Goal: Task Accomplishment & Management: Use online tool/utility

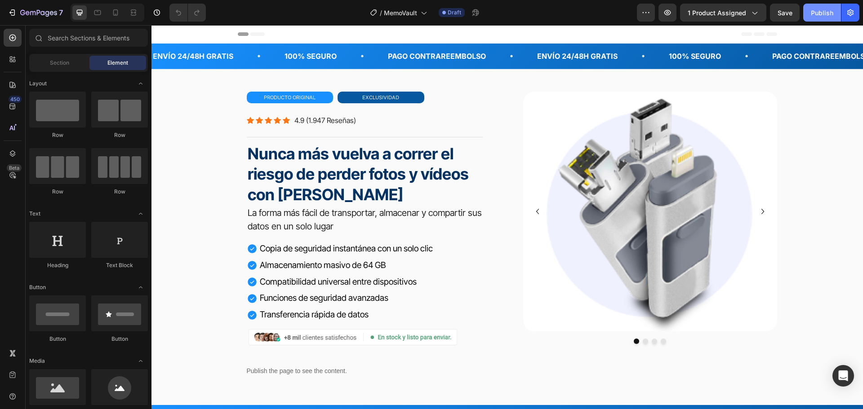
click at [818, 13] on div "Publish" at bounding box center [822, 12] width 22 height 9
click at [443, 253] on div "Copia de seguridad instantánea con un solo clic Almacenamiento masivo de 64 GB …" at bounding box center [365, 282] width 236 height 82
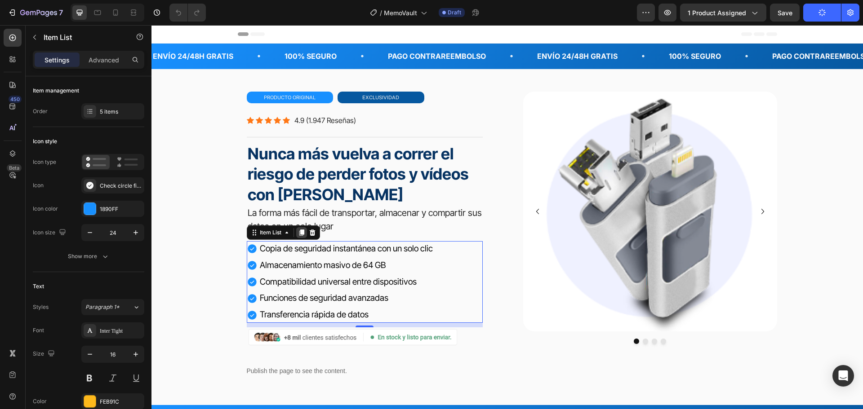
click at [299, 235] on icon at bounding box center [301, 233] width 5 height 6
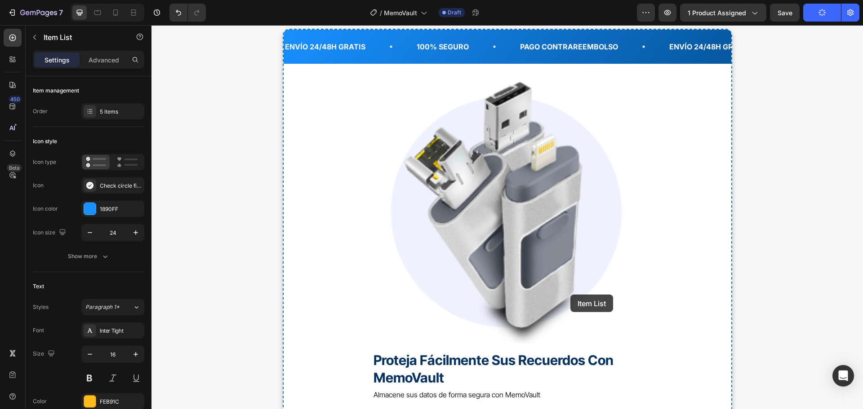
scroll to position [3729, 0]
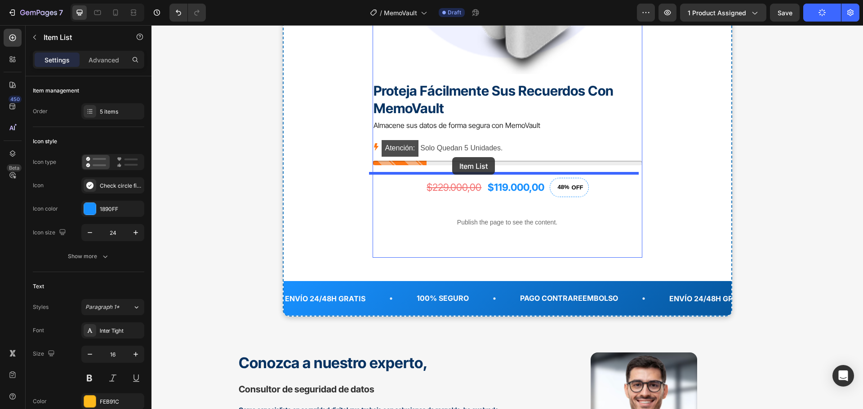
drag, startPoint x: 447, startPoint y: 335, endPoint x: 453, endPoint y: 157, distance: 177.6
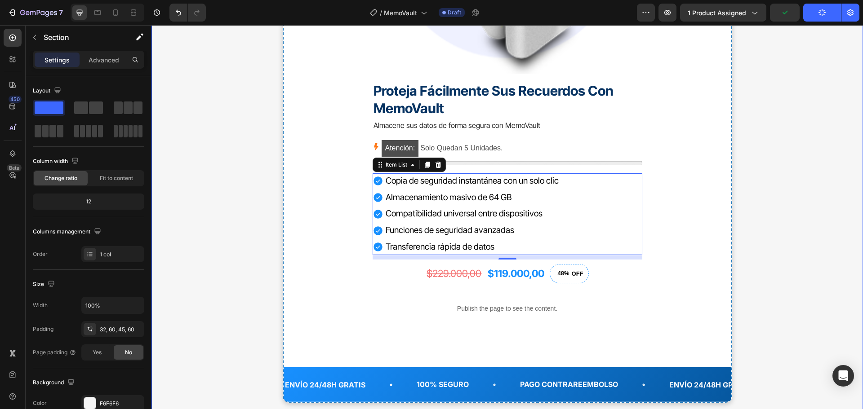
click at [822, 83] on div "¡Recupera tu visión hoy mismo! Text block Haz clic abajo y asegura tu PrimaFocu…" at bounding box center [506, 127] width 657 height 918
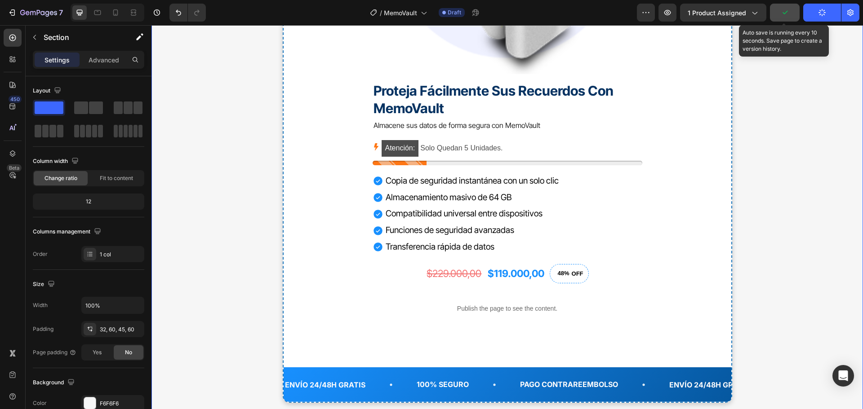
click at [784, 11] on icon "button" at bounding box center [784, 12] width 9 height 9
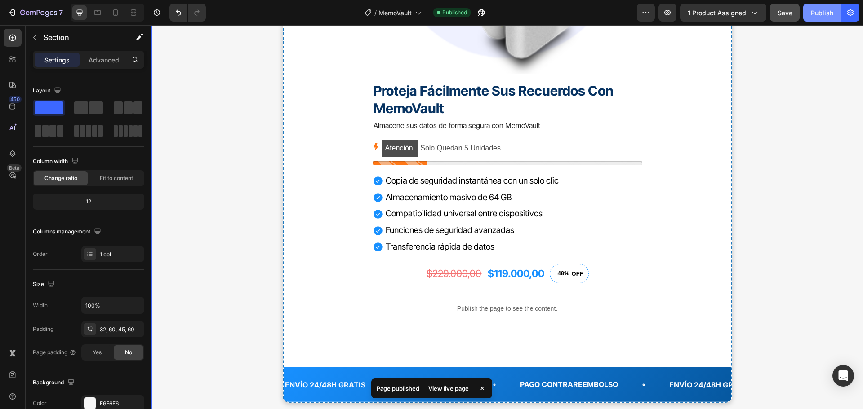
click at [821, 17] on div "Publish" at bounding box center [822, 12] width 22 height 9
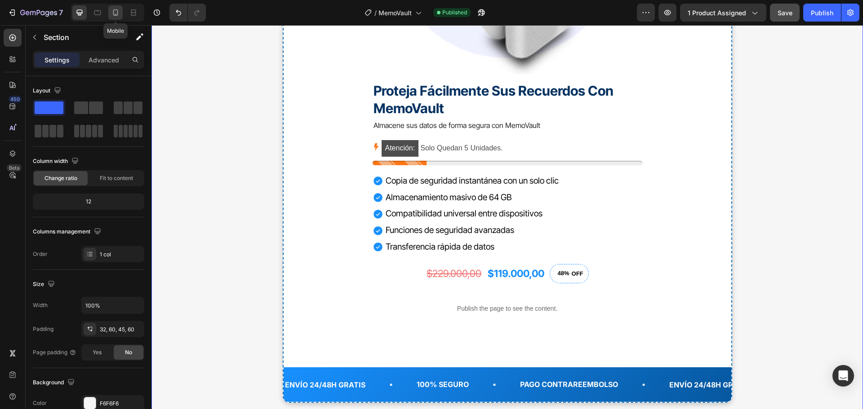
click at [120, 12] on icon at bounding box center [115, 12] width 9 height 9
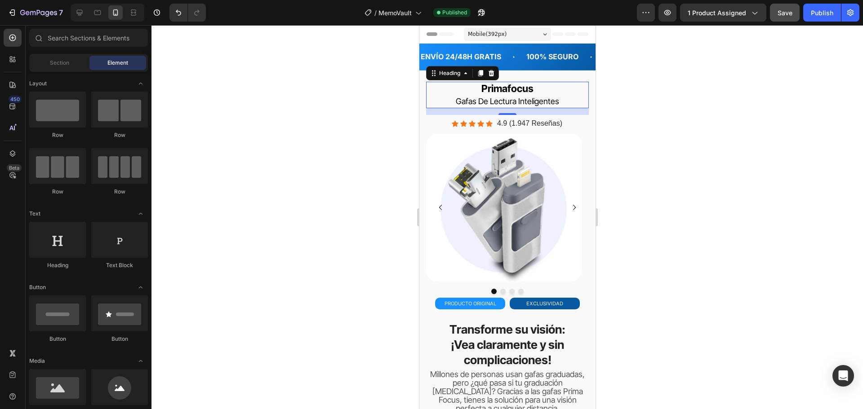
click at [547, 89] on h2 "primafocus gafas de lectura inteligentes" at bounding box center [506, 95] width 163 height 27
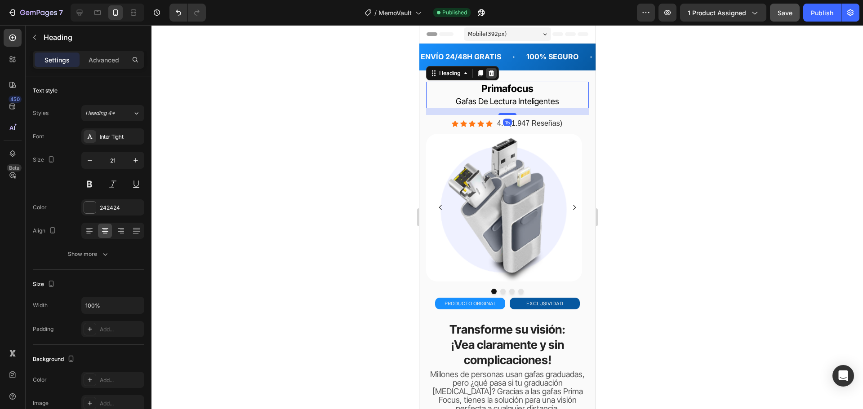
click at [489, 71] on icon at bounding box center [491, 73] width 6 height 6
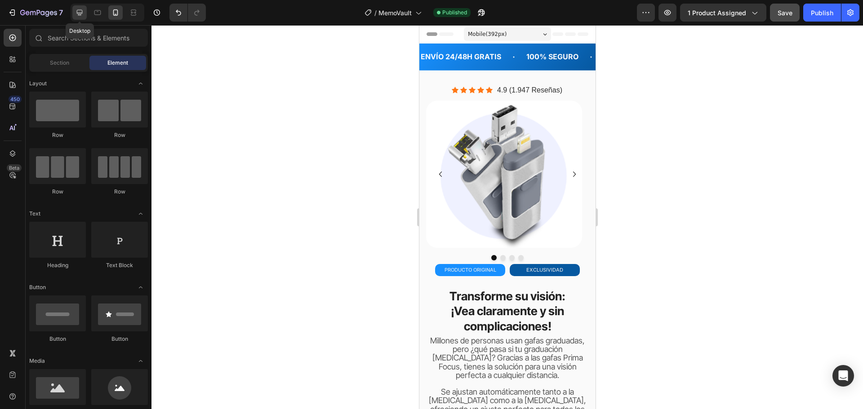
click at [81, 13] on icon at bounding box center [80, 13] width 6 height 6
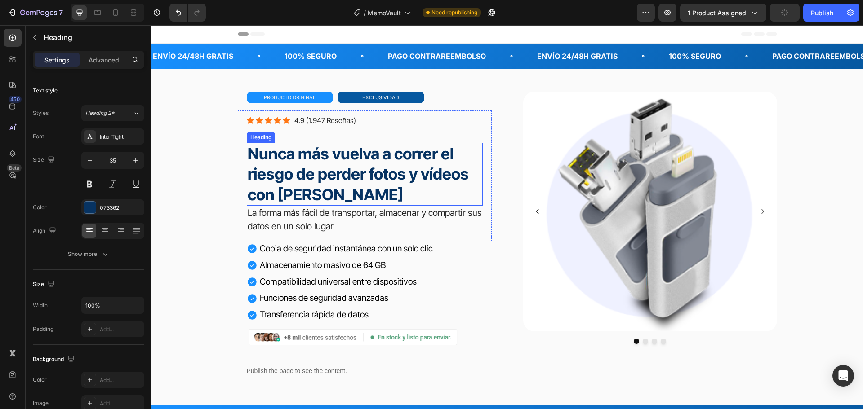
click at [298, 173] on strong "Nunca más vuelva a correr el riesgo de perder fotos y vídeos con MemoVault" at bounding box center [358, 174] width 221 height 60
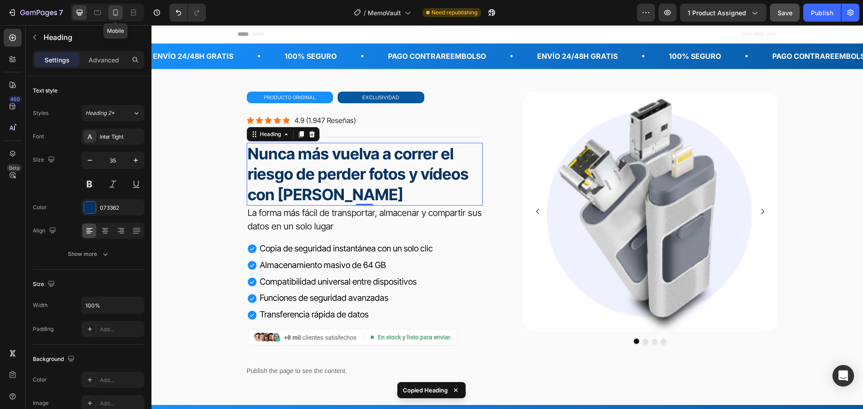
click at [113, 11] on icon at bounding box center [115, 12] width 9 height 9
type input "26"
type input "Auto"
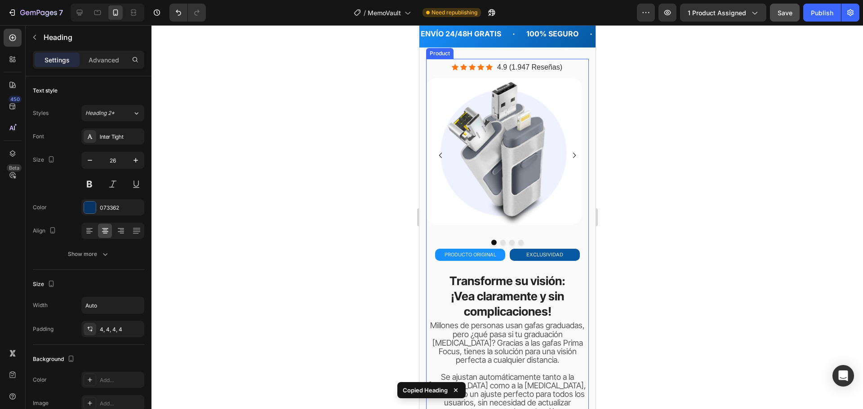
scroll to position [45, 0]
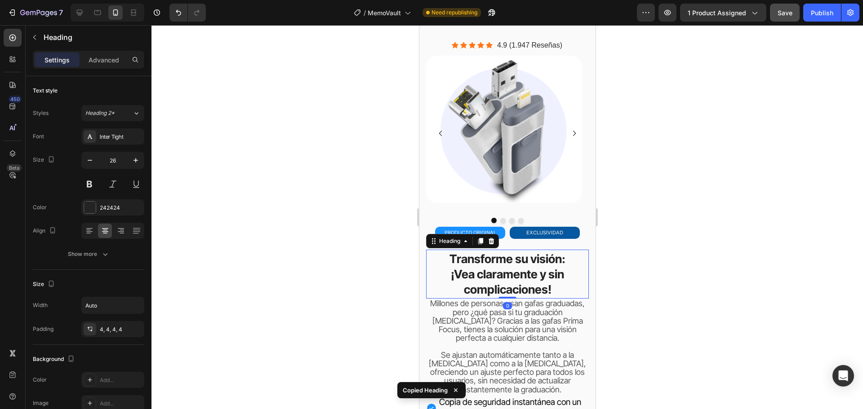
click at [509, 266] on strong "Transforme su visión:" at bounding box center [507, 259] width 116 height 14
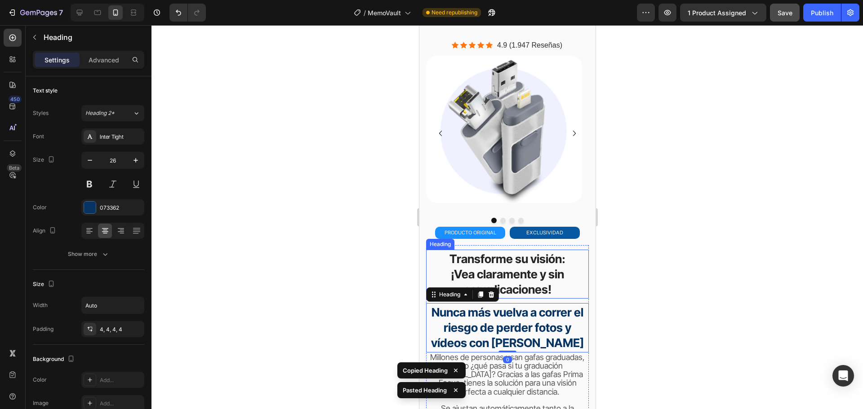
click at [509, 275] on strong "¡Vea claramente y sin complicaciones!" at bounding box center [506, 281] width 113 height 29
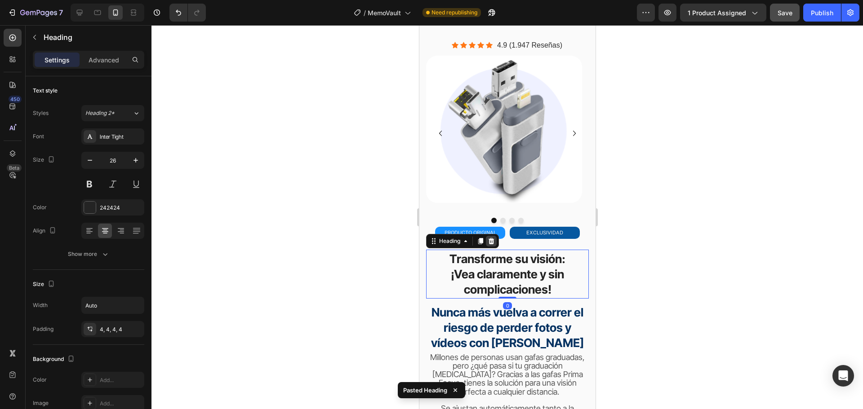
click at [491, 241] on icon at bounding box center [491, 241] width 6 height 6
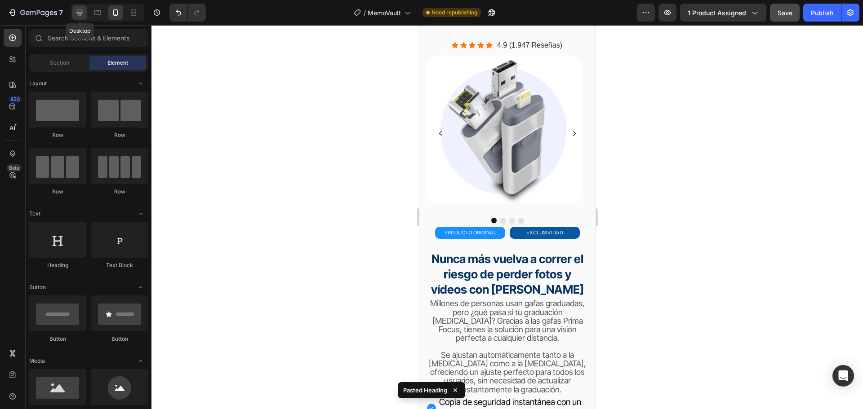
click at [83, 11] on icon at bounding box center [79, 12] width 9 height 9
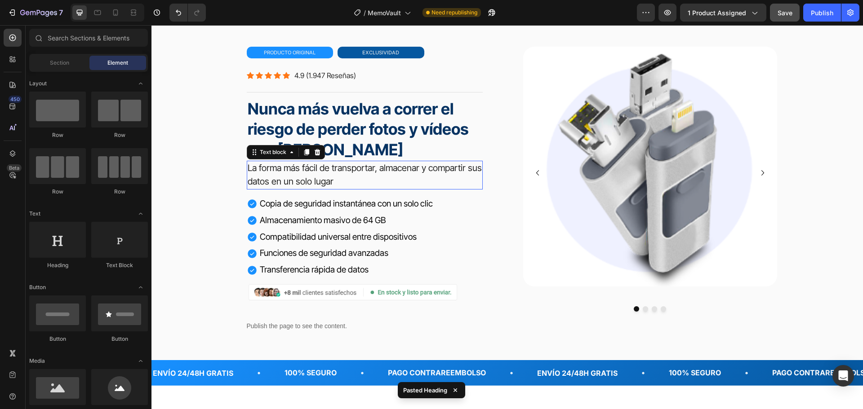
click at [313, 175] on p "La forma más fácil de transportar, almacenar y compartir sus datos en un solo l…" at bounding box center [365, 175] width 234 height 27
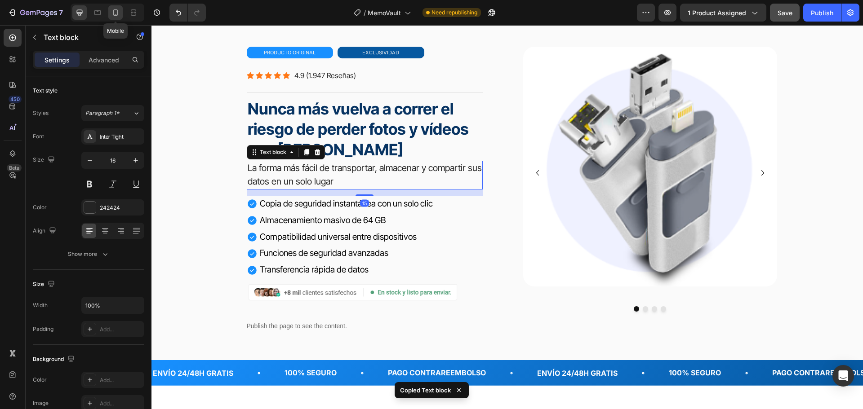
click at [118, 9] on icon at bounding box center [115, 12] width 9 height 9
type input "14"
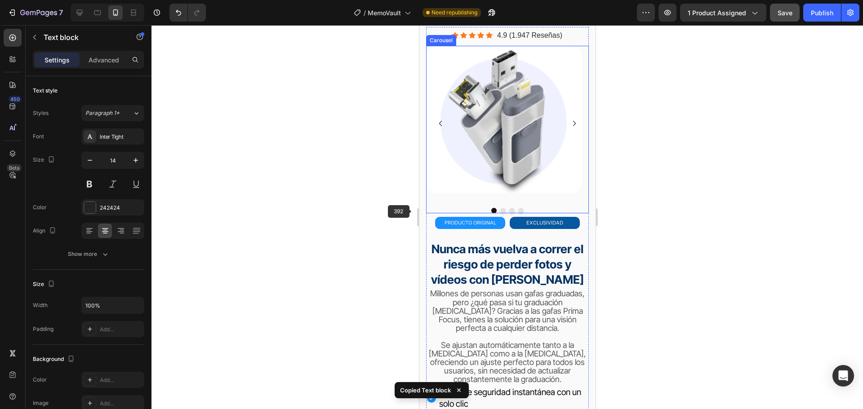
scroll to position [22, 0]
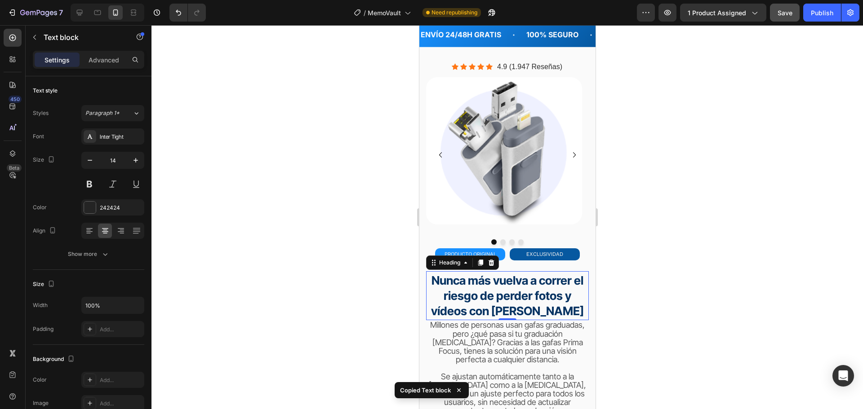
click at [499, 283] on strong "Nunca más vuelva a correr el riesgo de perder fotos y vídeos con MemoVault" at bounding box center [506, 296] width 153 height 44
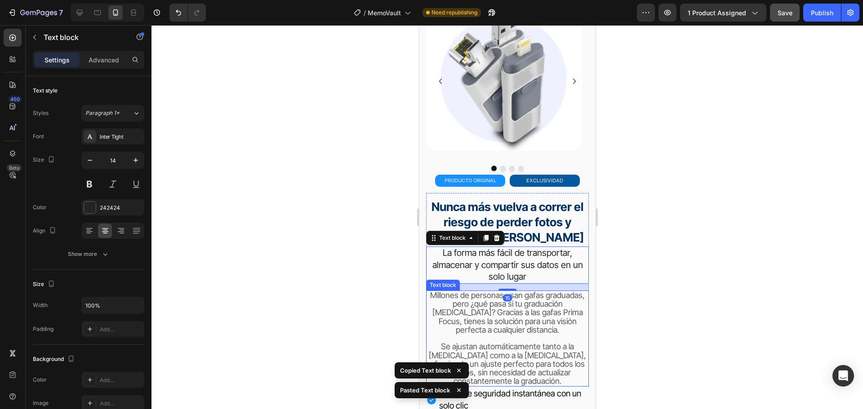
scroll to position [112, 0]
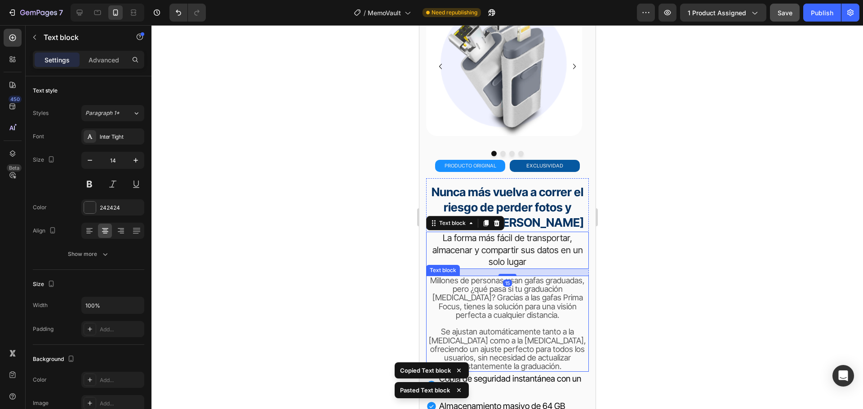
click at [512, 301] on span "Millones de personas usan gafas graduadas, pero ¿qué pasa si tu graduación camb…" at bounding box center [507, 298] width 155 height 44
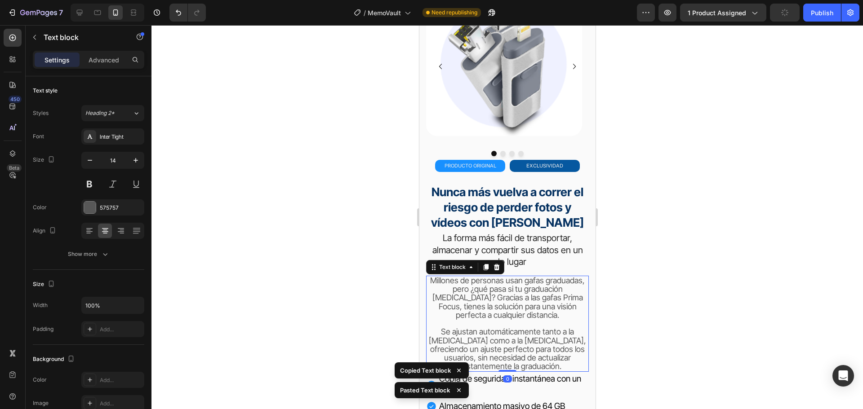
click at [493, 266] on icon at bounding box center [495, 267] width 7 height 7
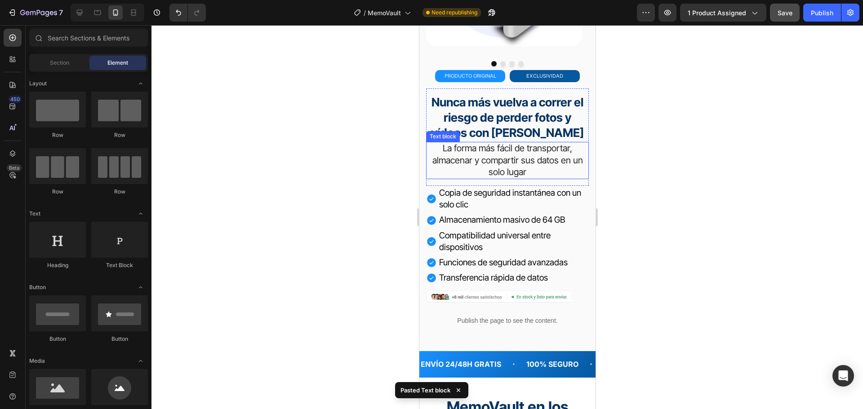
scroll to position [292, 0]
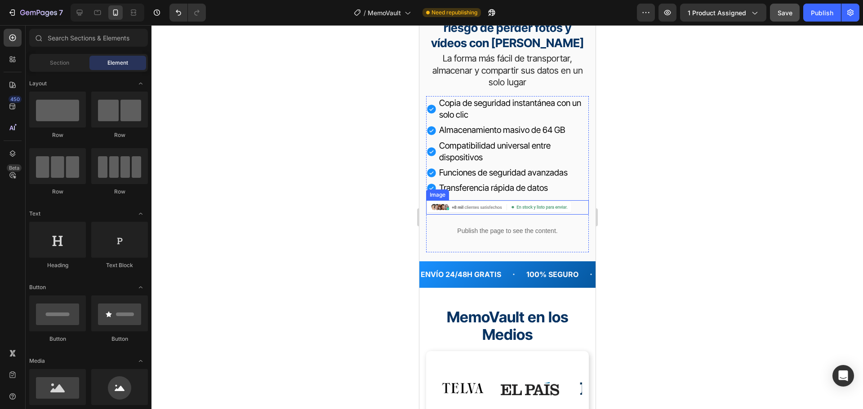
click at [461, 212] on img at bounding box center [498, 207] width 146 height 14
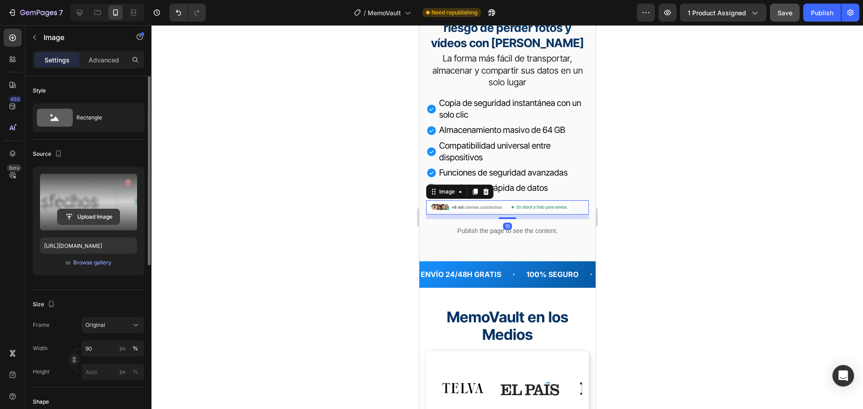
click at [98, 220] on input "file" at bounding box center [89, 216] width 62 height 15
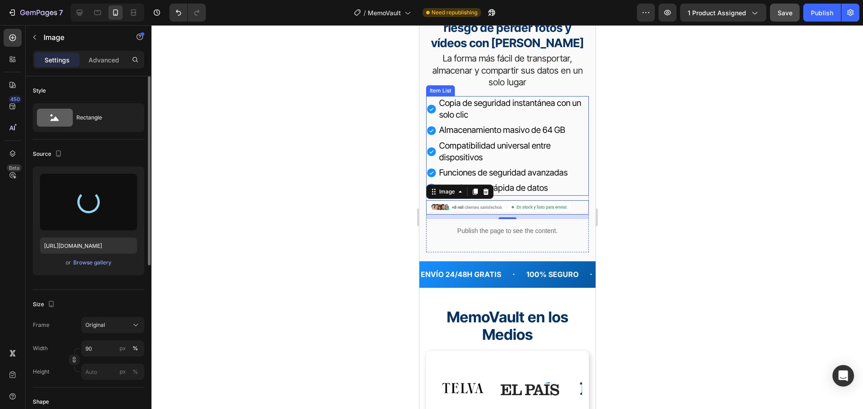
type input "https://cdn.shopify.com/s/files/1/0570/6013/0919/files/gempages_522072802015052…"
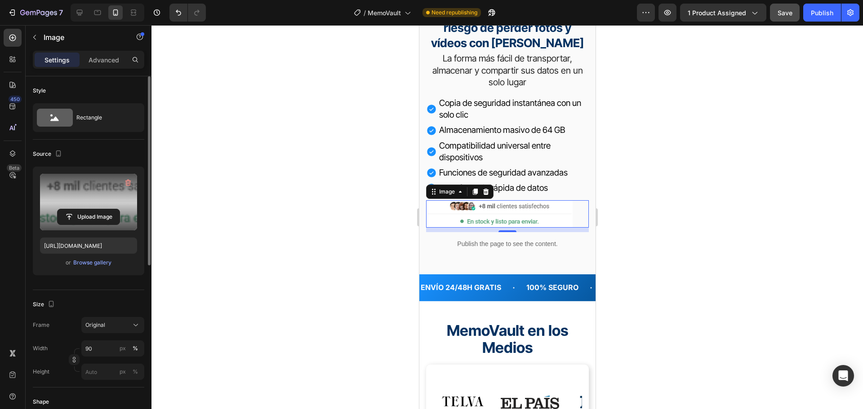
click at [673, 176] on div at bounding box center [506, 217] width 711 height 384
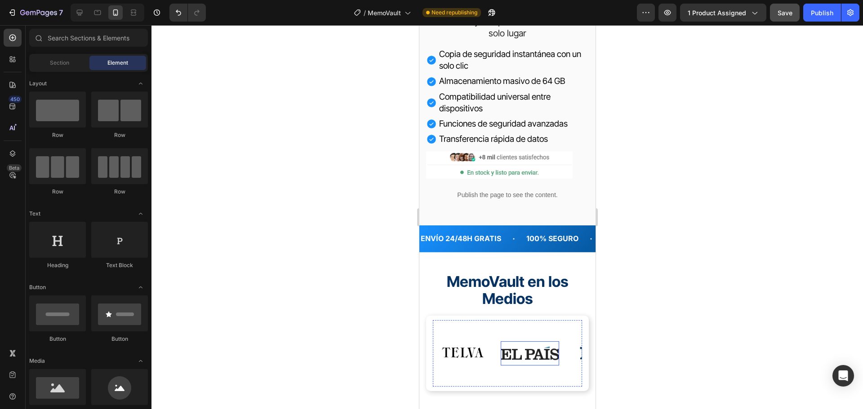
scroll to position [426, 0]
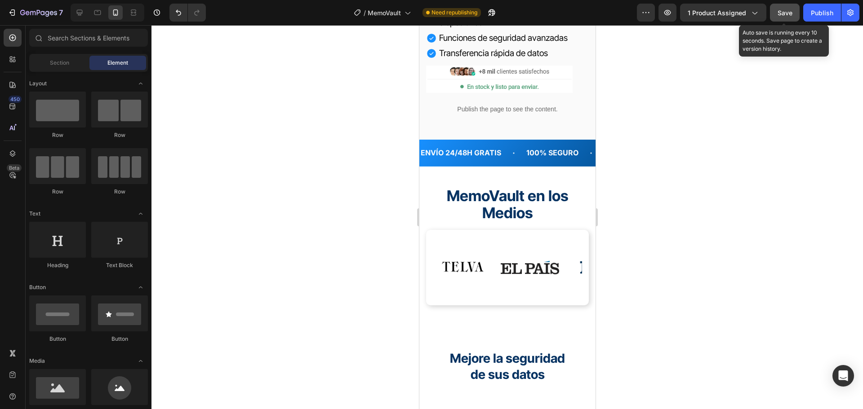
click at [789, 16] on span "Save" at bounding box center [784, 13] width 15 height 8
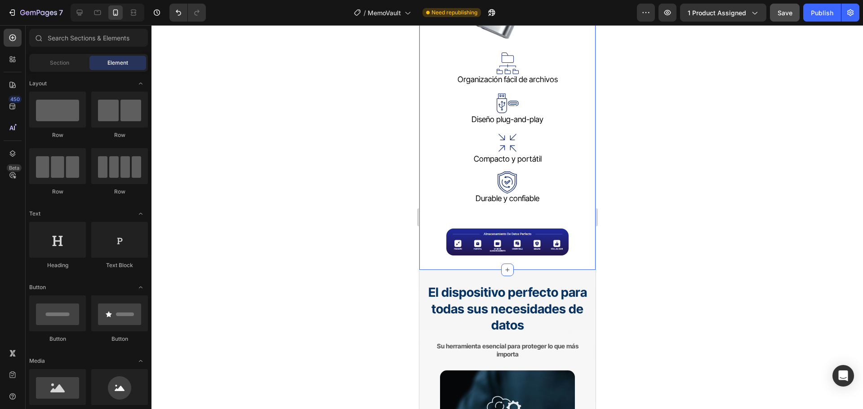
scroll to position [1168, 0]
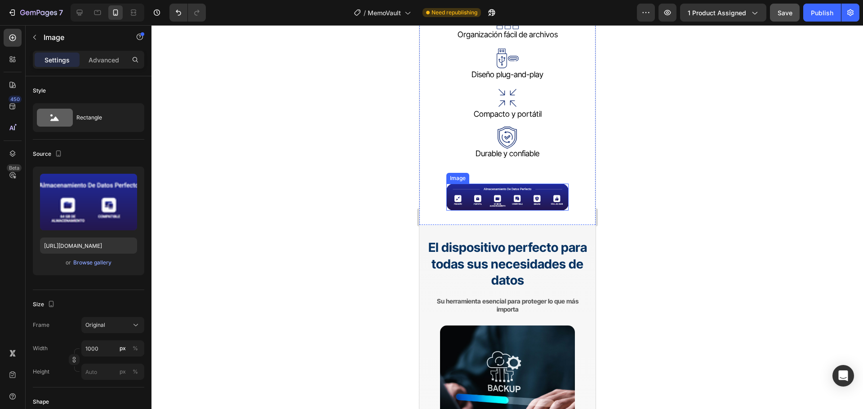
click at [535, 203] on img at bounding box center [507, 197] width 122 height 27
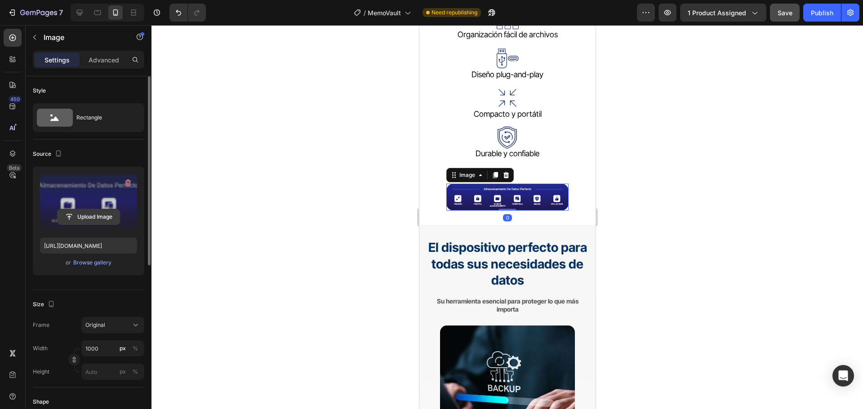
click at [114, 217] on input "file" at bounding box center [89, 216] width 62 height 15
type input "https://cdn.shopify.com/s/files/1/0570/6013/0919/files/gempages_522072802015052…"
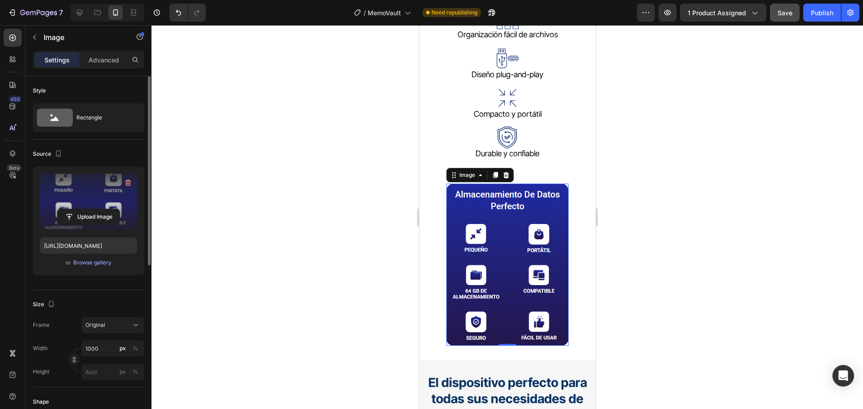
click at [709, 228] on div at bounding box center [506, 217] width 711 height 384
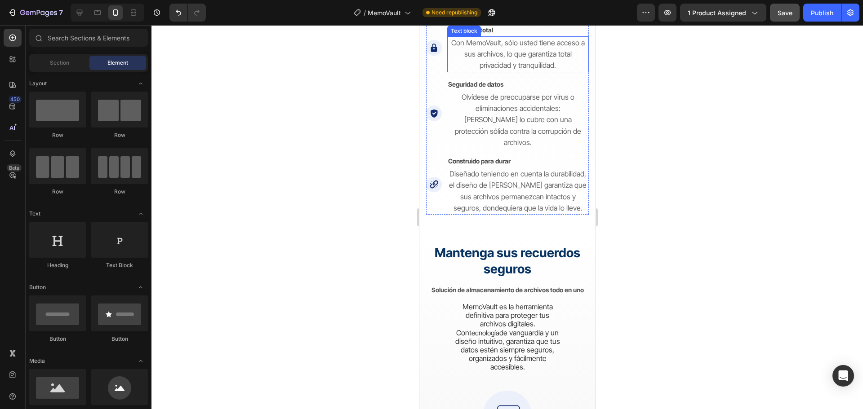
scroll to position [2291, 0]
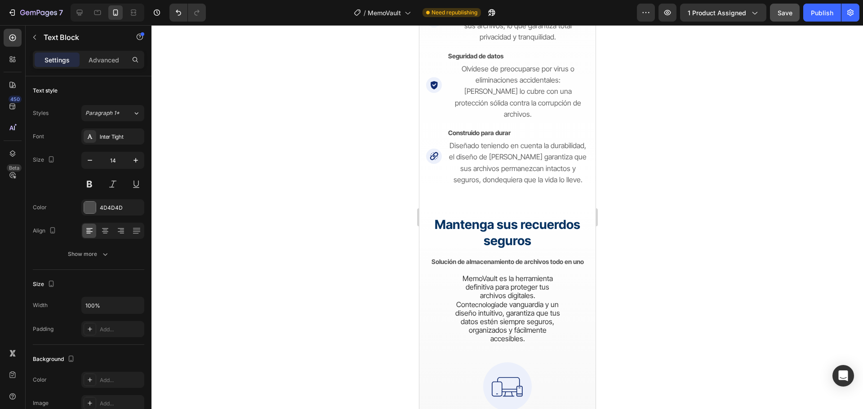
click at [484, 5] on strong "Privacidad total" at bounding box center [469, 2] width 45 height 8
click at [133, 160] on icon "button" at bounding box center [135, 160] width 9 height 9
type input "16"
click at [483, 7] on strong "Privacidad total" at bounding box center [473, 2] width 53 height 9
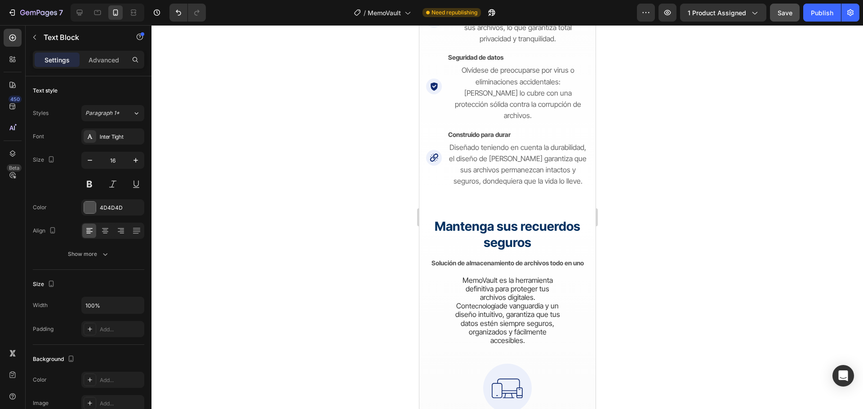
click at [483, 7] on strong "Privacidad total" at bounding box center [473, 2] width 53 height 9
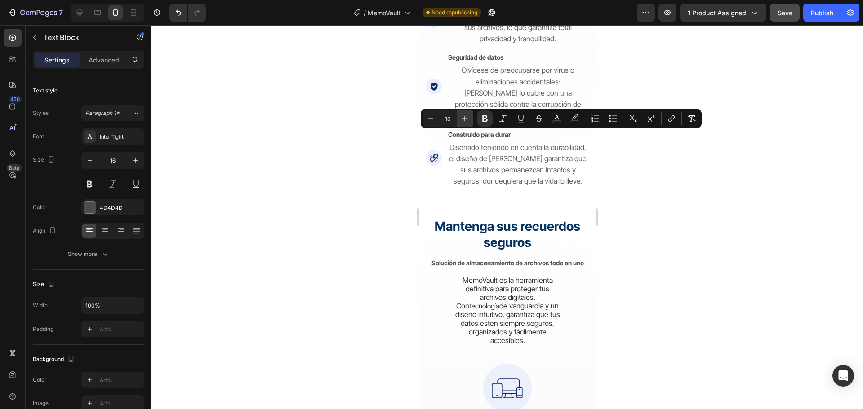
click at [465, 122] on icon "Editor contextual toolbar" at bounding box center [464, 118] width 9 height 9
type input "18"
click at [132, 161] on icon "button" at bounding box center [135, 160] width 9 height 9
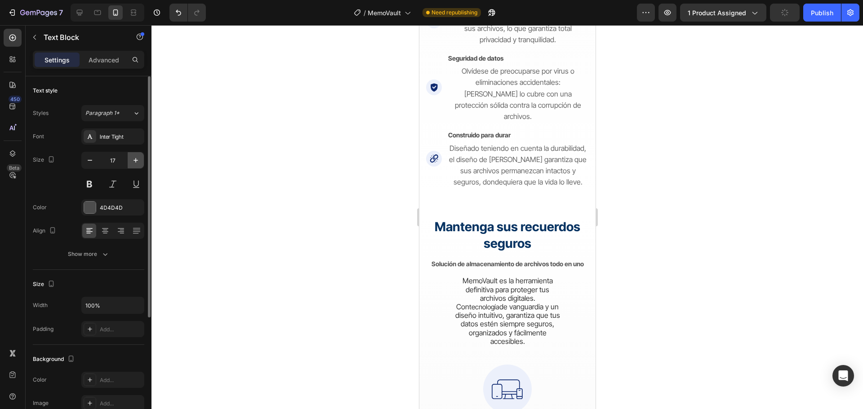
click at [132, 161] on icon "button" at bounding box center [135, 160] width 9 height 9
type input "18"
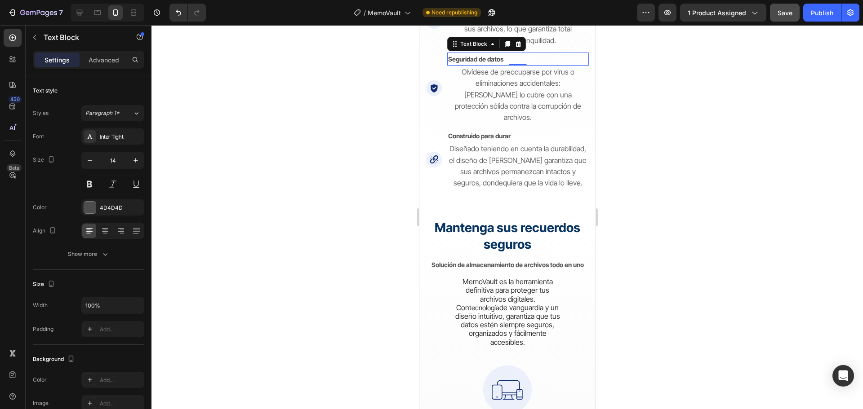
click at [481, 65] on p "Seguridad de datos" at bounding box center [517, 58] width 140 height 11
click at [139, 161] on icon "button" at bounding box center [135, 160] width 9 height 9
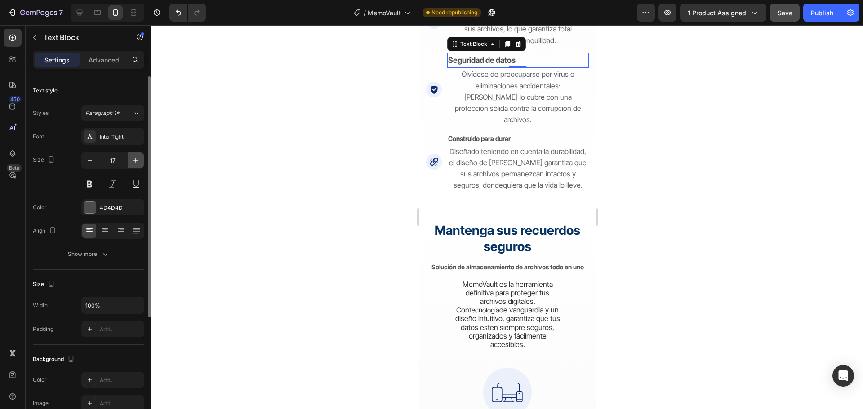
click at [135, 162] on icon "button" at bounding box center [135, 160] width 9 height 9
type input "18"
click at [468, 65] on strong "Seguridad de datos" at bounding box center [483, 60] width 73 height 9
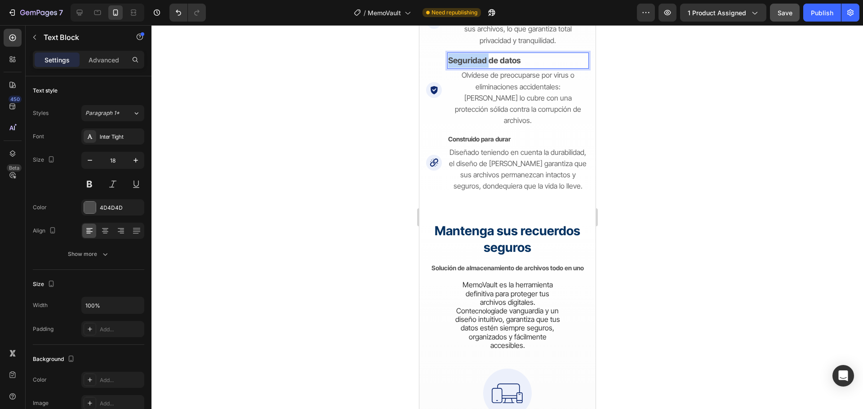
click at [468, 65] on strong "Seguridad de datos" at bounding box center [483, 60] width 73 height 9
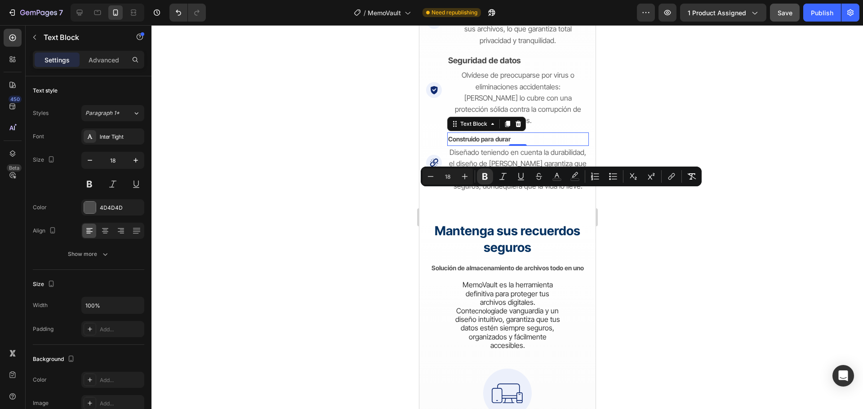
click at [485, 143] on strong "Construido para durar" at bounding box center [478, 139] width 62 height 8
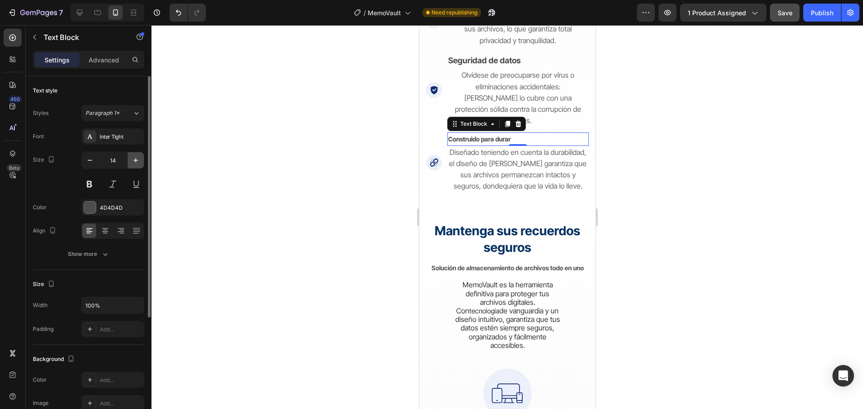
click at [137, 159] on icon "button" at bounding box center [135, 160] width 9 height 9
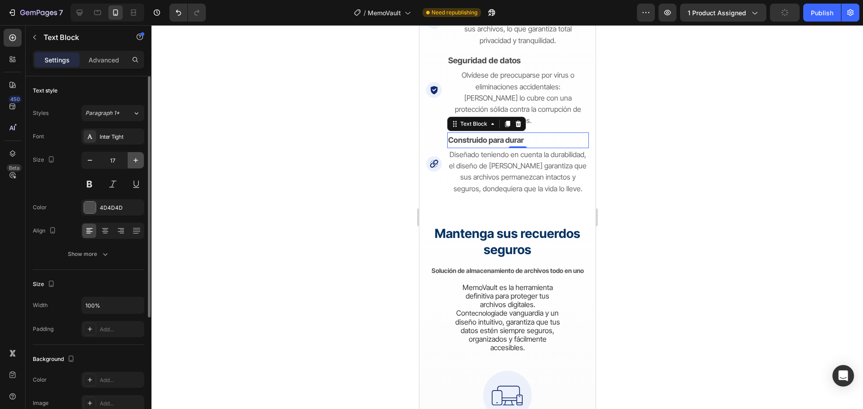
type input "18"
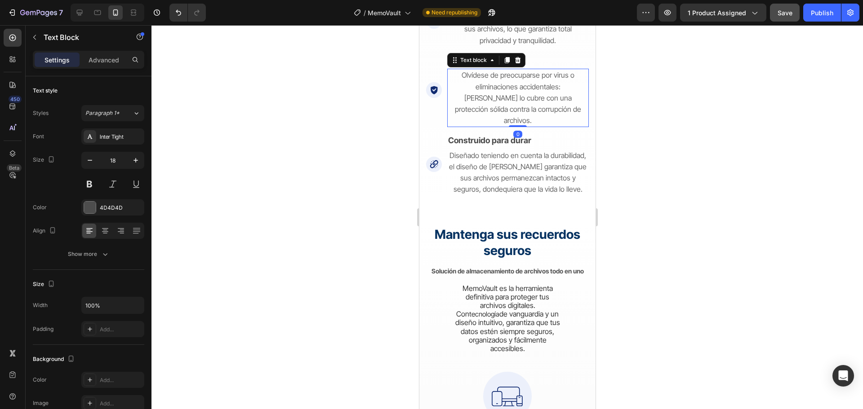
click at [519, 126] on p "Olvídese de preocuparse por virus o eliminaciones accidentales: MemoVault lo cu…" at bounding box center [517, 98] width 140 height 57
click at [531, 194] on span "Diseñado teniendo en cuenta la durabilidad, el diseño de MemoVault garantiza qu…" at bounding box center [516, 172] width 137 height 43
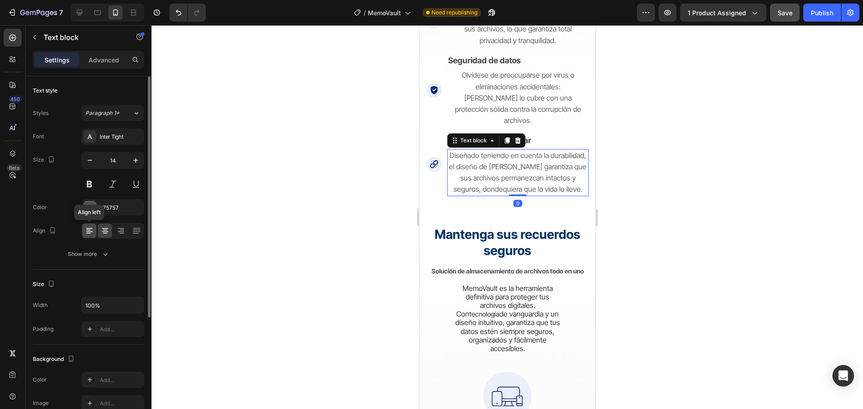
click at [90, 232] on icon at bounding box center [89, 230] width 9 height 9
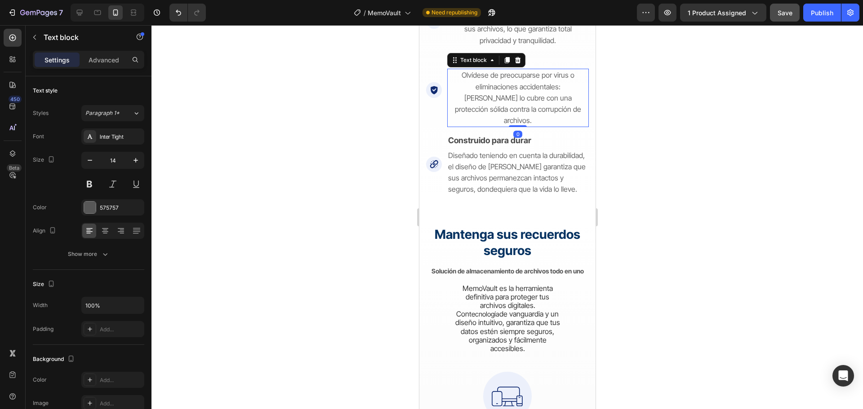
drag, startPoint x: 488, startPoint y: 229, endPoint x: 837, endPoint y: 243, distance: 349.4
click at [488, 125] on span "Olvídese de preocuparse por virus o eliminaciones accidentales: MemoVault lo cu…" at bounding box center [517, 98] width 126 height 54
click at [88, 228] on icon at bounding box center [89, 230] width 9 height 9
click at [501, 44] on span "Con MemoVault, sólo usted tiene acceso a sus archivos, lo que garantiza total p…" at bounding box center [517, 28] width 133 height 31
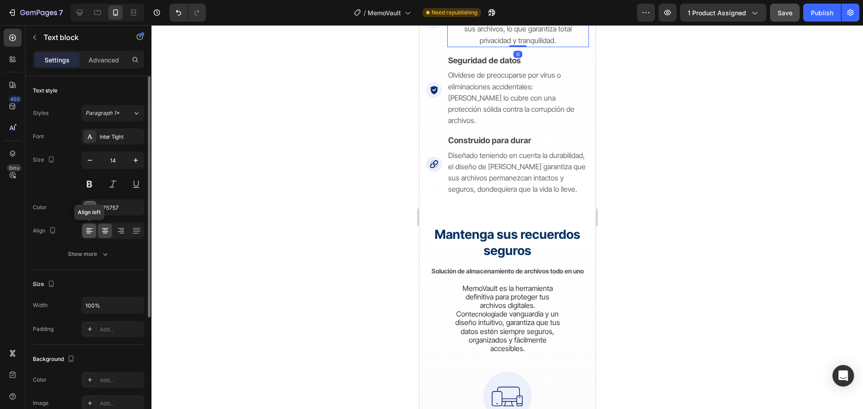
click at [87, 226] on div at bounding box center [89, 231] width 14 height 14
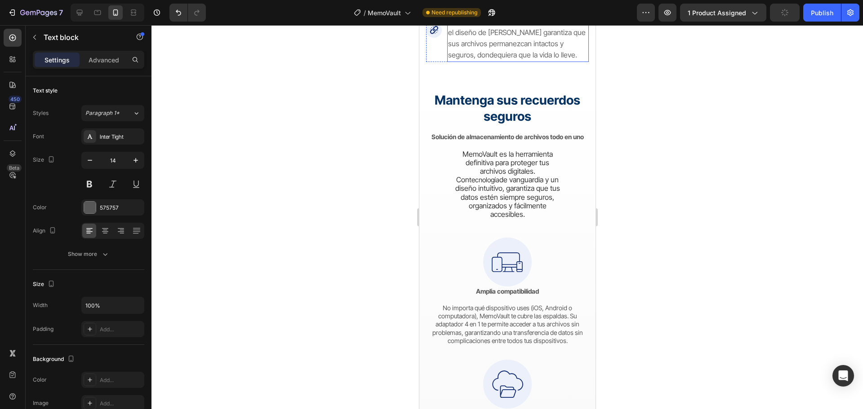
scroll to position [2426, 0]
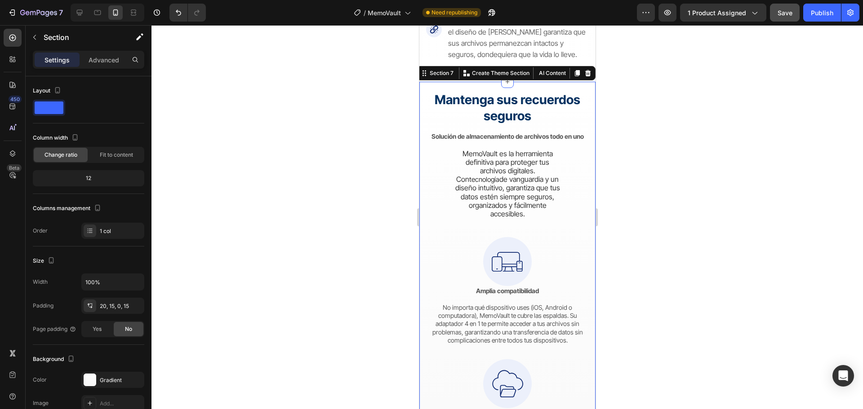
click at [421, 222] on div "Mantenga sus recuerdos seguros Heading Solución de almacenamiento de archivos t…" at bounding box center [507, 379] width 176 height 594
click at [113, 61] on p "Advanced" at bounding box center [104, 59] width 31 height 9
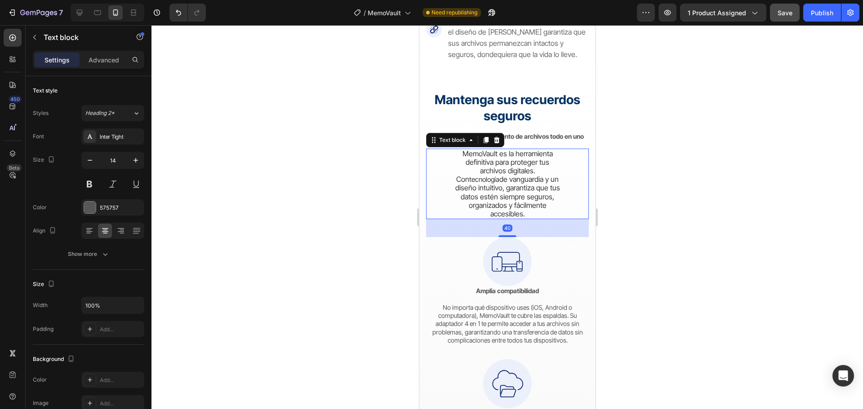
click at [457, 219] on p "MemoVault es la herramienta definitiva para proteger tus archivos digitales. Co…" at bounding box center [506, 184] width 107 height 69
click at [102, 60] on p "Advanced" at bounding box center [104, 59] width 31 height 9
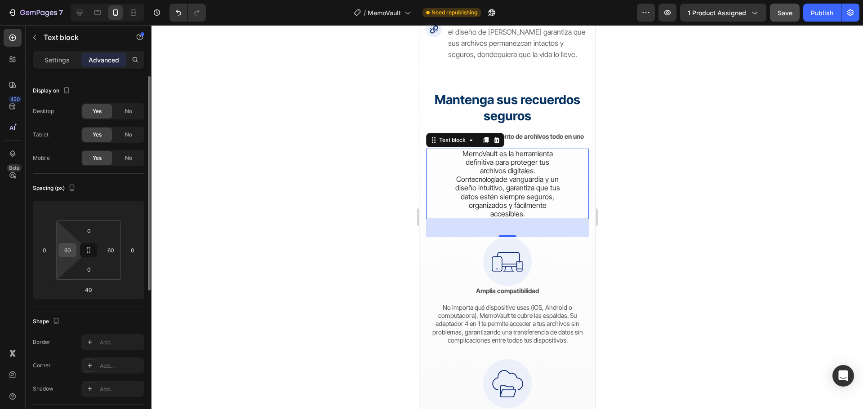
click at [69, 250] on input "60" at bounding box center [67, 250] width 13 height 13
type input "0"
click at [109, 249] on input "60" at bounding box center [110, 250] width 13 height 13
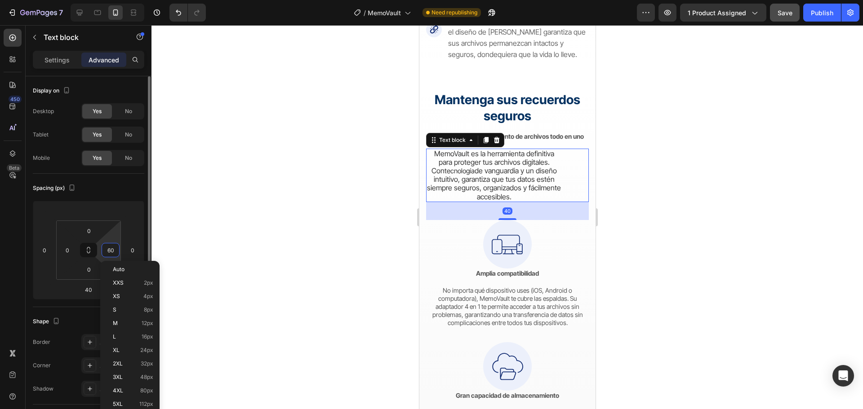
type input "0"
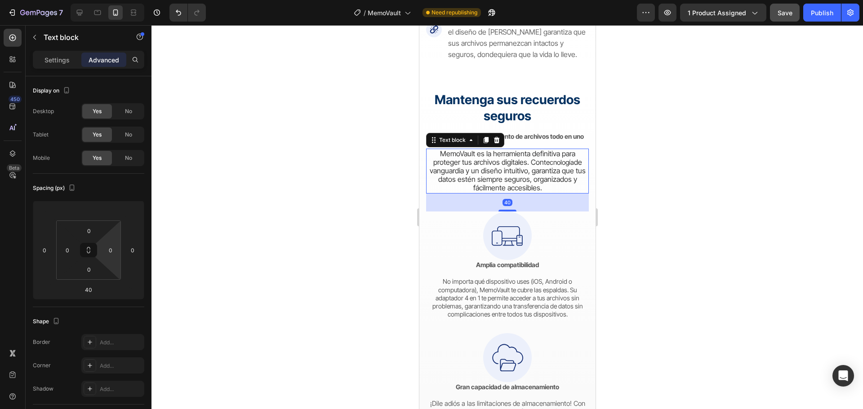
click at [228, 211] on div at bounding box center [506, 217] width 711 height 384
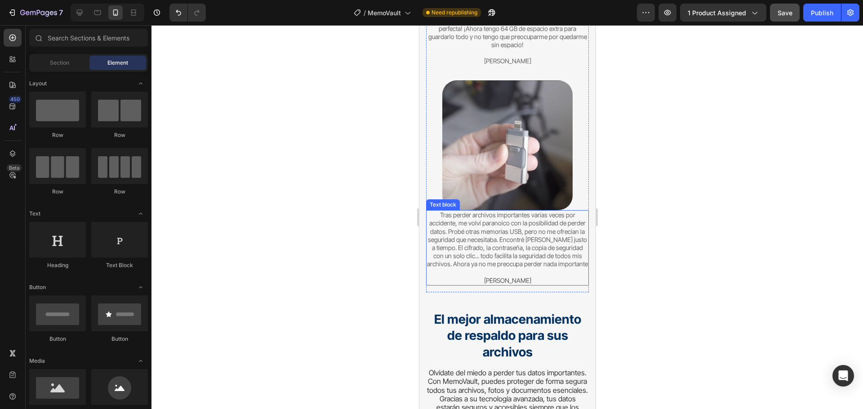
scroll to position [4493, 0]
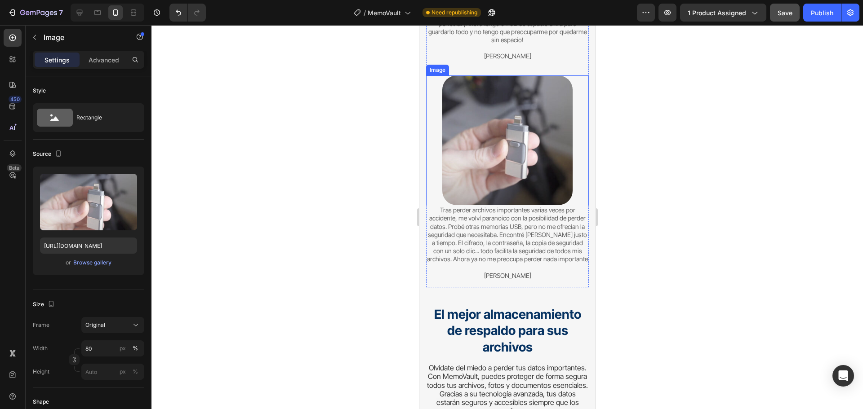
click at [527, 153] on img at bounding box center [507, 140] width 130 height 130
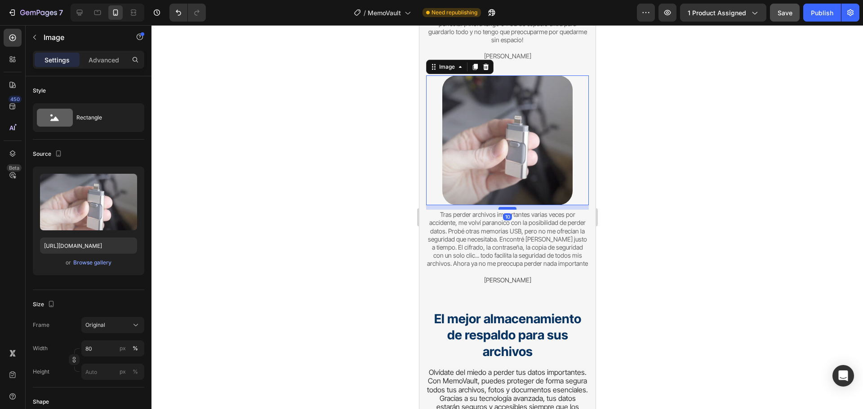
drag, startPoint x: 509, startPoint y: 187, endPoint x: 510, endPoint y: 192, distance: 4.6
click at [510, 207] on div at bounding box center [507, 208] width 18 height 3
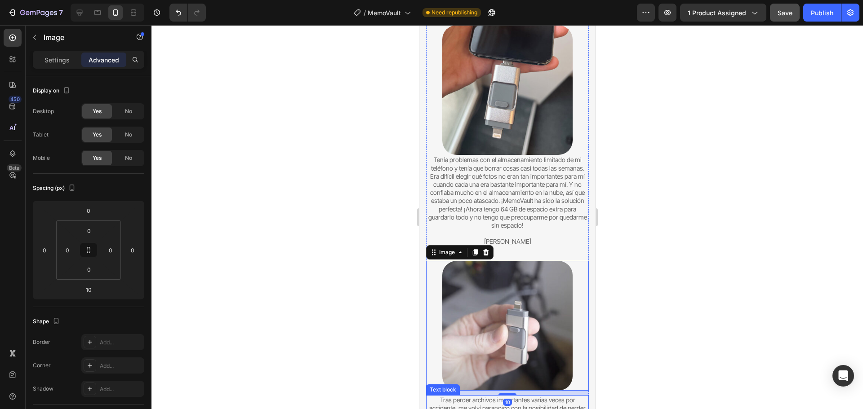
scroll to position [4268, 0]
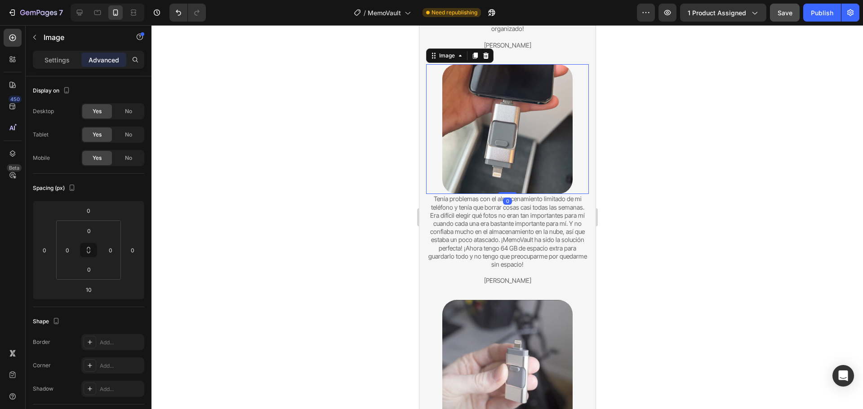
click at [512, 155] on img at bounding box center [507, 129] width 130 height 130
click at [500, 184] on div "Image 0 Tenía problemas con el almacenamiento limitado de mi teléfono y tenía q…" at bounding box center [506, 178] width 163 height 229
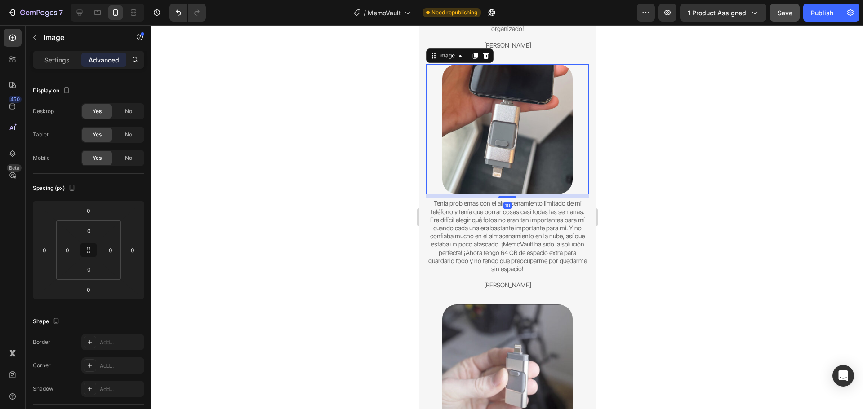
click at [501, 196] on div at bounding box center [507, 197] width 18 height 3
type input "10"
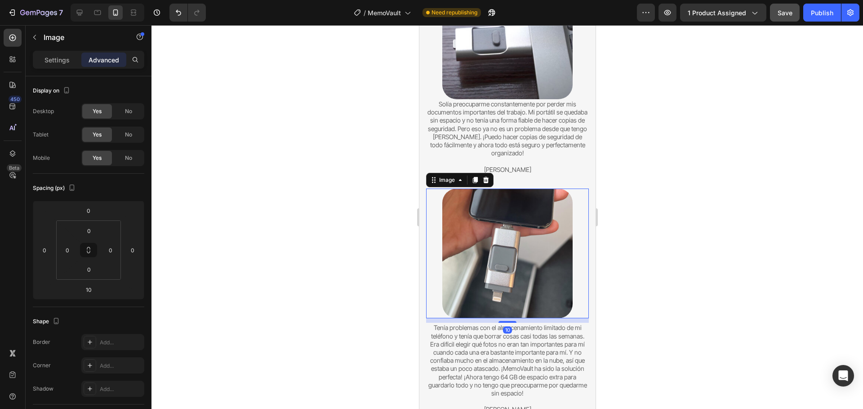
scroll to position [4089, 0]
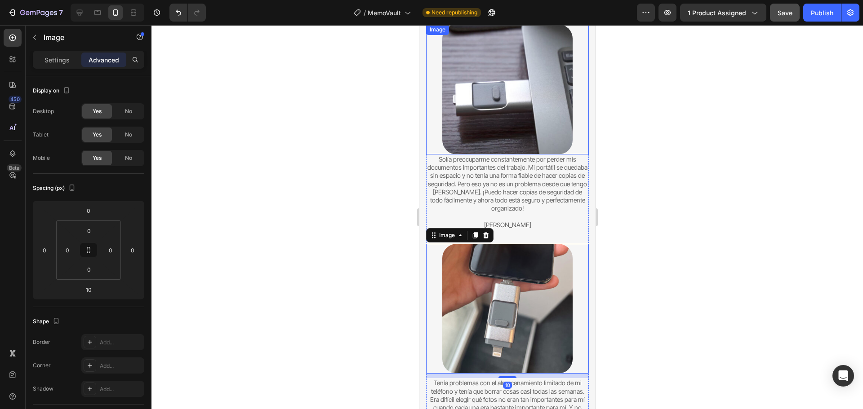
click at [510, 124] on img at bounding box center [507, 89] width 130 height 130
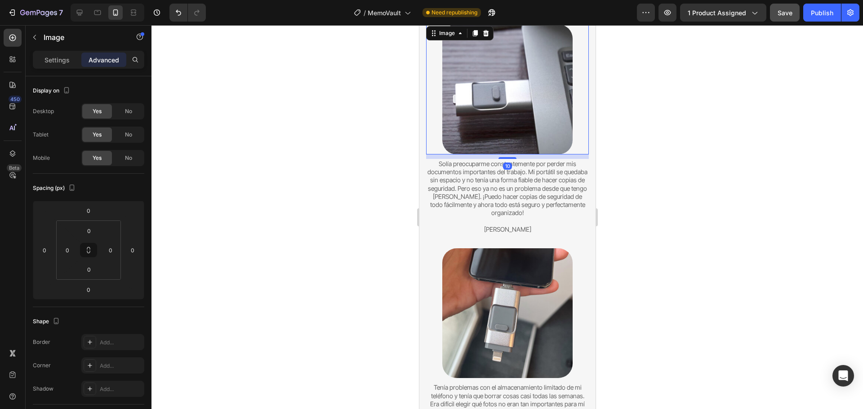
drag, startPoint x: 505, startPoint y: 149, endPoint x: 506, endPoint y: 153, distance: 4.7
click at [506, 157] on div at bounding box center [507, 158] width 18 height 2
type input "10"
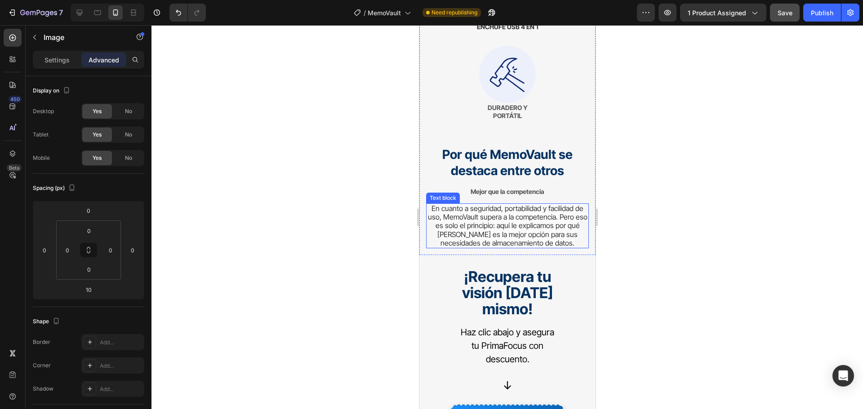
scroll to position [5347, 0]
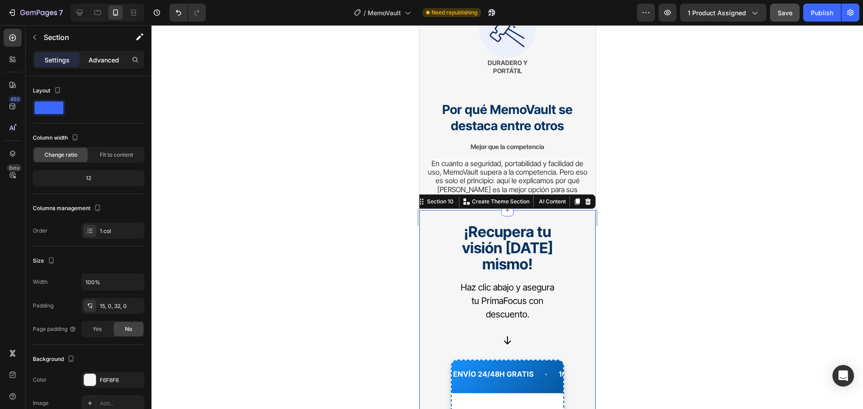
click at [109, 60] on p "Advanced" at bounding box center [104, 59] width 31 height 9
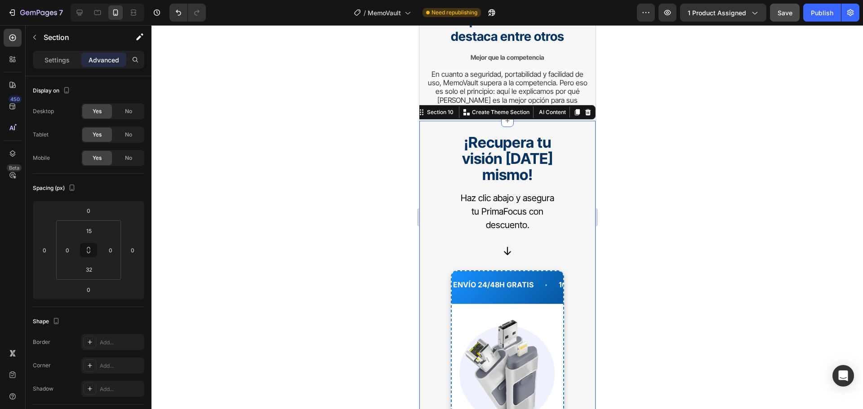
scroll to position [5436, 0]
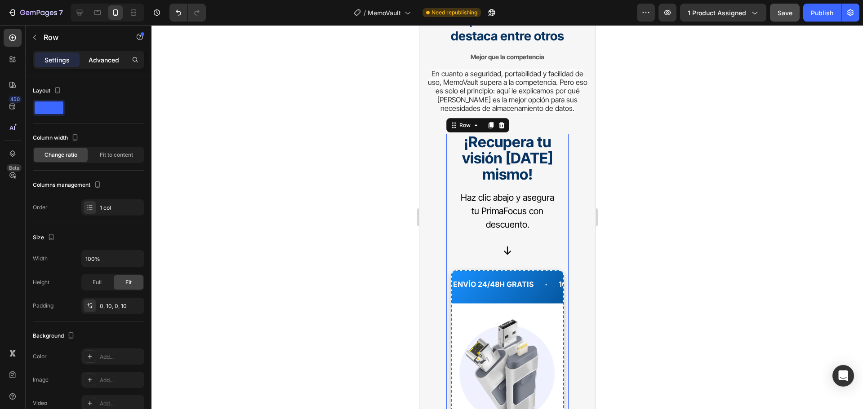
click at [107, 59] on p "Advanced" at bounding box center [104, 59] width 31 height 9
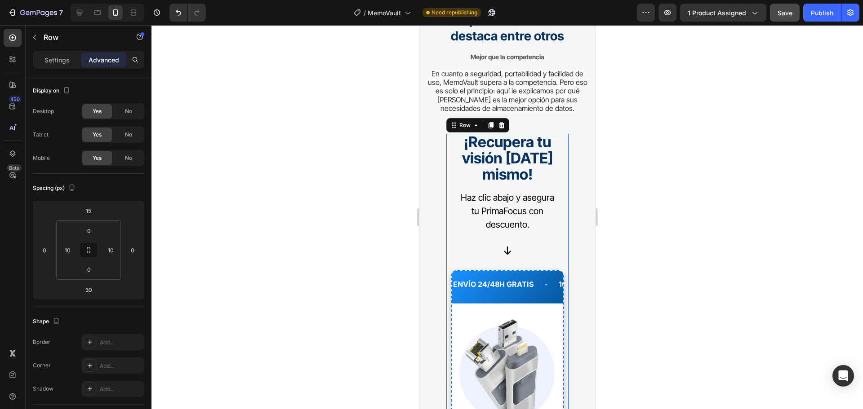
click at [61, 59] on p "Settings" at bounding box center [56, 59] width 25 height 9
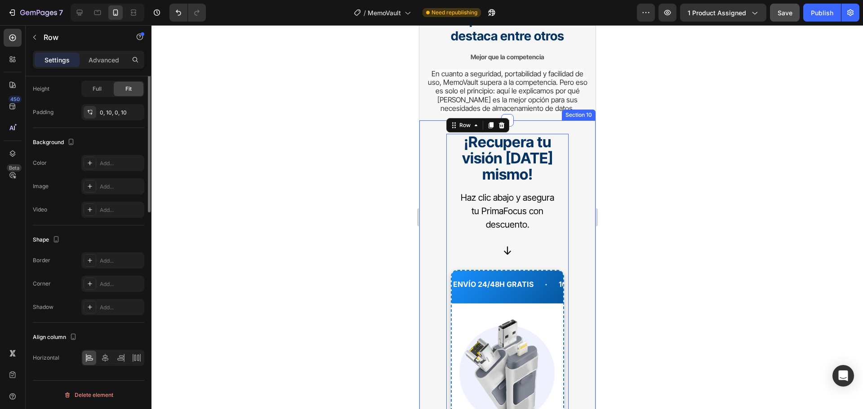
scroll to position [59, 0]
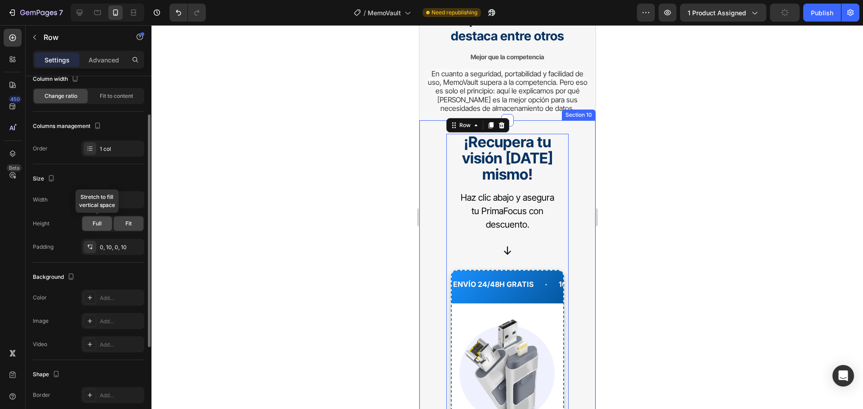
click at [99, 221] on span "Full" at bounding box center [97, 224] width 9 height 8
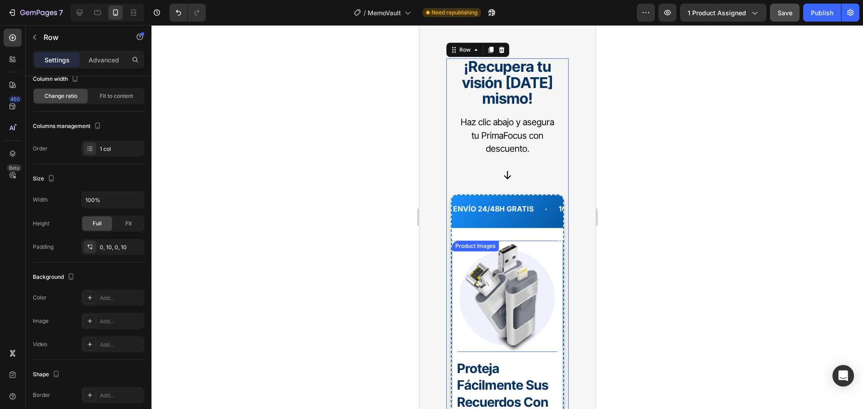
scroll to position [5571, 0]
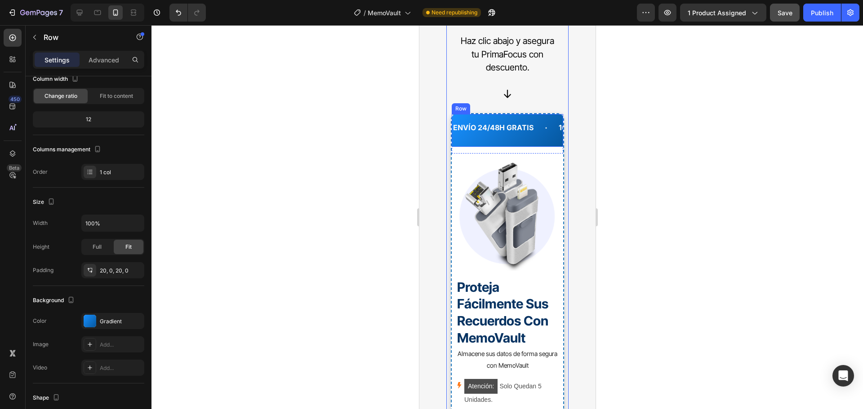
click at [461, 118] on div "Envío 24/48H GRATIS Text 100% Seguro Text PagO CONTRAREEMBOLSO Text Envío 24/48…" at bounding box center [506, 130] width 111 height 33
click at [466, 105] on div "Row" at bounding box center [469, 106] width 15 height 8
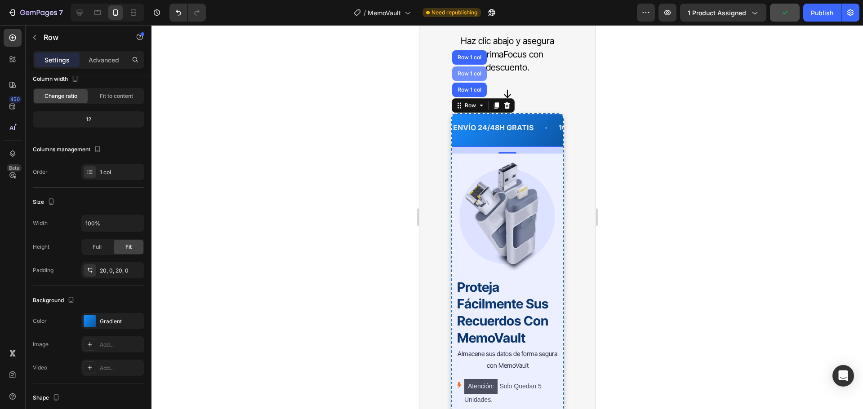
click at [466, 72] on div "Row 1 col" at bounding box center [468, 73] width 27 height 5
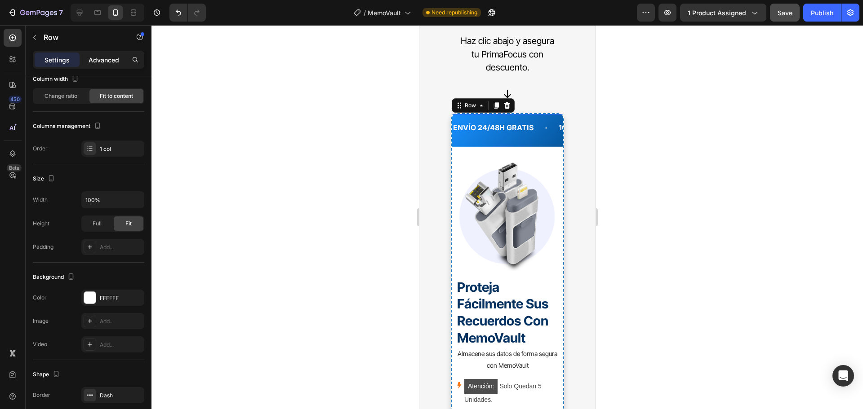
click at [106, 56] on p "Advanced" at bounding box center [104, 59] width 31 height 9
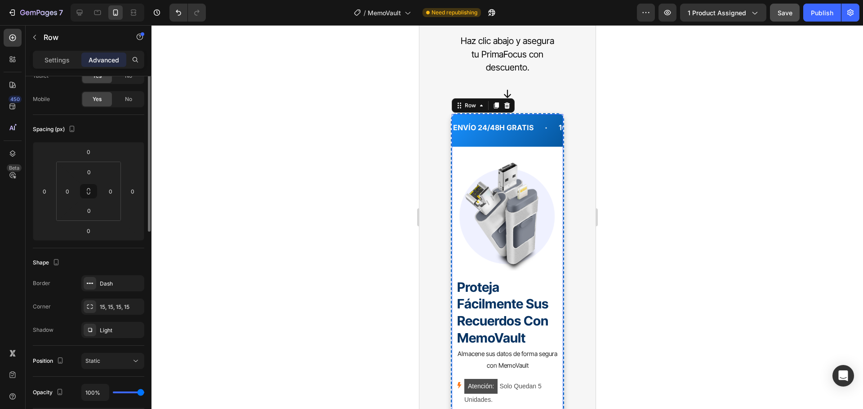
scroll to position [0, 0]
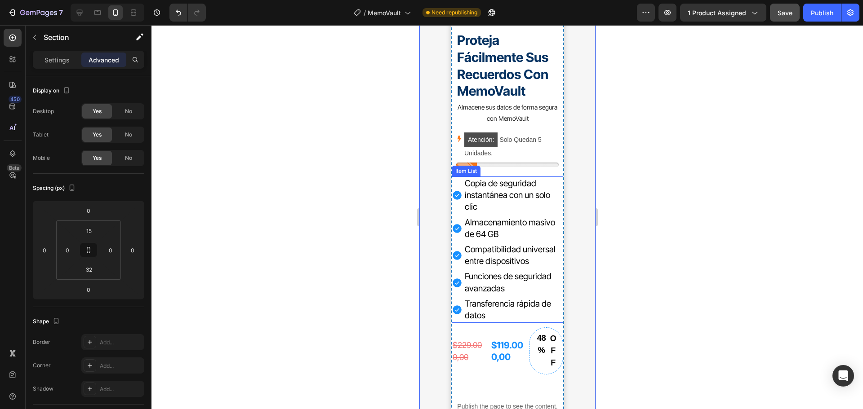
scroll to position [5571, 0]
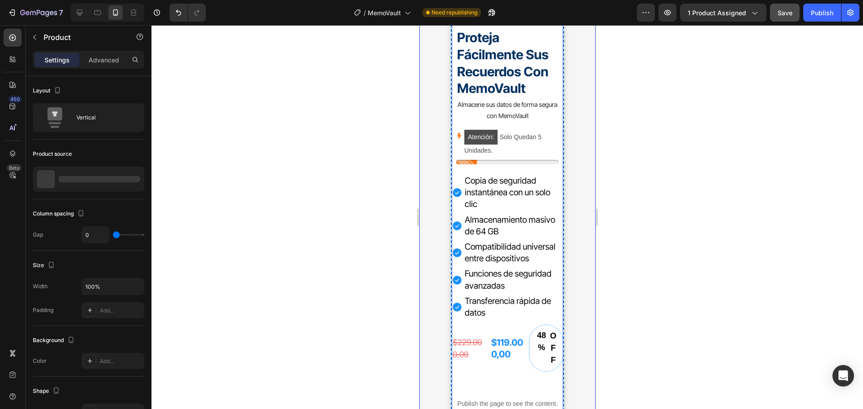
click at [457, 383] on div "Proteja Fácilmente Sus Recuerdos Con MemoVault Product Title Almacene sus datos…" at bounding box center [506, 229] width 111 height 403
click at [107, 62] on p "Advanced" at bounding box center [104, 59] width 31 height 9
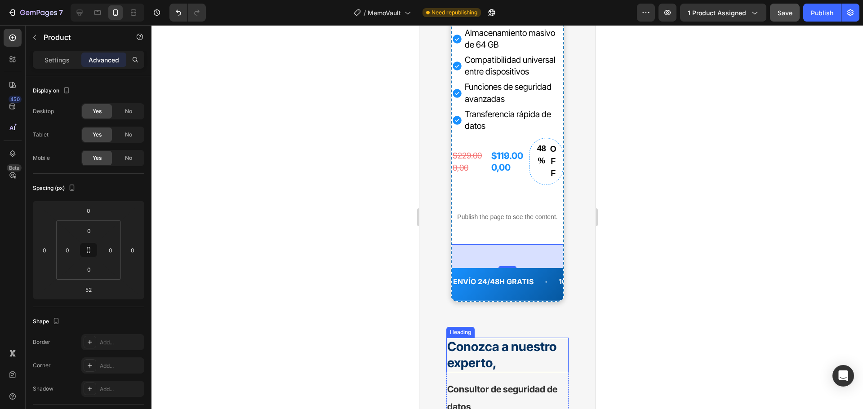
scroll to position [5841, 0]
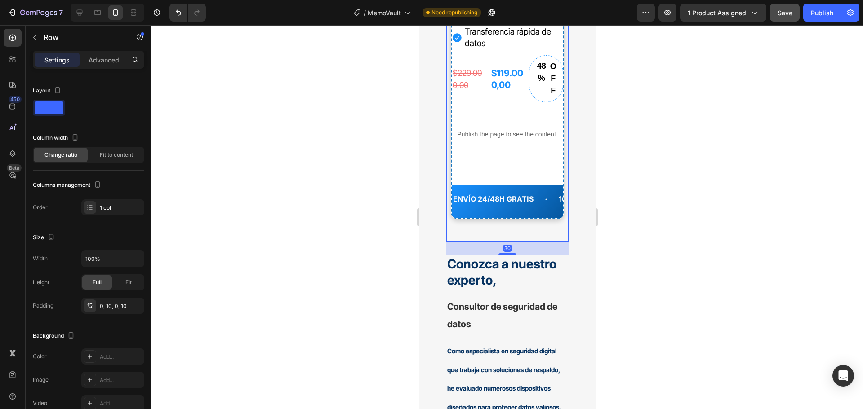
click at [104, 60] on p "Advanced" at bounding box center [104, 59] width 31 height 9
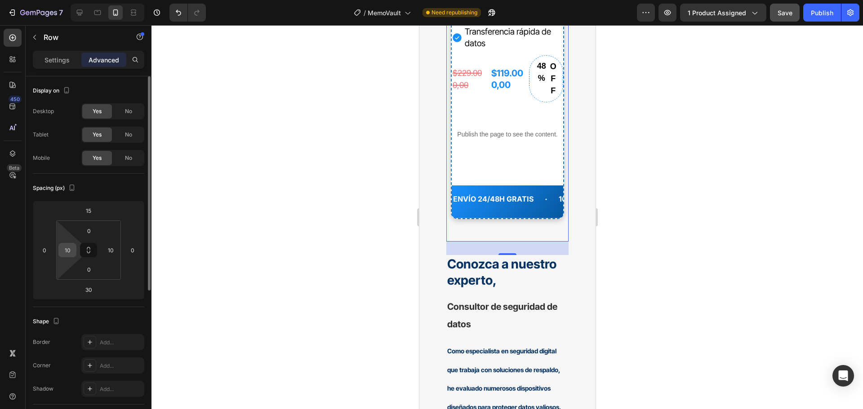
click at [67, 253] on input "10" at bounding box center [67, 250] width 13 height 13
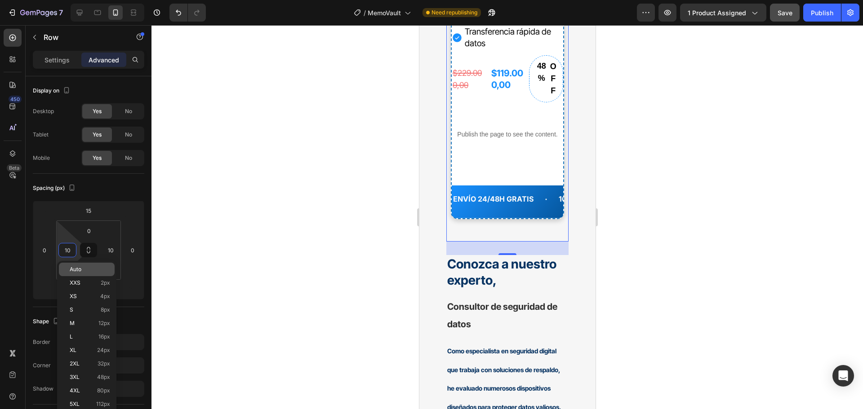
click at [69, 270] on div "Auto" at bounding box center [87, 269] width 56 height 13
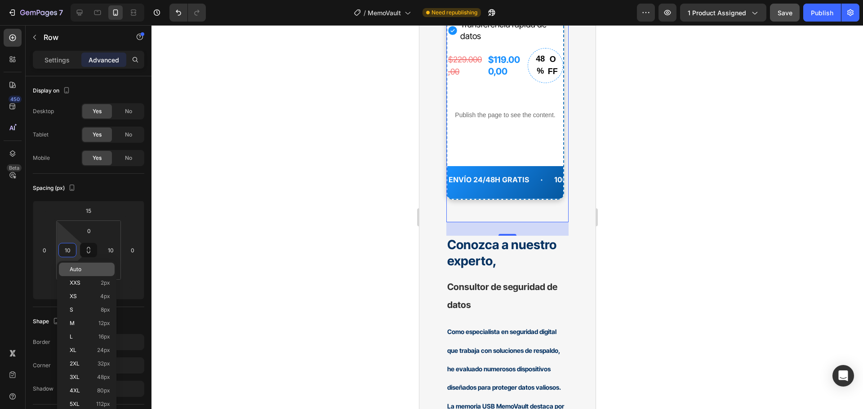
type input "Auto"
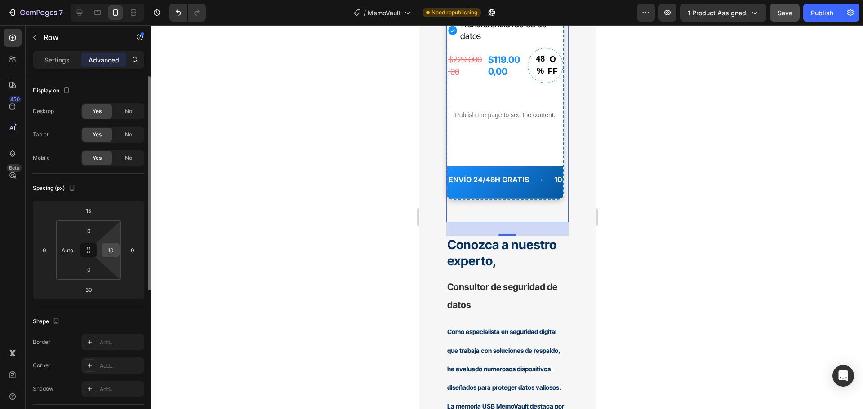
click at [115, 246] on input "10" at bounding box center [110, 250] width 13 height 13
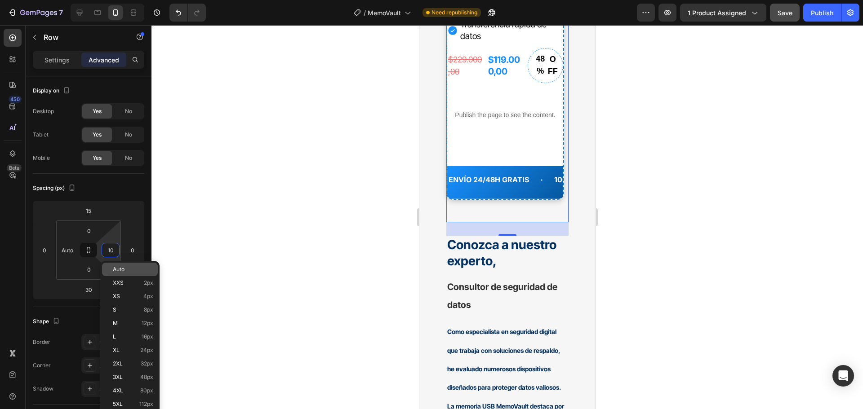
click at [112, 271] on div "Auto" at bounding box center [130, 269] width 56 height 13
type input "Auto"
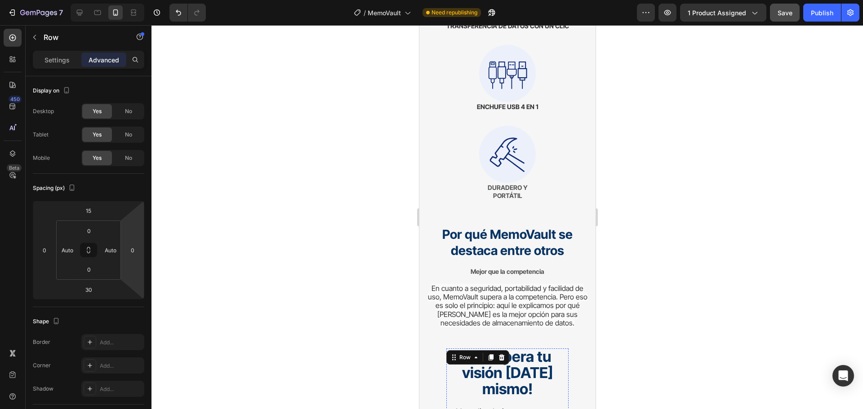
scroll to position [5212, 0]
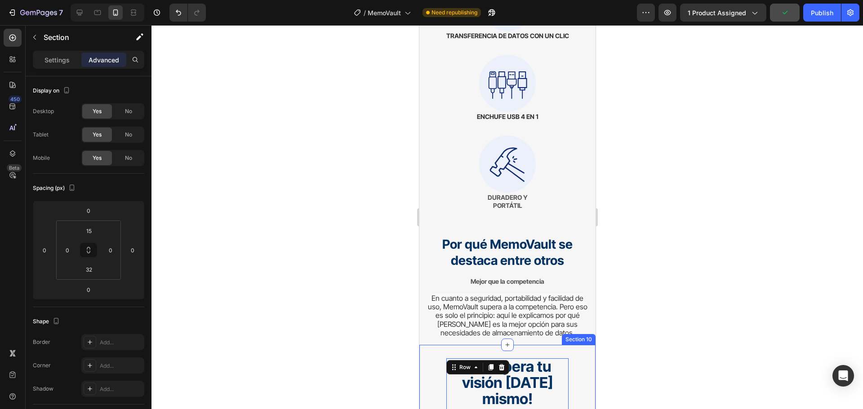
click at [451, 359] on p "¡Recupera tu visión hoy mismo!" at bounding box center [506, 383] width 111 height 48
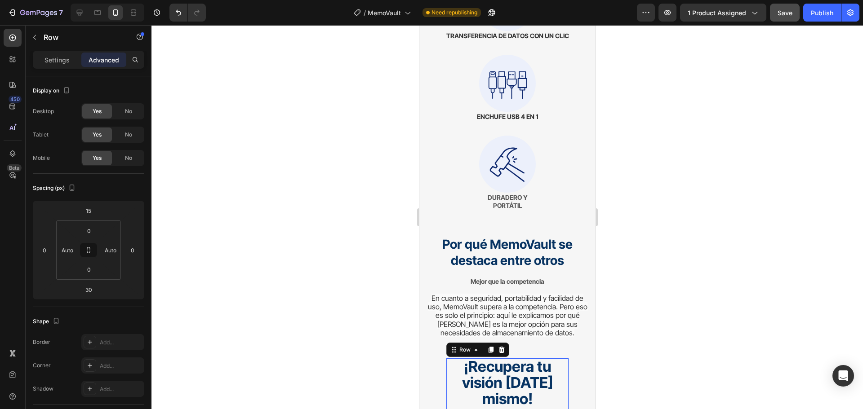
click at [67, 62] on p "Settings" at bounding box center [56, 59] width 25 height 9
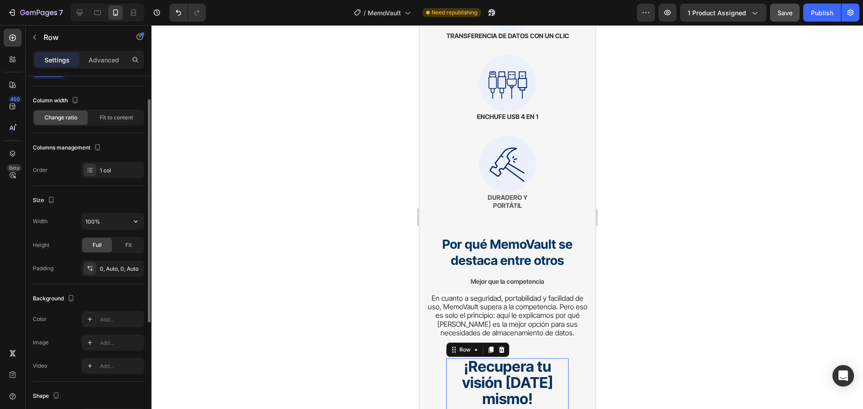
scroll to position [0, 0]
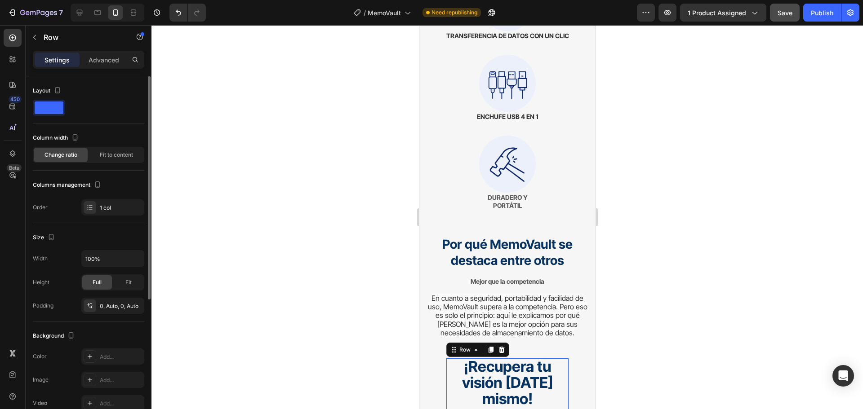
click at [47, 104] on span at bounding box center [49, 108] width 29 height 13
click at [103, 152] on span "Fit to content" at bounding box center [116, 155] width 33 height 8
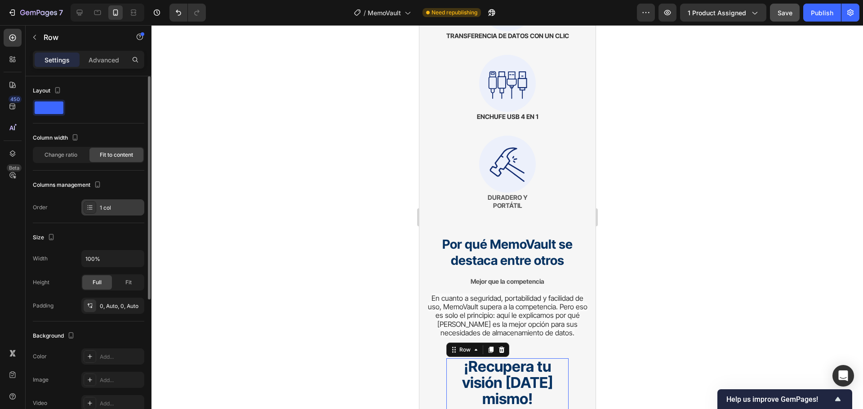
click at [109, 205] on div "1 col" at bounding box center [121, 208] width 42 height 8
click at [93, 65] on div "Advanced" at bounding box center [103, 60] width 45 height 14
click at [66, 62] on p "Settings" at bounding box center [56, 59] width 25 height 9
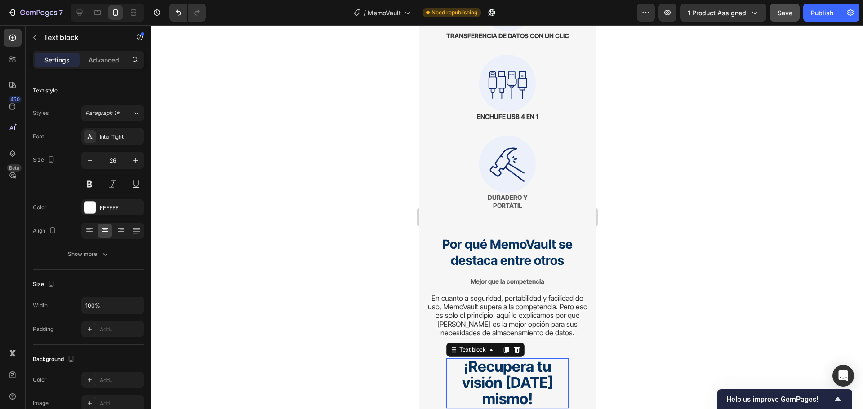
click at [454, 359] on p "¡Recupera tu visión hoy mismo!" at bounding box center [506, 383] width 111 height 48
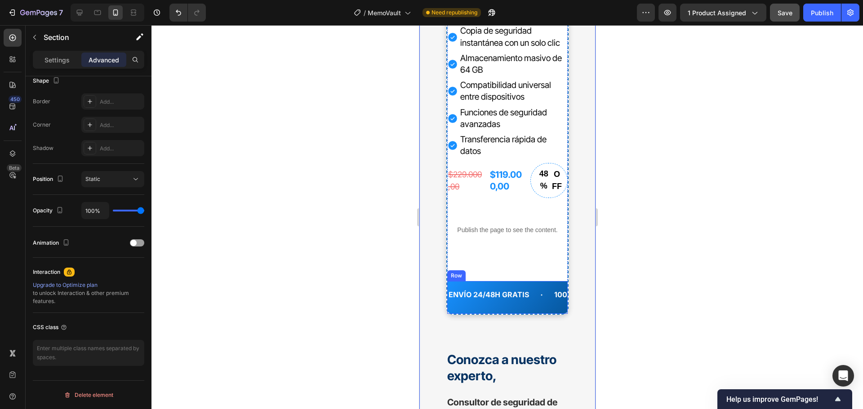
scroll to position [5796, 0]
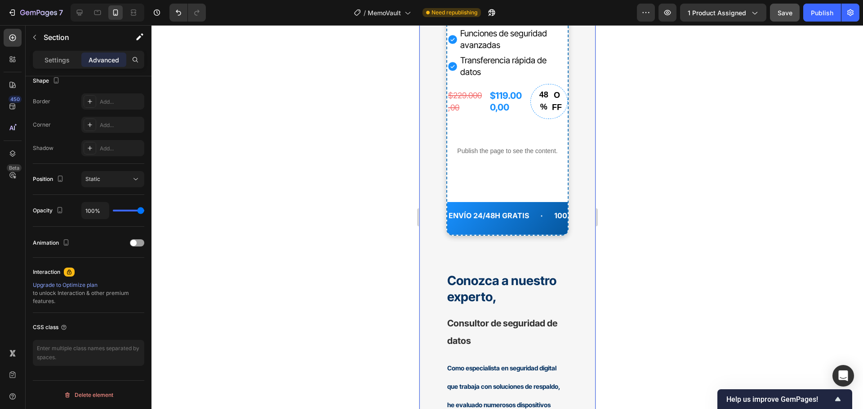
click at [568, 309] on div "¡Recupera tu visión hoy mismo! Text block Haz clic abajo y asegura tu PrimaFocu…" at bounding box center [507, 81] width 176 height 1183
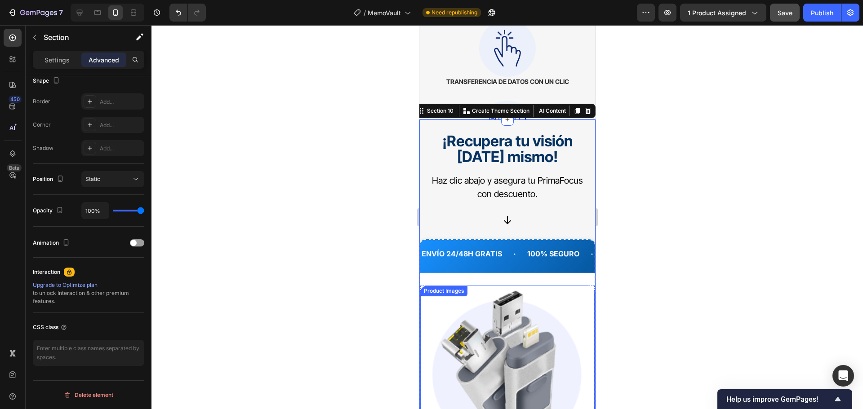
scroll to position [5122, 0]
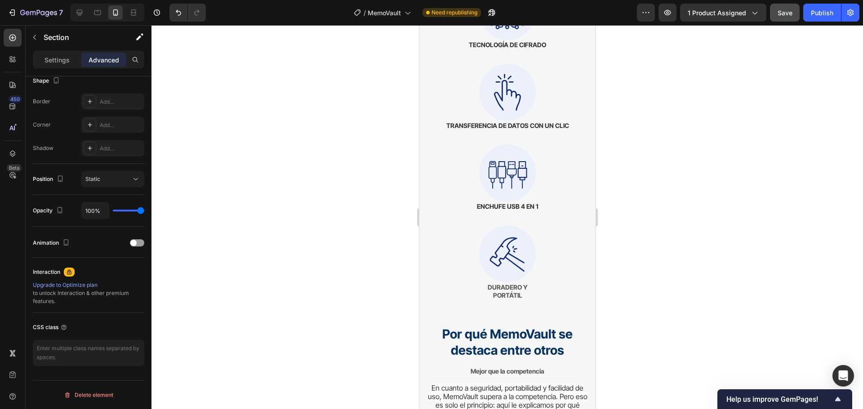
click at [362, 222] on div at bounding box center [506, 217] width 711 height 384
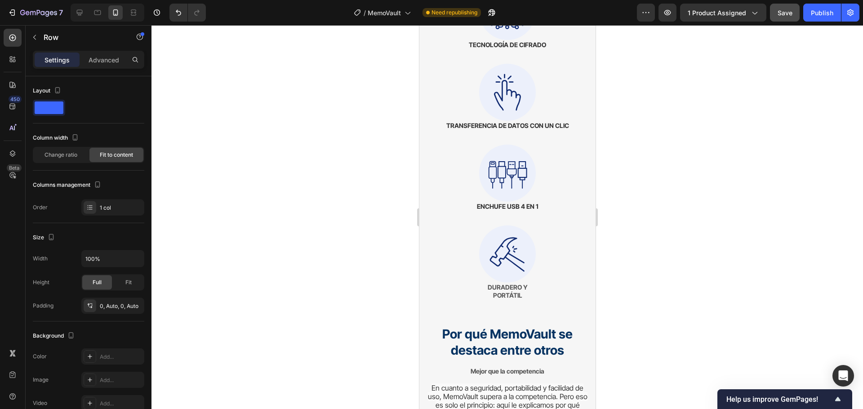
click at [109, 59] on p "Advanced" at bounding box center [104, 59] width 31 height 9
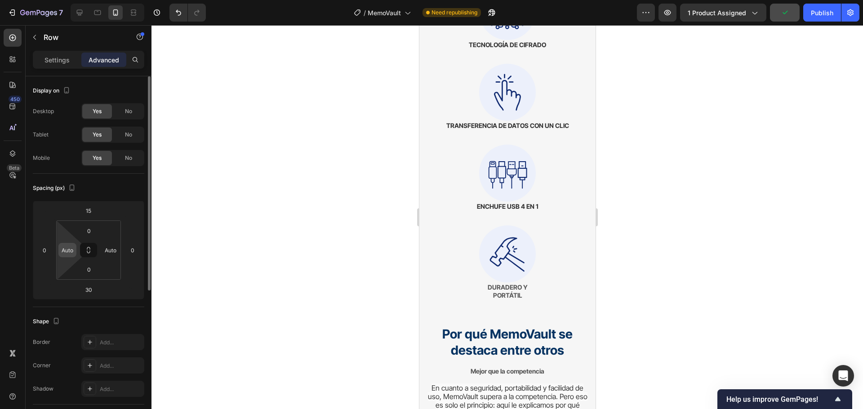
click at [72, 255] on input "Auto" at bounding box center [67, 250] width 13 height 13
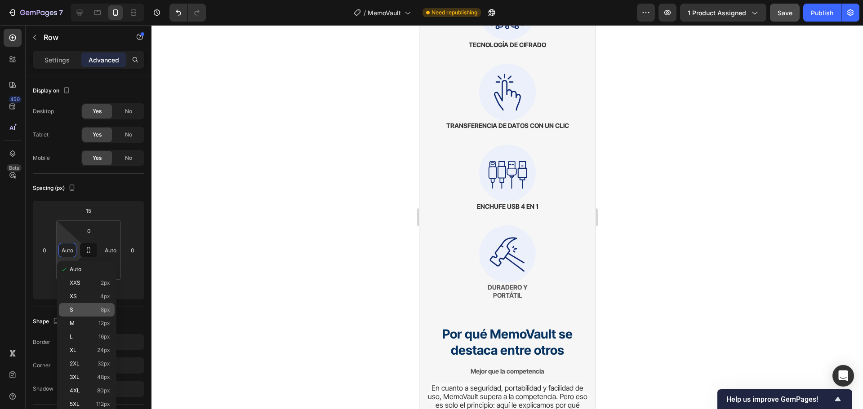
click at [74, 307] on p "S 8px" at bounding box center [90, 310] width 40 height 6
type input "8"
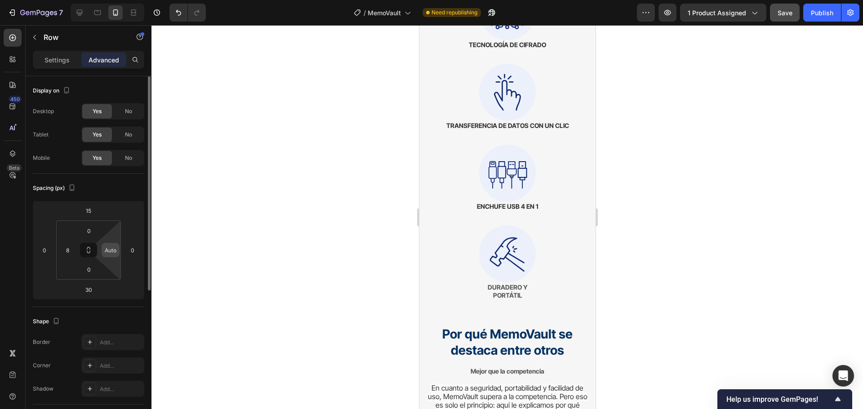
click at [113, 251] on input "Auto" at bounding box center [110, 250] width 13 height 13
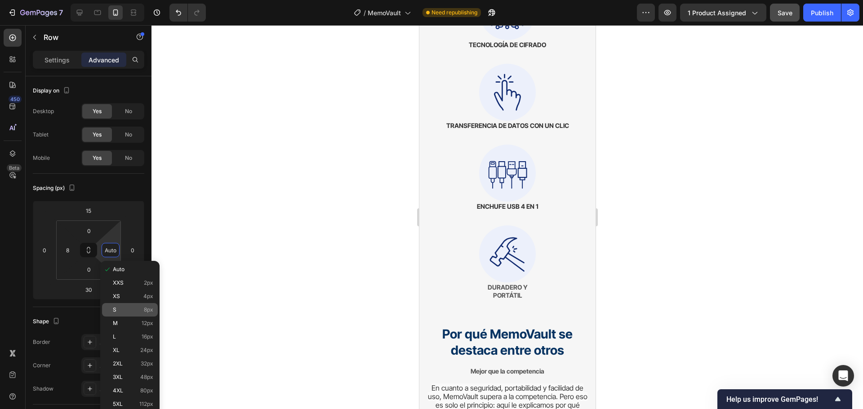
click at [120, 306] on div "S 8px" at bounding box center [130, 309] width 56 height 13
type input "8"
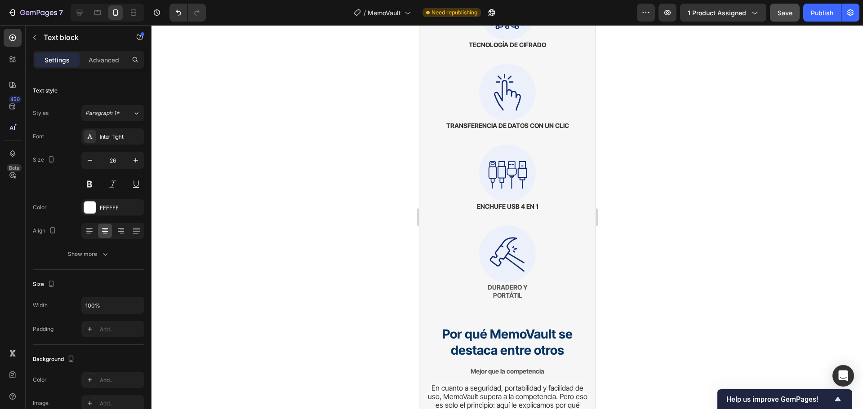
drag, startPoint x: 507, startPoint y: 187, endPoint x: 446, endPoint y: 188, distance: 61.6
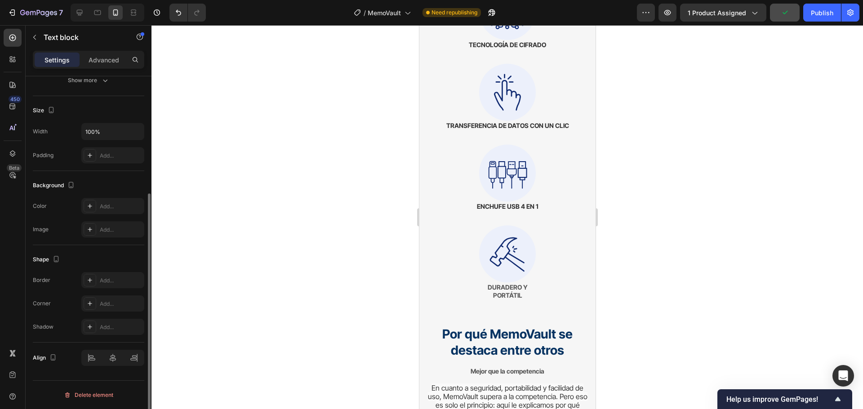
click at [664, 183] on div at bounding box center [506, 217] width 711 height 384
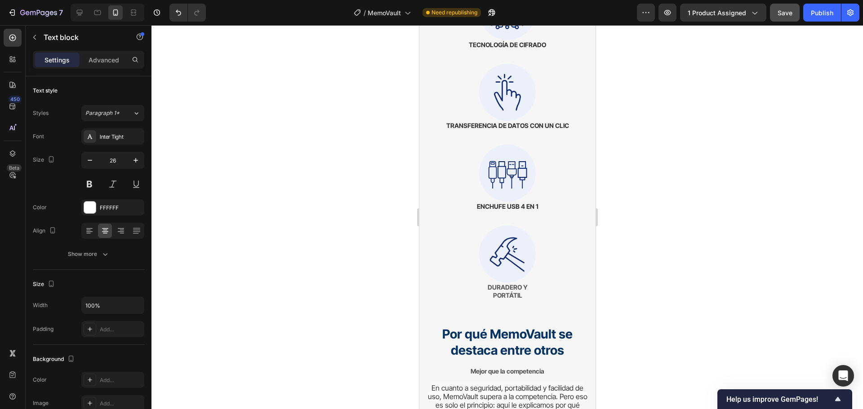
click at [700, 132] on div at bounding box center [506, 217] width 711 height 384
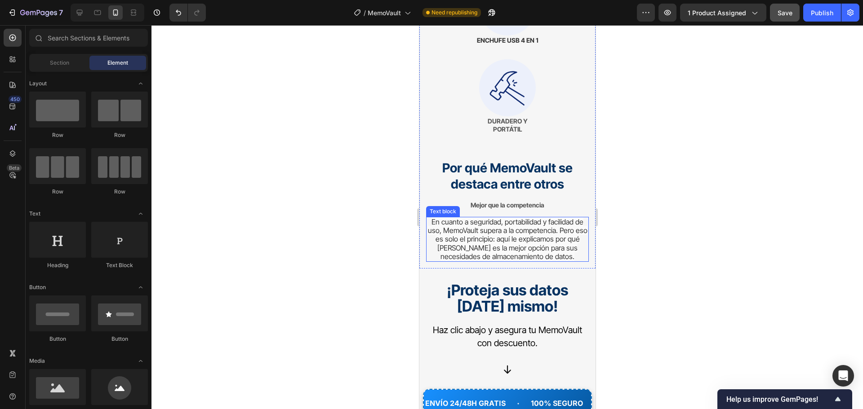
scroll to position [5338, 0]
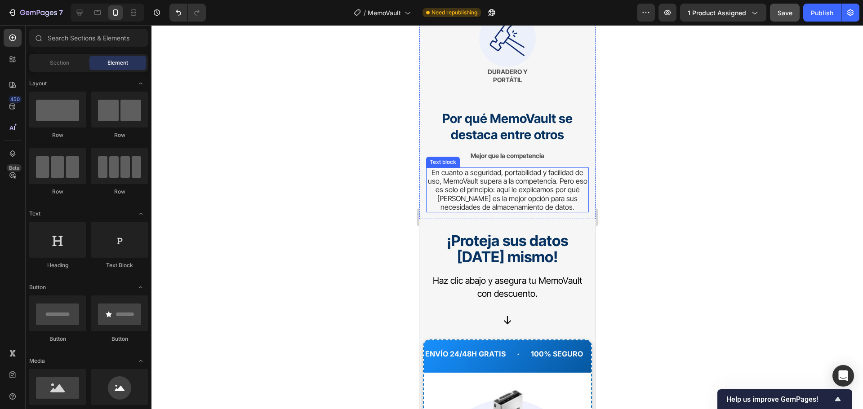
click at [547, 168] on span "En cuanto a seguridad, portabilidad y facilidad de uso, MemoVault supera a la c…" at bounding box center [506, 190] width 159 height 44
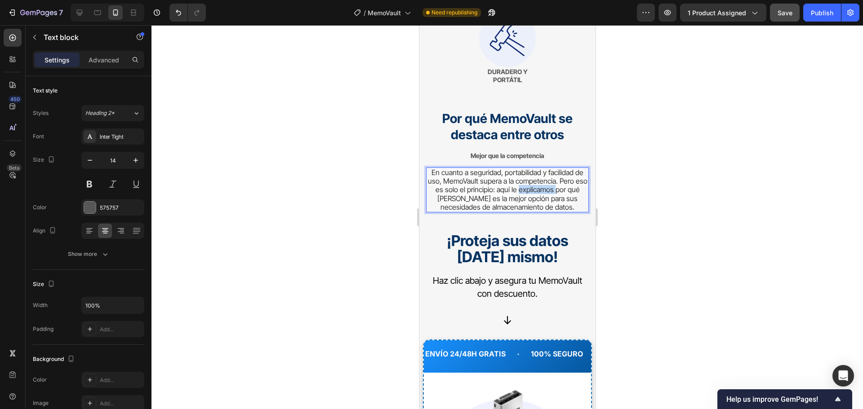
click at [547, 168] on span "En cuanto a seguridad, portabilidad y facilidad de uso, MemoVault supera a la c…" at bounding box center [506, 190] width 159 height 44
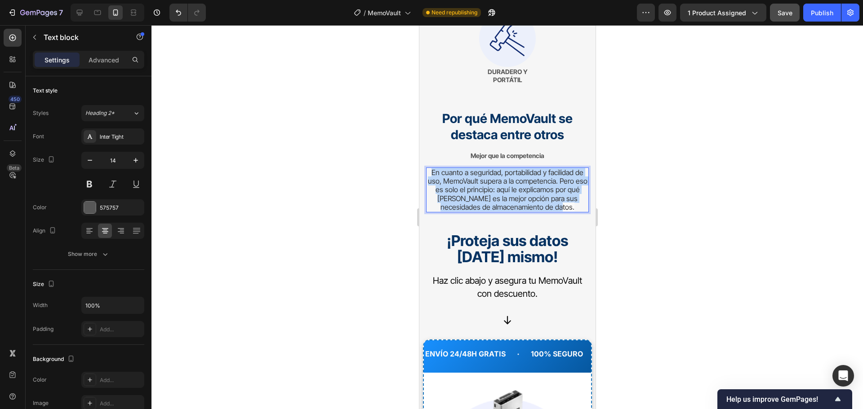
click at [547, 168] on span "En cuanto a seguridad, portabilidad y facilidad de uso, MemoVault supera a la c…" at bounding box center [506, 190] width 159 height 44
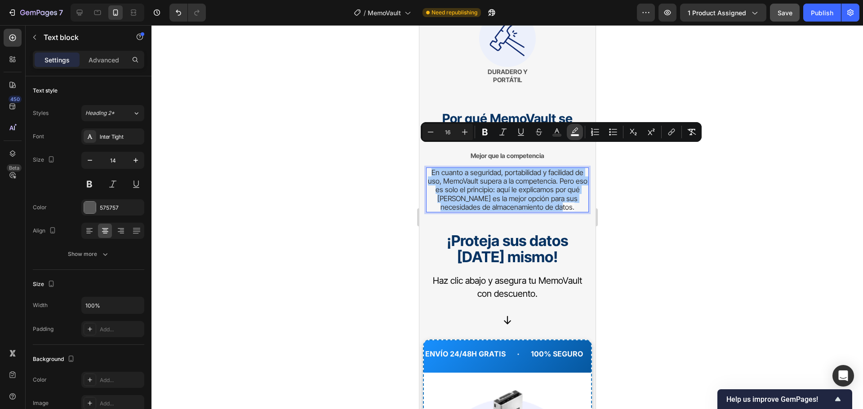
click at [574, 133] on icon "Editor contextual toolbar" at bounding box center [574, 132] width 9 height 9
type input "FAFAFA"
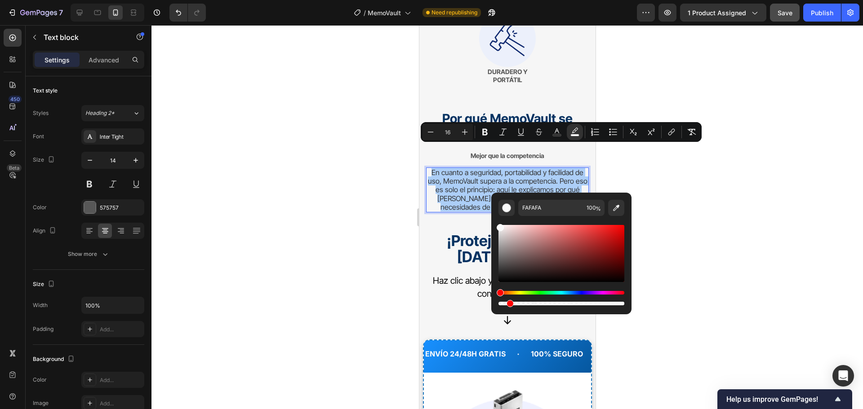
drag, startPoint x: 1040, startPoint y: 329, endPoint x: 480, endPoint y: 298, distance: 560.3
type input "0"
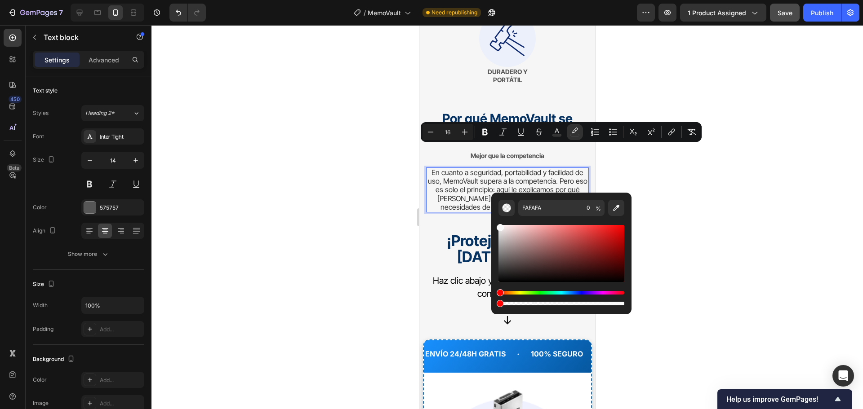
click at [752, 239] on div at bounding box center [506, 217] width 711 height 384
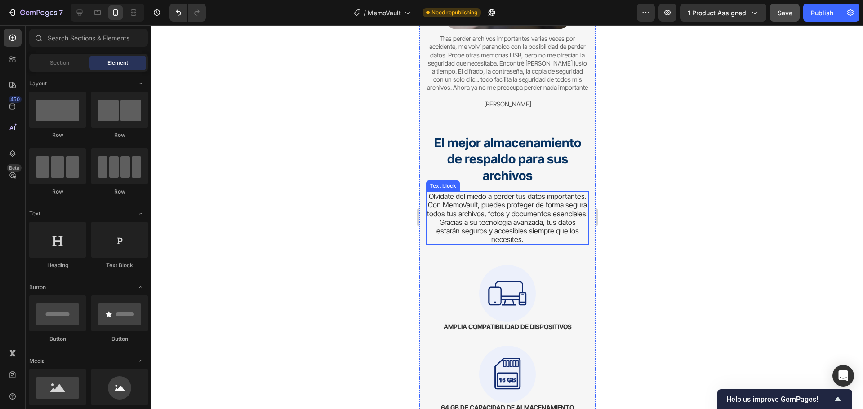
scroll to position [4664, 0]
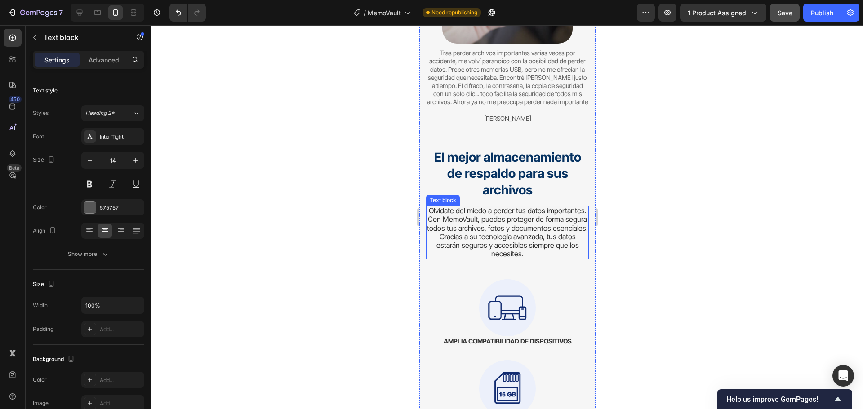
click at [516, 219] on span "Olvídate del miedo a perder tus datos importantes. Con MemoVault, puedes proteg…" at bounding box center [506, 232] width 161 height 52
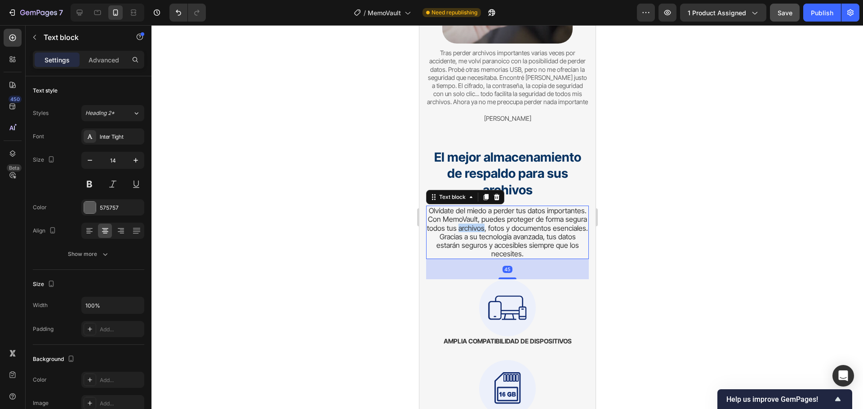
click at [516, 219] on span "Olvídate del miedo a perder tus datos importantes. Con MemoVault, puedes proteg…" at bounding box center [506, 232] width 161 height 52
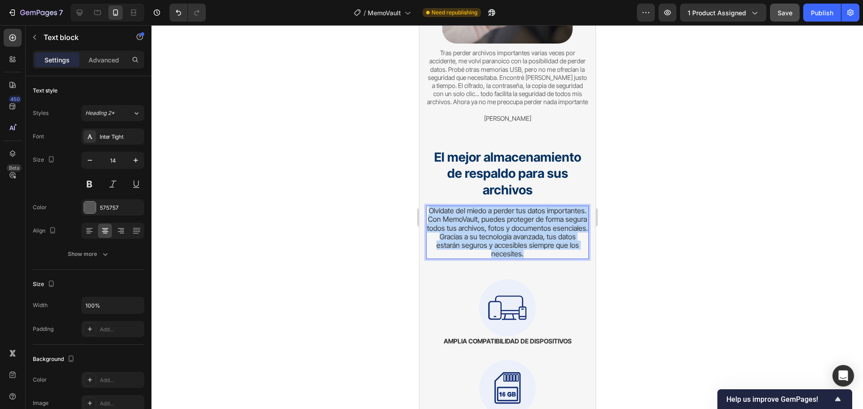
click at [516, 219] on span "Olvídate del miedo a perder tus datos importantes. Con MemoVault, puedes proteg…" at bounding box center [506, 232] width 161 height 52
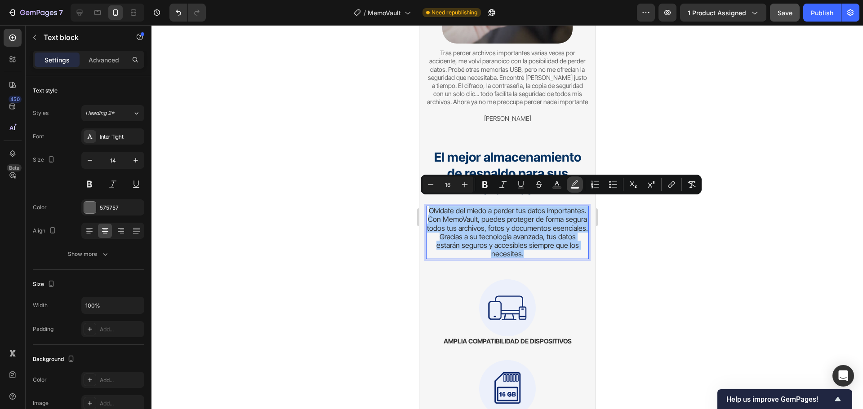
click at [574, 182] on icon "Editor contextual toolbar" at bounding box center [574, 182] width 6 height 5
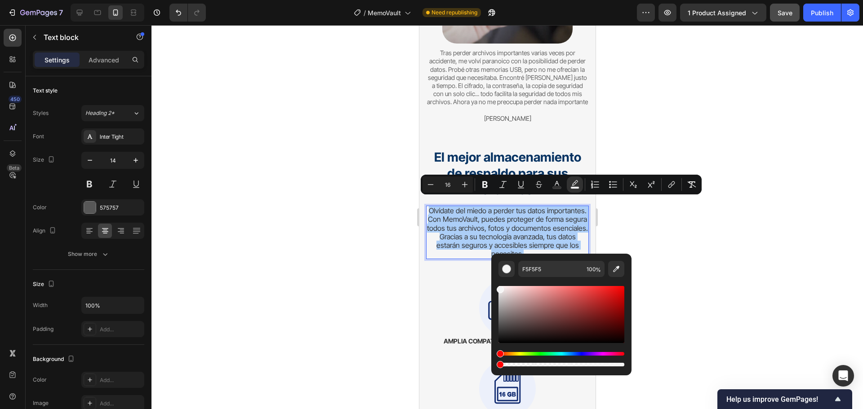
drag, startPoint x: 1043, startPoint y: 389, endPoint x: 478, endPoint y: 372, distance: 565.0
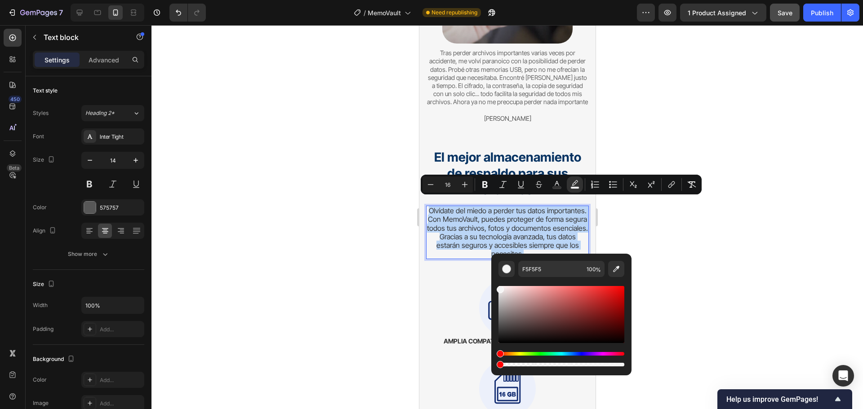
type input "0"
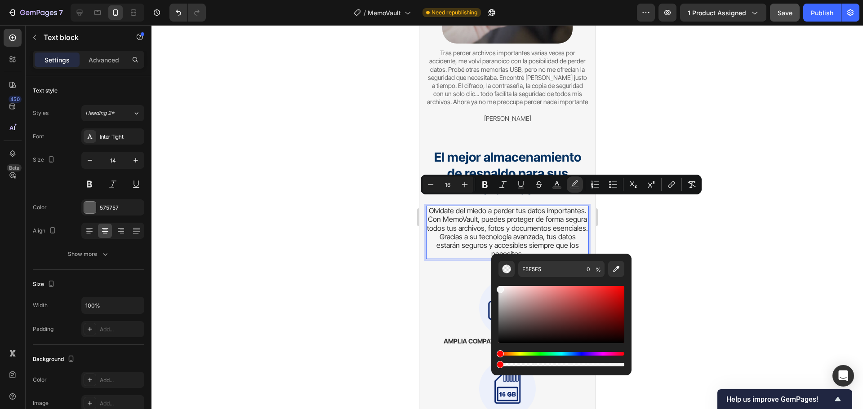
click at [742, 291] on div at bounding box center [506, 217] width 711 height 384
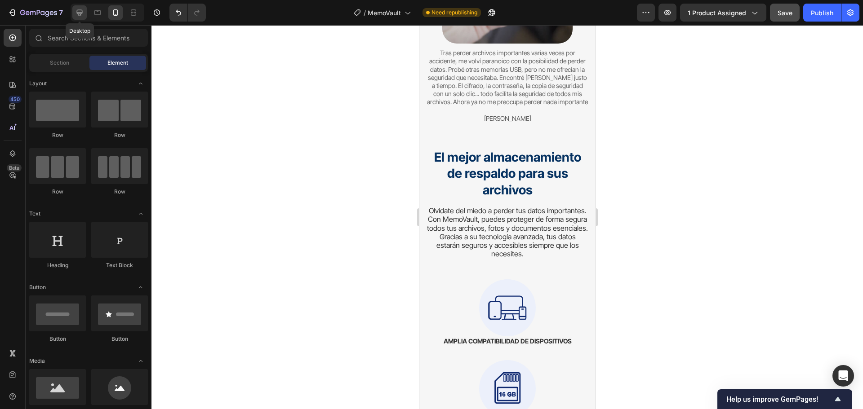
click at [81, 13] on icon at bounding box center [80, 13] width 6 height 6
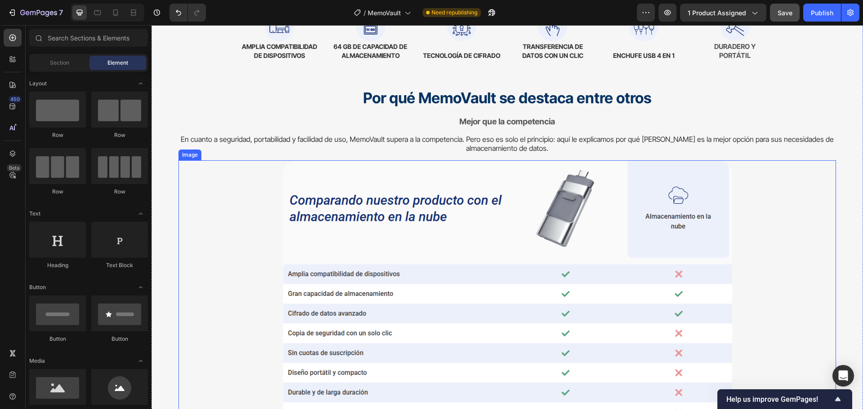
scroll to position [4369, 0]
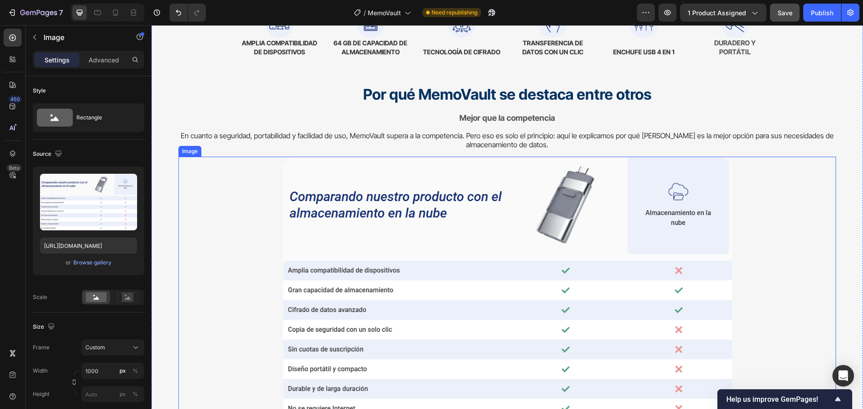
click at [488, 248] on img at bounding box center [507, 288] width 449 height 262
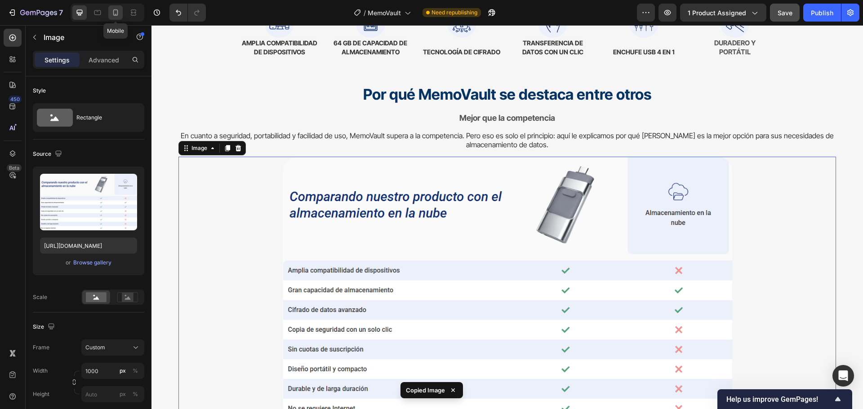
click at [115, 17] on div at bounding box center [115, 12] width 14 height 14
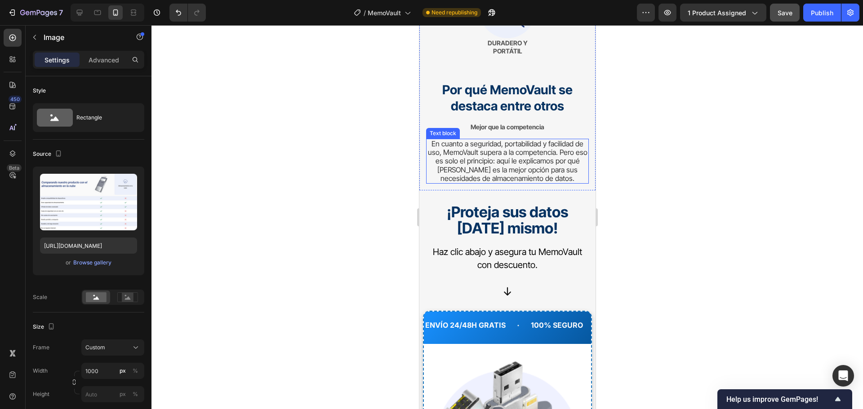
scroll to position [5370, 0]
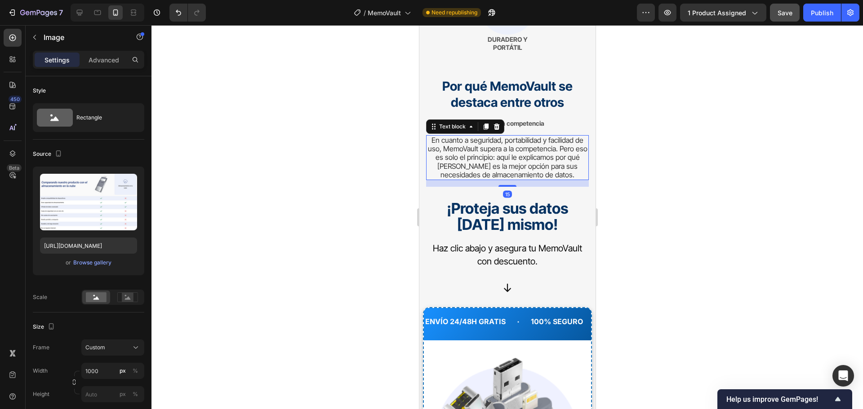
click at [548, 149] on span "En cuanto a seguridad, portabilidad y facilidad de uso, MemoVault supera a la c…" at bounding box center [506, 158] width 159 height 44
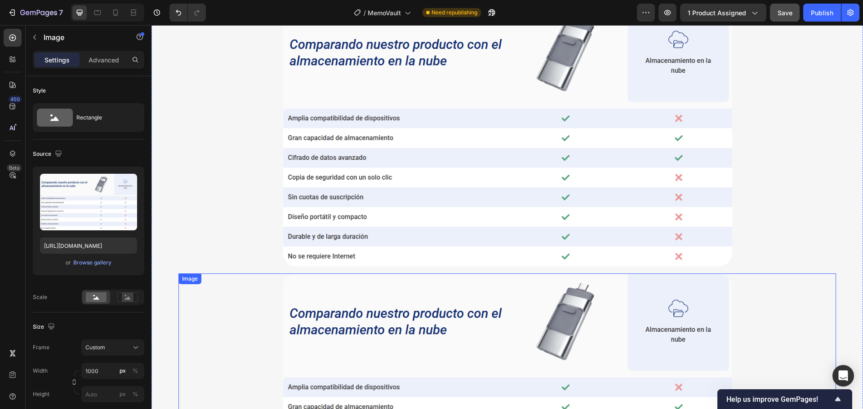
scroll to position [4516, 0]
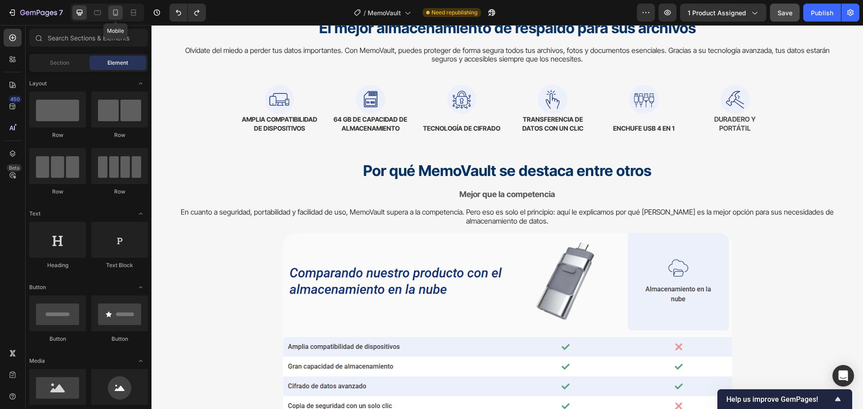
click at [116, 13] on icon at bounding box center [115, 12] width 9 height 9
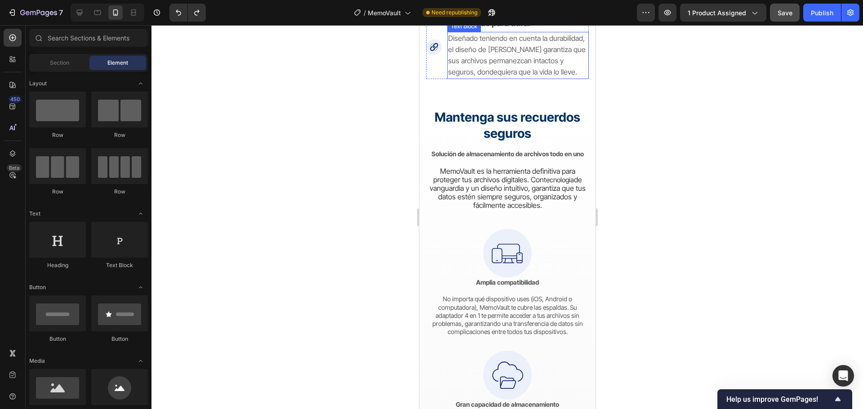
scroll to position [2437, 0]
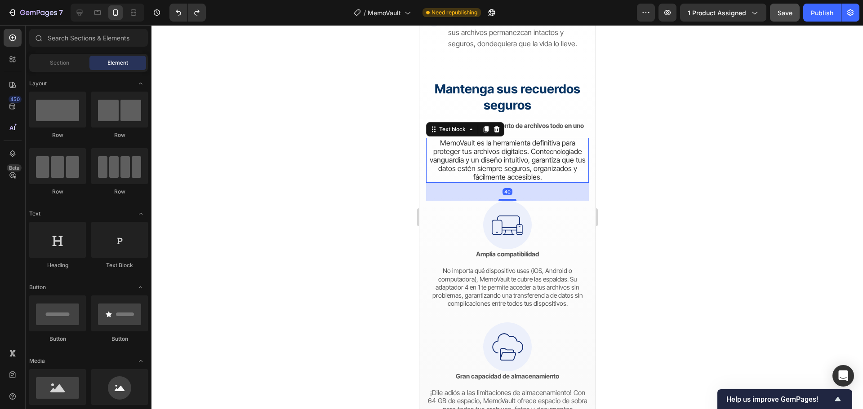
click at [566, 182] on p "MemoVault es la herramienta definitiva para proteger tus archivos digitales. Co…" at bounding box center [506, 160] width 161 height 43
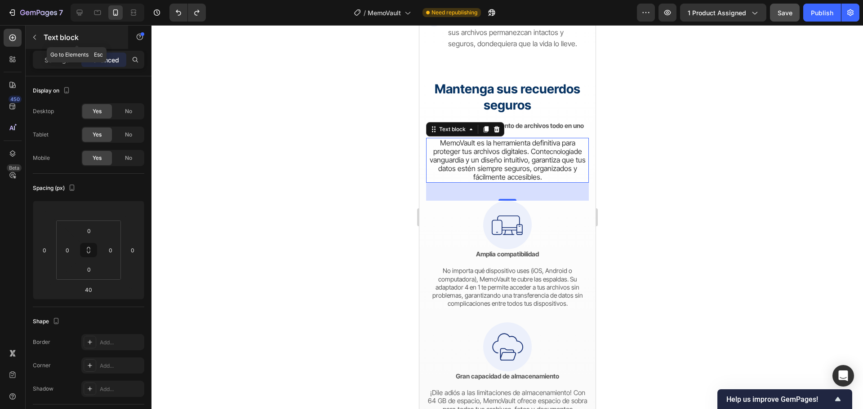
click at [35, 36] on icon "button" at bounding box center [34, 37] width 3 height 5
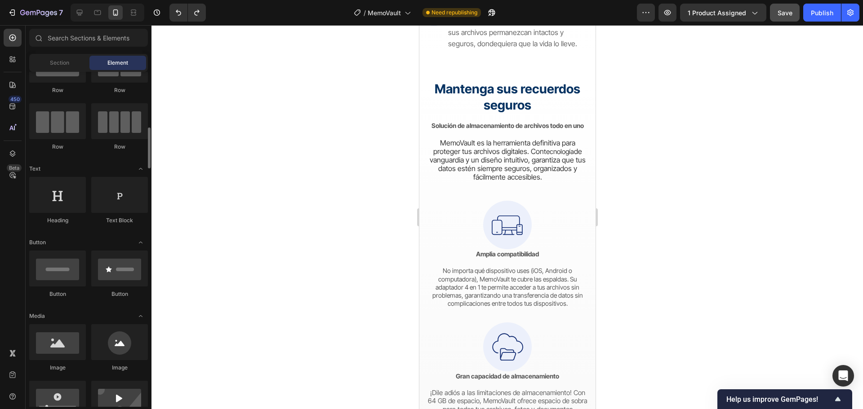
scroll to position [90, 0]
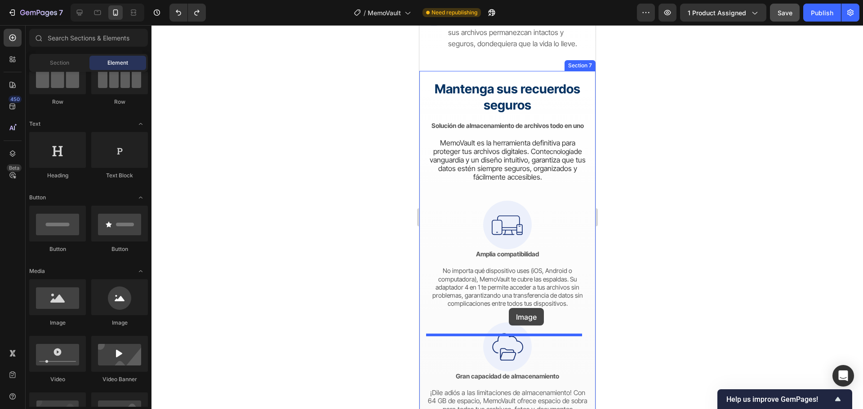
drag, startPoint x: 475, startPoint y: 321, endPoint x: 508, endPoint y: 308, distance: 35.3
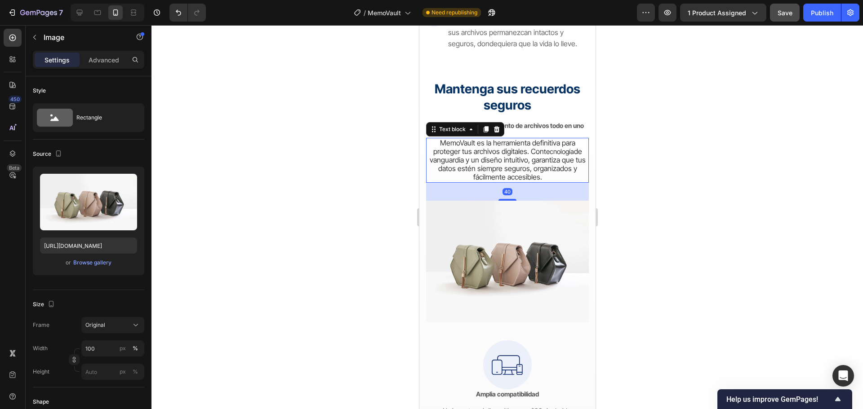
click at [511, 182] on span "de vanguardia y un diseño intuitivo, garantiza que tus datos estén siempre segu…" at bounding box center [507, 164] width 156 height 35
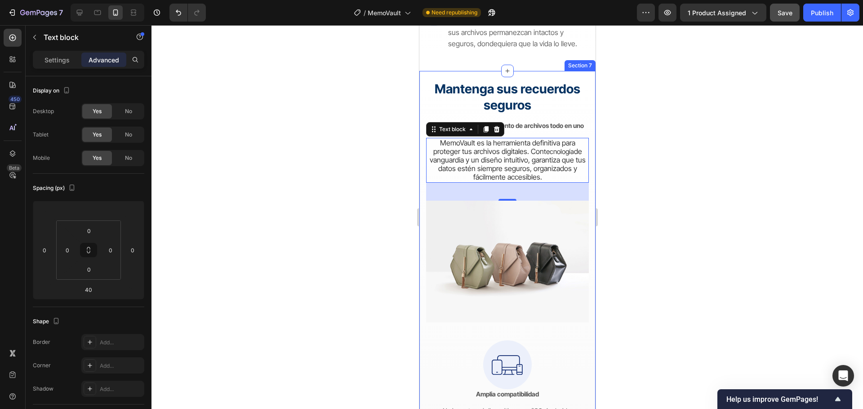
click at [629, 301] on div at bounding box center [506, 217] width 711 height 384
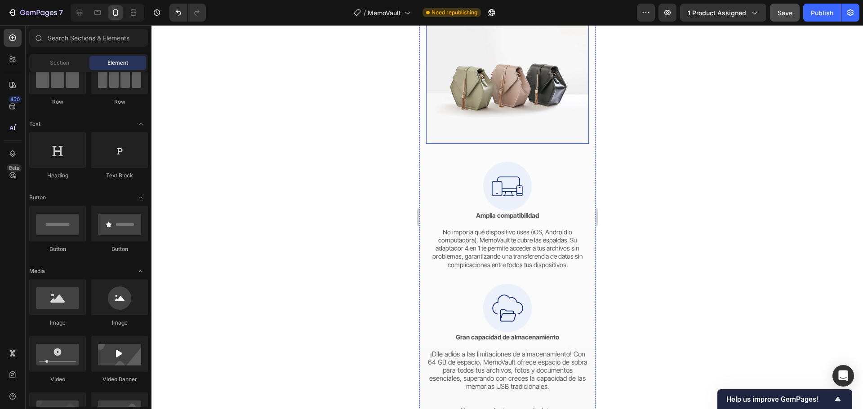
scroll to position [2617, 0]
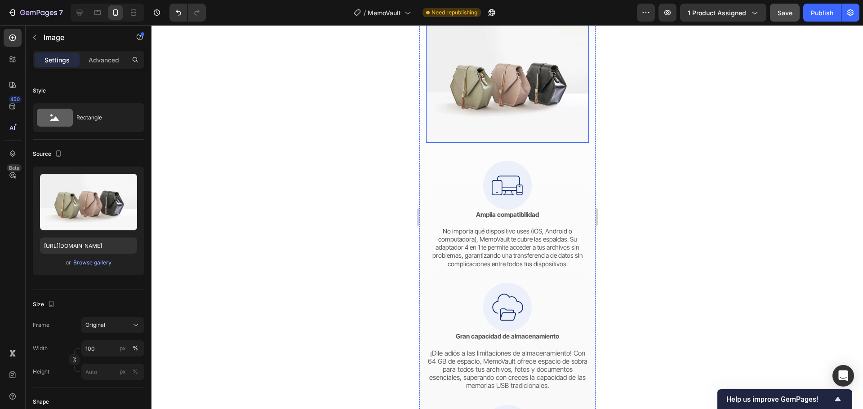
click at [517, 143] on img at bounding box center [506, 82] width 163 height 122
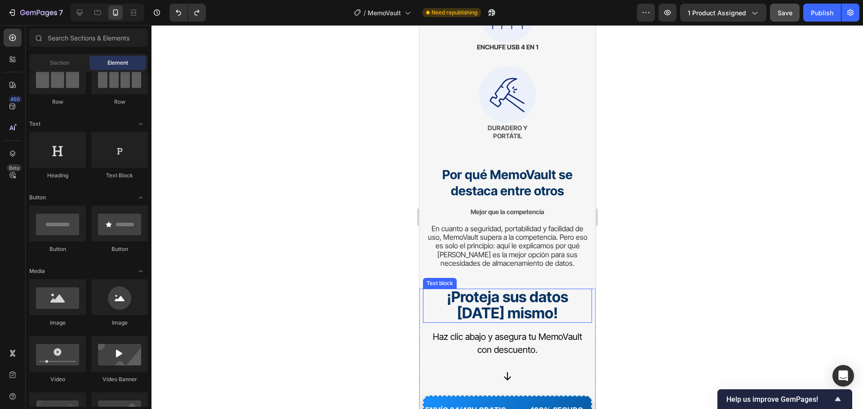
scroll to position [5357, 0]
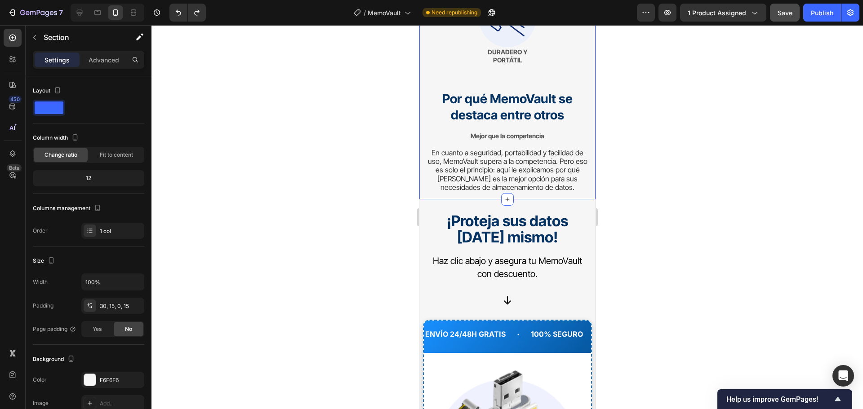
click at [36, 39] on icon "button" at bounding box center [34, 37] width 7 height 7
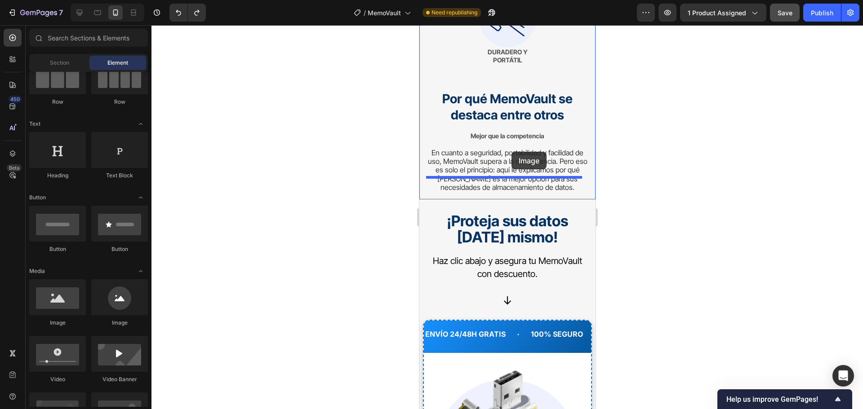
drag, startPoint x: 478, startPoint y: 328, endPoint x: 511, endPoint y: 152, distance: 179.7
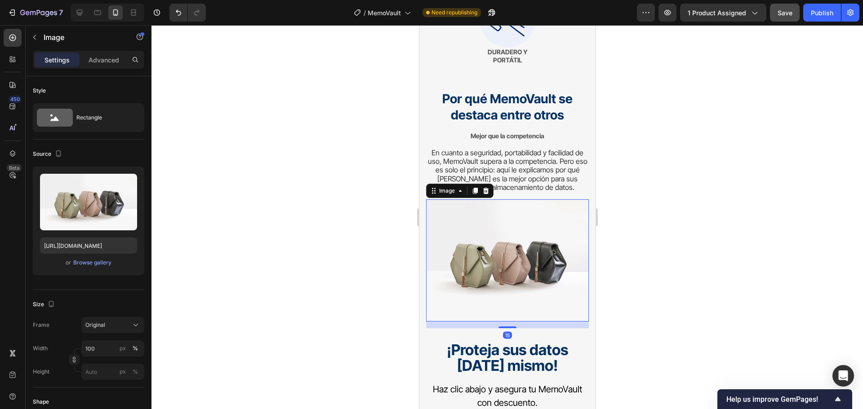
click at [660, 203] on div at bounding box center [506, 217] width 711 height 384
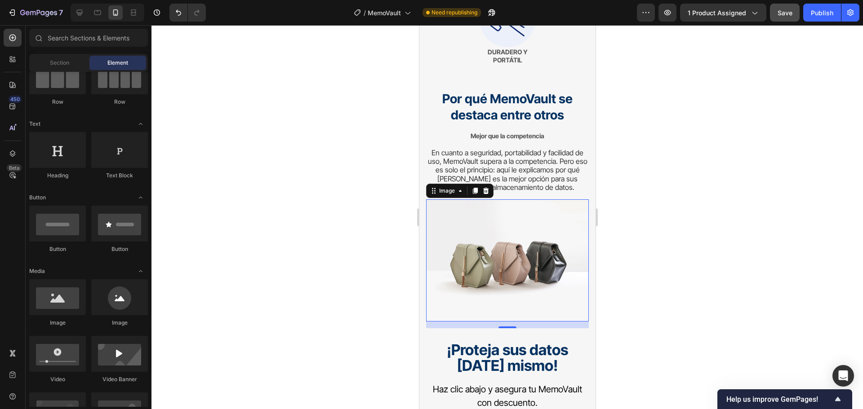
click at [523, 209] on img at bounding box center [506, 260] width 163 height 122
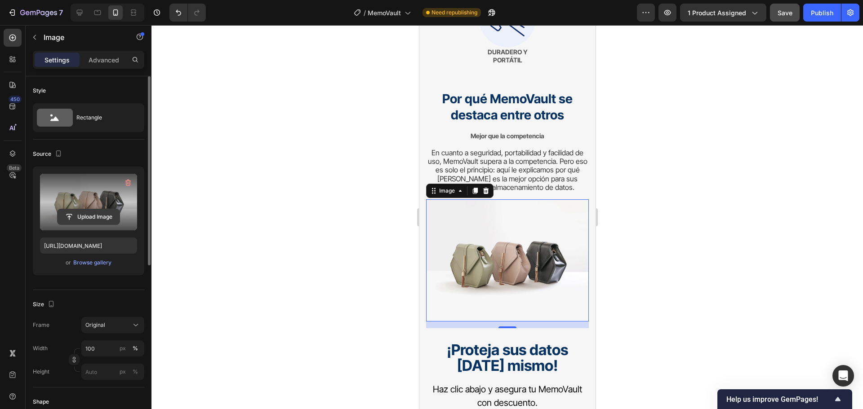
click at [99, 213] on input "file" at bounding box center [89, 216] width 62 height 15
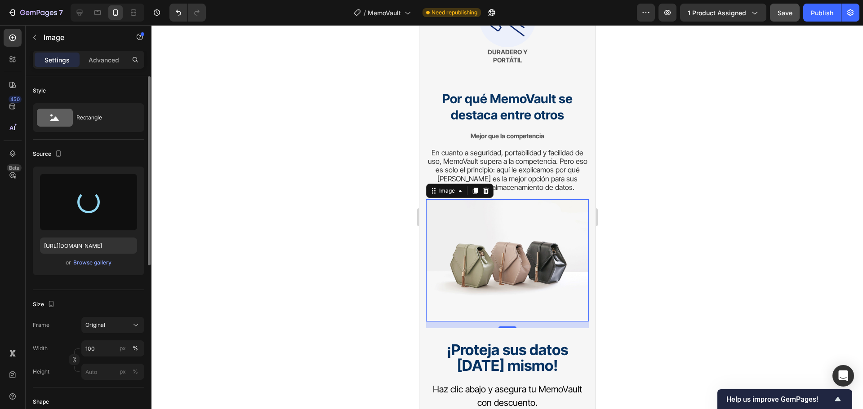
type input "[URL][DOMAIN_NAME]"
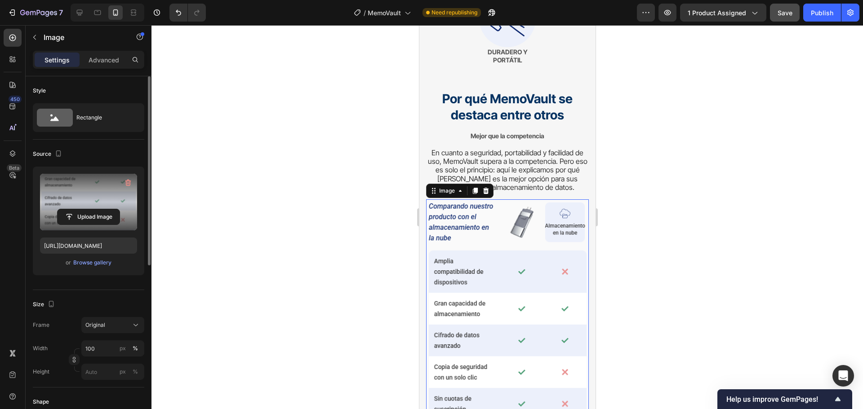
click at [682, 180] on div at bounding box center [506, 217] width 711 height 384
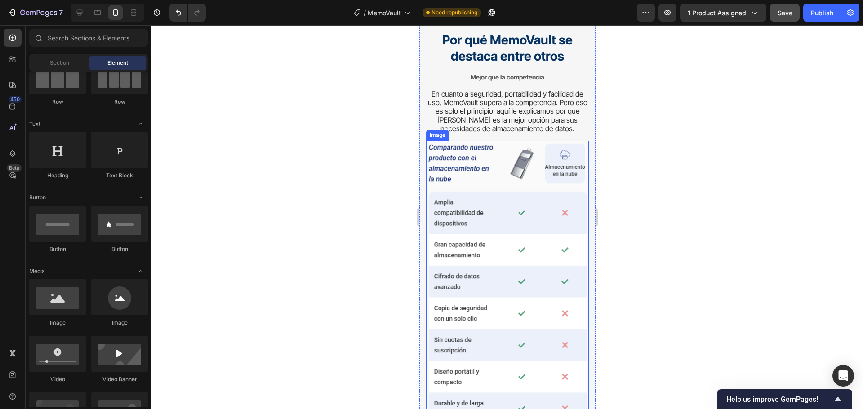
scroll to position [5447, 0]
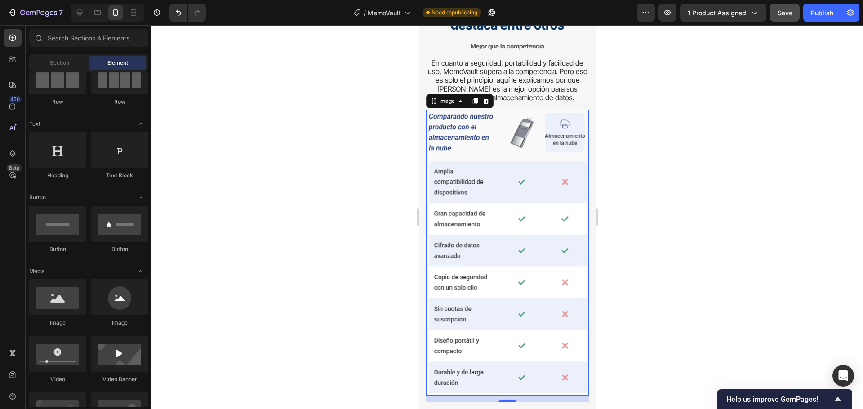
click at [513, 203] on img at bounding box center [506, 253] width 163 height 286
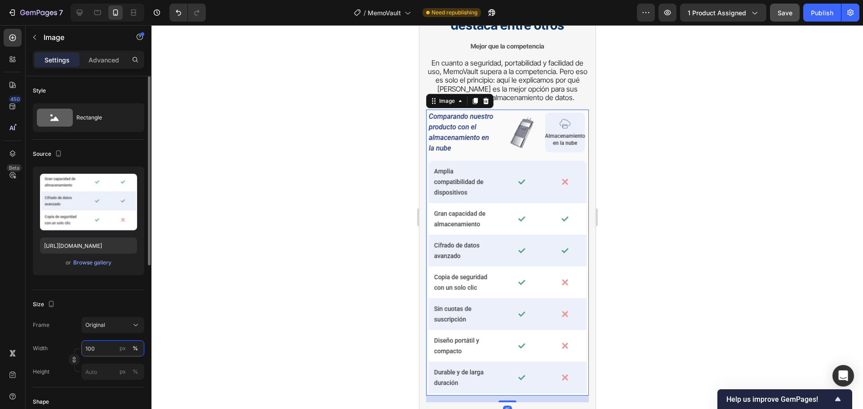
click at [105, 350] on input "100" at bounding box center [112, 349] width 63 height 16
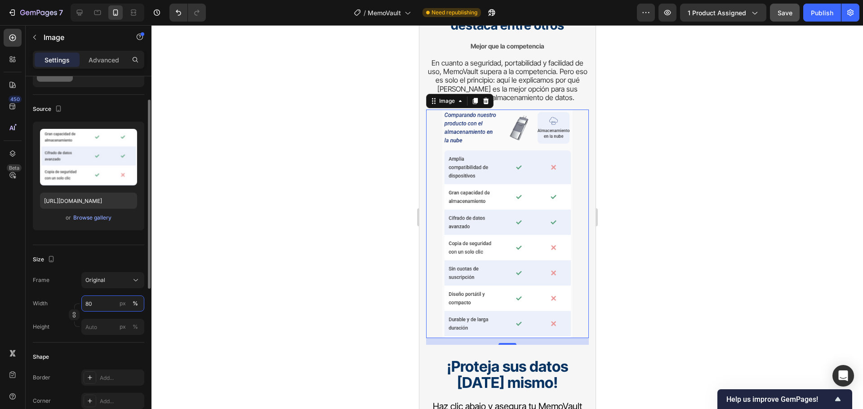
scroll to position [180, 0]
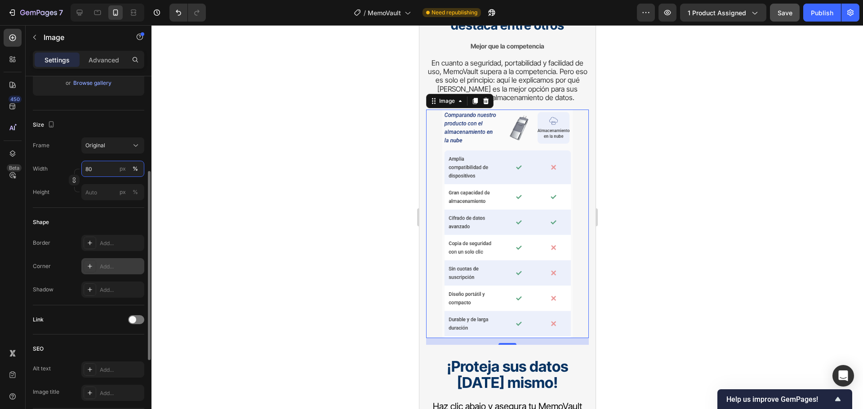
type input "80"
click at [116, 264] on div "Add..." at bounding box center [121, 267] width 42 height 8
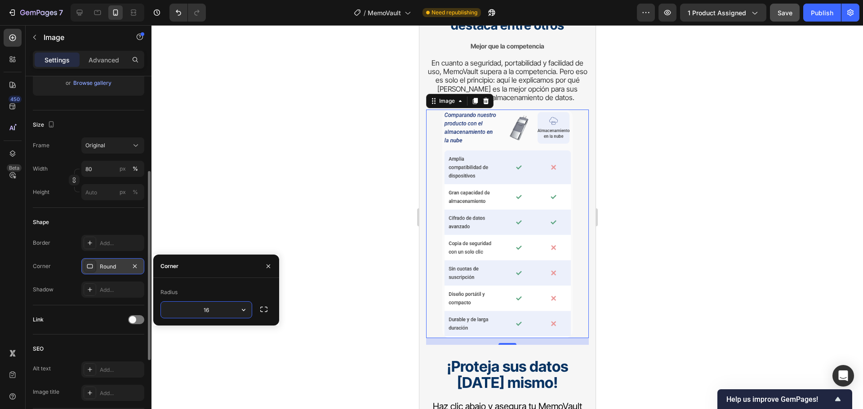
type input "16"
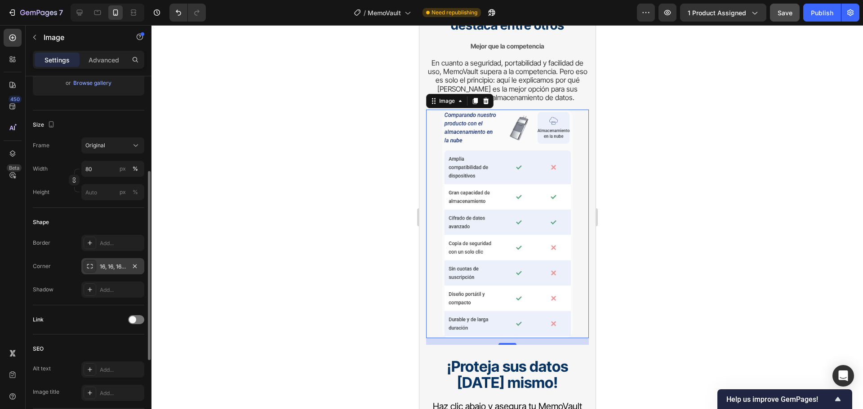
click at [295, 231] on div at bounding box center [506, 217] width 711 height 384
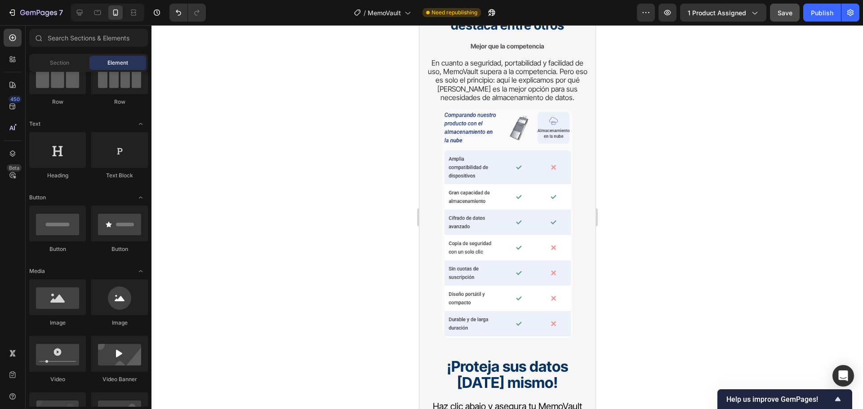
click at [677, 165] on div at bounding box center [506, 217] width 711 height 384
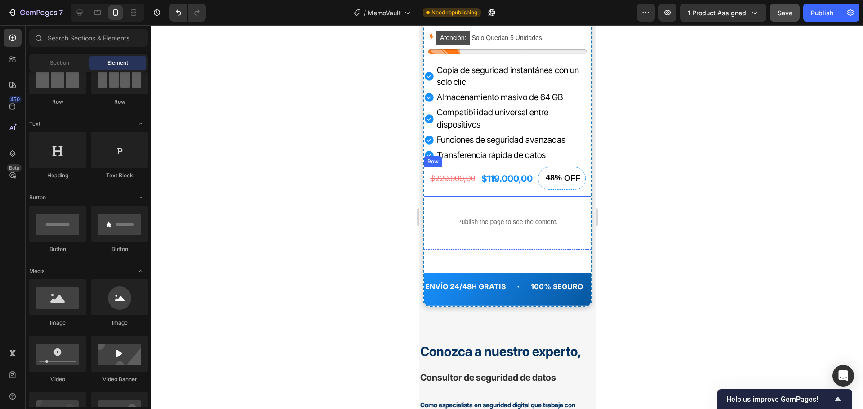
scroll to position [6211, 0]
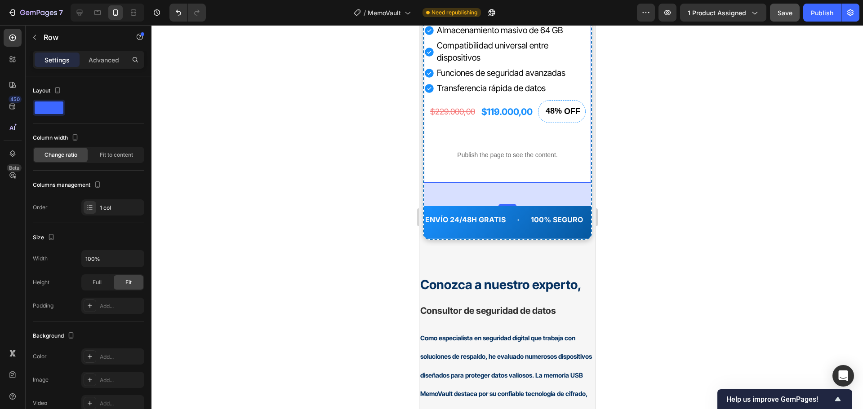
click at [553, 165] on div "Proteja Fácilmente Sus Recuerdos Con MemoVault Product Title Almacene sus datos…" at bounding box center [506, 36] width 167 height 292
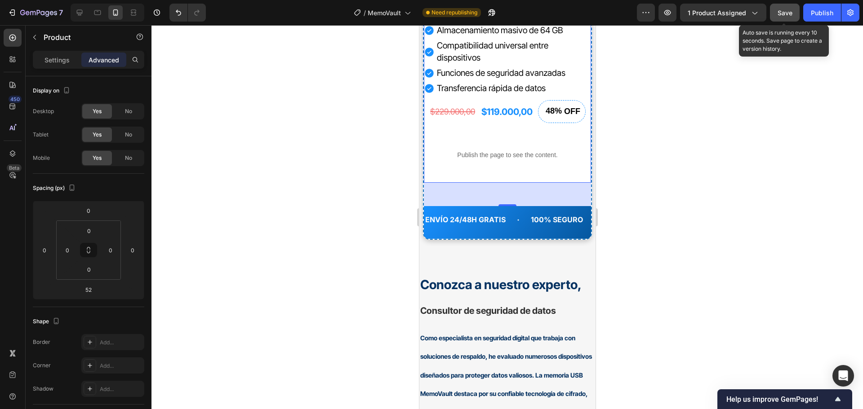
click at [781, 18] on button "Save" at bounding box center [785, 13] width 30 height 18
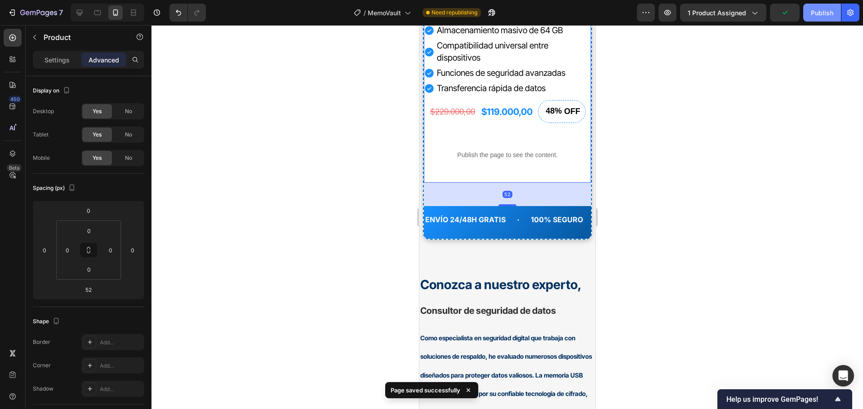
click at [816, 12] on div "Publish" at bounding box center [822, 12] width 22 height 9
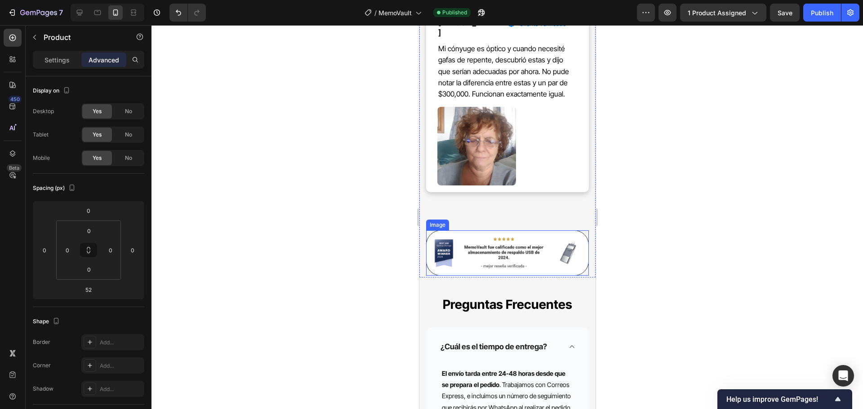
scroll to position [8638, 0]
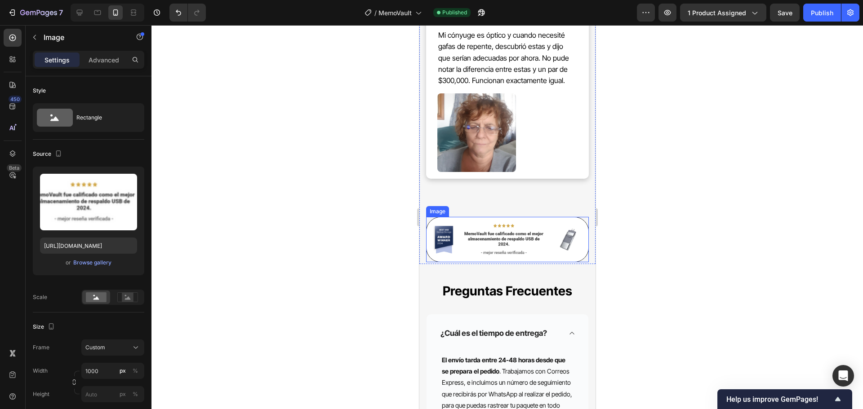
click at [570, 217] on img at bounding box center [506, 239] width 163 height 45
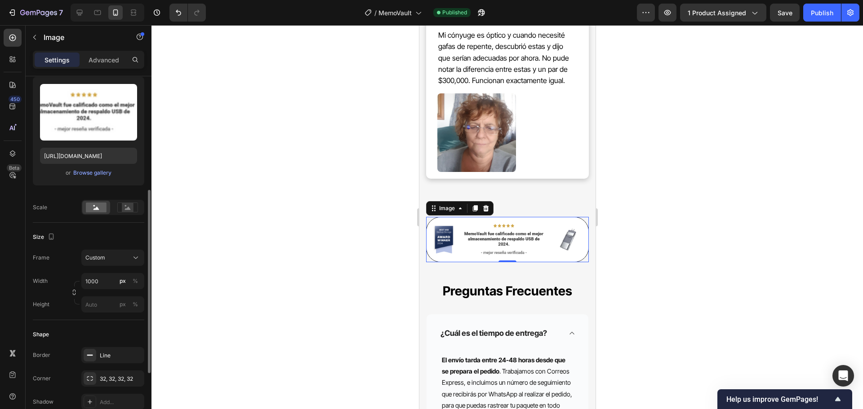
scroll to position [135, 0]
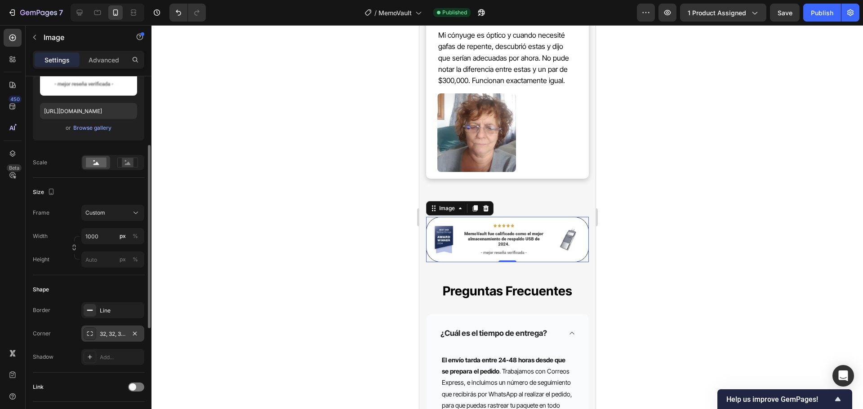
click at [111, 335] on div "32, 32, 32, 32" at bounding box center [113, 334] width 26 height 8
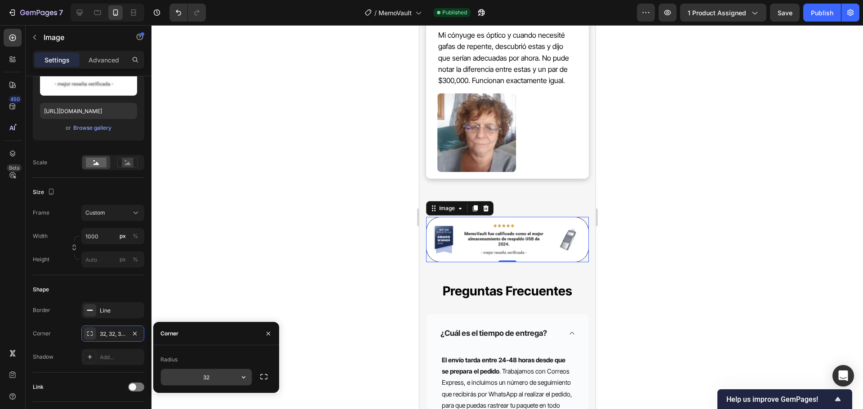
click at [204, 376] on input "32" at bounding box center [206, 377] width 91 height 16
type input "16"
click at [284, 261] on div at bounding box center [506, 217] width 711 height 384
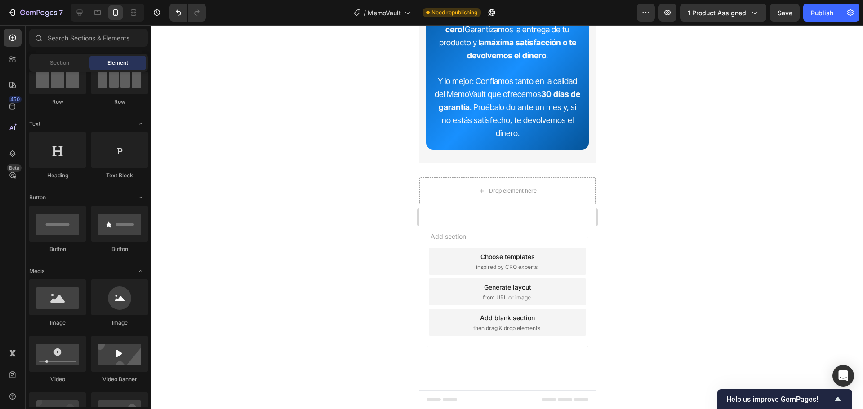
scroll to position [9513, 0]
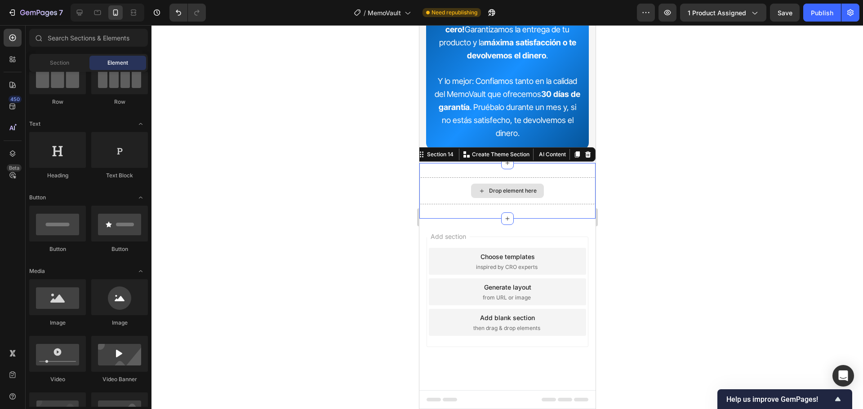
click at [556, 204] on div "Drop element here" at bounding box center [507, 190] width 176 height 27
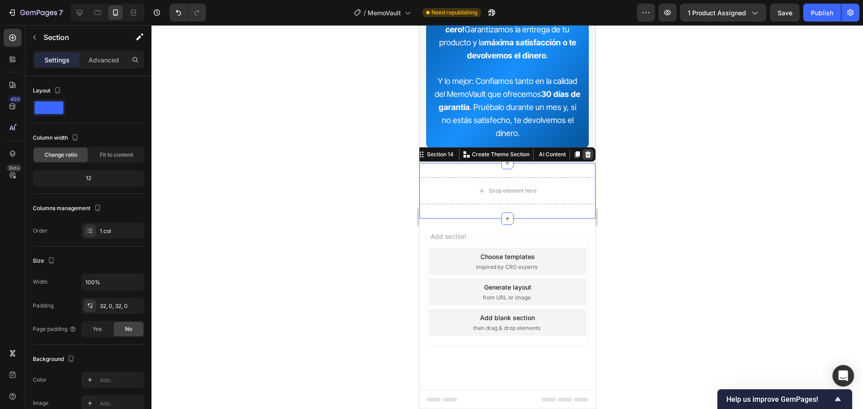
click at [584, 160] on div at bounding box center [587, 154] width 11 height 11
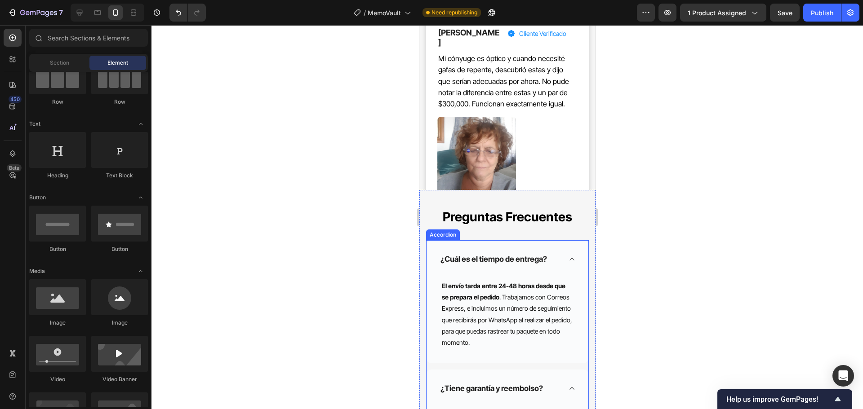
scroll to position [8559, 0]
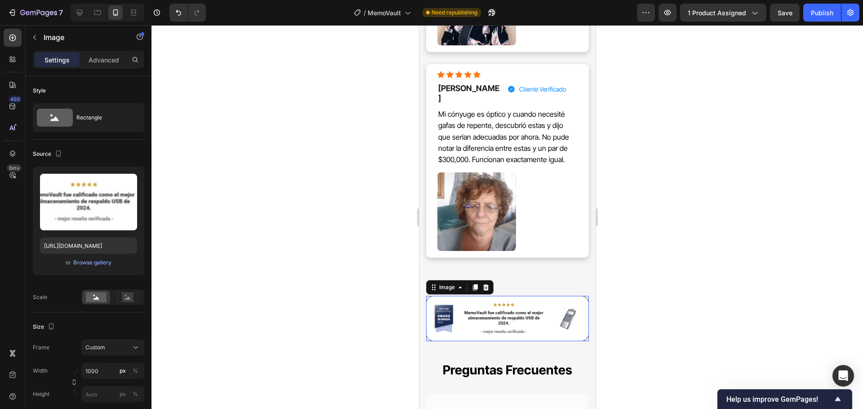
click at [554, 296] on img at bounding box center [506, 318] width 163 height 45
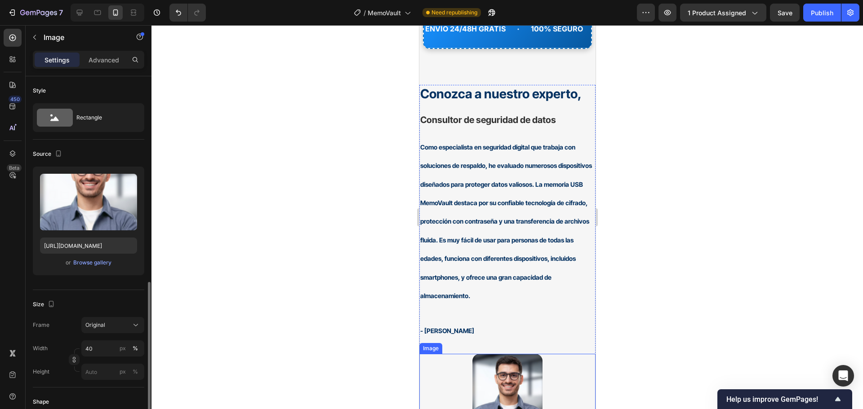
scroll to position [135, 0]
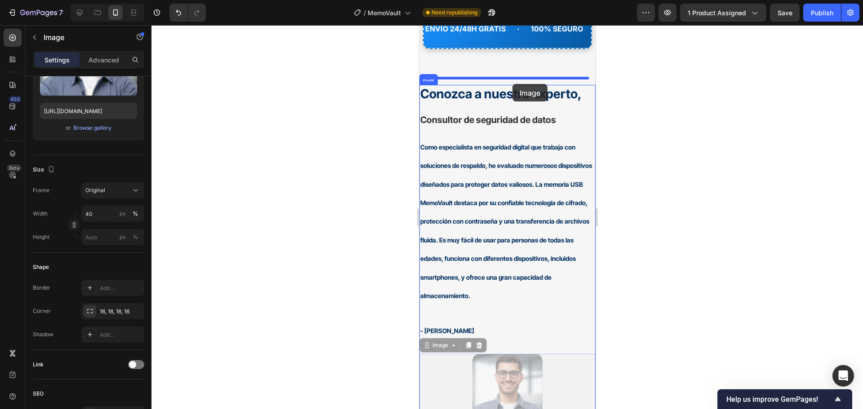
drag, startPoint x: 510, startPoint y: 361, endPoint x: 512, endPoint y: 84, distance: 276.8
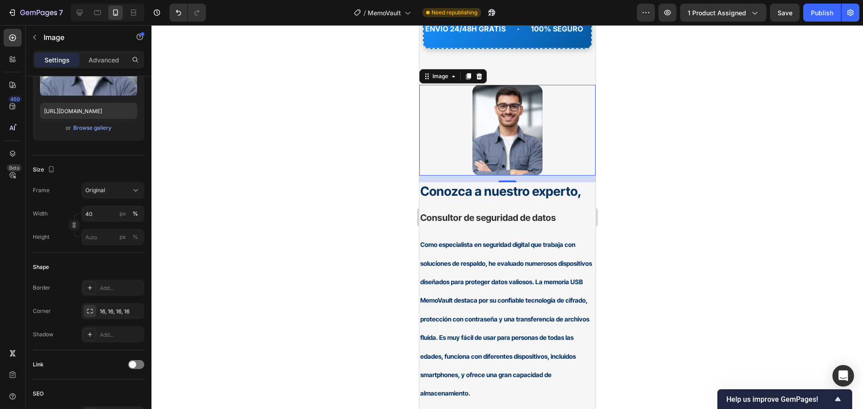
click at [620, 192] on div at bounding box center [506, 217] width 711 height 384
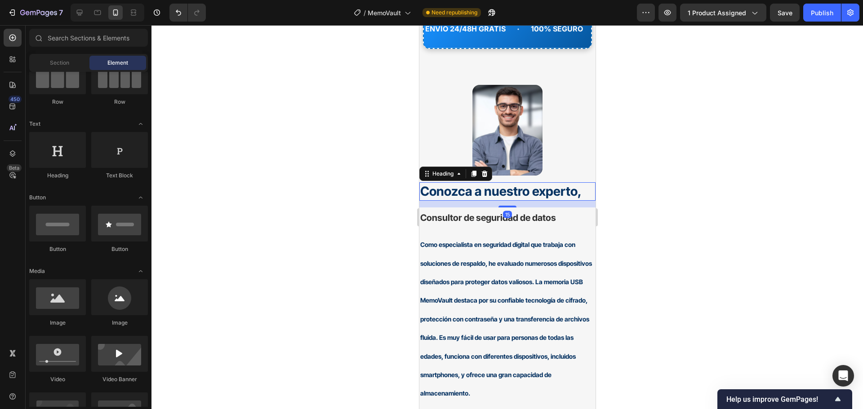
click at [520, 185] on strong "Conozca a nuestro experto," at bounding box center [500, 191] width 161 height 15
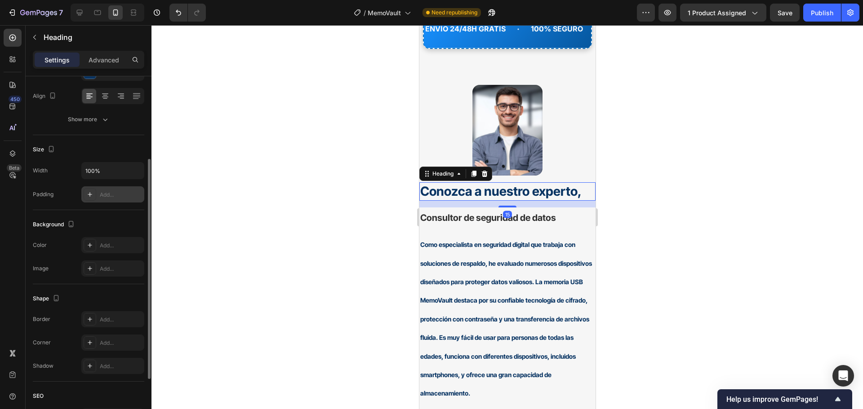
scroll to position [0, 0]
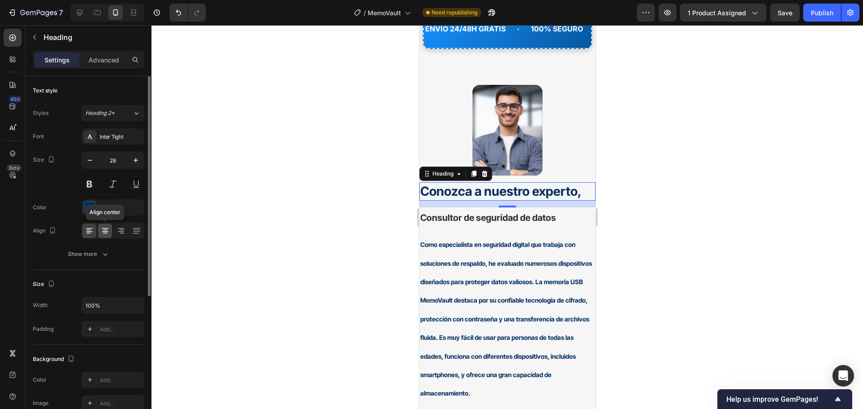
click at [103, 230] on icon at bounding box center [105, 230] width 9 height 9
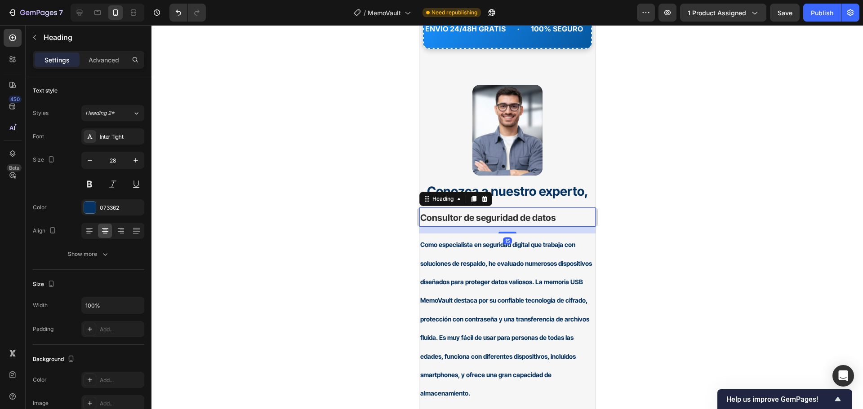
click at [531, 213] on span "Consultor de seguridad de datos" at bounding box center [488, 218] width 136 height 11
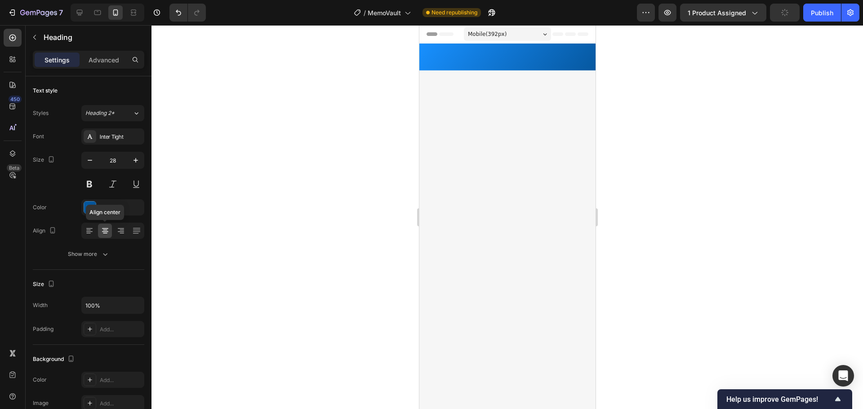
scroll to position [6402, 0]
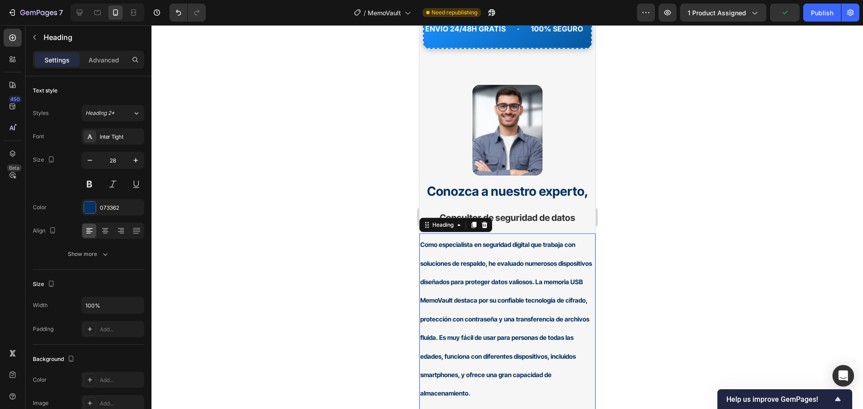
click at [536, 257] on h2 "Como especialista en seguridad digital que trabaja con soluciones de respaldo, …" at bounding box center [507, 336] width 176 height 204
click at [127, 114] on div "Heading 2*" at bounding box center [108, 113] width 47 height 8
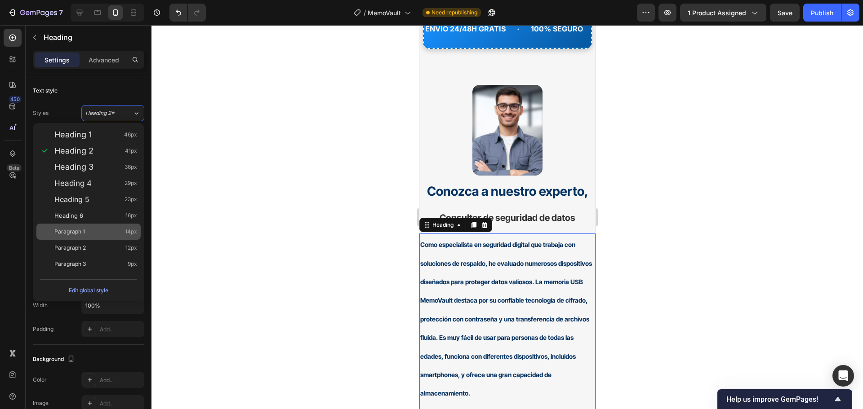
click at [99, 227] on div "Paragraph 1 14px" at bounding box center [88, 232] width 104 height 16
type input "14"
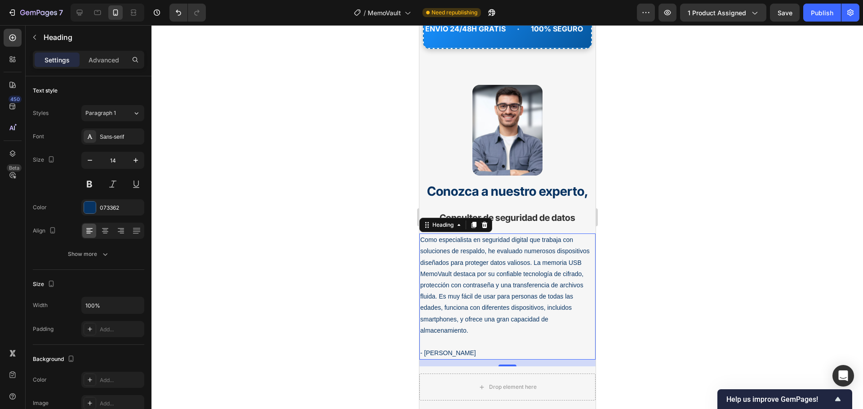
click at [517, 256] on h2 "Como especialista en seguridad digital que trabaja con soluciones de respaldo, …" at bounding box center [507, 297] width 176 height 126
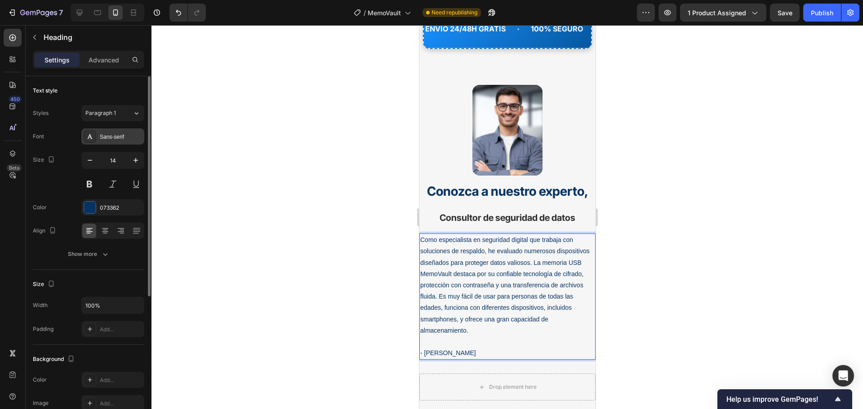
click at [115, 136] on div "Sans-serif" at bounding box center [121, 137] width 42 height 8
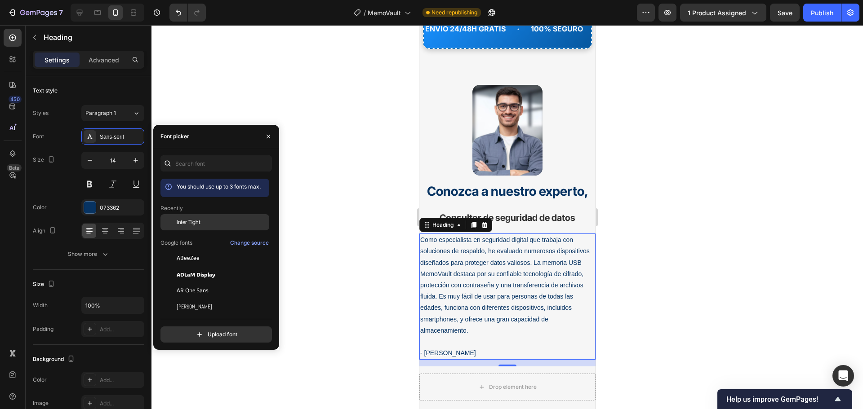
click at [213, 223] on div "Inter Tight" at bounding box center [222, 222] width 91 height 8
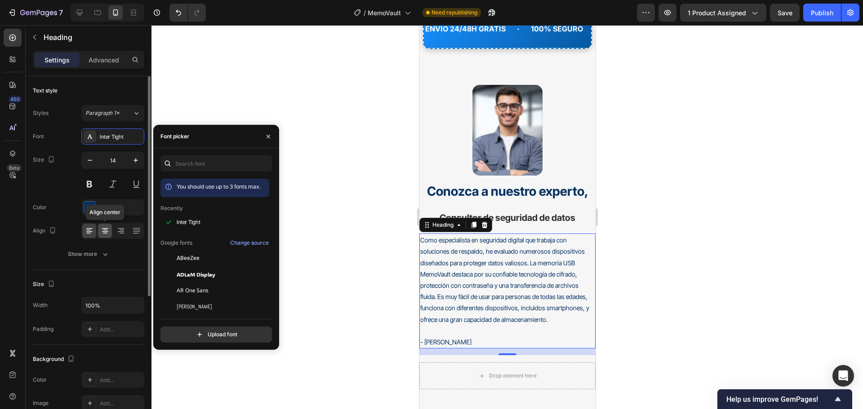
click at [101, 228] on icon at bounding box center [105, 230] width 9 height 9
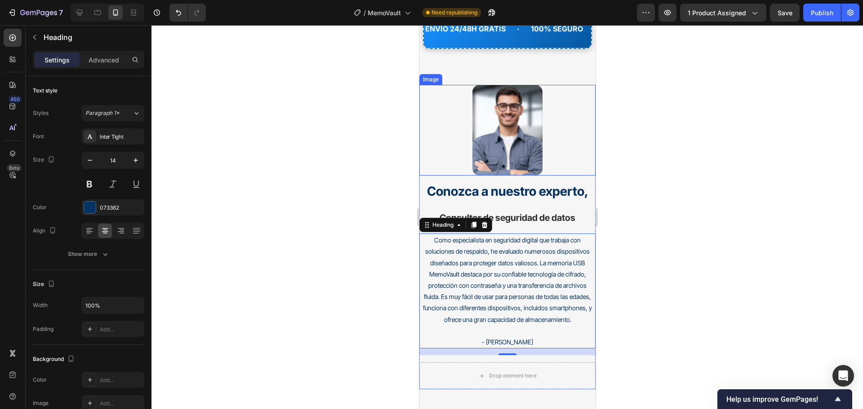
click at [654, 152] on div at bounding box center [506, 217] width 711 height 384
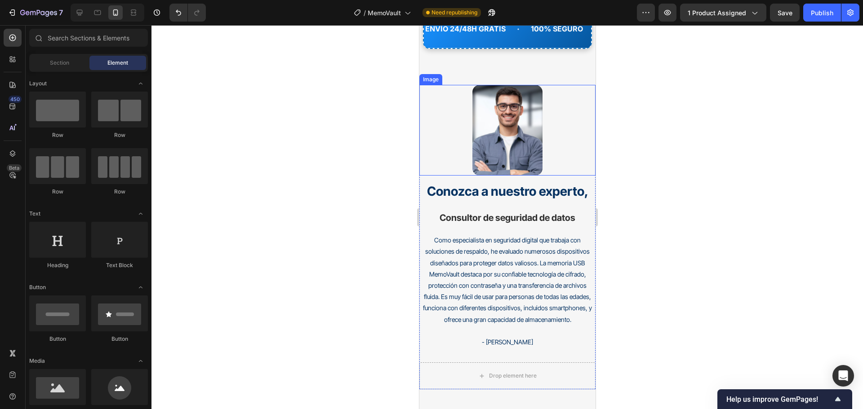
click at [691, 117] on div at bounding box center [506, 217] width 711 height 384
drag, startPoint x: 709, startPoint y: 92, endPoint x: 671, endPoint y: 66, distance: 45.5
click at [707, 90] on div at bounding box center [506, 217] width 711 height 384
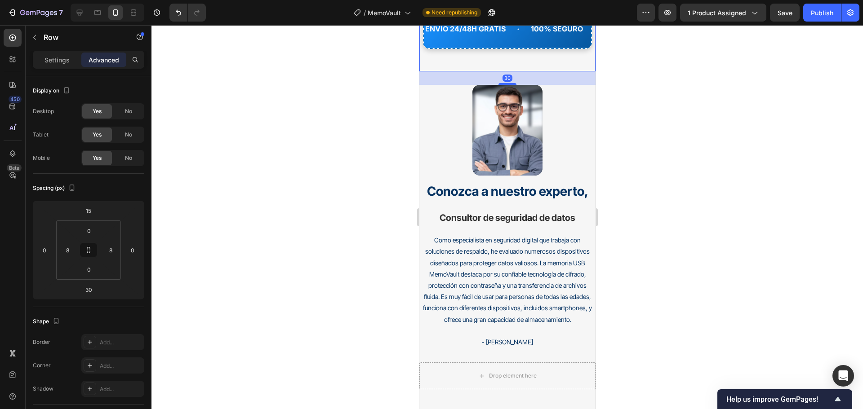
click at [648, 84] on div at bounding box center [506, 217] width 711 height 384
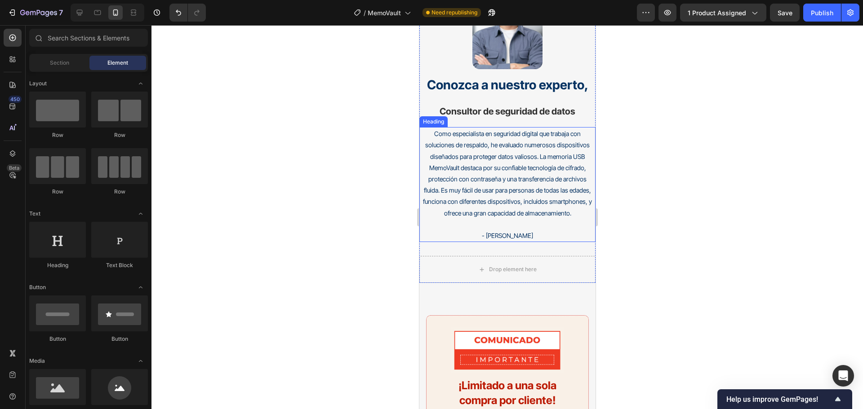
scroll to position [6537, 0]
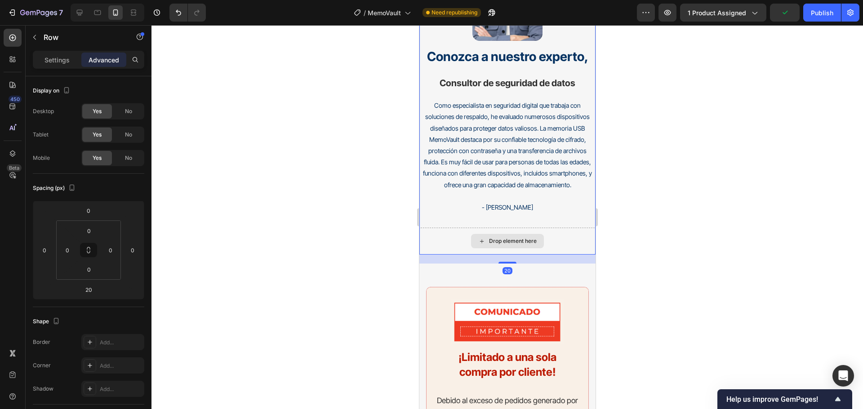
click at [557, 234] on div "Drop element here" at bounding box center [507, 241] width 176 height 27
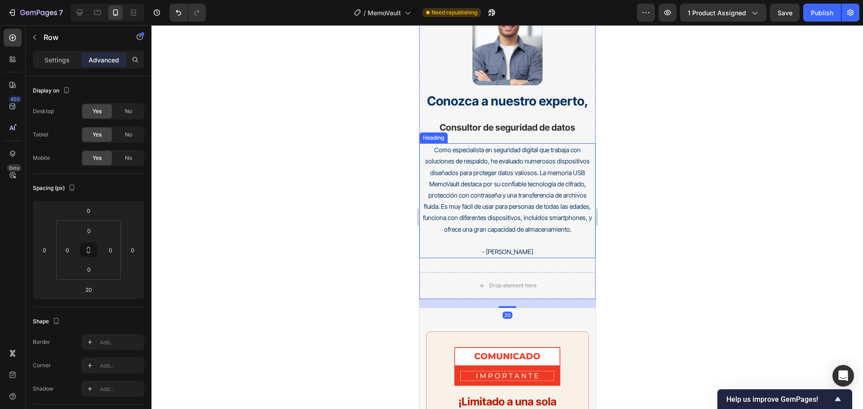
scroll to position [6492, 0]
click at [82, 13] on icon at bounding box center [80, 13] width 6 height 6
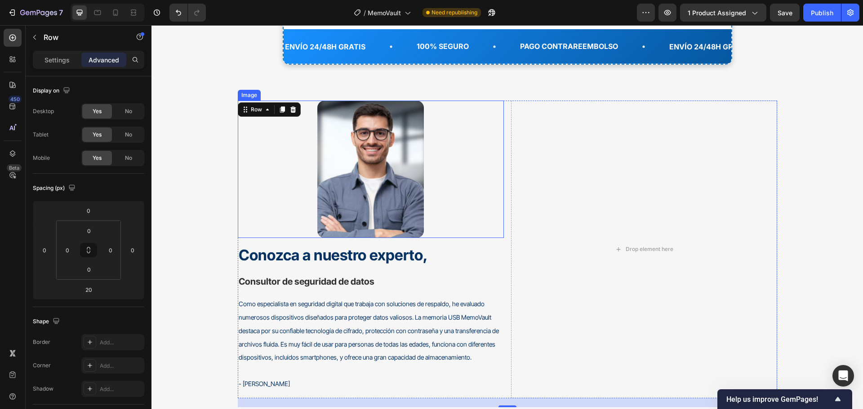
scroll to position [6489, 0]
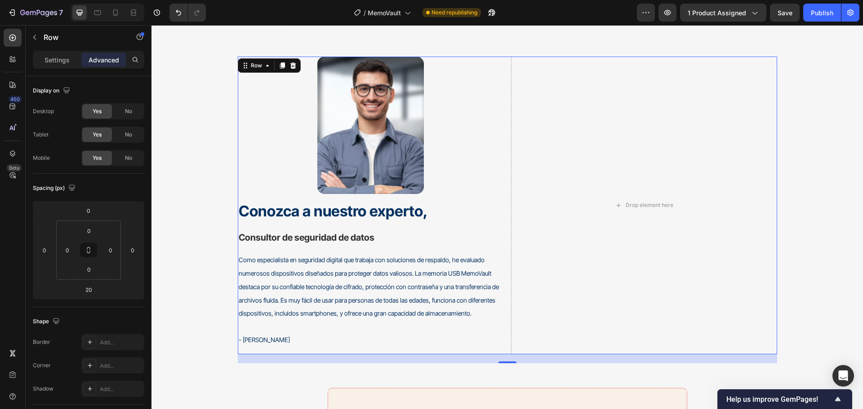
click at [507, 64] on div "Image Conozca a nuestro experto, Heading Consultor de seguridad de datos Headin…" at bounding box center [507, 206] width 539 height 298
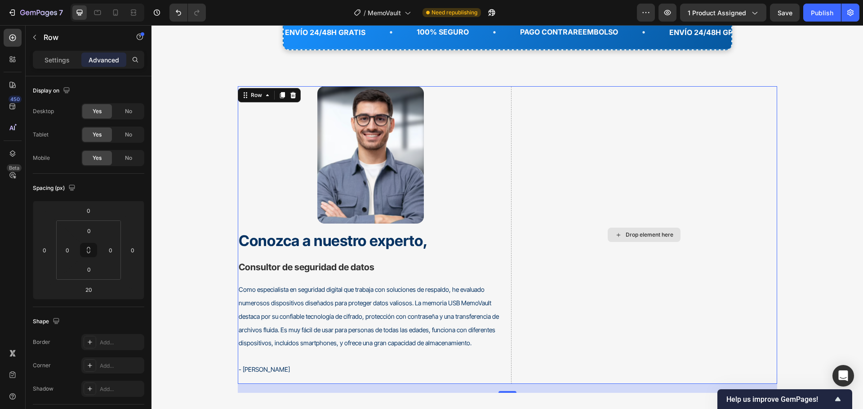
scroll to position [6399, 0]
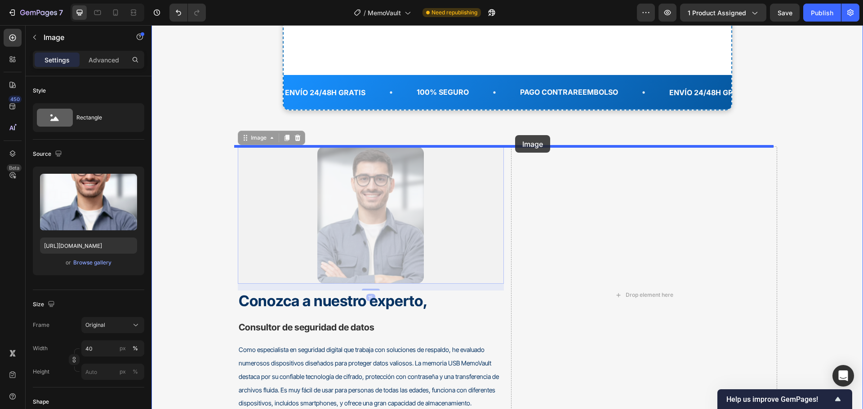
drag, startPoint x: 354, startPoint y: 186, endPoint x: 515, endPoint y: 135, distance: 168.2
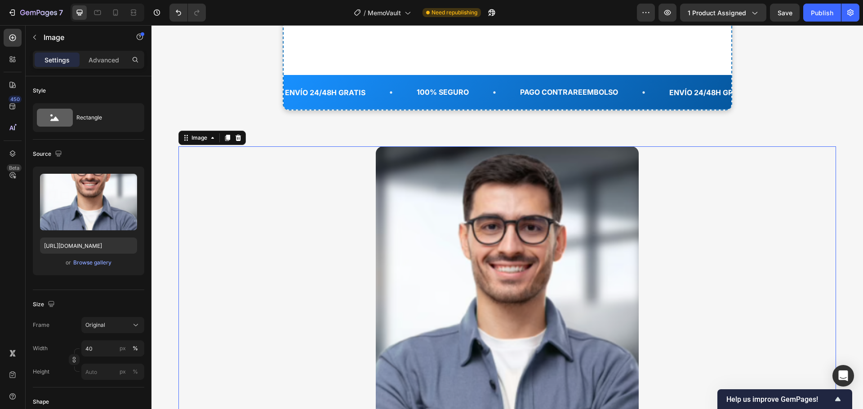
scroll to position [6534, 0]
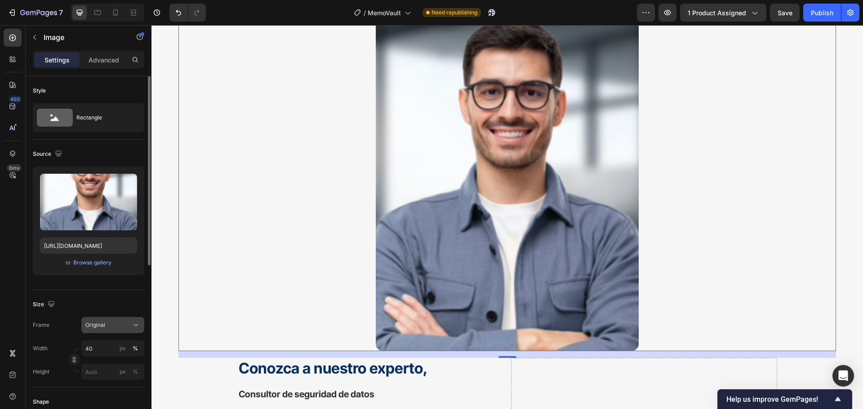
click at [115, 321] on div "Original" at bounding box center [107, 325] width 44 height 8
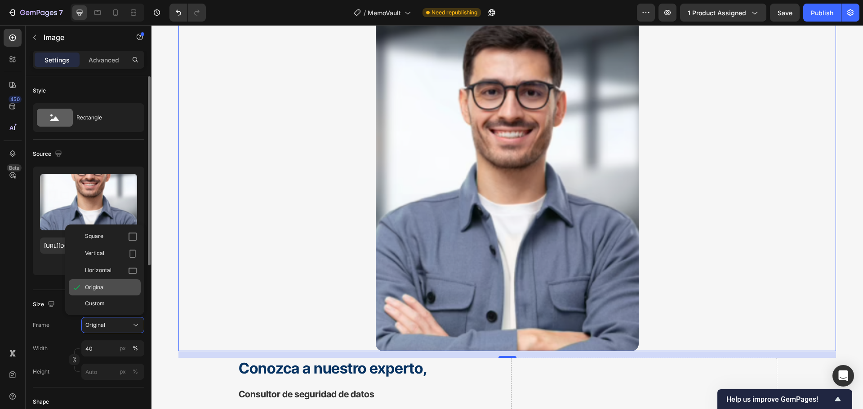
click at [107, 285] on div "Original" at bounding box center [111, 288] width 52 height 8
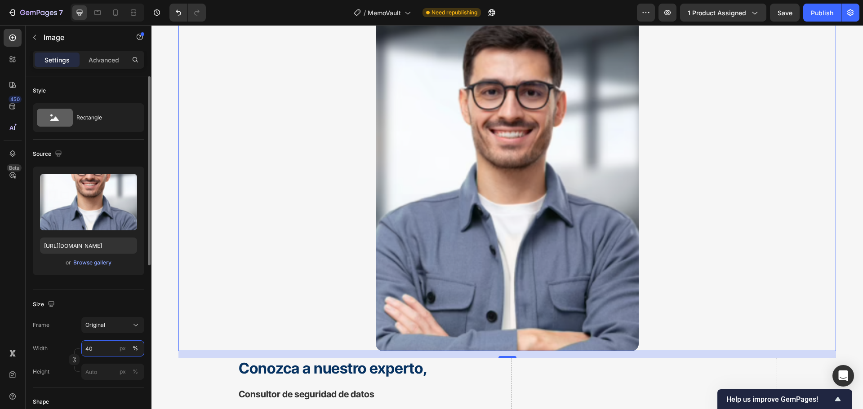
click at [106, 347] on input "40" at bounding box center [112, 349] width 63 height 16
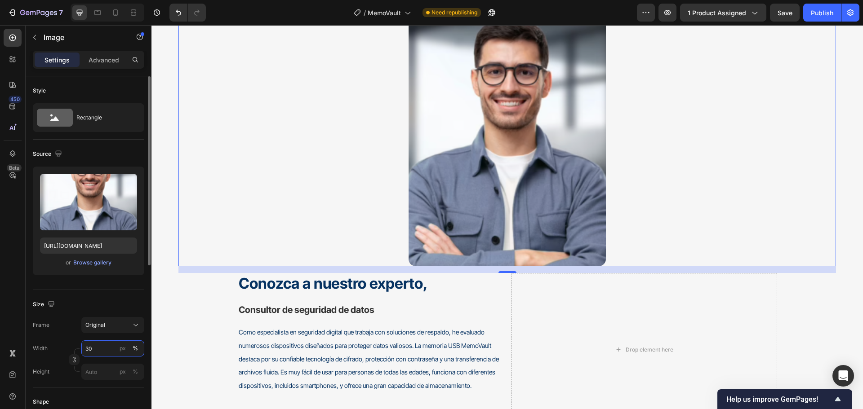
type input "3"
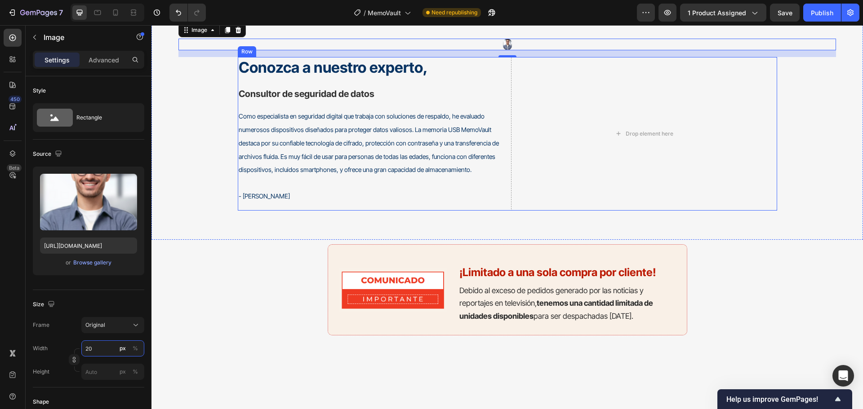
scroll to position [6309, 0]
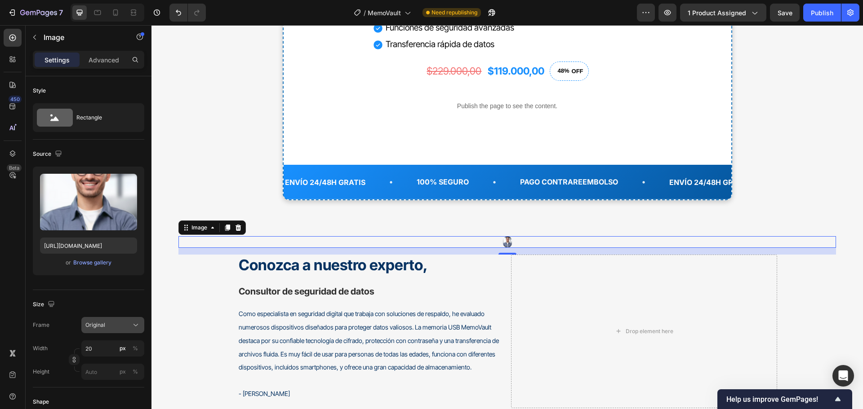
click at [131, 318] on button "Original" at bounding box center [112, 325] width 63 height 16
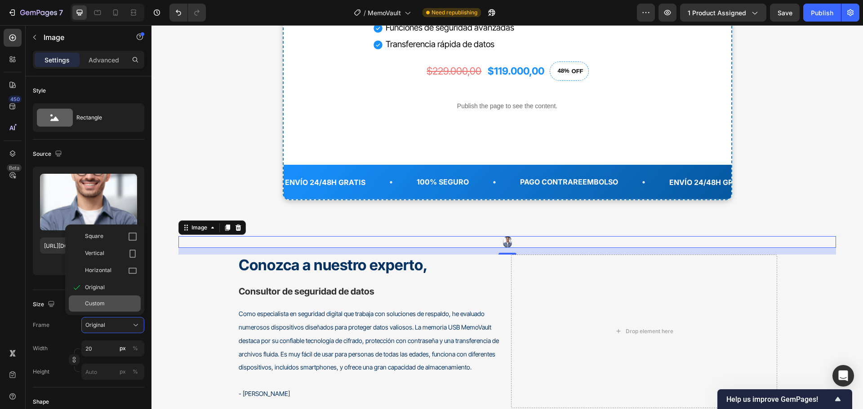
click at [114, 304] on div "Custom" at bounding box center [111, 304] width 52 height 8
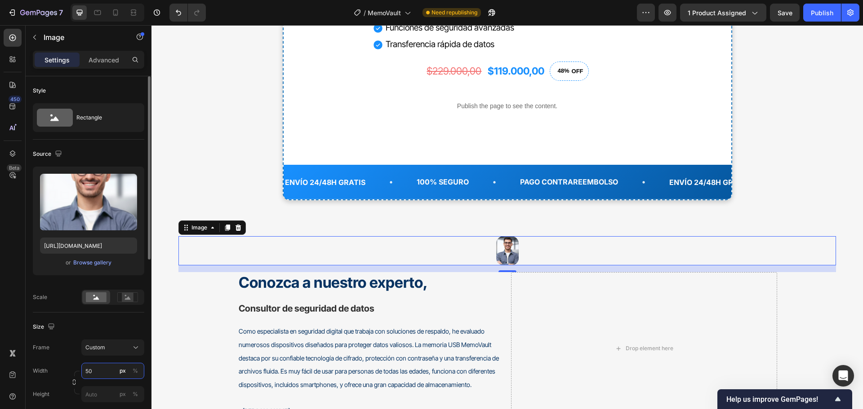
type input "5"
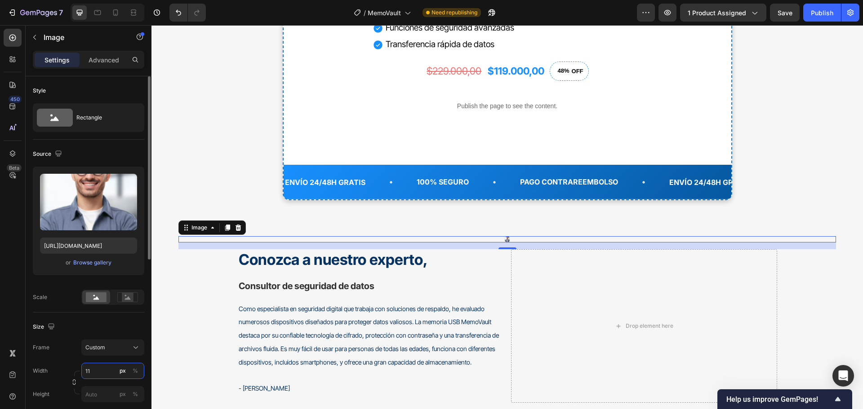
type input "1"
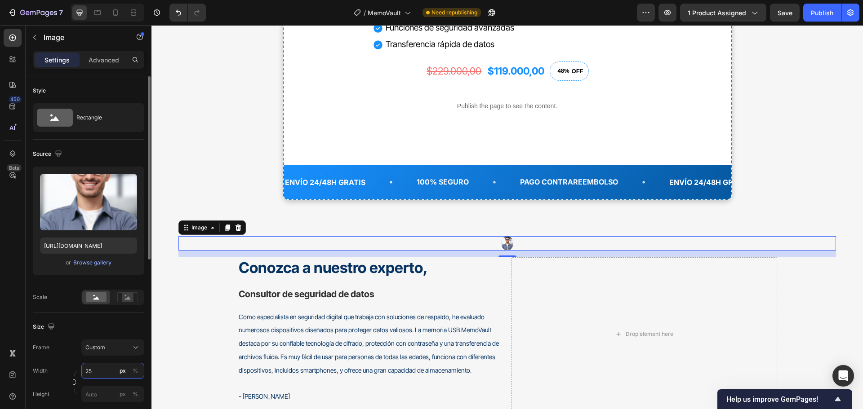
type input "250"
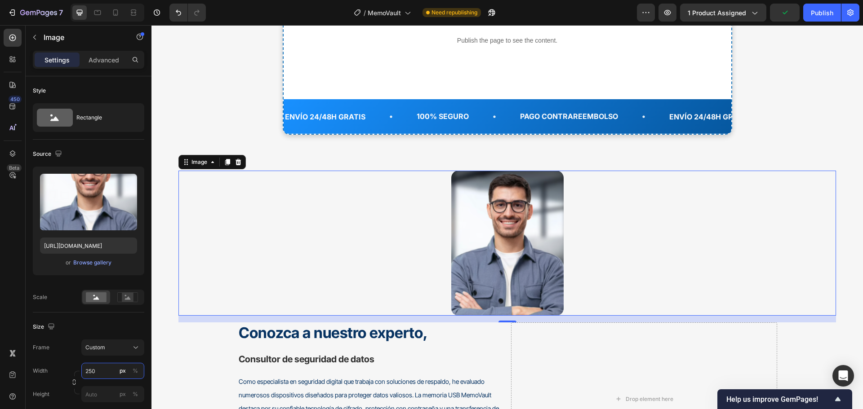
scroll to position [6489, 0]
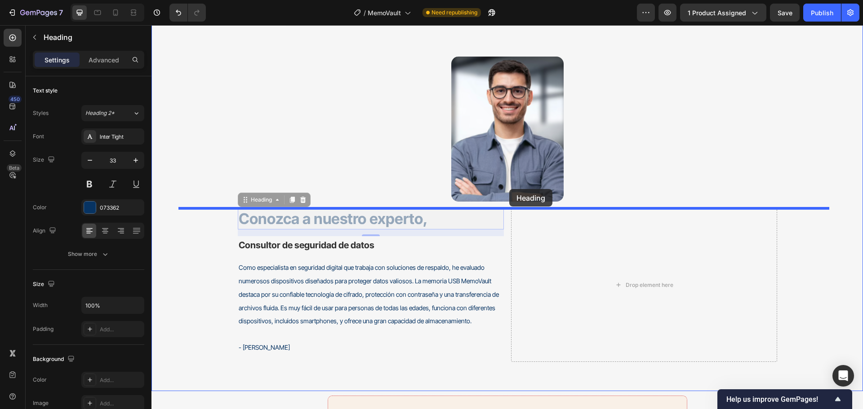
drag, startPoint x: 400, startPoint y: 213, endPoint x: 509, endPoint y: 189, distance: 111.4
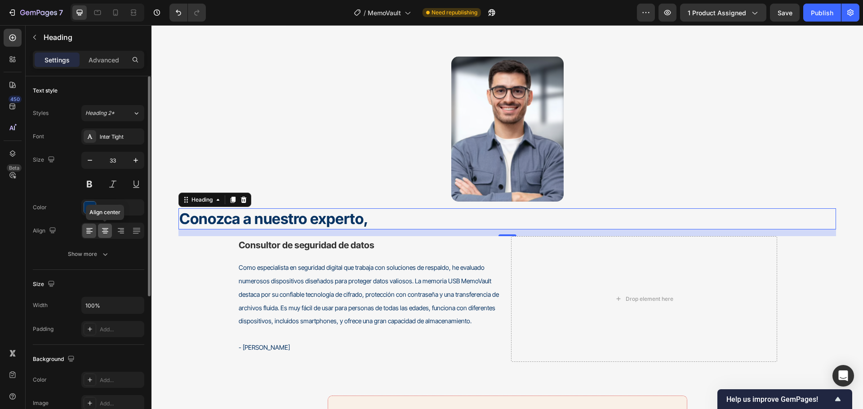
click at [108, 227] on icon at bounding box center [105, 230] width 9 height 9
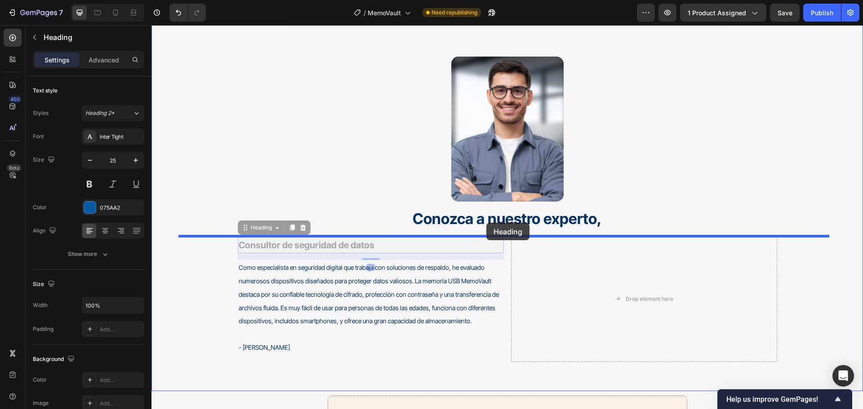
drag, startPoint x: 332, startPoint y: 243, endPoint x: 401, endPoint y: 226, distance: 70.8
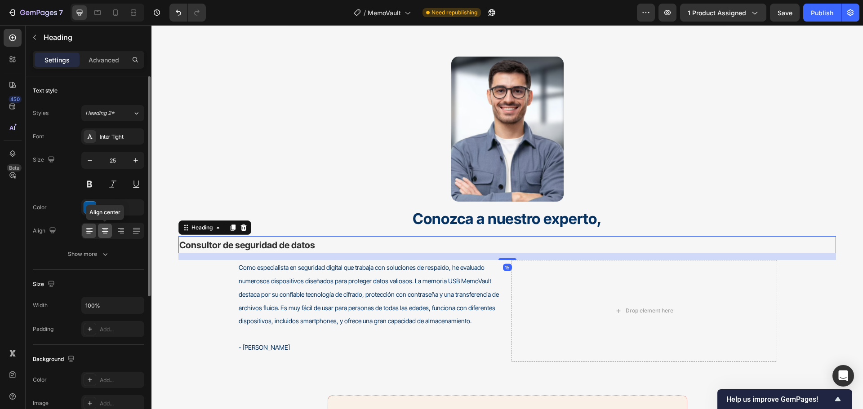
click at [106, 231] on icon at bounding box center [105, 230] width 9 height 9
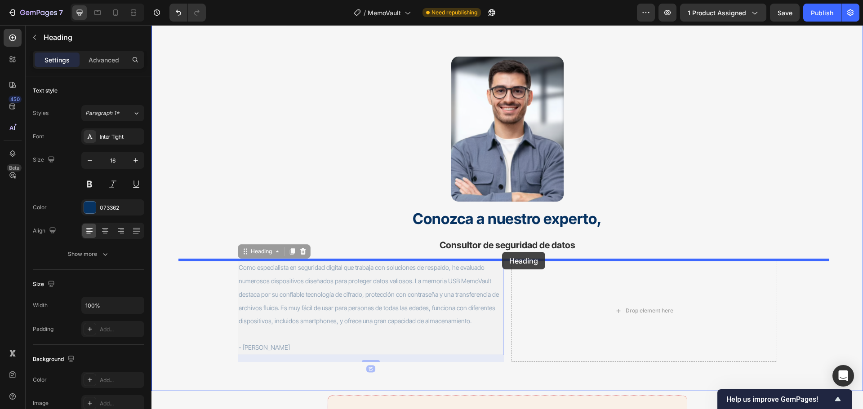
drag, startPoint x: 394, startPoint y: 292, endPoint x: 502, endPoint y: 252, distance: 115.6
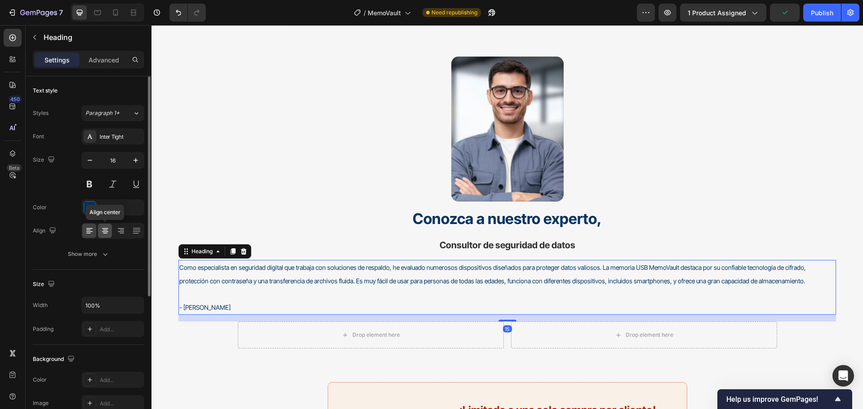
click at [104, 228] on icon at bounding box center [105, 228] width 6 height 1
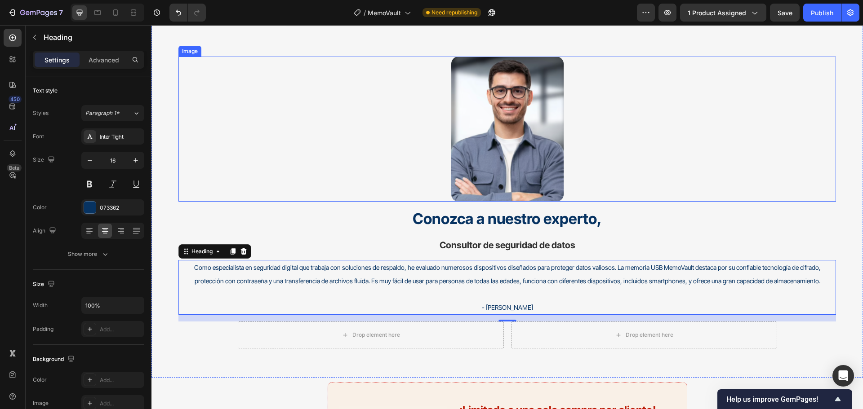
click at [626, 180] on div at bounding box center [506, 129] width 657 height 145
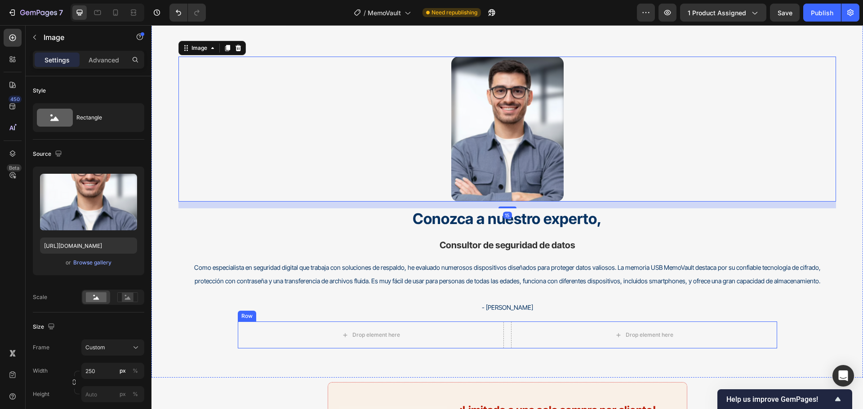
click at [503, 323] on div "Drop element here Drop element here Row" at bounding box center [507, 335] width 539 height 27
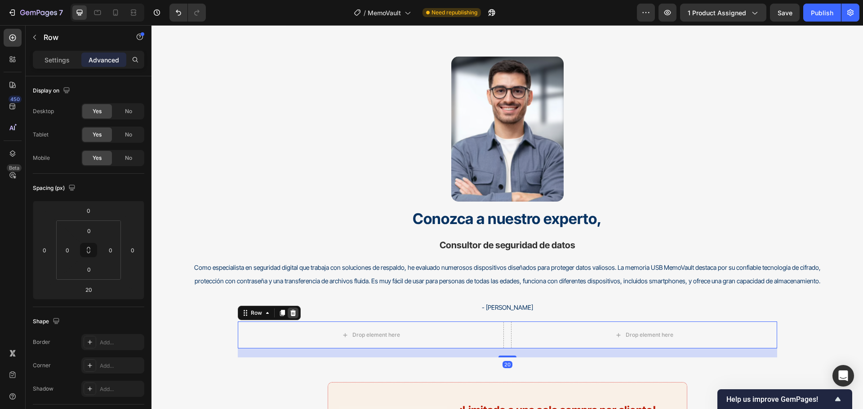
click at [289, 313] on icon at bounding box center [292, 313] width 7 height 7
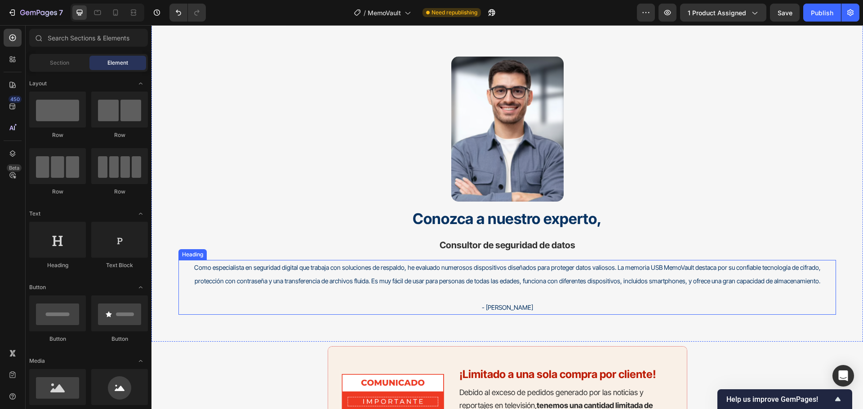
click at [609, 272] on h2 "Como especialista en seguridad digital que trabaja con soluciones de respaldo, …" at bounding box center [506, 287] width 657 height 55
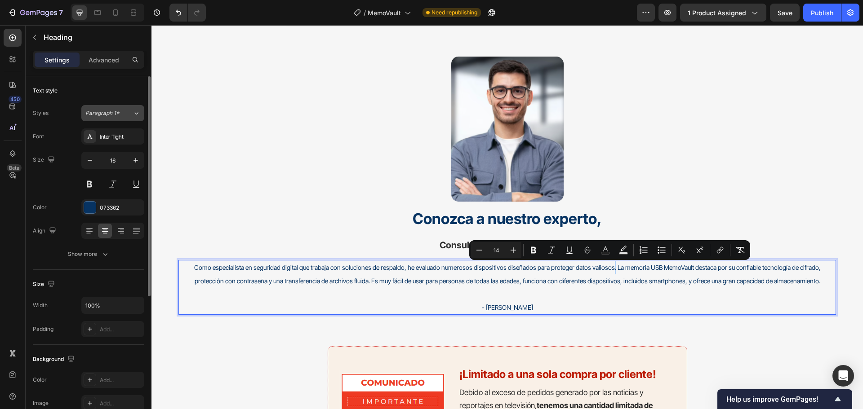
click at [130, 113] on div "Paragraph 1*" at bounding box center [108, 113] width 47 height 8
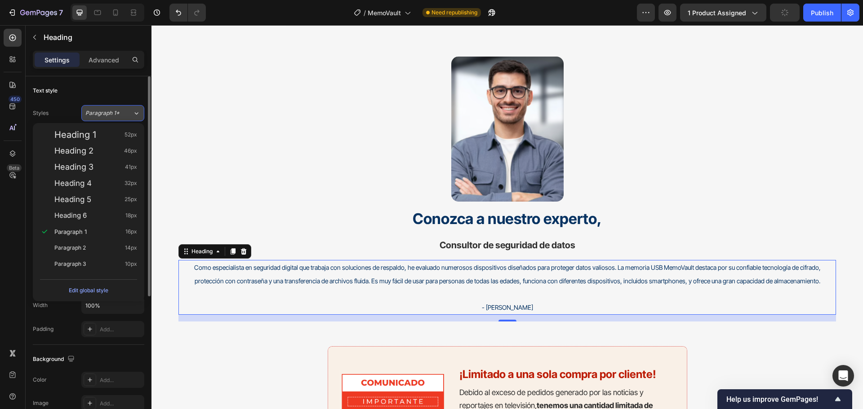
click at [130, 113] on div "Paragraph 1*" at bounding box center [108, 113] width 47 height 8
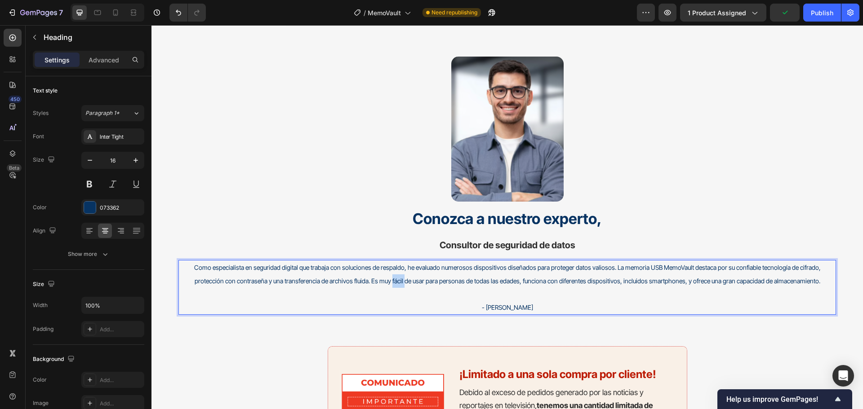
click at [392, 276] on p "Como especialista en seguridad digital que trabaja con soluciones de respaldo, …" at bounding box center [507, 287] width 656 height 53
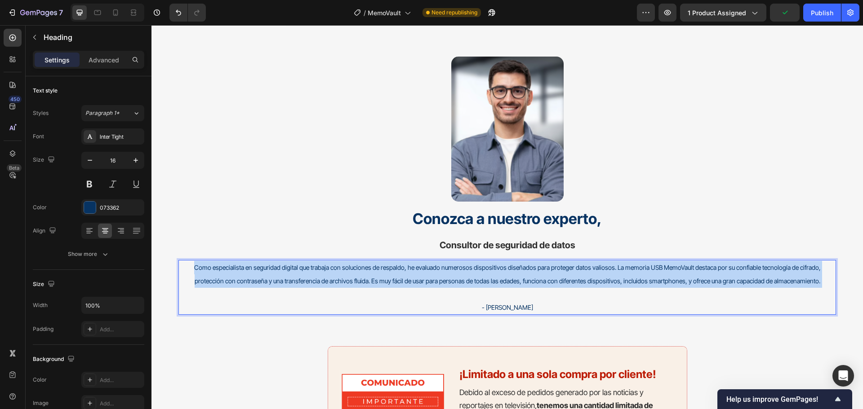
click at [392, 276] on p "Como especialista en seguridad digital que trabaja con soluciones de respaldo, …" at bounding box center [507, 287] width 656 height 53
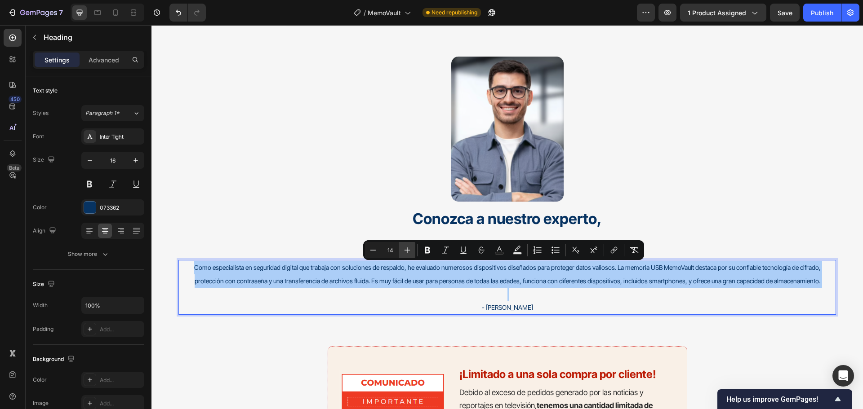
click at [408, 245] on button "Plus" at bounding box center [407, 250] width 16 height 16
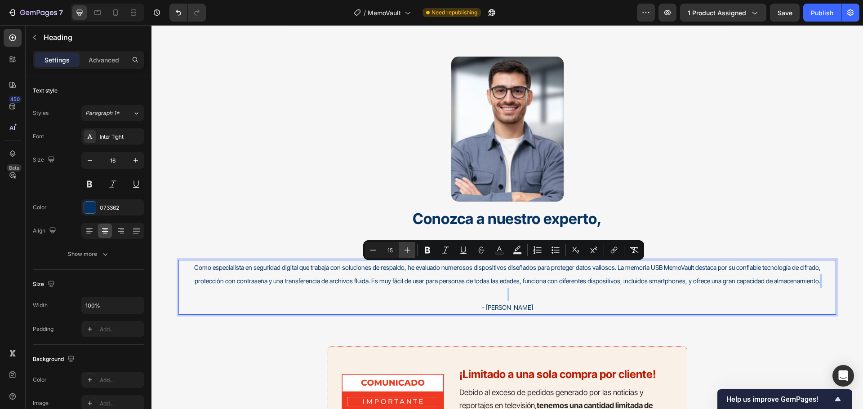
click at [408, 245] on button "Plus" at bounding box center [407, 250] width 16 height 16
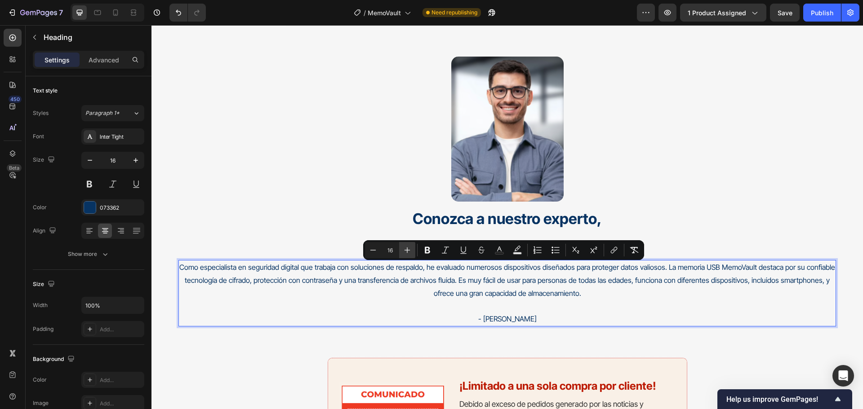
click at [408, 245] on button "Plus" at bounding box center [407, 250] width 16 height 16
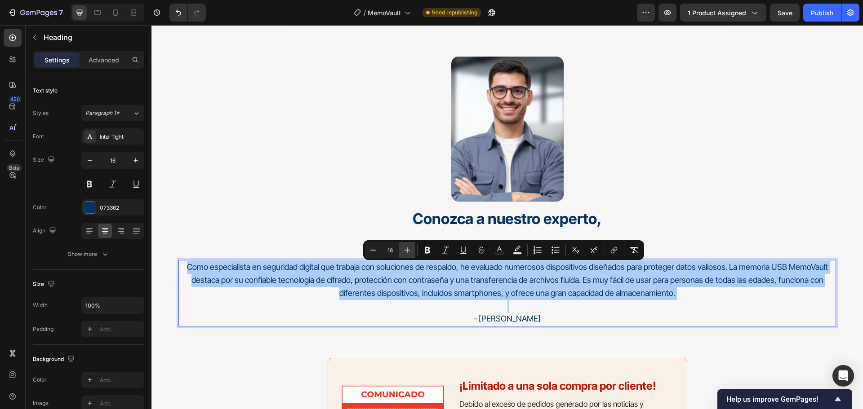
click at [408, 245] on button "Plus" at bounding box center [407, 250] width 16 height 16
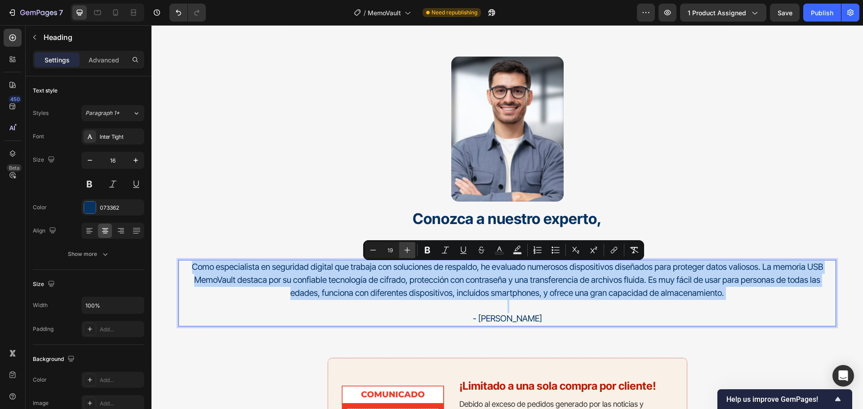
type input "20"
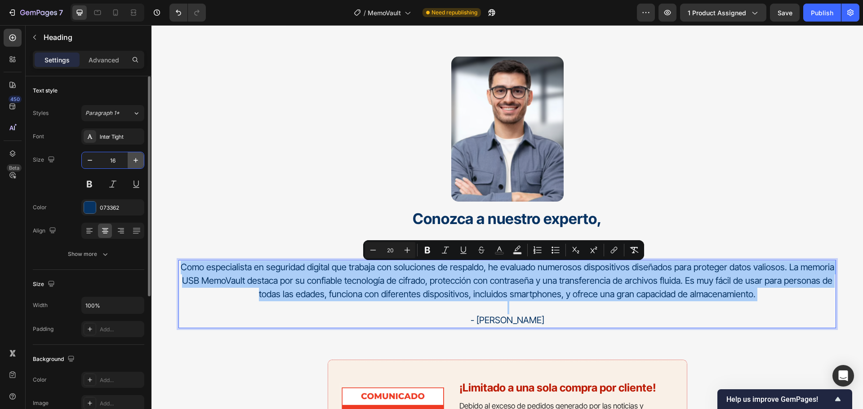
drag, startPoint x: 125, startPoint y: 157, endPoint x: 132, endPoint y: 159, distance: 7.5
click at [126, 158] on input "16" at bounding box center [113, 160] width 30 height 16
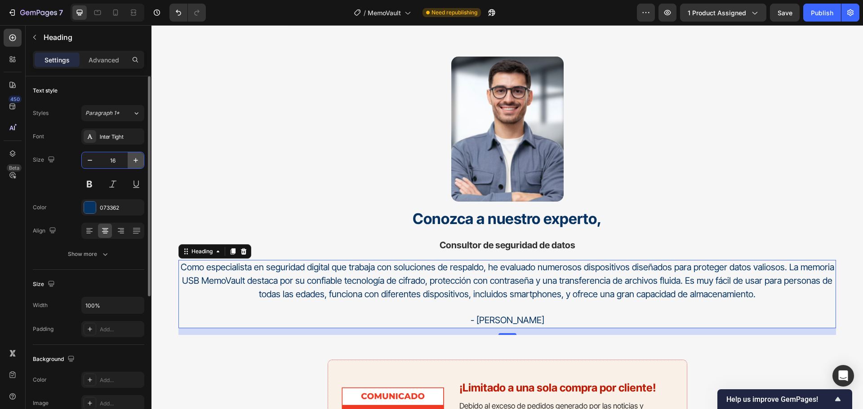
click at [135, 159] on icon "button" at bounding box center [135, 160] width 9 height 9
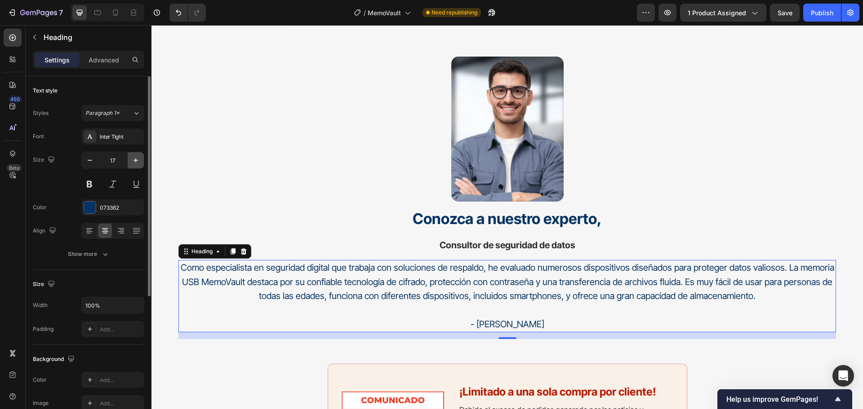
click at [135, 159] on icon "button" at bounding box center [135, 160] width 9 height 9
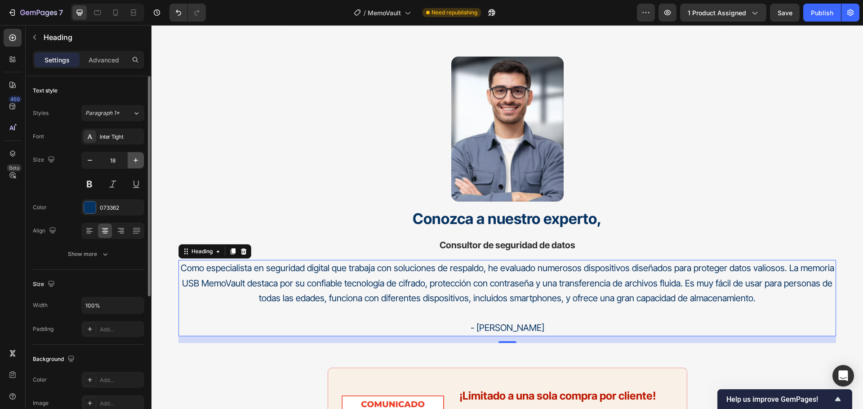
click at [135, 159] on icon "button" at bounding box center [135, 160] width 9 height 9
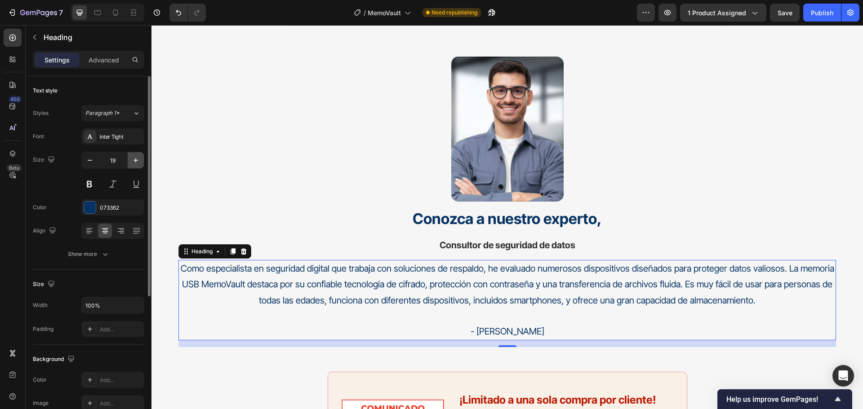
click at [135, 159] on icon "button" at bounding box center [135, 160] width 9 height 9
type input "20"
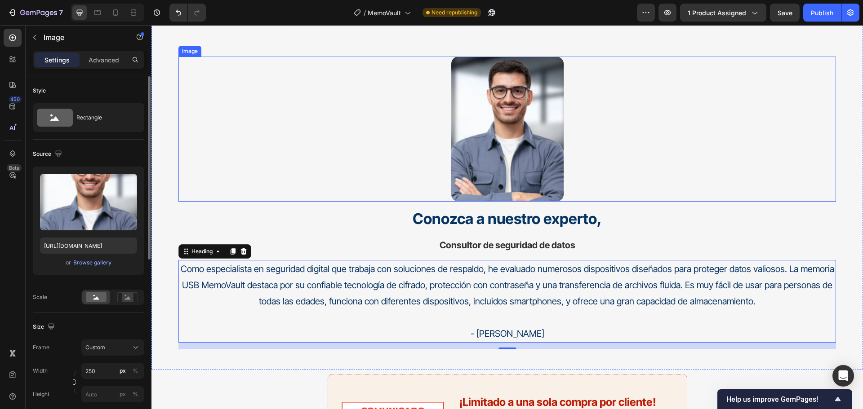
click at [667, 150] on div at bounding box center [506, 129] width 657 height 145
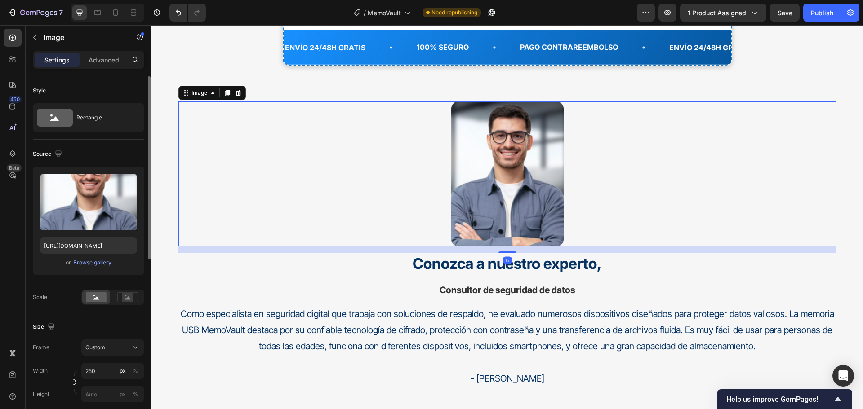
scroll to position [6534, 0]
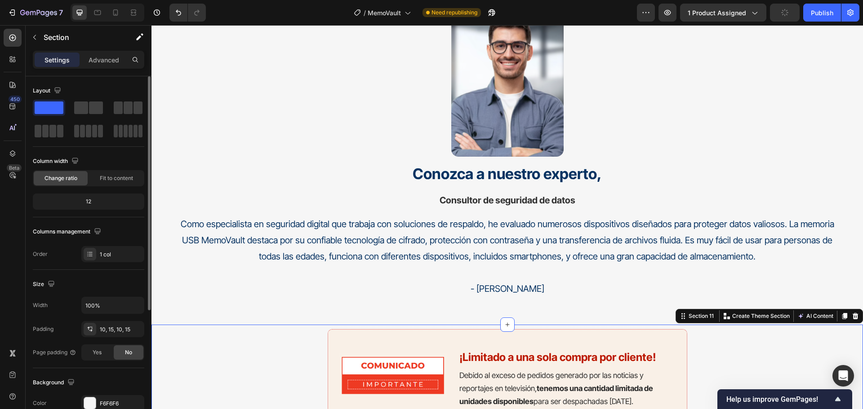
click at [818, 339] on div "Image ¡Limitado a una sola compra por cliente! Heading Debido al exceso de pedi…" at bounding box center [507, 374] width 698 height 91
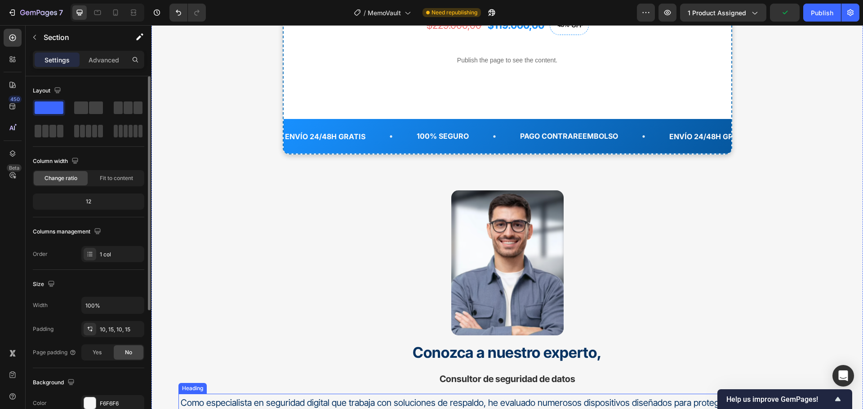
scroll to position [6354, 0]
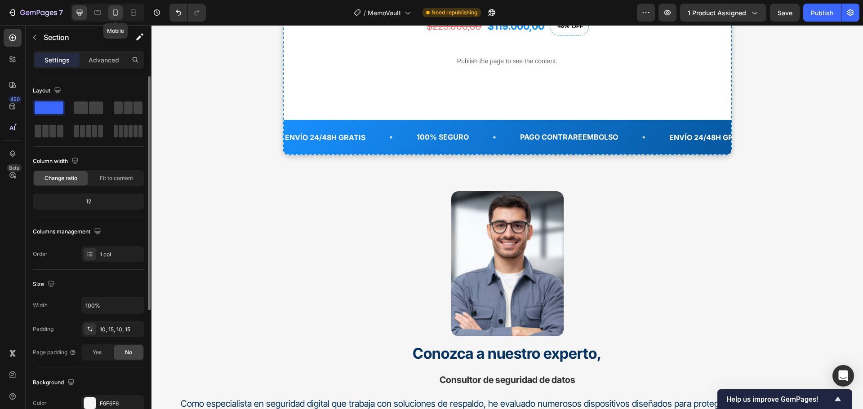
click at [113, 11] on icon at bounding box center [115, 12] width 5 height 6
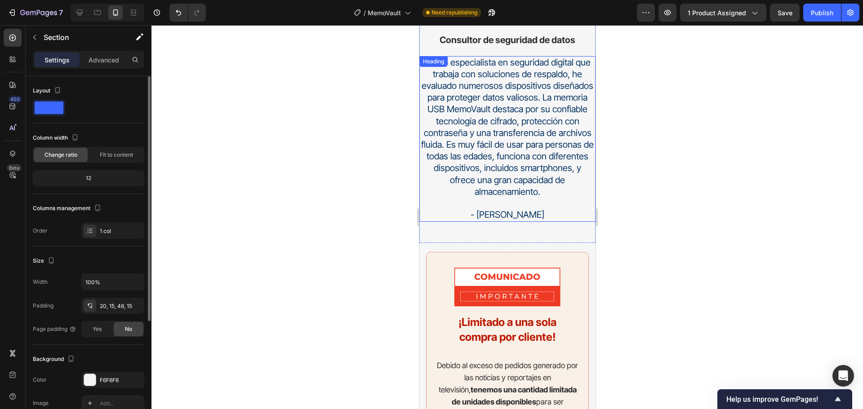
scroll to position [6544, 0]
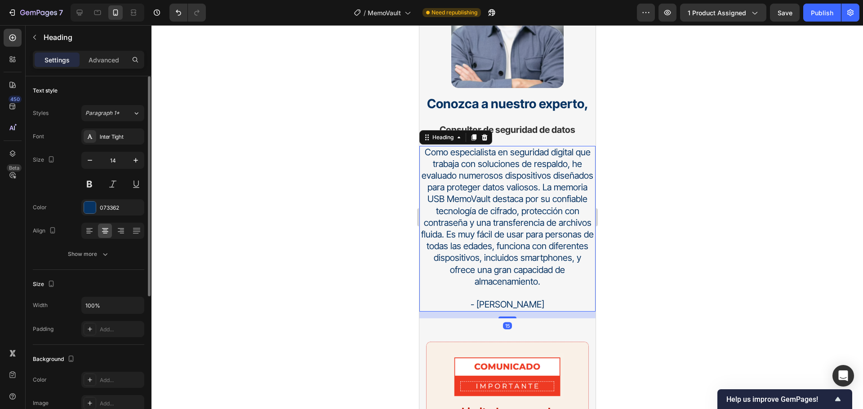
click at [528, 165] on span "Como especialista en seguridad digital que trabaja con soluciones de respaldo, …" at bounding box center [507, 217] width 173 height 140
click at [506, 203] on span "Como especialista en seguridad digital que trabaja con soluciones de respaldo, …" at bounding box center [507, 217] width 173 height 140
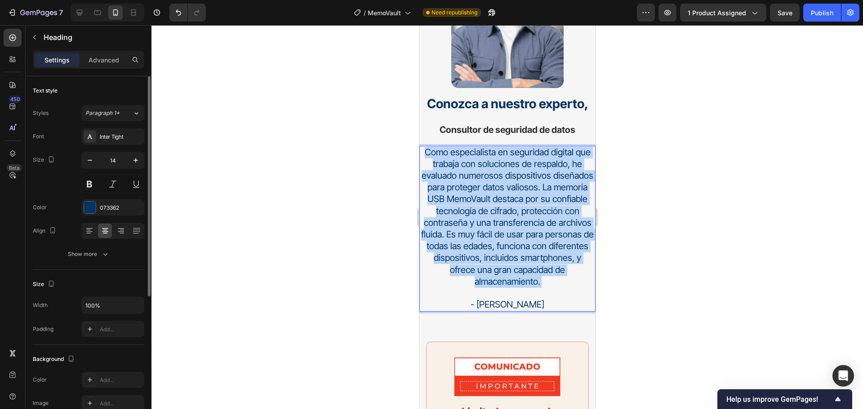
click at [506, 203] on span "Como especialista en seguridad digital que trabaja con soluciones de respaldo, …" at bounding box center [507, 217] width 173 height 140
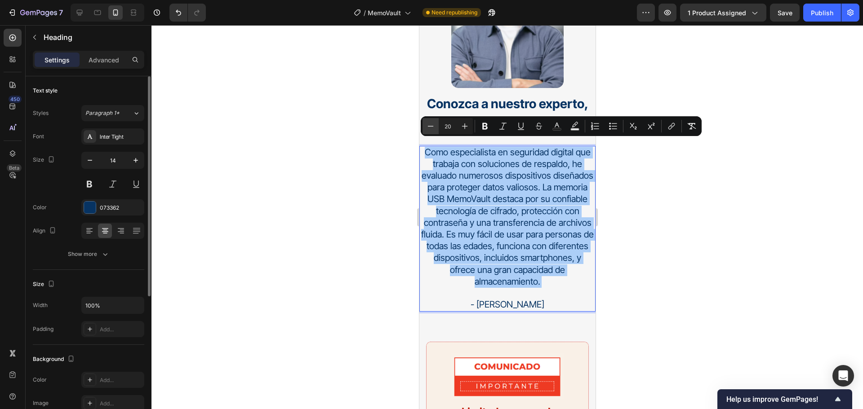
click at [432, 128] on icon "Editor contextual toolbar" at bounding box center [430, 126] width 9 height 9
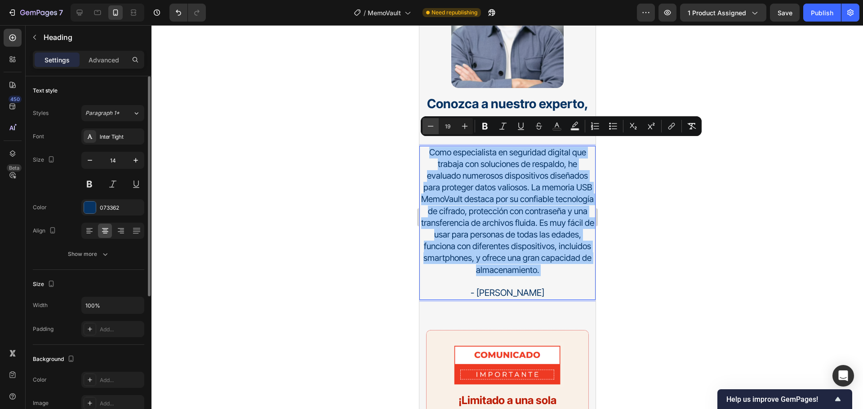
click at [432, 128] on icon "Editor contextual toolbar" at bounding box center [430, 126] width 9 height 9
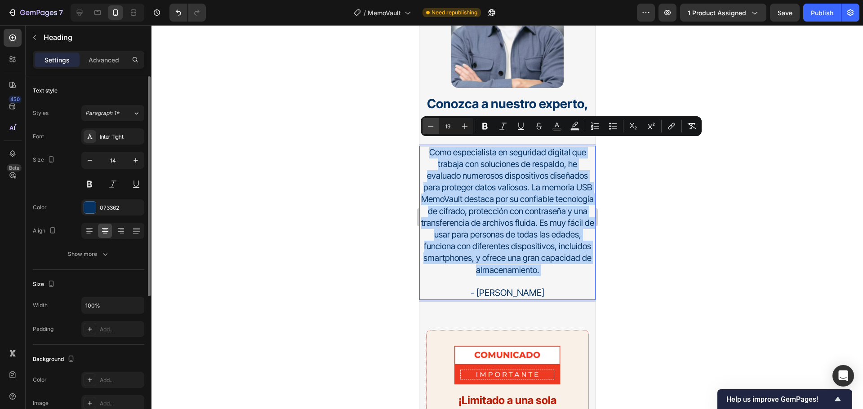
type input "18"
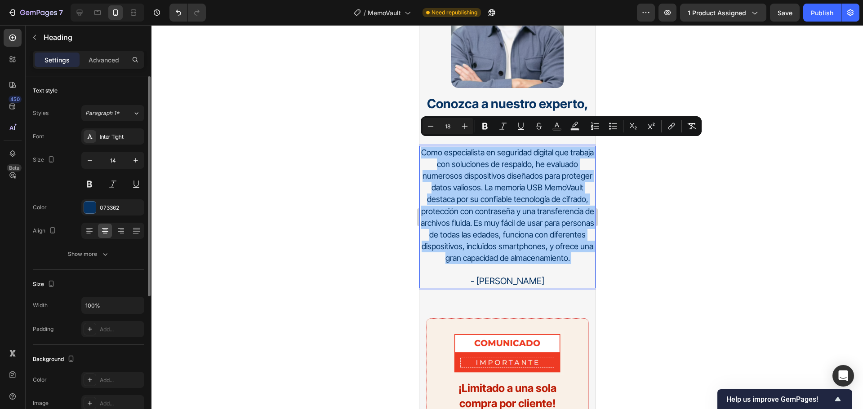
click at [813, 270] on div at bounding box center [506, 217] width 711 height 384
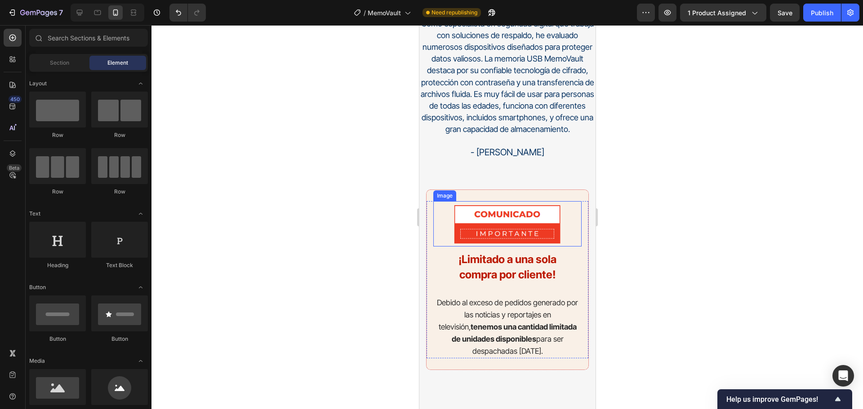
scroll to position [6724, 0]
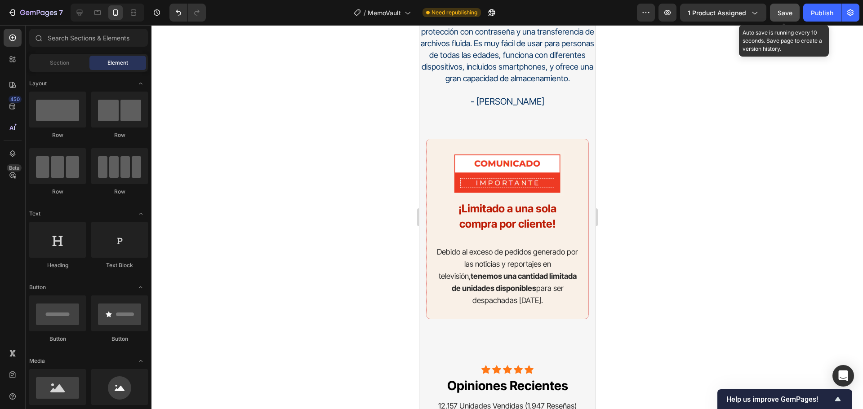
click at [780, 16] on span "Save" at bounding box center [784, 13] width 15 height 8
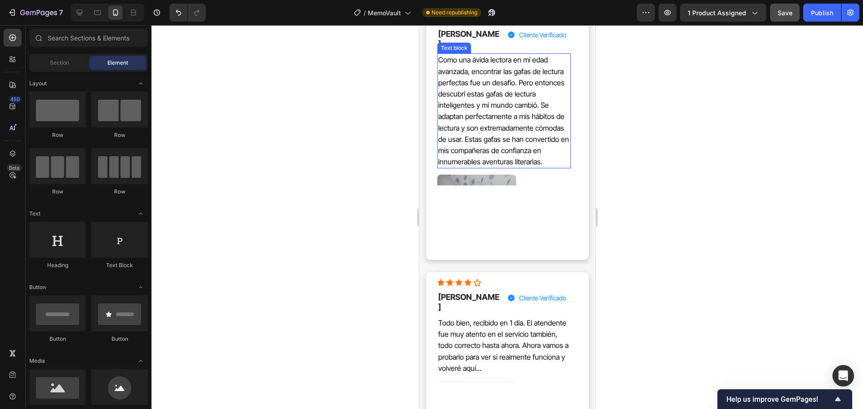
scroll to position [7173, 0]
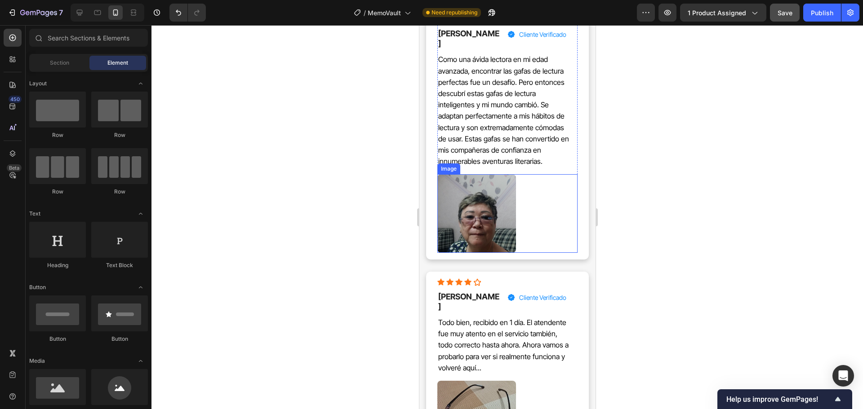
click at [491, 200] on img at bounding box center [476, 213] width 79 height 79
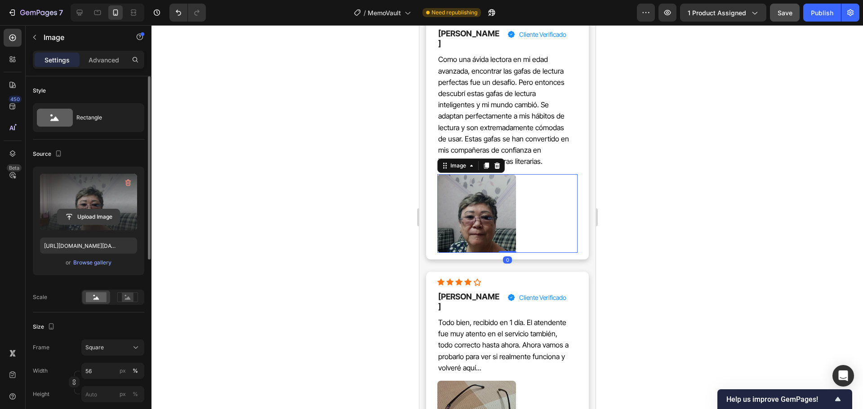
click at [85, 221] on input "file" at bounding box center [89, 216] width 62 height 15
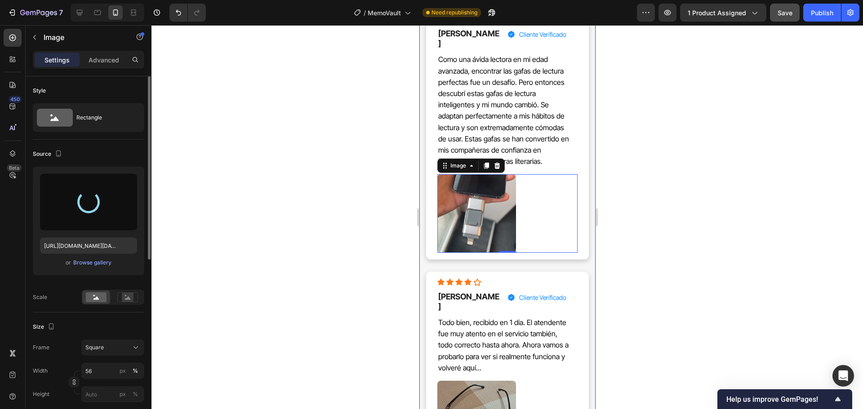
type input "[URL][DOMAIN_NAME]"
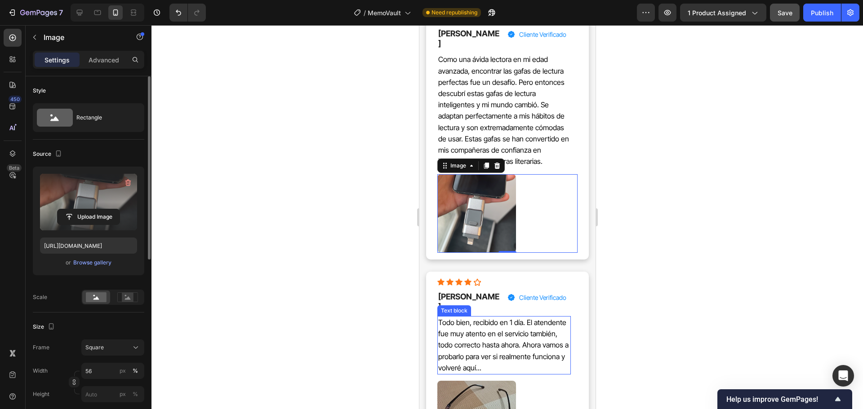
scroll to position [7263, 0]
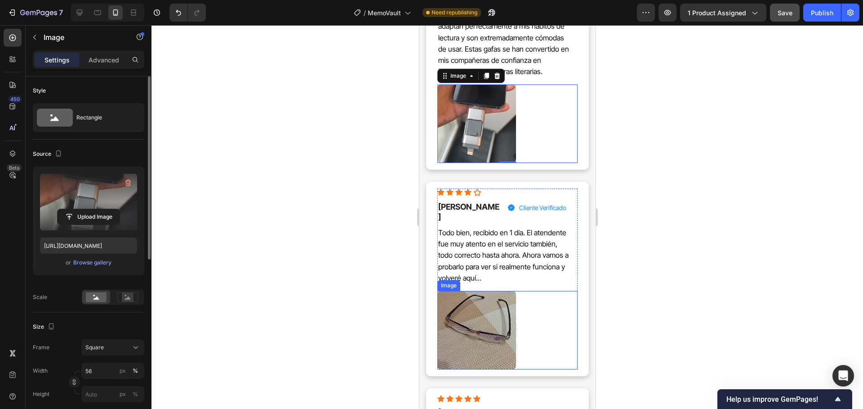
click at [473, 291] on img at bounding box center [476, 330] width 79 height 79
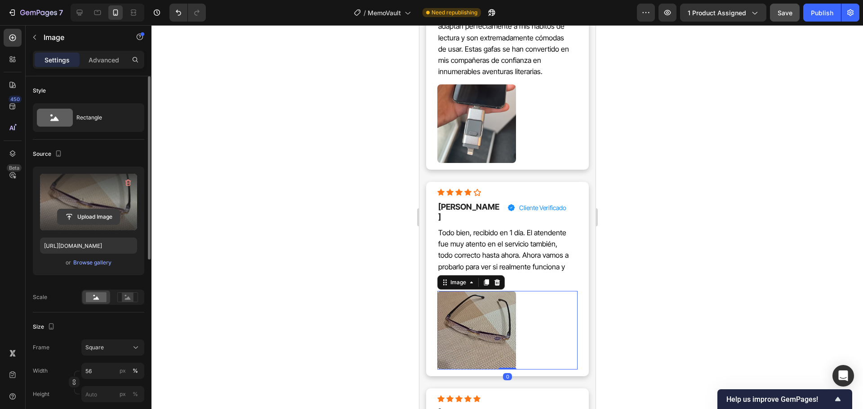
click at [90, 215] on input "file" at bounding box center [89, 216] width 62 height 15
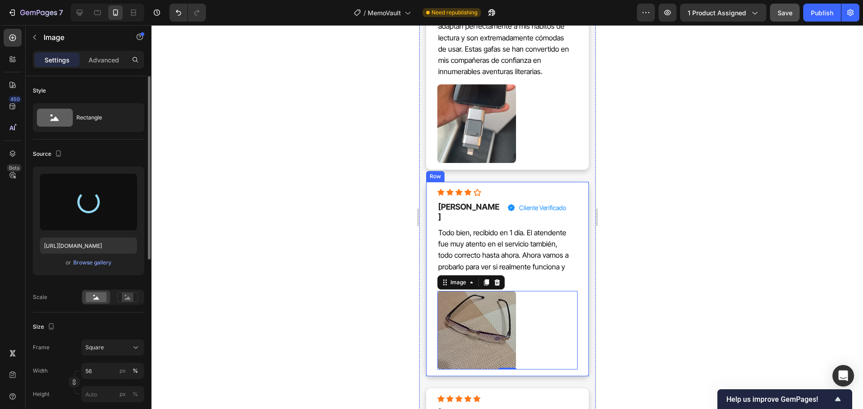
type input "[URL][DOMAIN_NAME]"
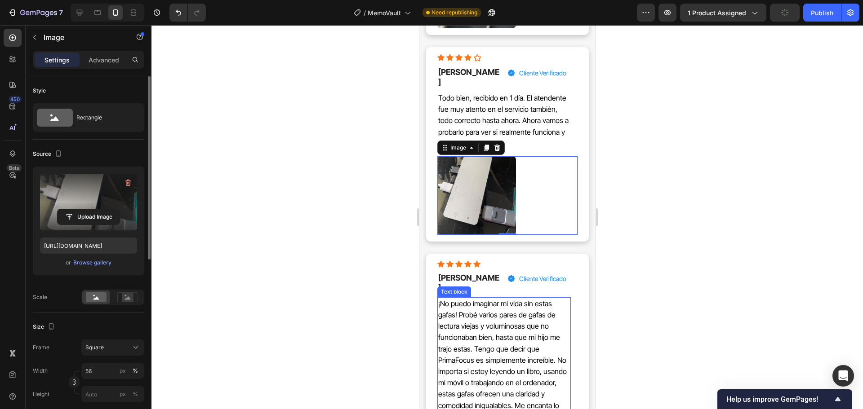
scroll to position [7532, 0]
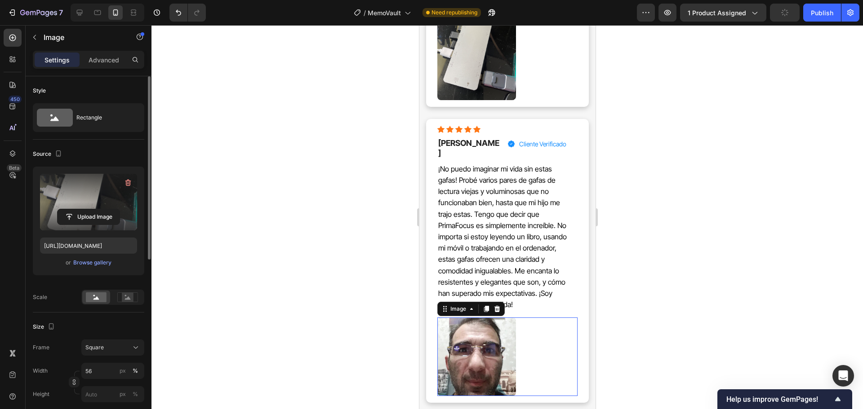
drag, startPoint x: 479, startPoint y: 303, endPoint x: 470, endPoint y: 301, distance: 9.0
click at [478, 318] on img at bounding box center [476, 357] width 79 height 79
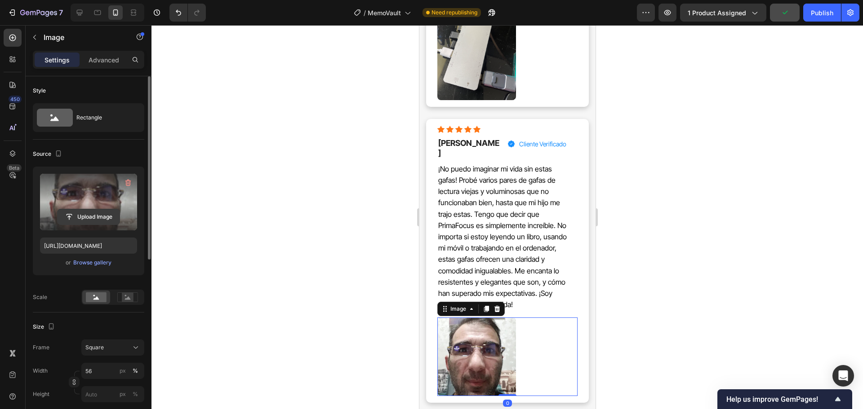
click at [90, 216] on input "file" at bounding box center [89, 216] width 62 height 15
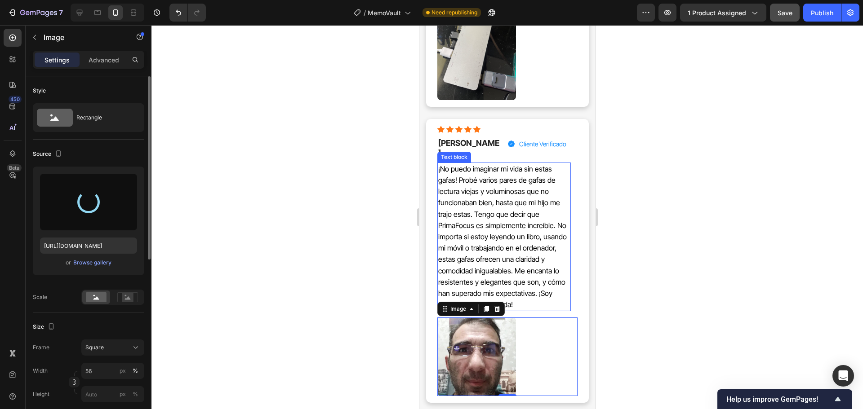
type input "[URL][DOMAIN_NAME]"
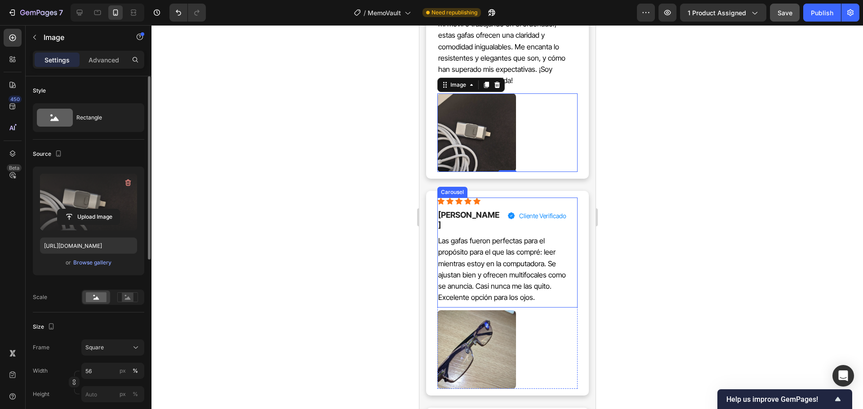
scroll to position [7757, 0]
click at [488, 310] on img at bounding box center [476, 349] width 79 height 79
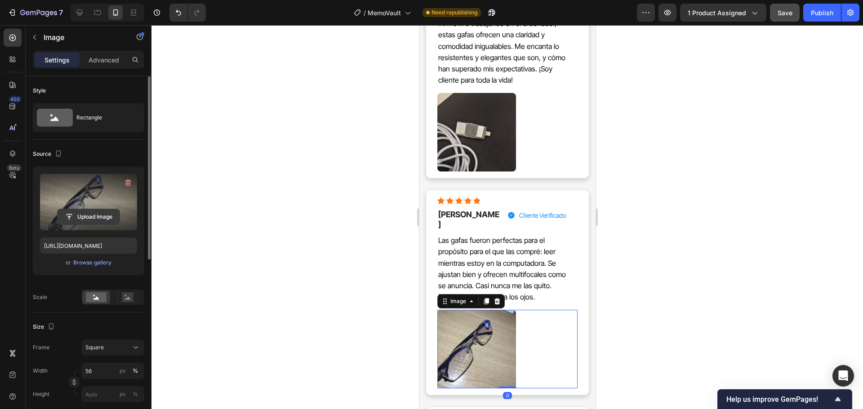
click at [80, 217] on input "file" at bounding box center [89, 216] width 62 height 15
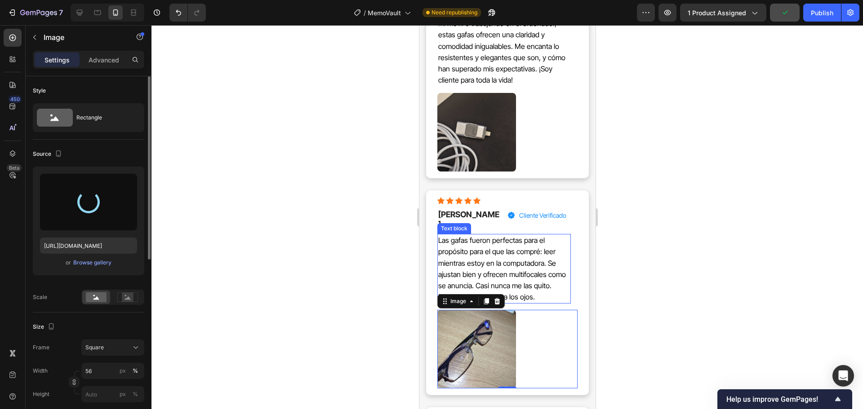
type input "[URL][DOMAIN_NAME]"
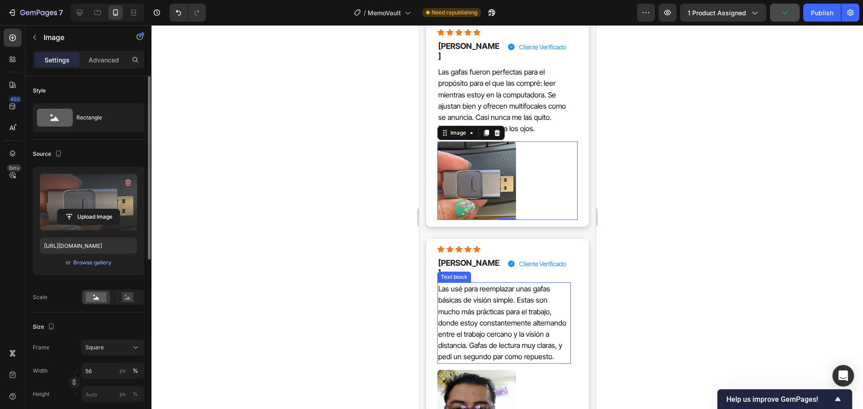
scroll to position [7982, 0]
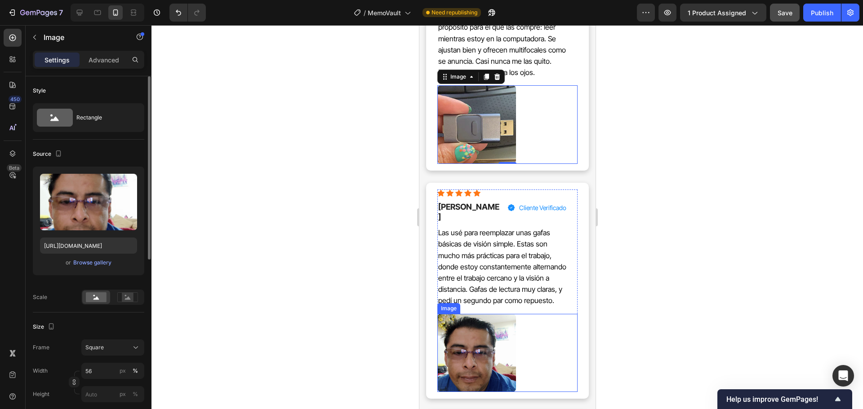
click at [483, 314] on img at bounding box center [476, 353] width 79 height 79
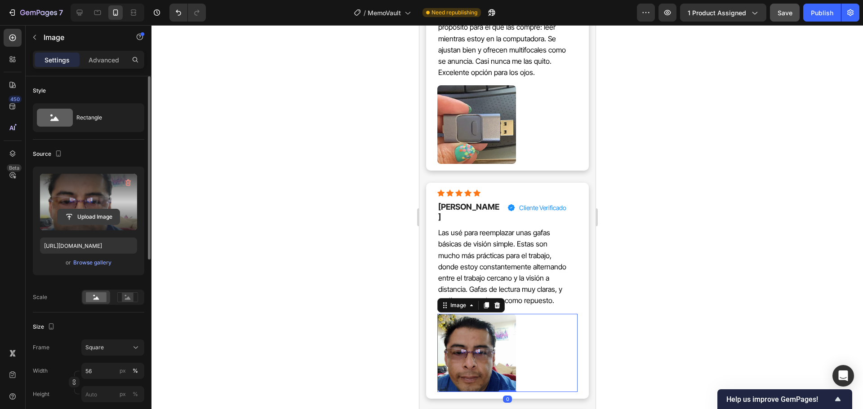
click at [93, 209] on input "file" at bounding box center [89, 216] width 62 height 15
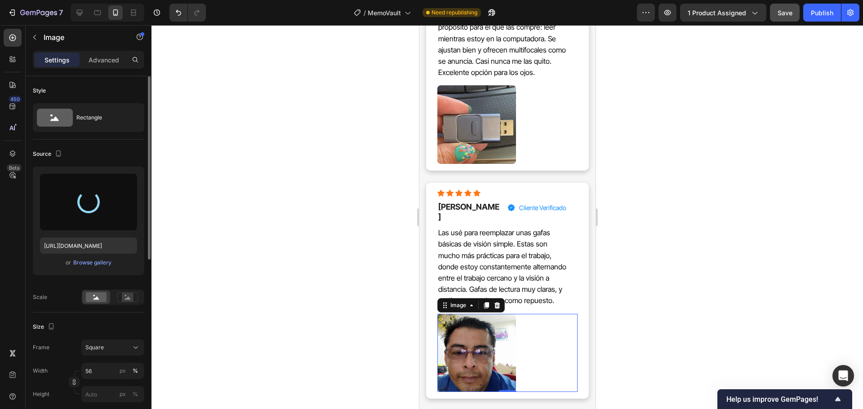
type input "[URL][DOMAIN_NAME][DATE]"
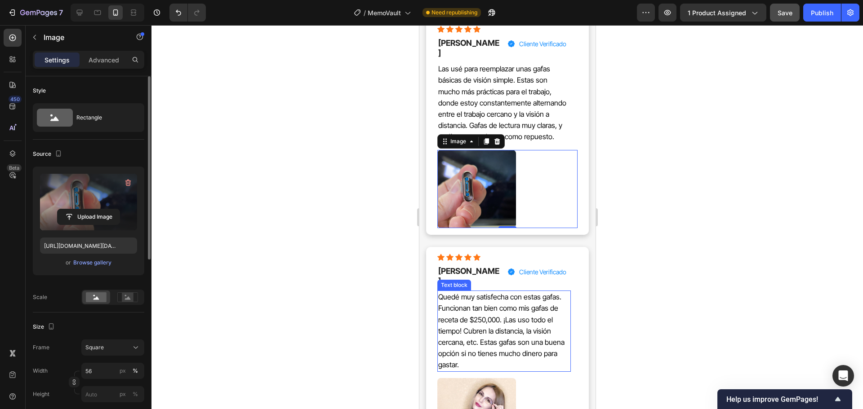
scroll to position [8161, 0]
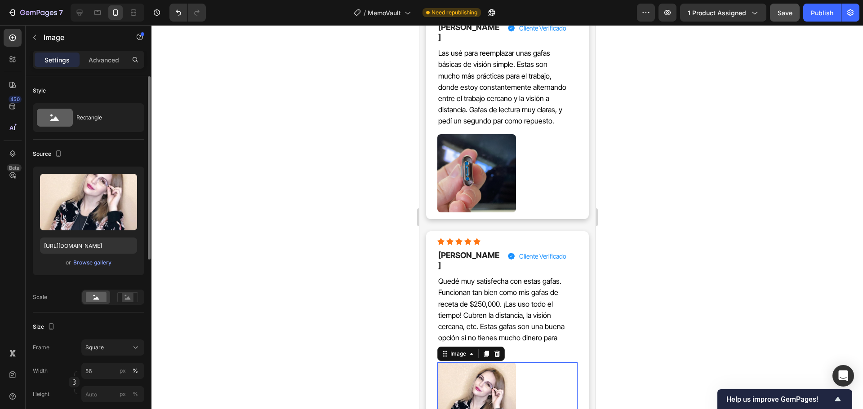
drag, startPoint x: 490, startPoint y: 306, endPoint x: 432, endPoint y: 288, distance: 61.0
click at [490, 363] on img at bounding box center [476, 402] width 79 height 79
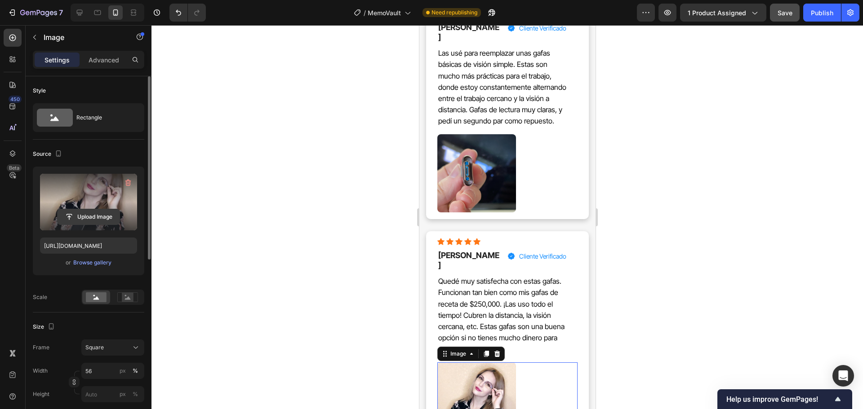
click at [80, 218] on input "file" at bounding box center [89, 216] width 62 height 15
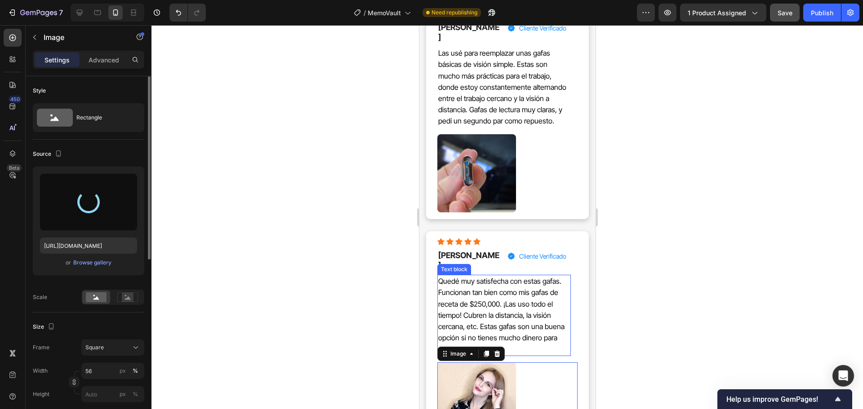
type input "[URL][DOMAIN_NAME]"
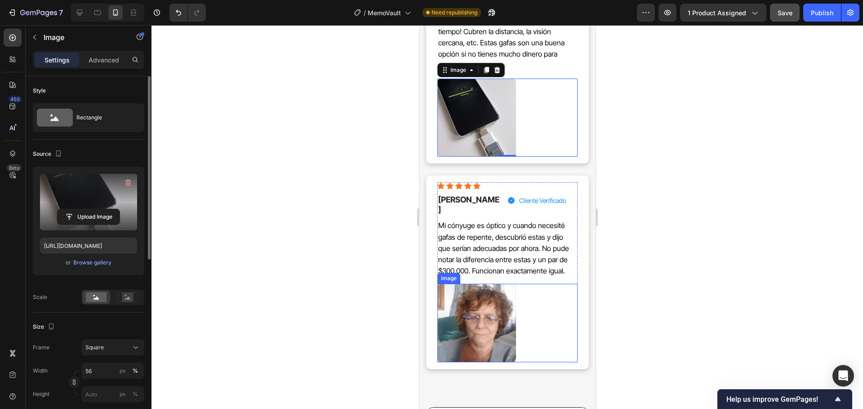
scroll to position [8476, 0]
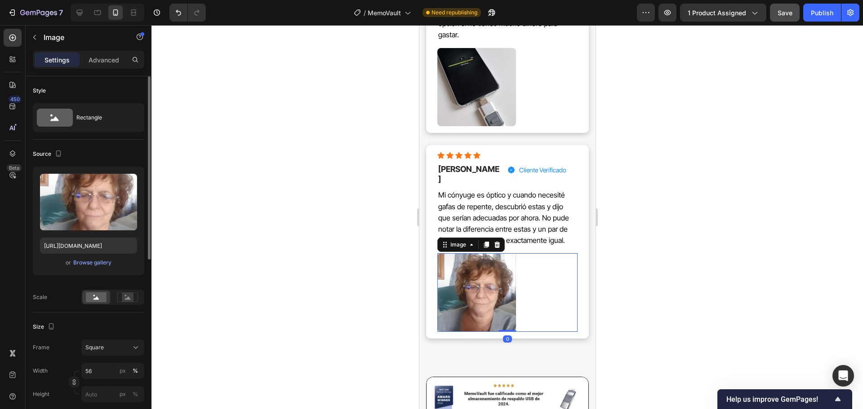
drag, startPoint x: 487, startPoint y: 208, endPoint x: 437, endPoint y: 200, distance: 50.6
click at [487, 253] on img at bounding box center [476, 292] width 79 height 79
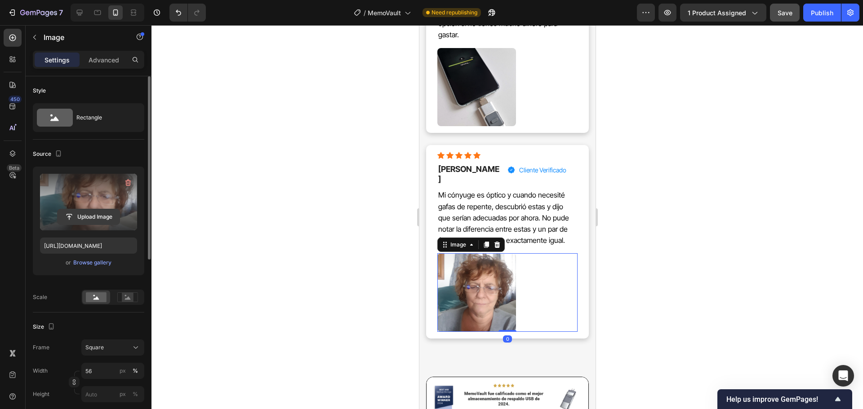
click at [93, 210] on input "file" at bounding box center [89, 216] width 62 height 15
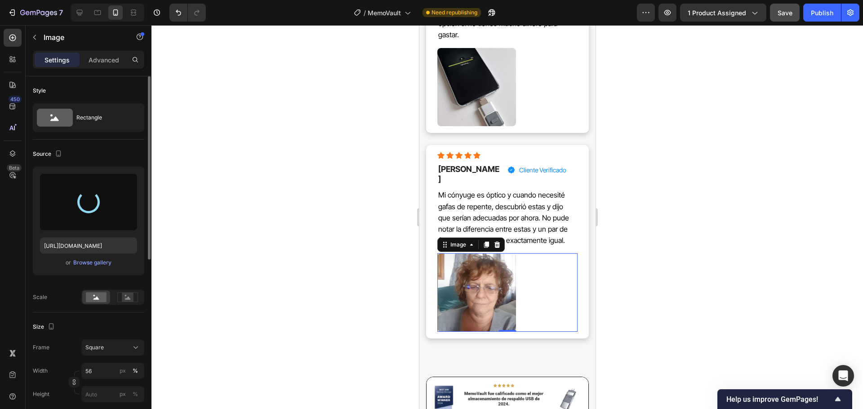
type input "[URL][DOMAIN_NAME]"
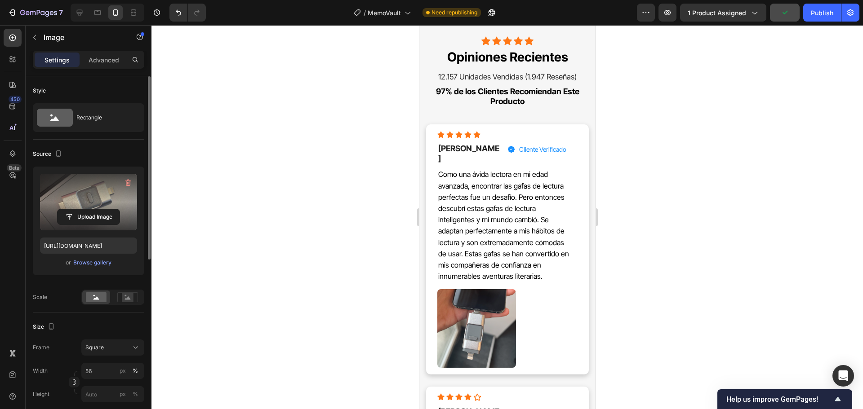
scroll to position [7038, 0]
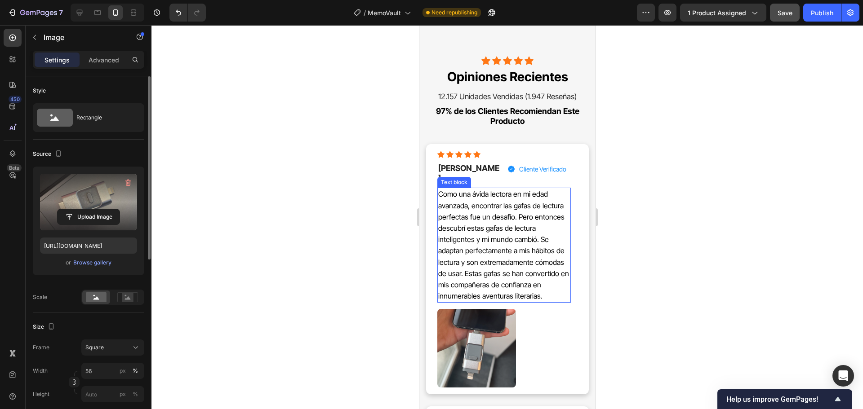
click at [497, 229] on span "Como una ávida lectora en mi edad avanzada, encontrar las gafas de lectura perf…" at bounding box center [503, 245] width 131 height 111
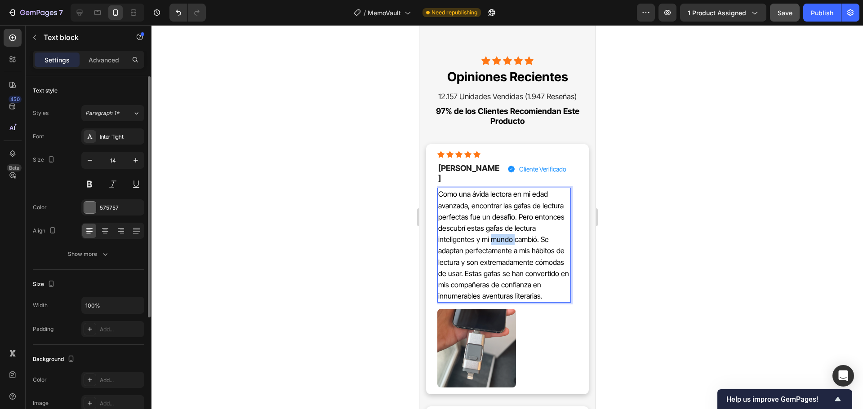
click at [497, 229] on span "Como una ávida lectora en mi edad avanzada, encontrar las gafas de lectura perf…" at bounding box center [503, 245] width 131 height 111
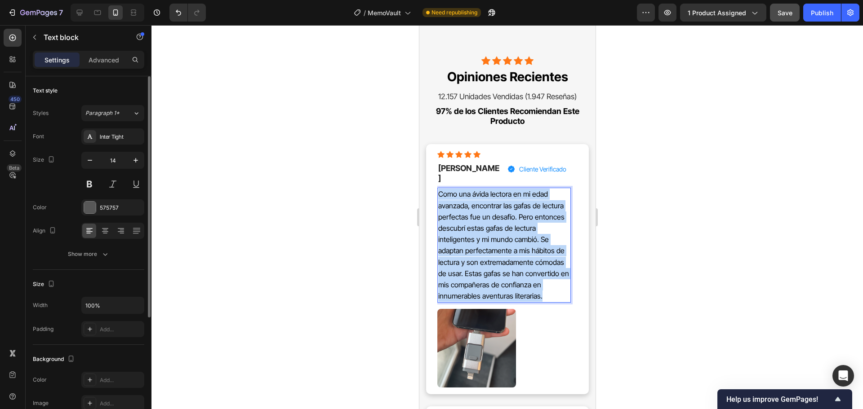
click at [497, 229] on span "Como una ávida lectora en mi edad avanzada, encontrar las gafas de lectura perf…" at bounding box center [503, 245] width 131 height 111
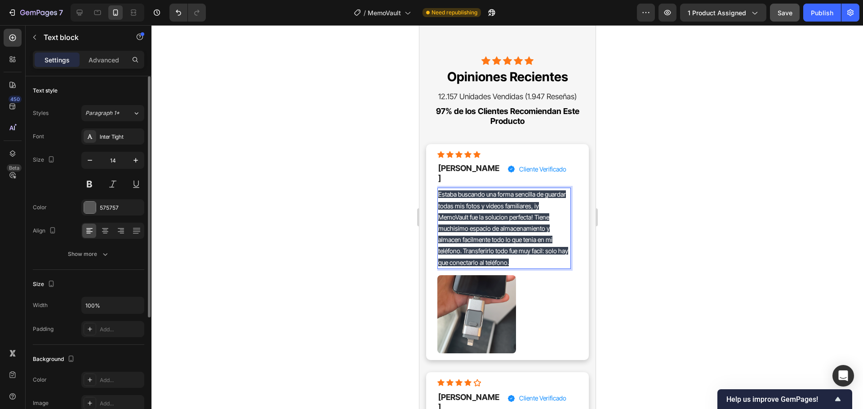
click at [520, 247] on p "Estaba buscando una forma sencilla de guardar todas mis fotos y videos familiar…" at bounding box center [504, 228] width 132 height 79
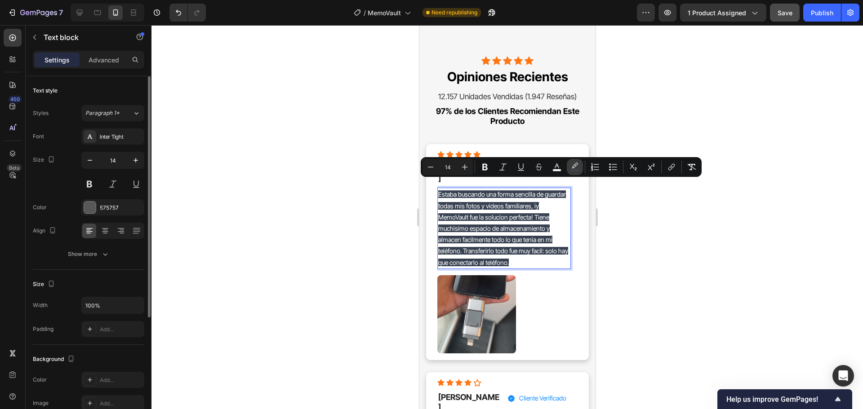
click at [573, 169] on rect "Editor contextual toolbar" at bounding box center [575, 170] width 9 height 2
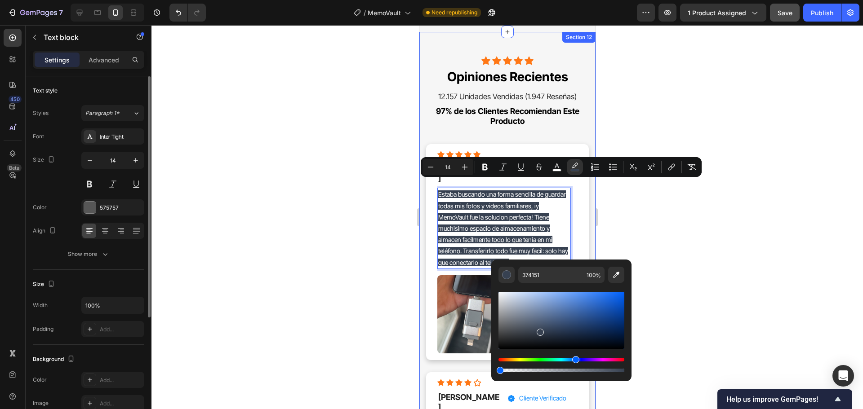
type input "0"
drag, startPoint x: 1041, startPoint y: 395, endPoint x: 479, endPoint y: 358, distance: 562.4
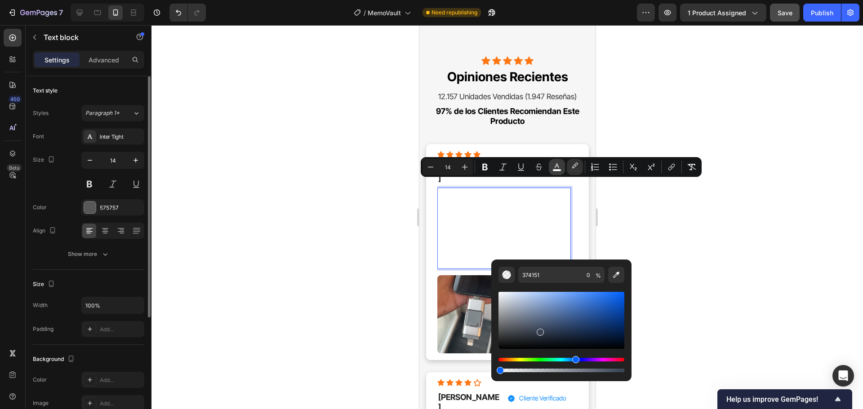
click at [556, 169] on rect "Editor contextual toolbar" at bounding box center [557, 170] width 9 height 2
type input "FFFFFF"
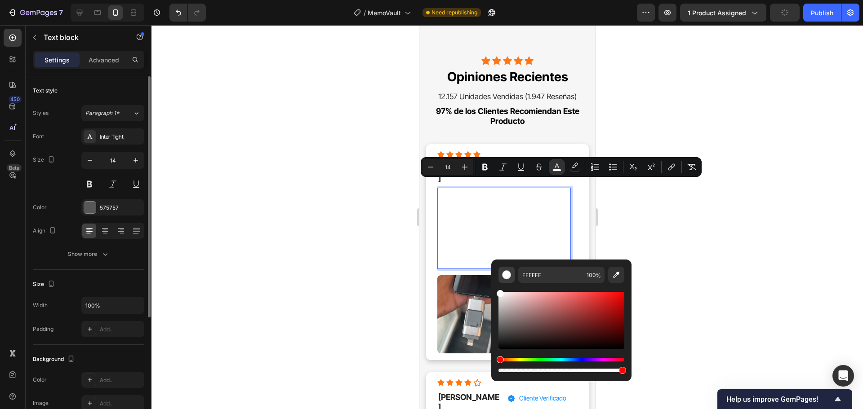
click at [507, 276] on div "Editor contextual toolbar" at bounding box center [506, 274] width 9 height 9
click at [548, 276] on input "FFFFFF" at bounding box center [550, 275] width 65 height 16
type input "575757"
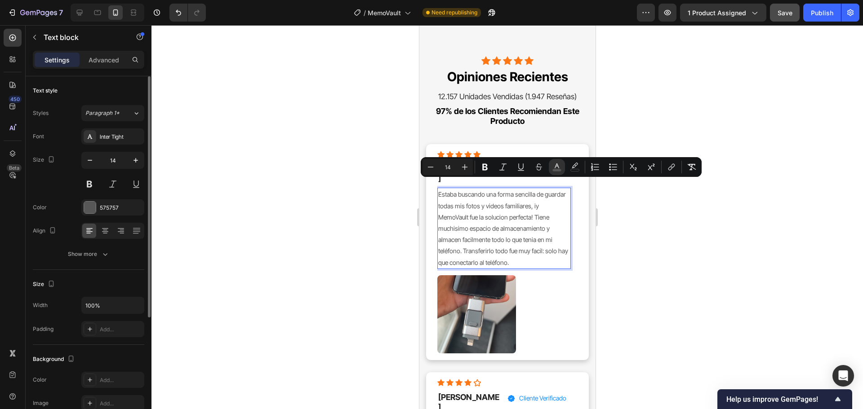
click at [723, 267] on div at bounding box center [506, 217] width 711 height 384
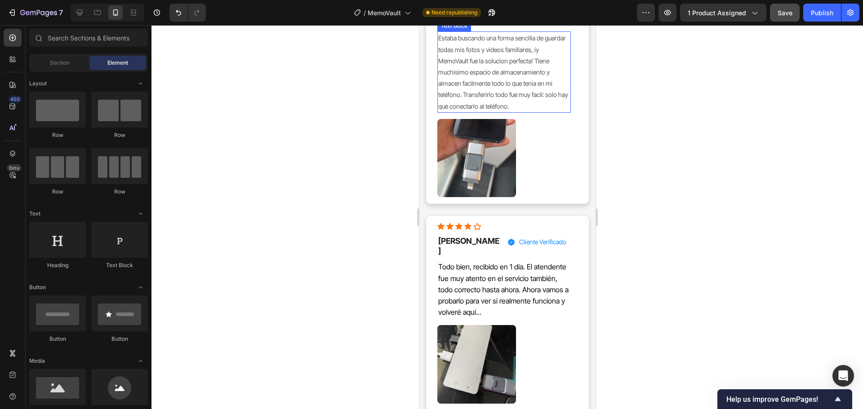
scroll to position [7218, 0]
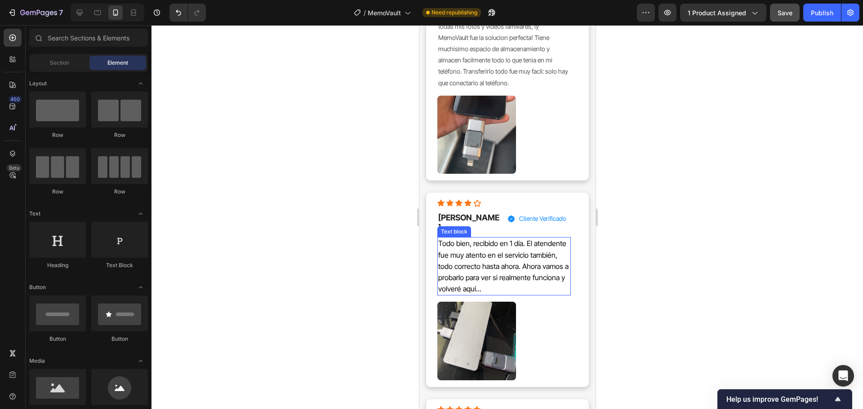
click at [505, 243] on span "Todo bien, recibido en 1 día. El atendente fue muy atento en el servicio tambié…" at bounding box center [503, 266] width 130 height 54
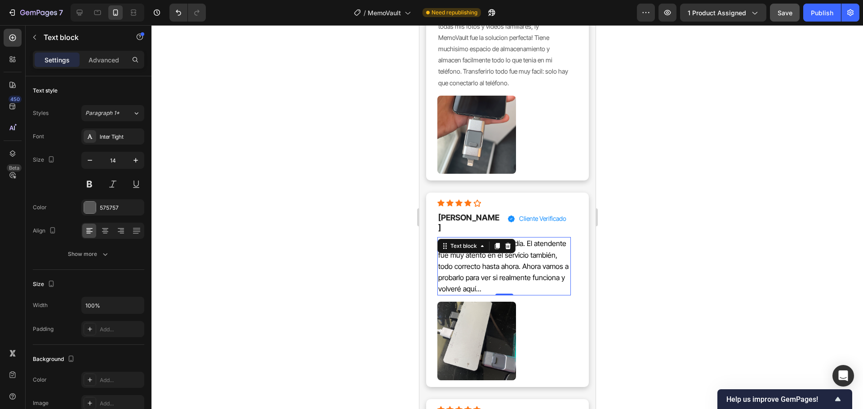
click at [505, 243] on span "Todo bien, recibido en 1 día. El atendente fue muy atento en el servicio tambié…" at bounding box center [503, 266] width 130 height 54
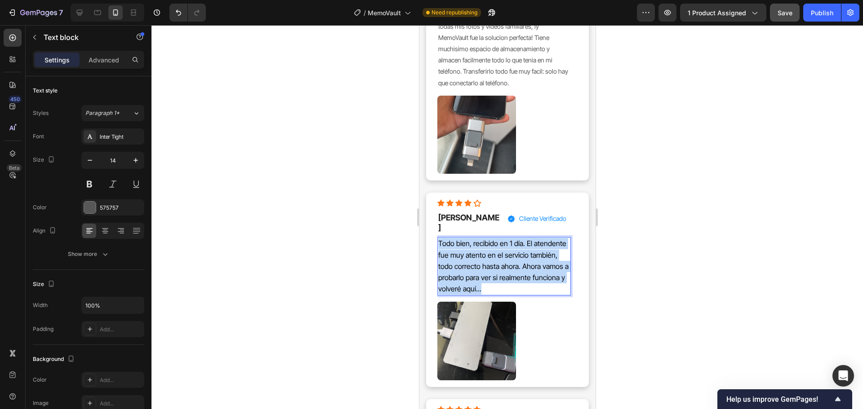
click at [505, 243] on span "Todo bien, recibido en 1 día. El atendente fue muy atento en el servicio tambié…" at bounding box center [503, 266] width 130 height 54
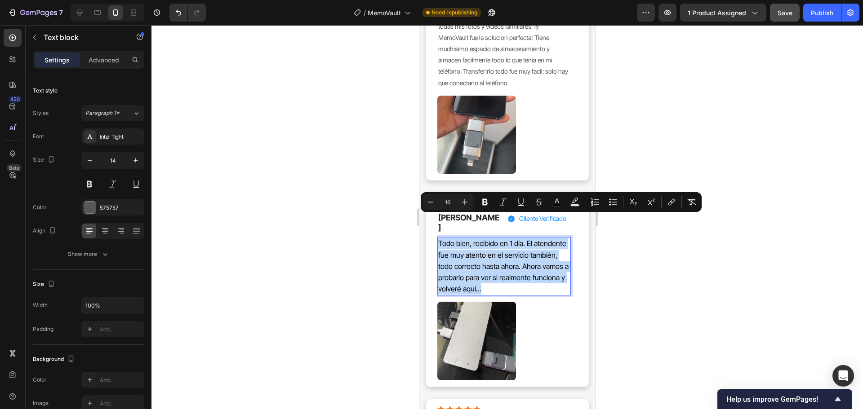
type input "14"
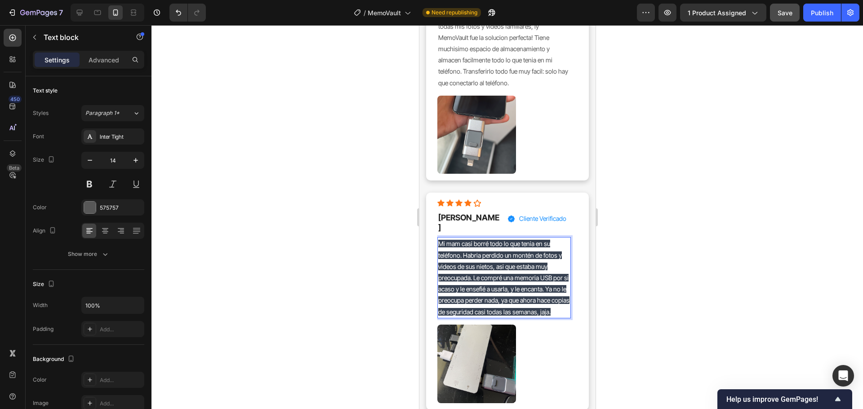
click at [513, 248] on p "Mi mam casi borré todo lo que tenia en su teléfono. Habria perdido un montén de…" at bounding box center [504, 277] width 132 height 79
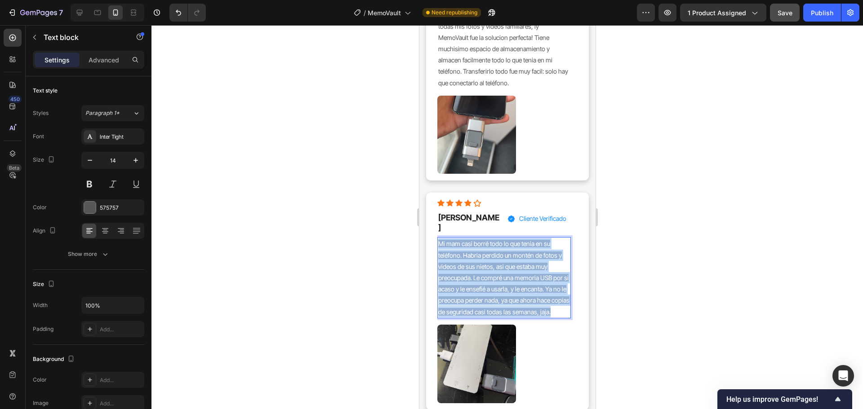
click at [513, 248] on p "Mi mam casi borré todo lo que tenia en su teléfono. Habria perdido un montén de…" at bounding box center [504, 277] width 132 height 79
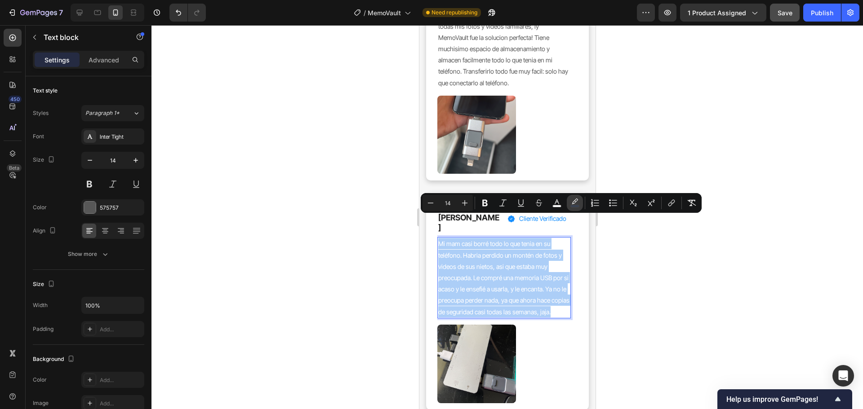
click at [571, 203] on icon "Editor contextual toolbar" at bounding box center [574, 203] width 9 height 9
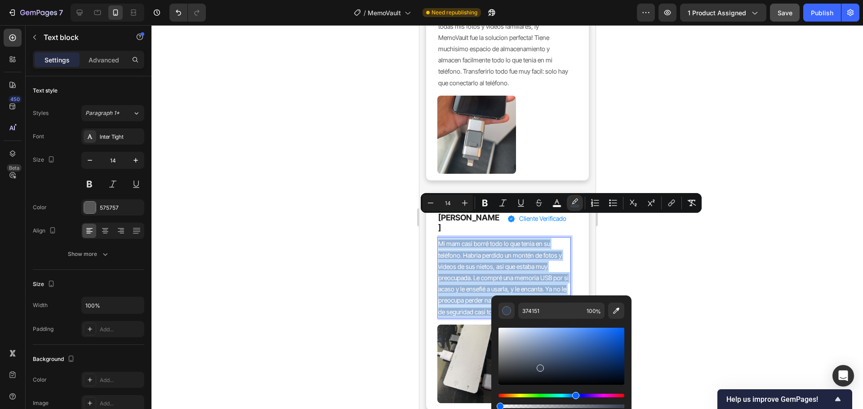
type input "0"
drag, startPoint x: 1043, startPoint y: 432, endPoint x: 482, endPoint y: 402, distance: 561.9
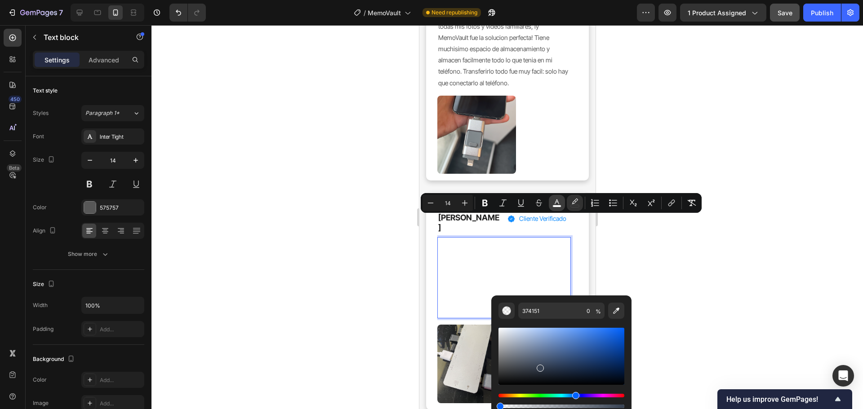
click at [553, 205] on rect "Editor contextual toolbar" at bounding box center [557, 206] width 9 height 2
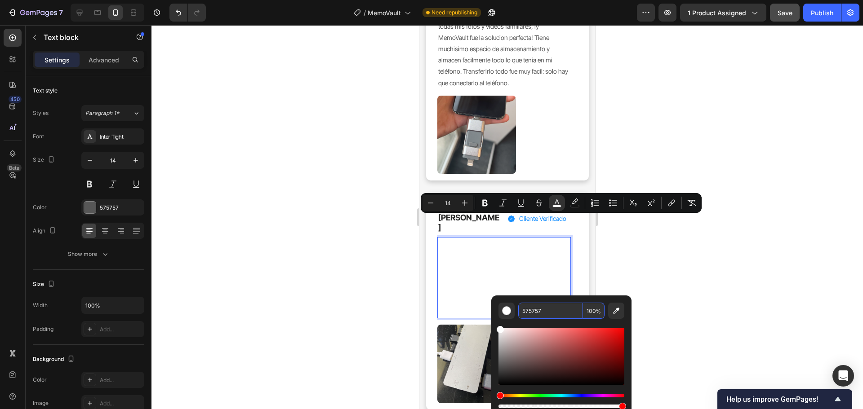
type input "575757"
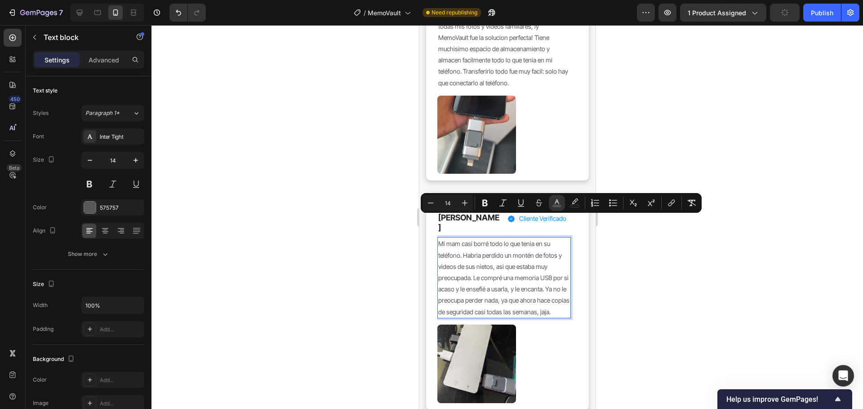
click at [654, 307] on div at bounding box center [506, 217] width 711 height 384
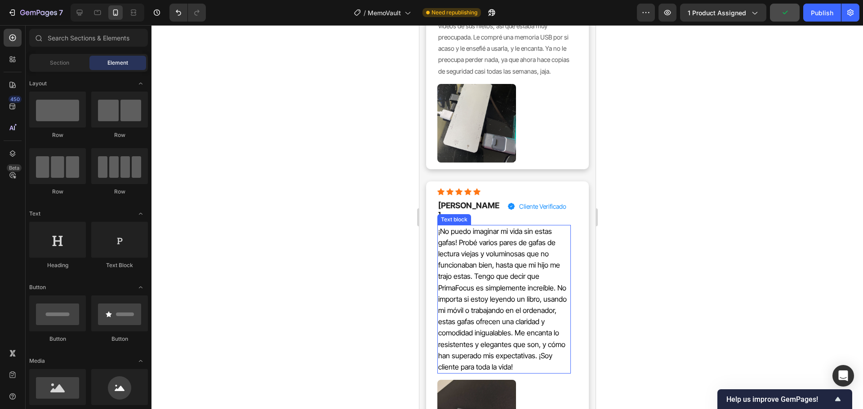
scroll to position [7487, 0]
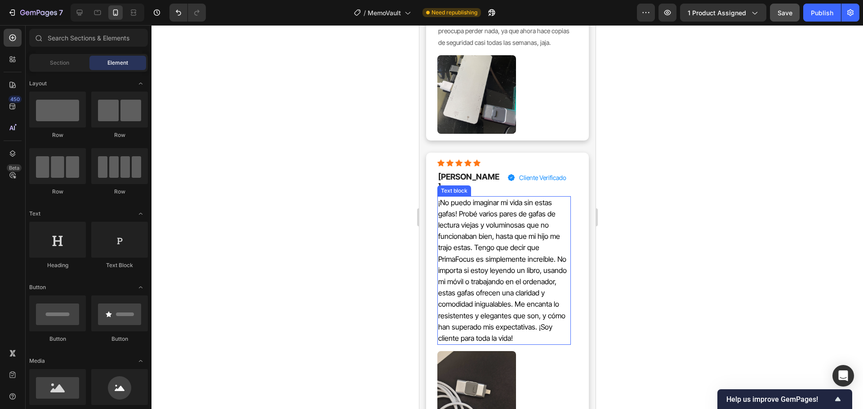
click at [519, 215] on span "¡No puedo imaginar mi vida sin estas gafas! Probé varios pares de gafas de lect…" at bounding box center [502, 270] width 128 height 145
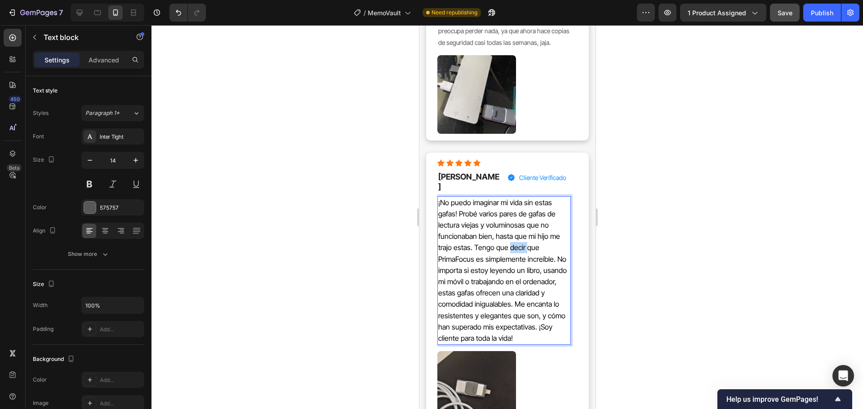
click at [519, 215] on span "¡No puedo imaginar mi vida sin estas gafas! Probé varios pares de gafas de lect…" at bounding box center [502, 270] width 128 height 145
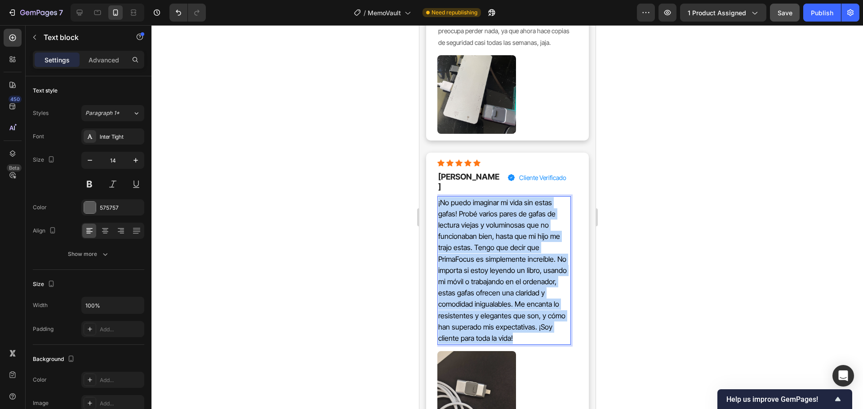
click at [519, 215] on span "¡No puedo imaginar mi vida sin estas gafas! Probé varios pares de gafas de lect…" at bounding box center [502, 270] width 128 height 145
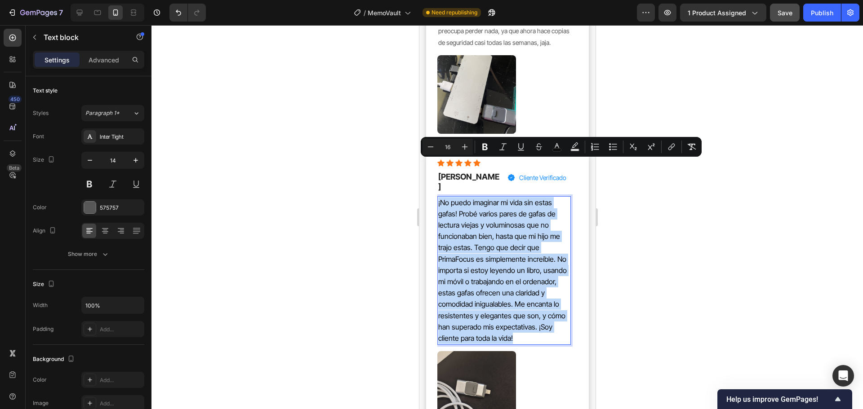
type input "14"
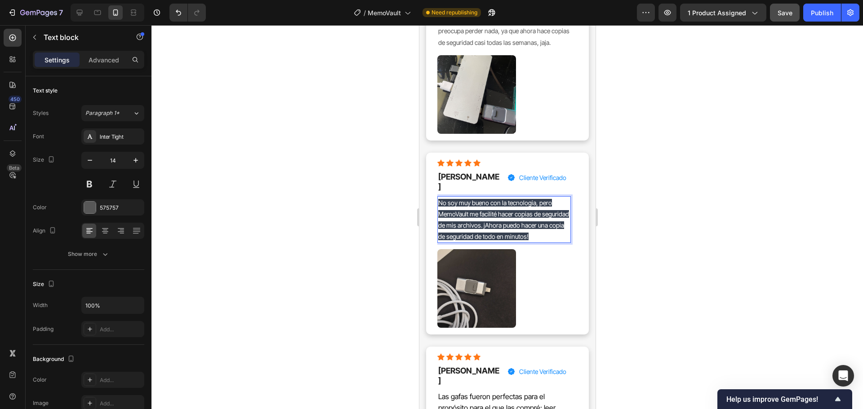
click at [519, 199] on span "No soy muy bueno con la tecnologia, pero MemoVault me facilité hacer copias de …" at bounding box center [503, 220] width 131 height 42
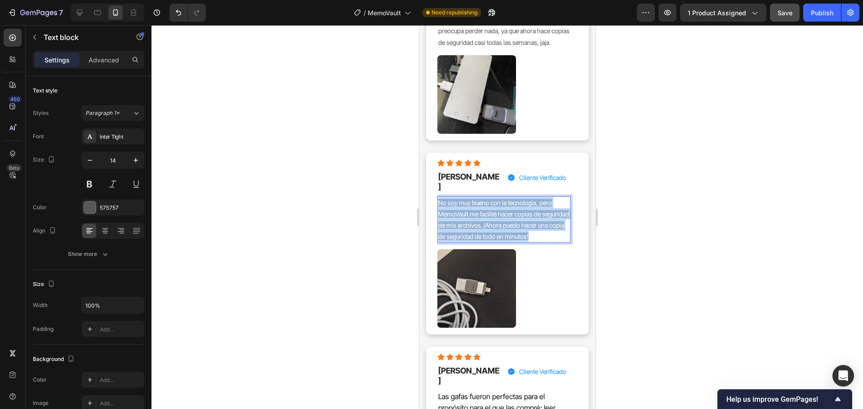
click at [519, 199] on span "No soy muy bueno con la tecnologia, pero MemoVault me facilité hacer copias de …" at bounding box center [503, 220] width 131 height 42
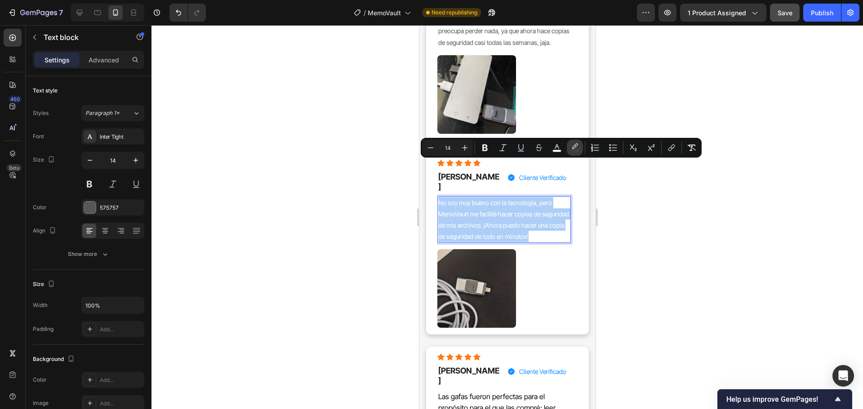
click at [572, 148] on icon "Editor contextual toolbar" at bounding box center [574, 147] width 9 height 9
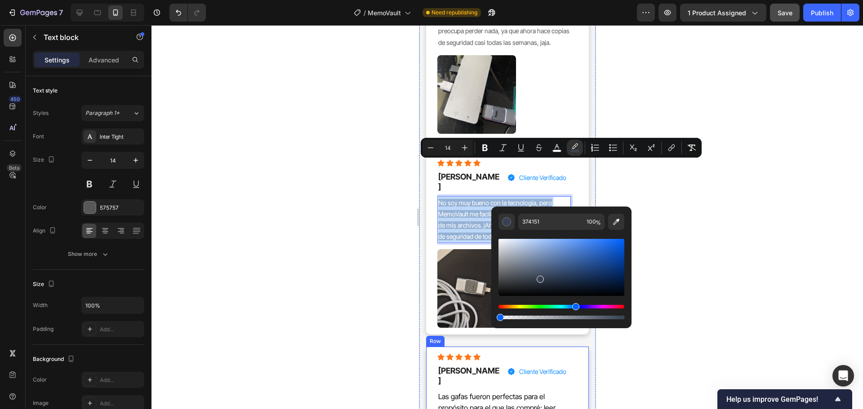
drag, startPoint x: 1041, startPoint y: 342, endPoint x: 478, endPoint y: 305, distance: 563.7
type input "0"
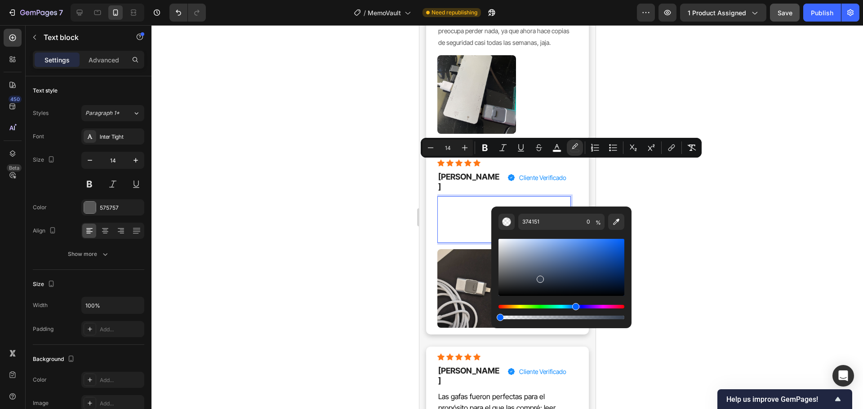
click at [685, 281] on div at bounding box center [506, 217] width 711 height 384
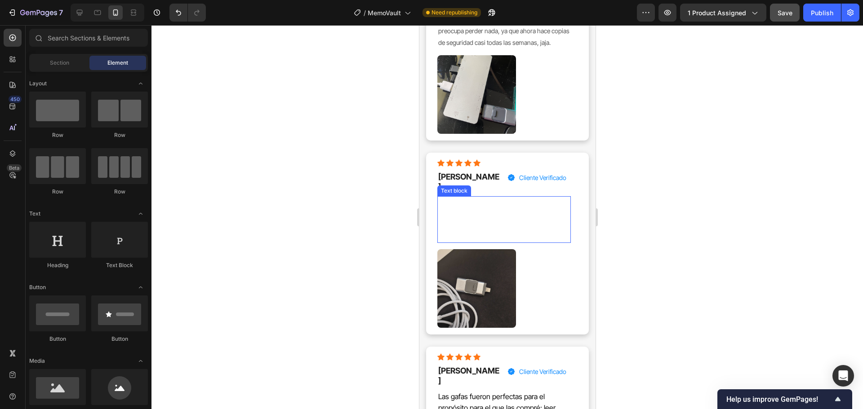
click at [519, 199] on span "No soy muy bueno con la tecnologia, pero MemoVault me facilité hacer copias de …" at bounding box center [503, 220] width 131 height 42
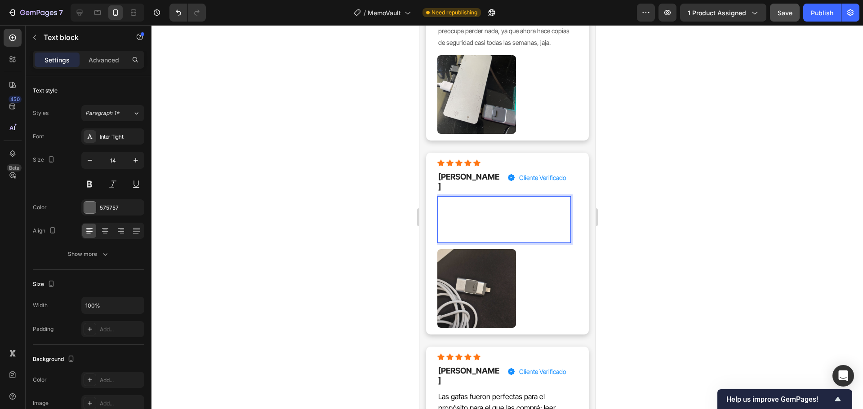
click at [518, 199] on span "No soy muy bueno con la tecnologia, pero MemoVault me facilité hacer copias de …" at bounding box center [503, 220] width 131 height 42
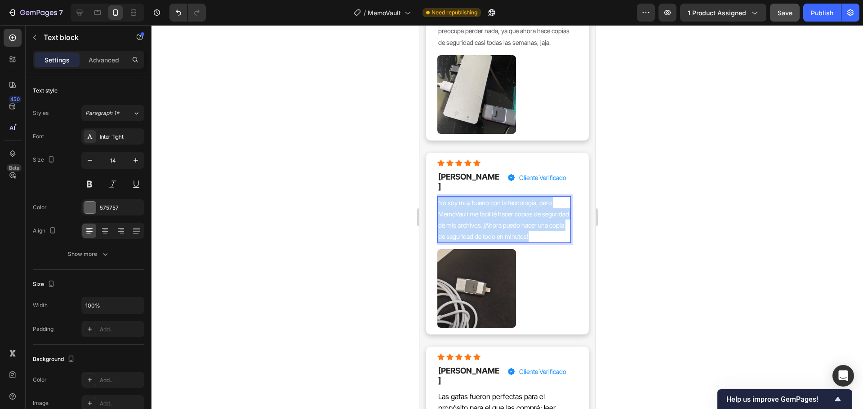
click at [518, 199] on span "No soy muy bueno con la tecnologia, pero MemoVault me facilité hacer copias de …" at bounding box center [503, 220] width 131 height 42
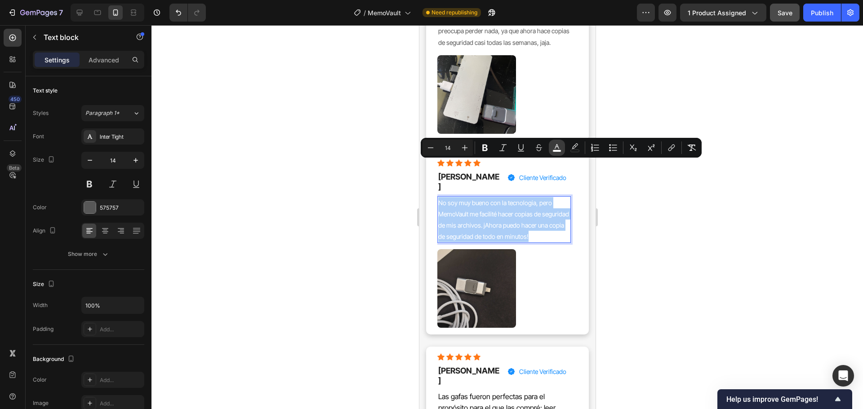
click at [550, 148] on button "color" at bounding box center [557, 148] width 16 height 16
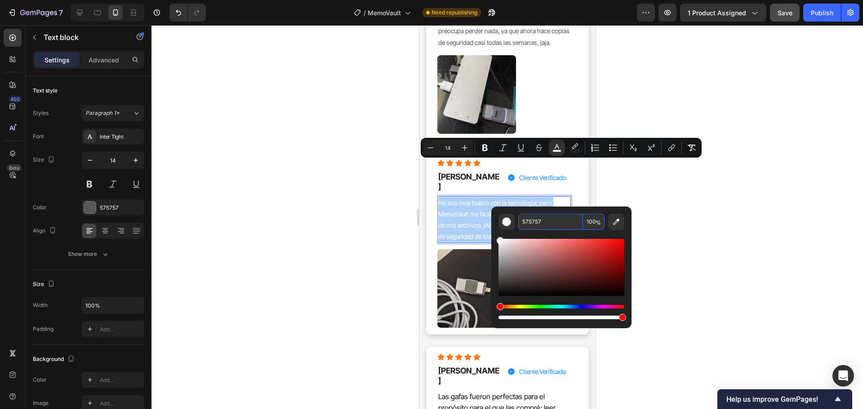
type input "575757"
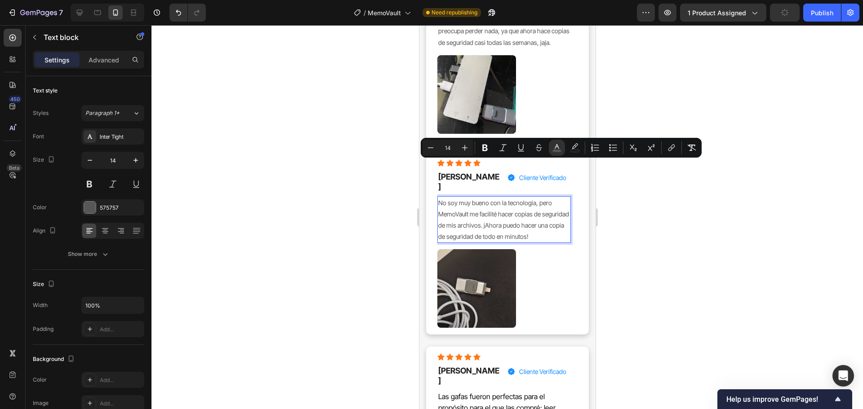
click at [655, 244] on div at bounding box center [506, 217] width 711 height 384
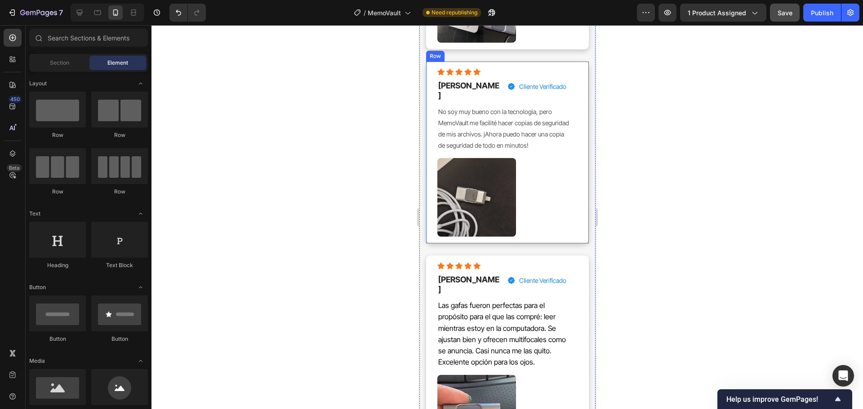
scroll to position [7622, 0]
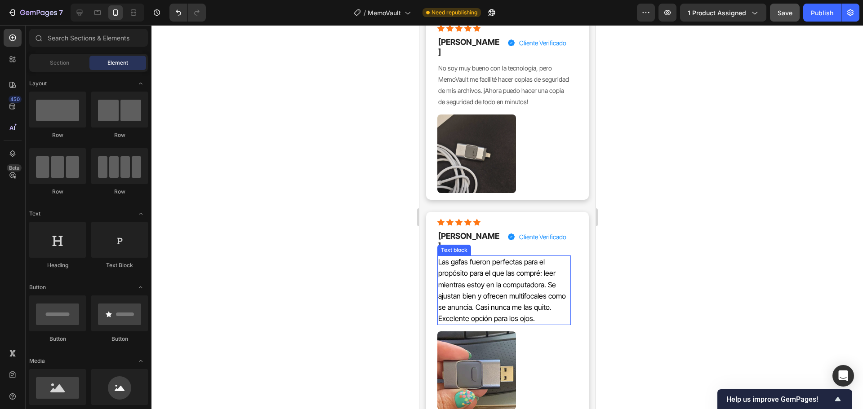
click at [478, 257] on span "Las gafas fueron perfectas para el propósito para el que las compré: leer mient…" at bounding box center [502, 290] width 128 height 66
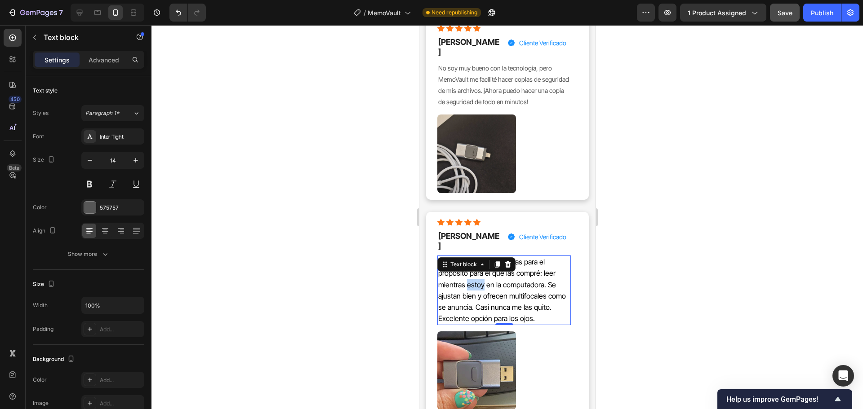
click at [478, 257] on span "Las gafas fueron perfectas para el propósito para el que las compré: leer mient…" at bounding box center [502, 290] width 128 height 66
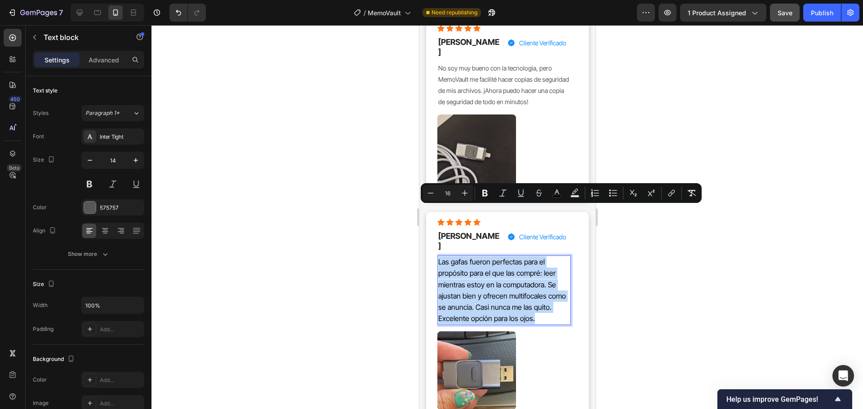
type input "14"
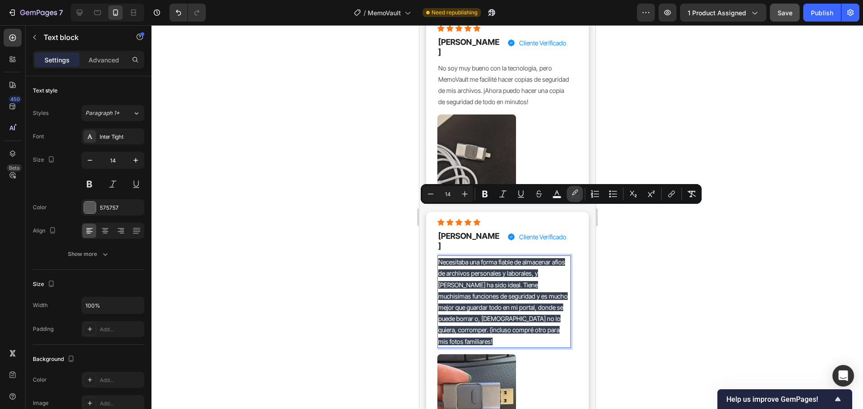
drag, startPoint x: 571, startPoint y: 193, endPoint x: 571, endPoint y: 203, distance: 9.5
click at [571, 193] on icon "Editor contextual toolbar" at bounding box center [574, 194] width 9 height 9
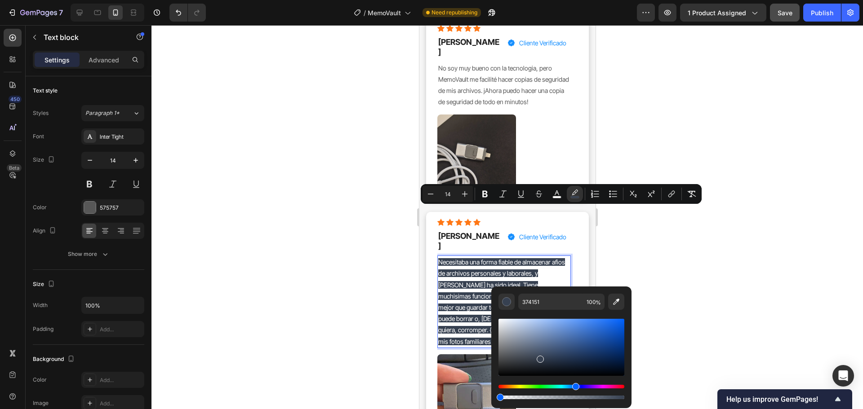
drag, startPoint x: 595, startPoint y: 397, endPoint x: 492, endPoint y: 392, distance: 103.0
click at [492, 392] on div "374151 100 %" at bounding box center [561, 344] width 140 height 115
type input "0"
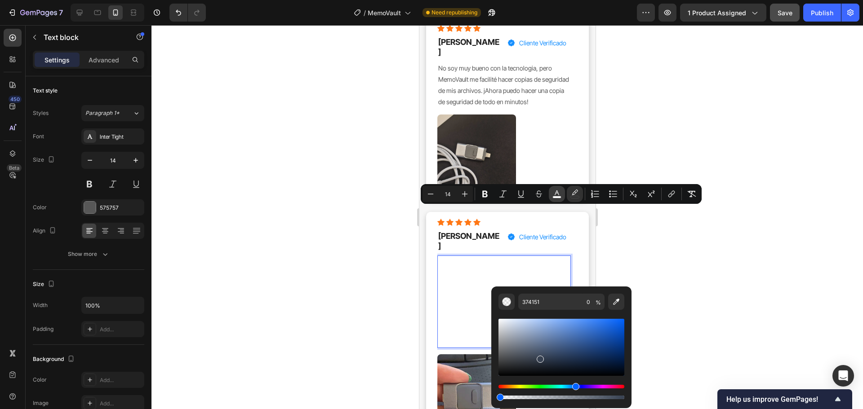
click at [554, 194] on icon "Editor contextual toolbar" at bounding box center [556, 194] width 9 height 9
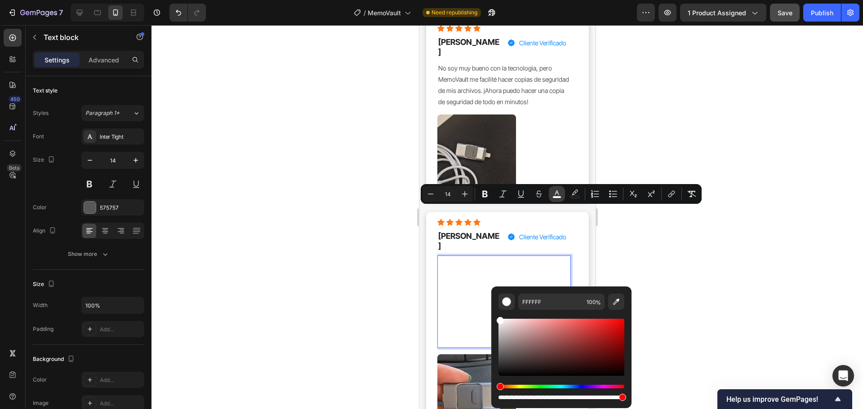
click at [553, 193] on icon "Editor contextual toolbar" at bounding box center [556, 194] width 9 height 9
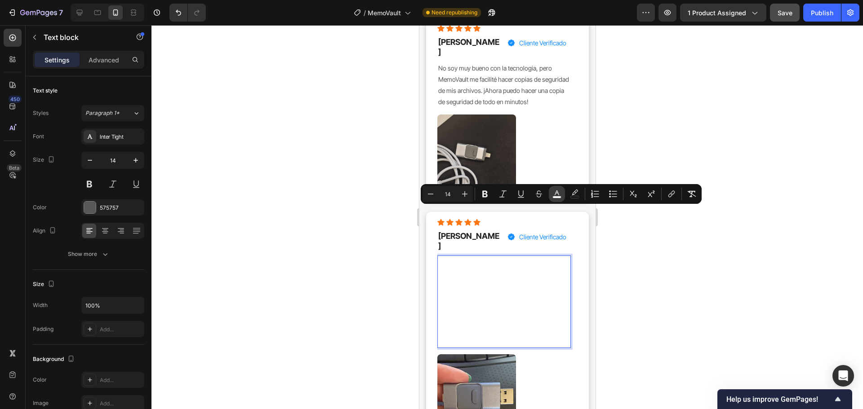
click at [553, 193] on icon "Editor contextual toolbar" at bounding box center [556, 194] width 9 height 9
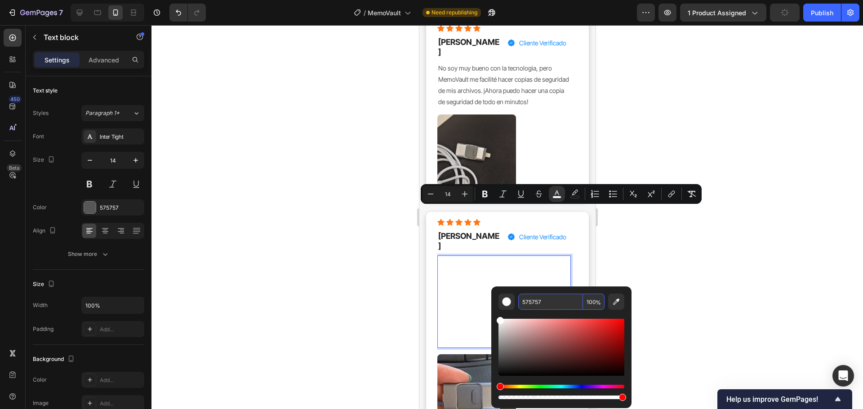
type input "575757"
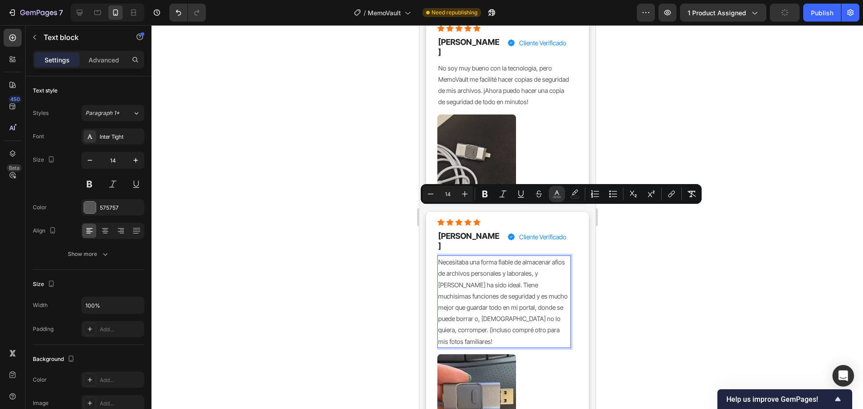
click at [660, 294] on div at bounding box center [506, 217] width 711 height 384
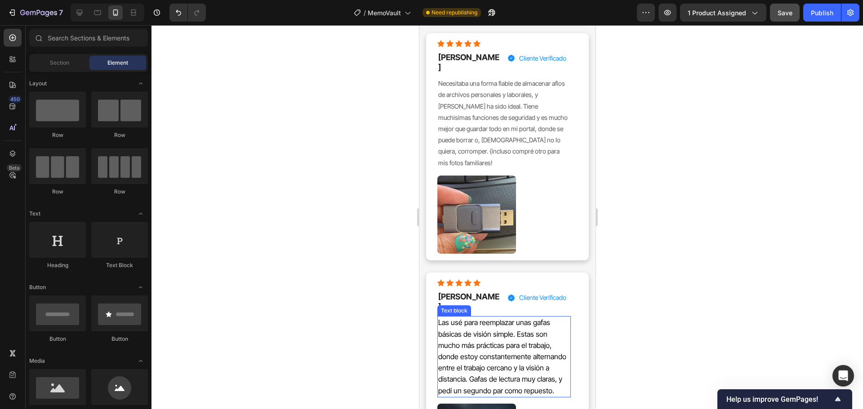
scroll to position [7802, 0]
click at [512, 317] on span "Las usé para reemplazar unas gafas básicas de visión simple. Estas son mucho má…" at bounding box center [502, 355] width 128 height 77
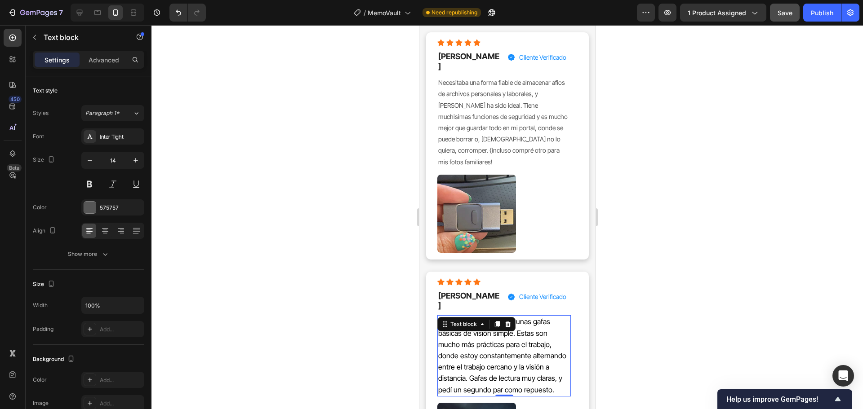
click at [512, 317] on span "Las usé para reemplazar unas gafas básicas de visión simple. Estas son mucho má…" at bounding box center [502, 355] width 128 height 77
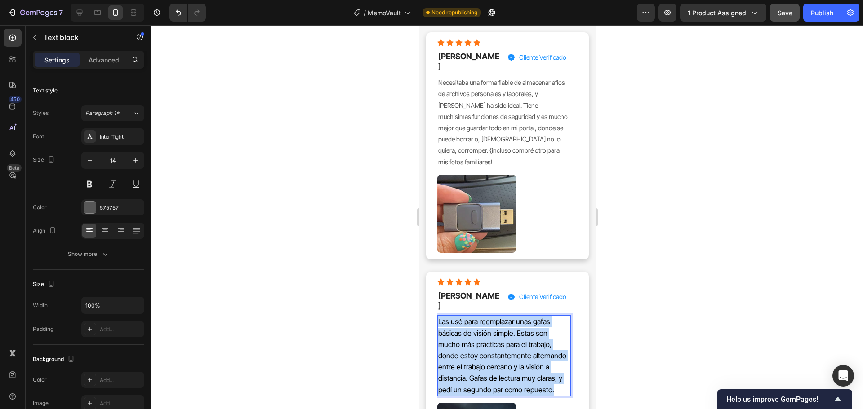
click at [512, 317] on span "Las usé para reemplazar unas gafas básicas de visión simple. Estas son mucho má…" at bounding box center [502, 355] width 128 height 77
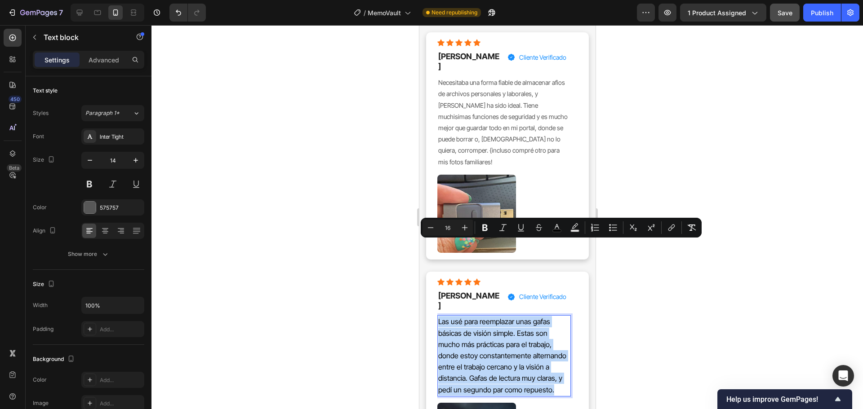
type input "14"
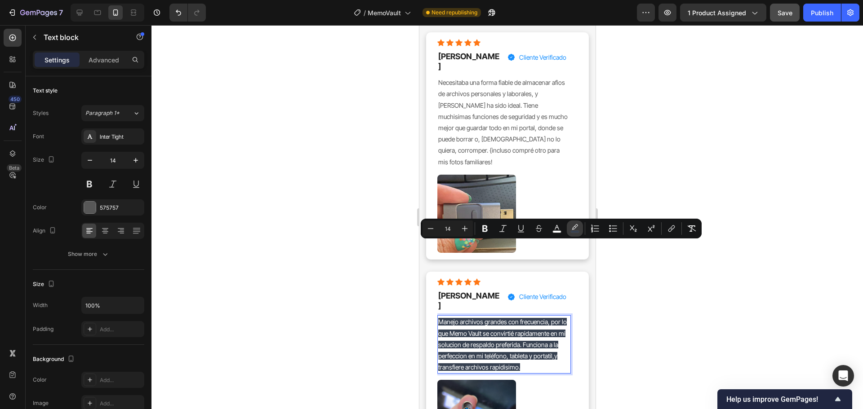
click at [571, 228] on icon "Editor contextual toolbar" at bounding box center [574, 228] width 9 height 9
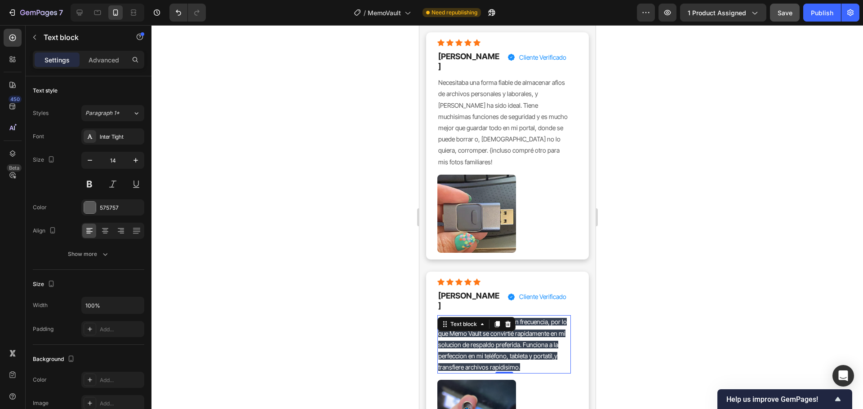
drag, startPoint x: 602, startPoint y: 301, endPoint x: 613, endPoint y: 277, distance: 26.4
click at [533, 318] on span "Manejo archivos grandes con frecuencia, por lo que Memo Vault se convirtié rapi…" at bounding box center [502, 344] width 128 height 53
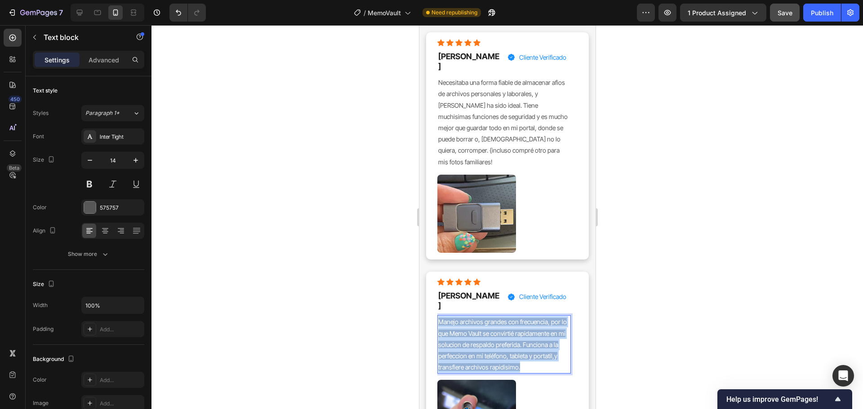
click at [533, 318] on span "Manejo archivos grandes con frecuencia, por lo que Memo Vault se convirtié rapi…" at bounding box center [502, 344] width 128 height 53
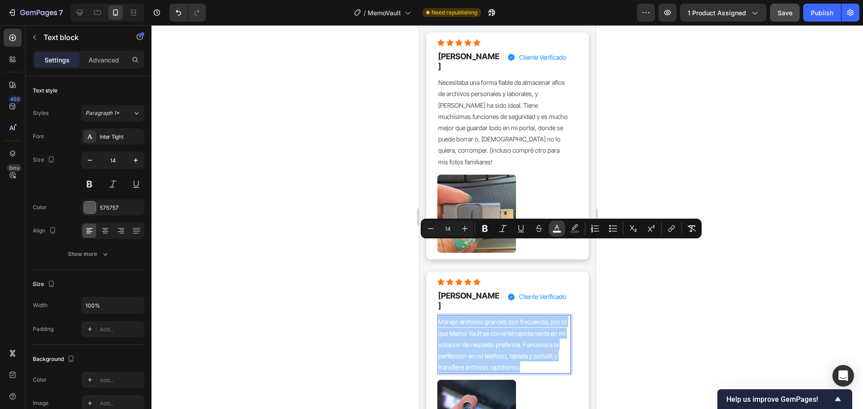
click at [555, 231] on rect "Editor contextual toolbar" at bounding box center [557, 232] width 9 height 2
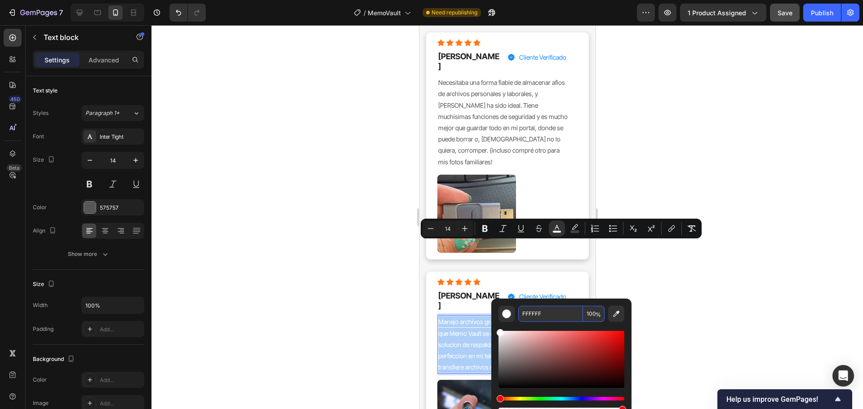
click at [560, 306] on input "FFFFFF" at bounding box center [550, 314] width 65 height 16
type input "575757"
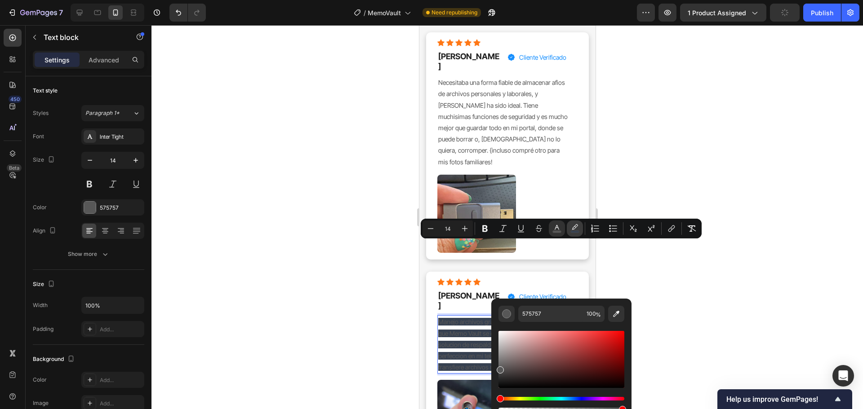
click at [579, 228] on button "color" at bounding box center [575, 229] width 16 height 16
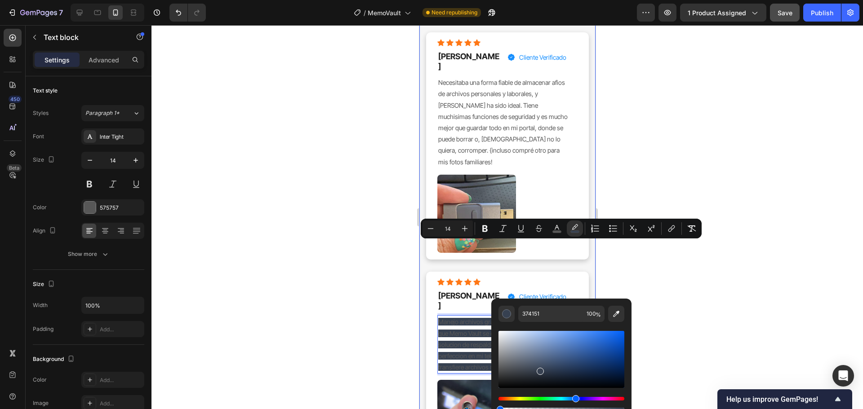
type input "0"
drag, startPoint x: 1041, startPoint y: 433, endPoint x: 484, endPoint y: 395, distance: 558.8
click at [686, 312] on div at bounding box center [506, 217] width 711 height 384
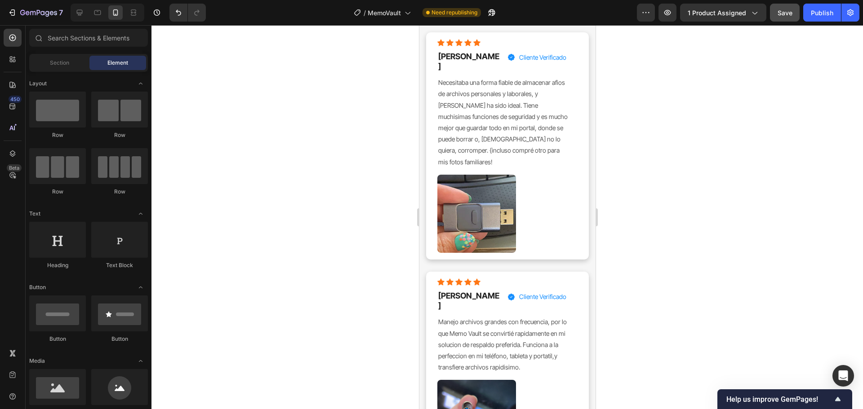
click at [686, 312] on div at bounding box center [506, 217] width 711 height 384
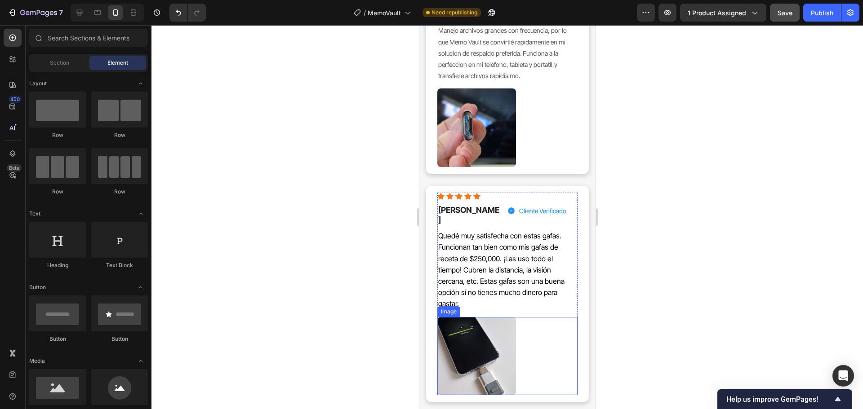
scroll to position [8072, 0]
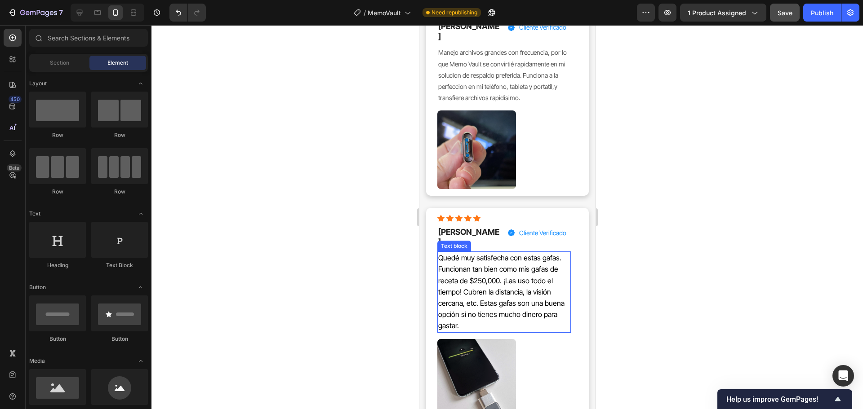
click at [508, 253] on span "Quedé muy satisfecha con estas gafas. Funcionan tan bien como mis gafas de rece…" at bounding box center [501, 291] width 126 height 77
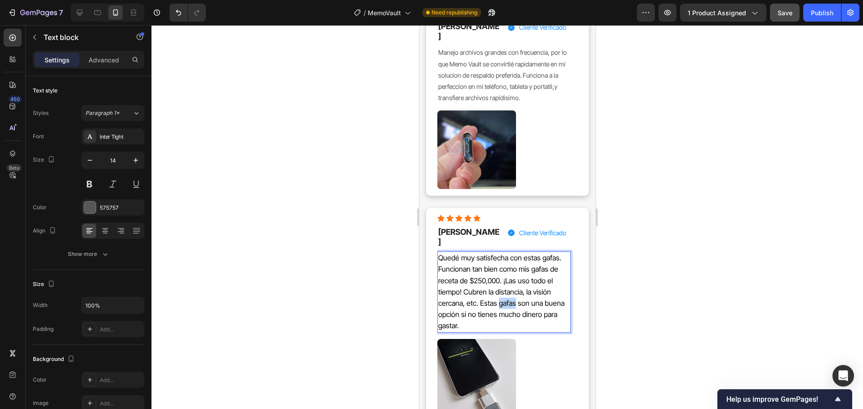
click at [508, 253] on span "Quedé muy satisfecha con estas gafas. Funcionan tan bien como mis gafas de rece…" at bounding box center [501, 291] width 126 height 77
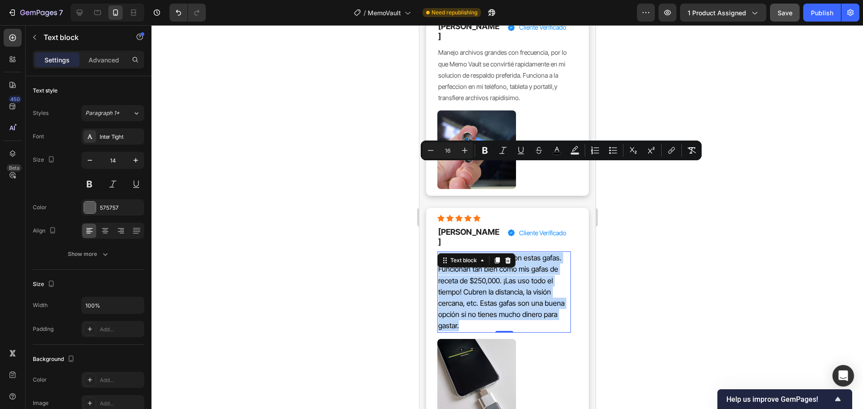
type input "14"
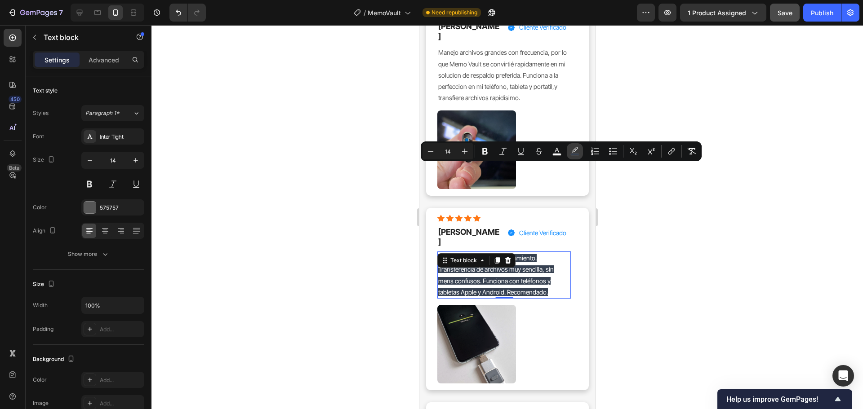
click at [570, 153] on icon "Editor contextual toolbar" at bounding box center [574, 151] width 9 height 9
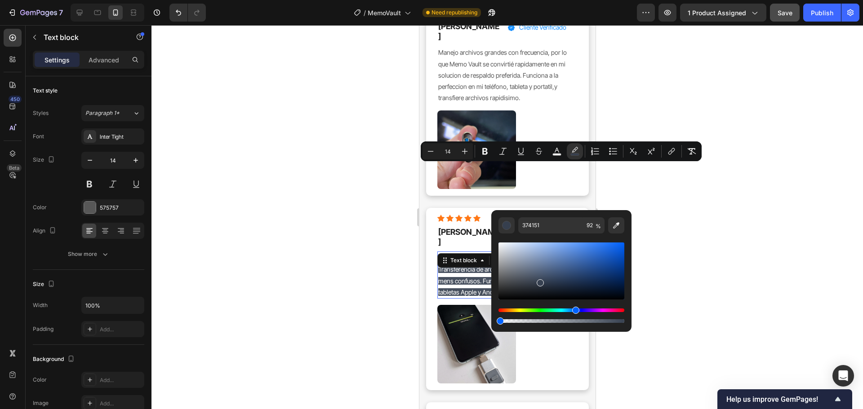
type input "0"
drag, startPoint x: 614, startPoint y: 320, endPoint x: 493, endPoint y: 317, distance: 121.3
click at [493, 317] on div "374151 0 %" at bounding box center [561, 267] width 140 height 115
click at [556, 150] on icon "Editor contextual toolbar" at bounding box center [556, 151] width 9 height 9
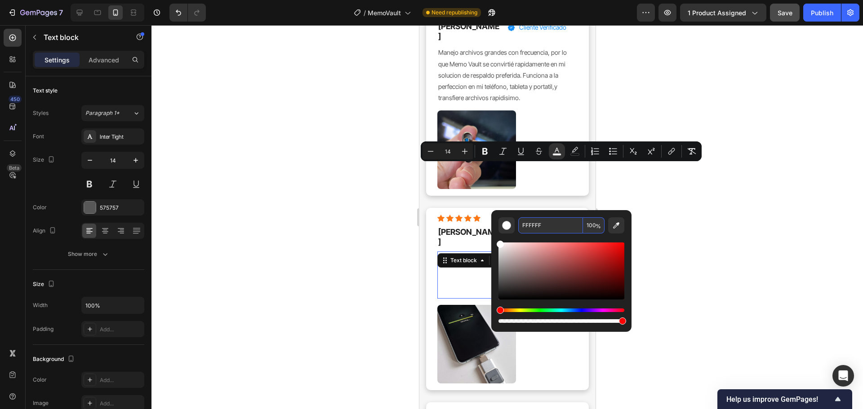
click at [571, 230] on input "FFFFFF" at bounding box center [550, 225] width 65 height 16
type input "575757"
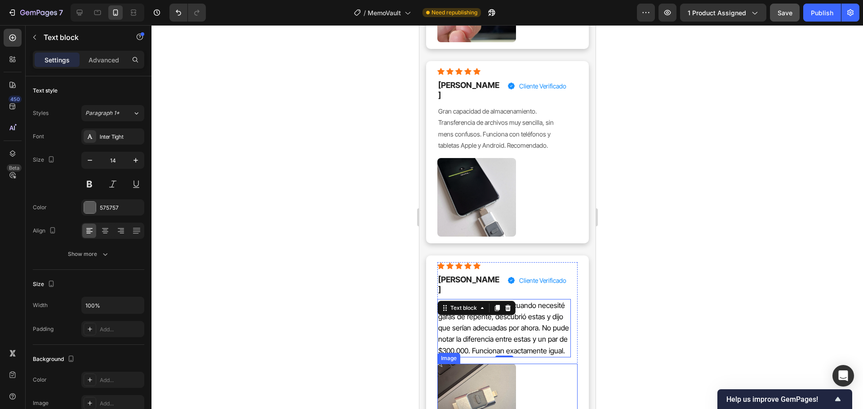
scroll to position [8296, 0]
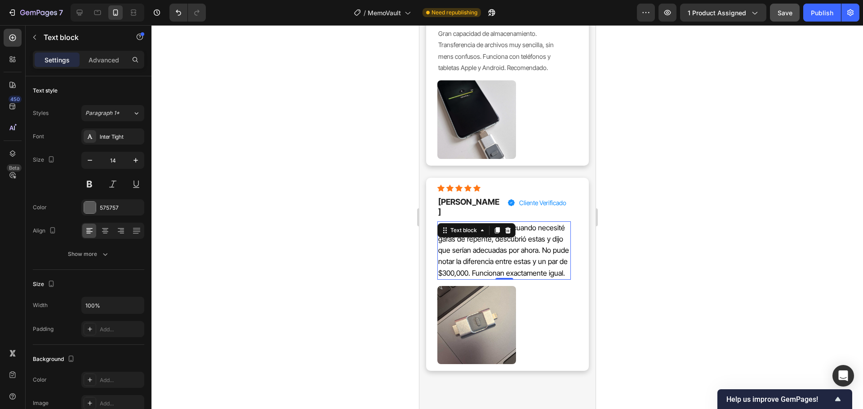
click at [662, 235] on div at bounding box center [506, 217] width 711 height 384
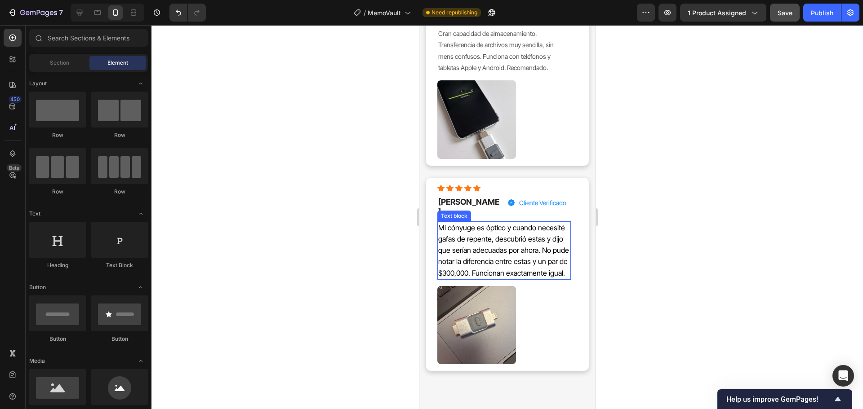
click at [544, 223] on span "Mi cónyuge es óptico y cuando necesité gafas de repente, descubrió estas y dijo…" at bounding box center [503, 250] width 131 height 54
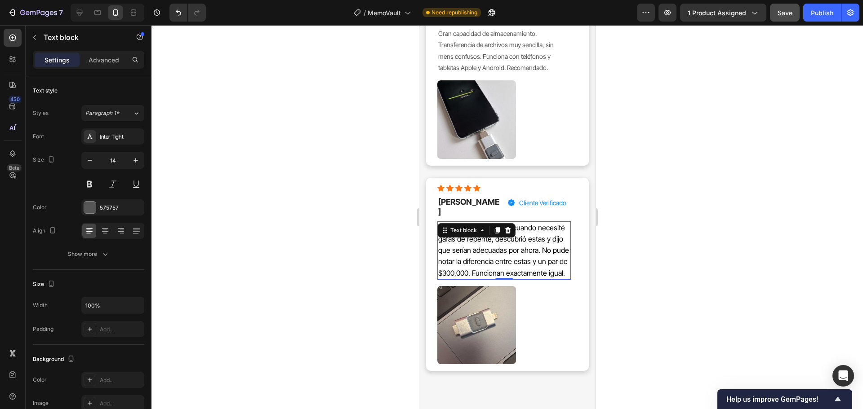
click at [544, 223] on span "Mi cónyuge es óptico y cuando necesité gafas de repente, descubrió estas y dijo…" at bounding box center [503, 250] width 131 height 54
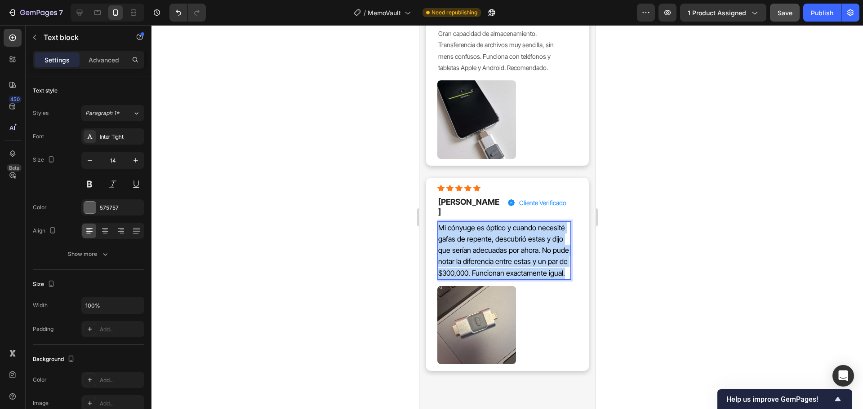
click at [544, 223] on span "Mi cónyuge es óptico y cuando necesité gafas de repente, descubrió estas y dijo…" at bounding box center [503, 250] width 131 height 54
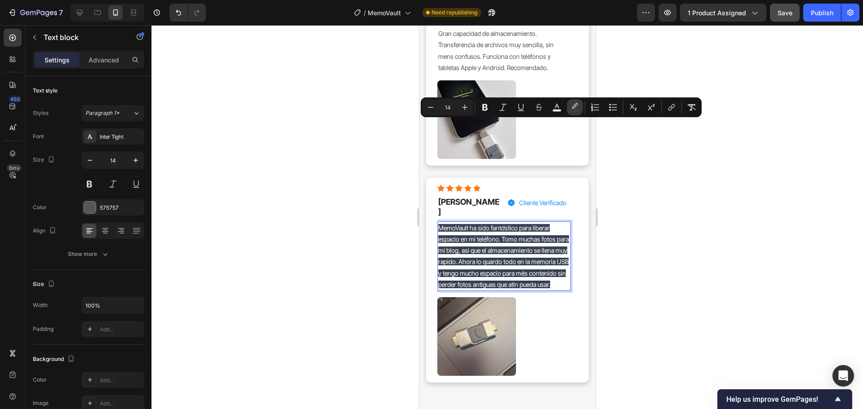
click at [575, 110] on rect "Editor contextual toolbar" at bounding box center [575, 111] width 9 height 2
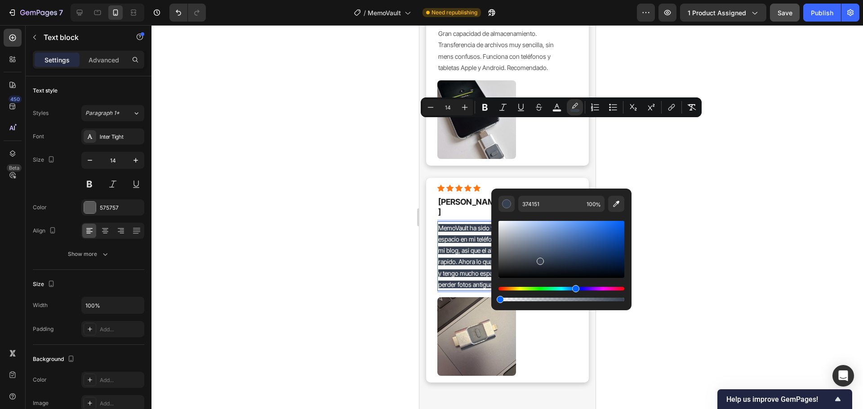
type input "0"
drag, startPoint x: 1033, startPoint y: 324, endPoint x: 487, endPoint y: 297, distance: 546.6
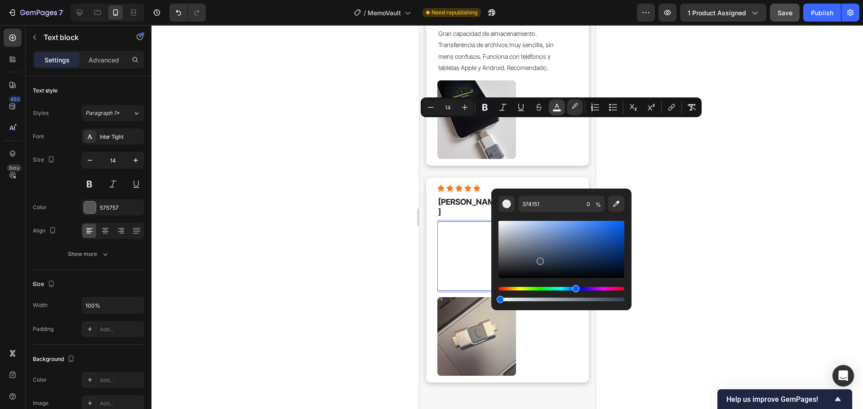
click at [556, 105] on icon "Editor contextual toolbar" at bounding box center [556, 106] width 4 height 5
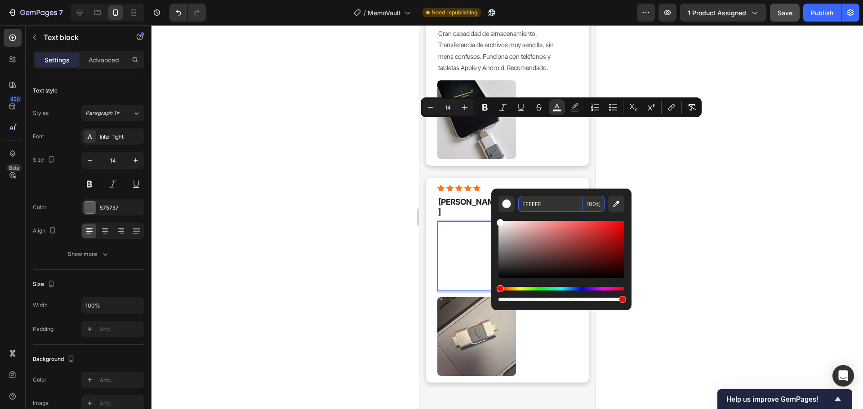
click at [543, 206] on input "FFFFFF" at bounding box center [550, 204] width 65 height 16
type input "575757"
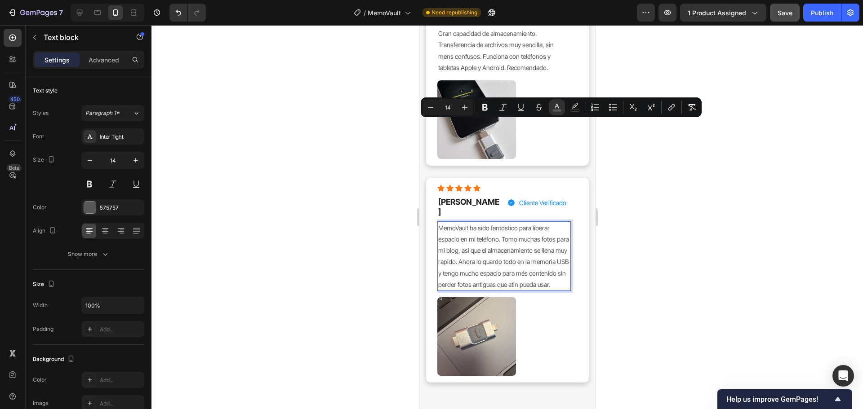
click at [706, 222] on div at bounding box center [506, 217] width 711 height 384
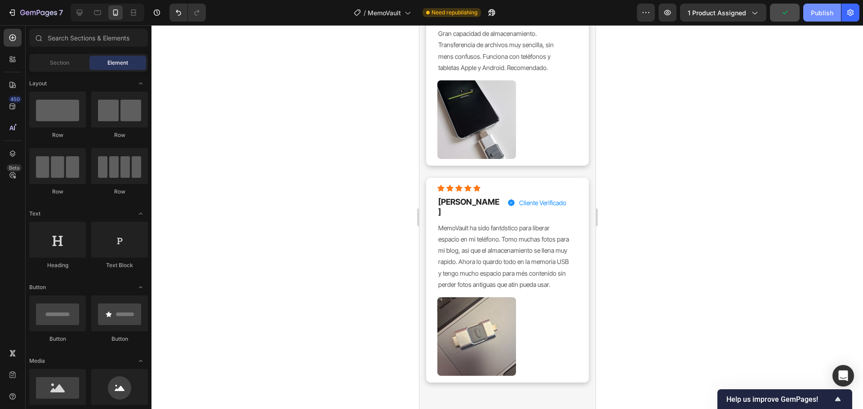
click at [816, 15] on div "Publish" at bounding box center [822, 12] width 22 height 9
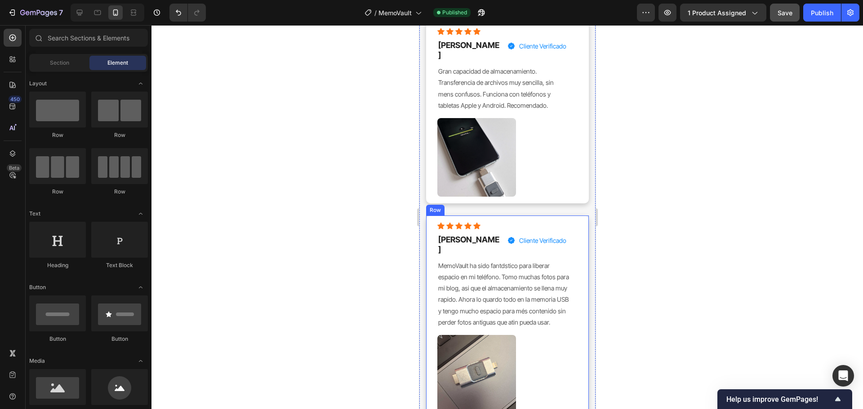
scroll to position [8206, 0]
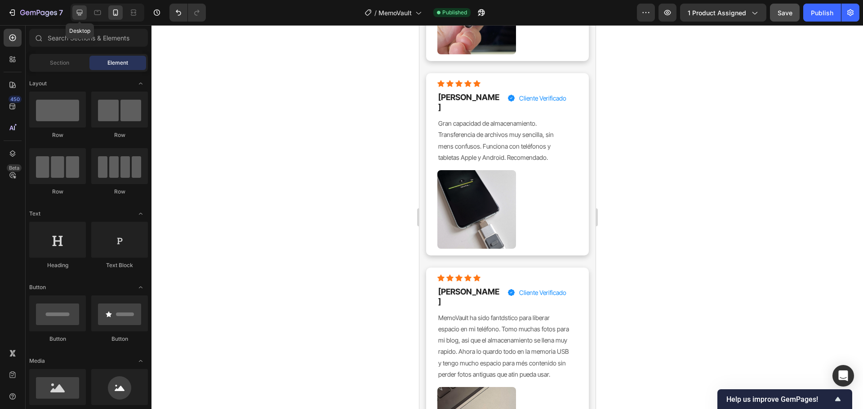
click at [78, 5] on div at bounding box center [79, 12] width 14 height 14
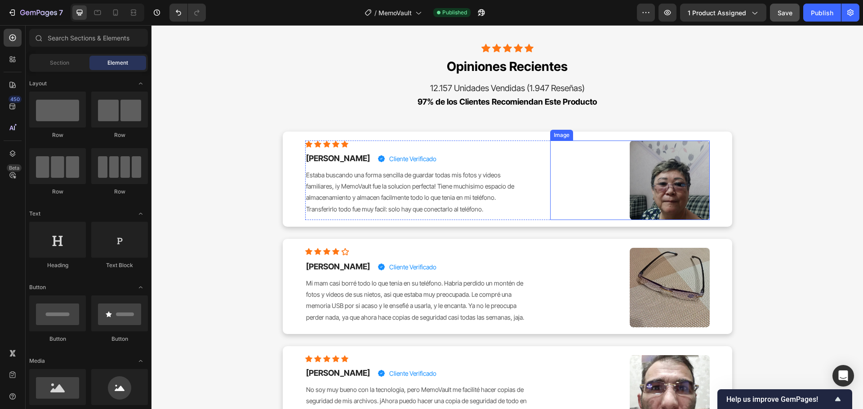
scroll to position [7002, 0]
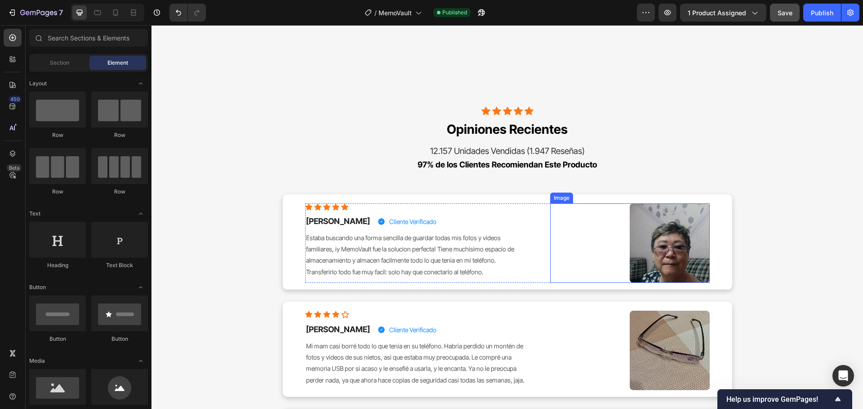
click at [662, 222] on img at bounding box center [669, 244] width 80 height 80
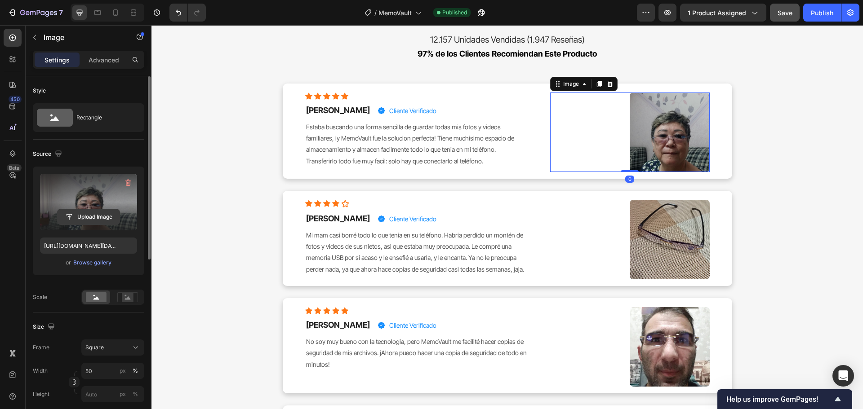
click at [109, 219] on input "file" at bounding box center [89, 216] width 62 height 15
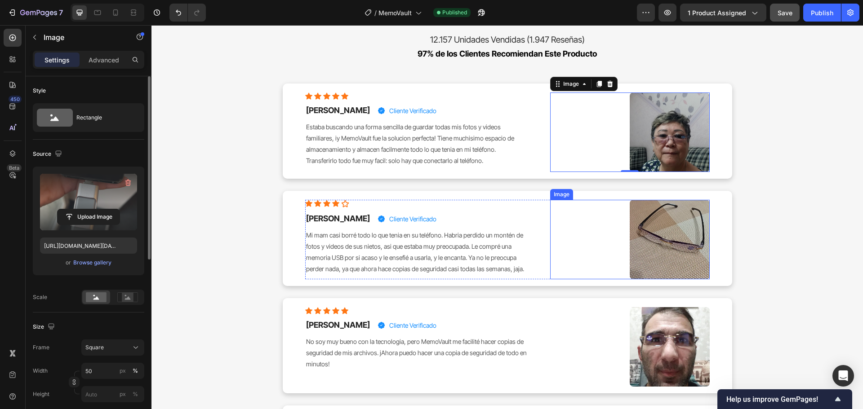
type input "[URL][DOMAIN_NAME]"
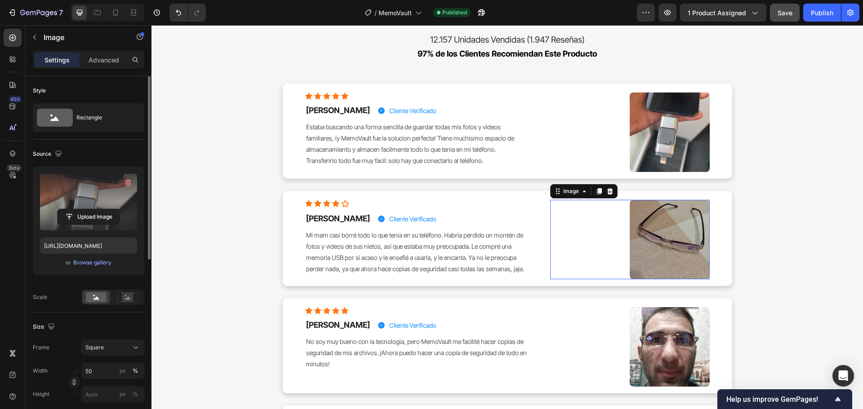
click at [681, 246] on img at bounding box center [669, 240] width 80 height 80
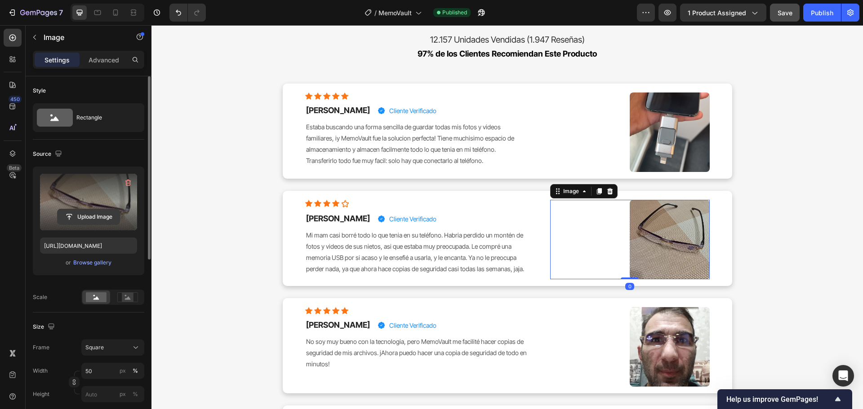
click at [111, 220] on input "file" at bounding box center [89, 216] width 62 height 15
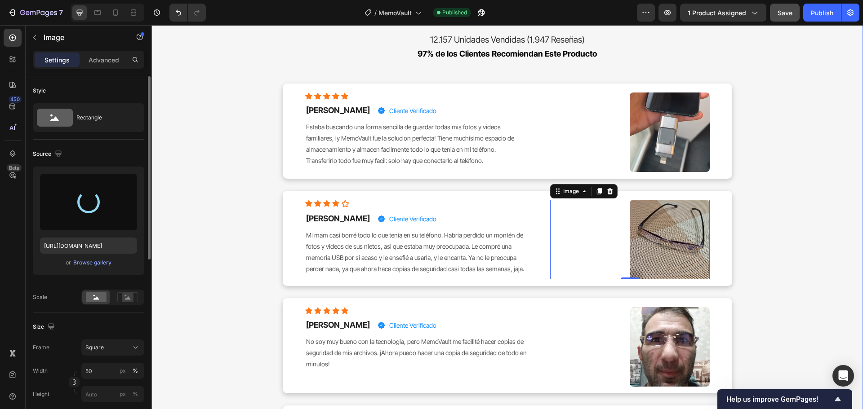
type input "[URL][DOMAIN_NAME]"
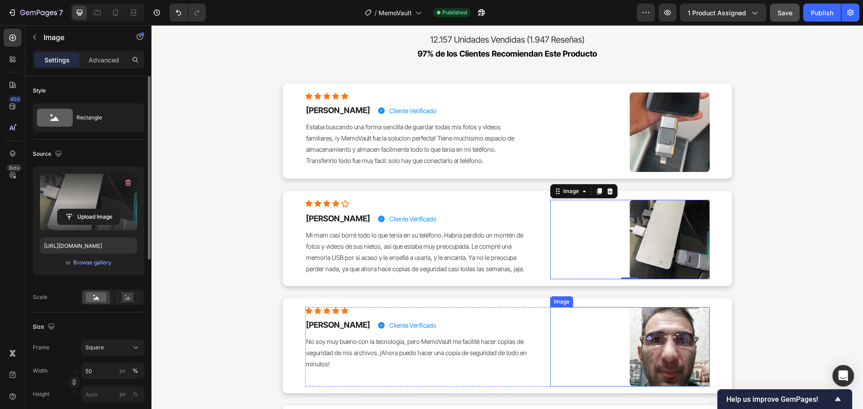
click at [669, 345] on img at bounding box center [669, 347] width 80 height 80
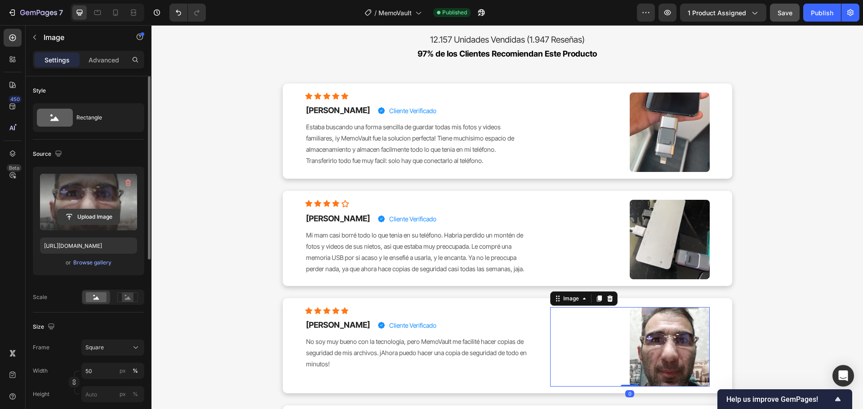
click at [75, 217] on input "file" at bounding box center [89, 216] width 62 height 15
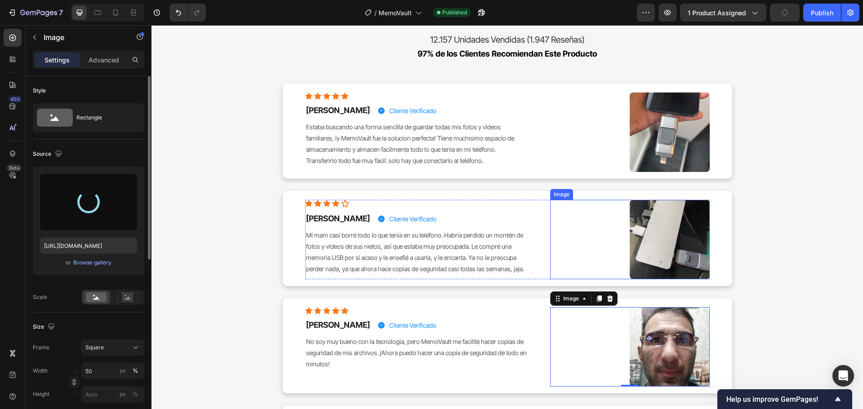
type input "[URL][DOMAIN_NAME]"
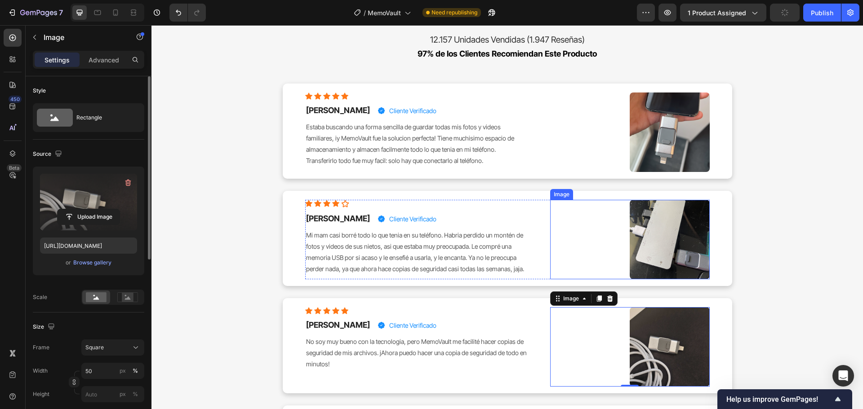
scroll to position [7047, 0]
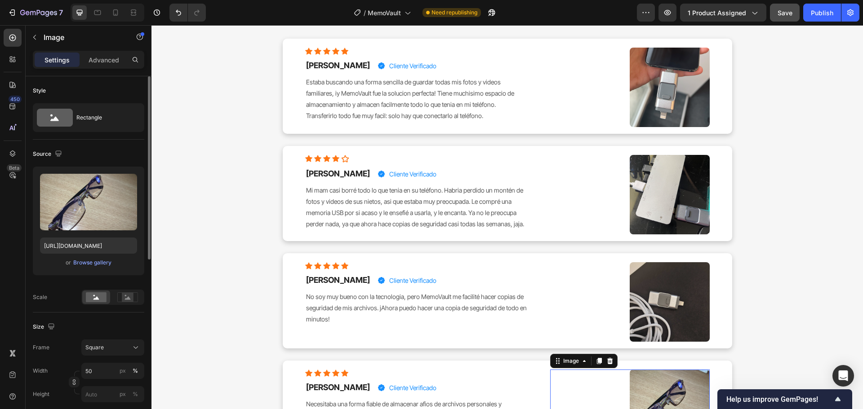
click at [665, 379] on img at bounding box center [669, 410] width 80 height 80
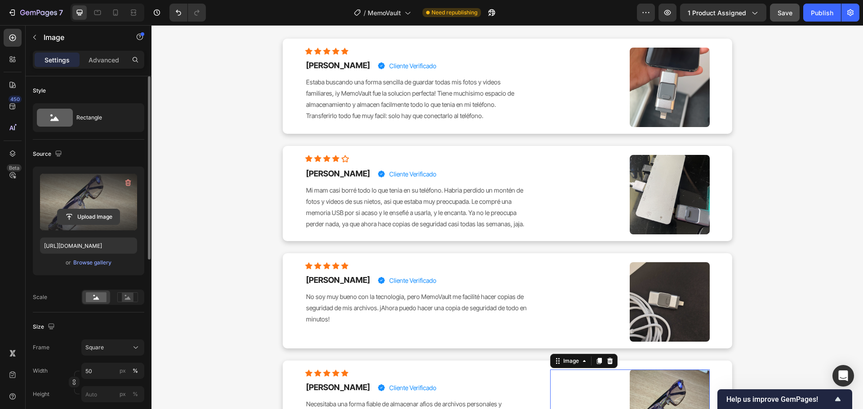
click at [98, 218] on input "file" at bounding box center [89, 216] width 62 height 15
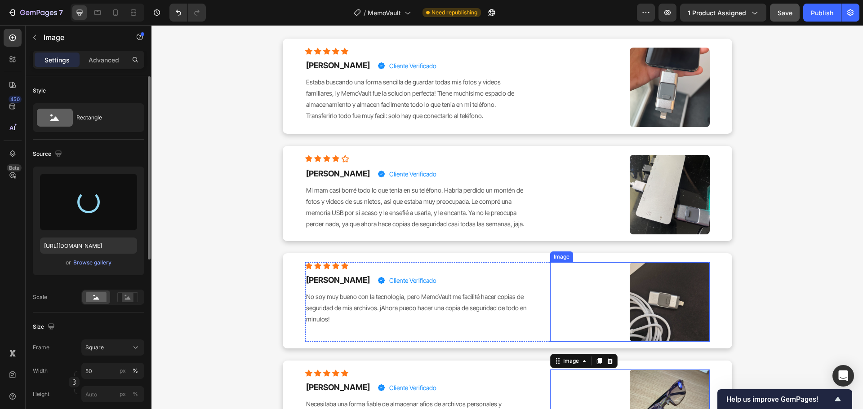
type input "[URL][DOMAIN_NAME][DATE]"
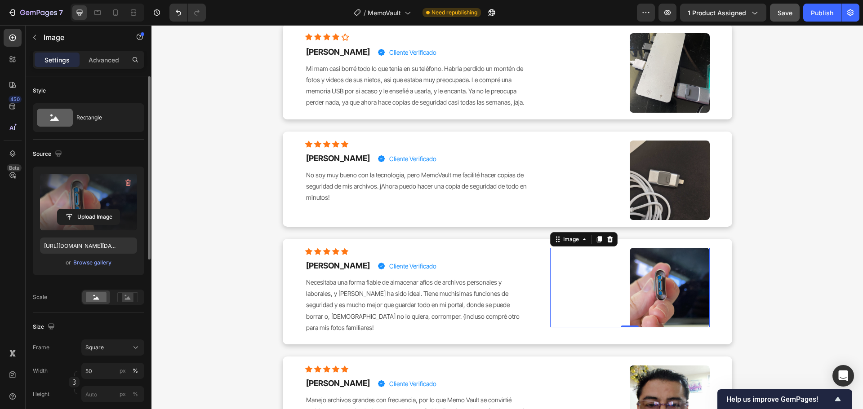
scroll to position [7227, 0]
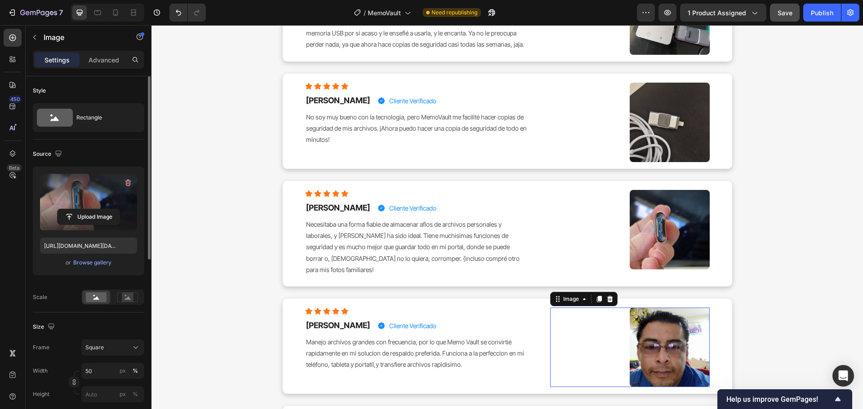
click at [653, 308] on img at bounding box center [669, 348] width 80 height 80
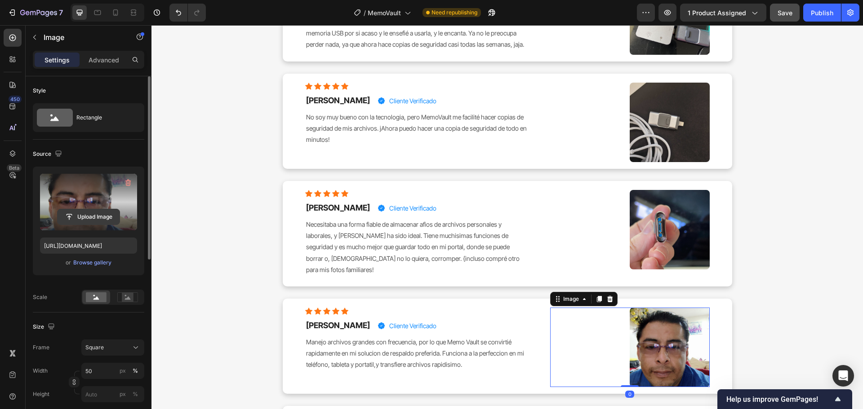
click at [88, 215] on input "file" at bounding box center [89, 216] width 62 height 15
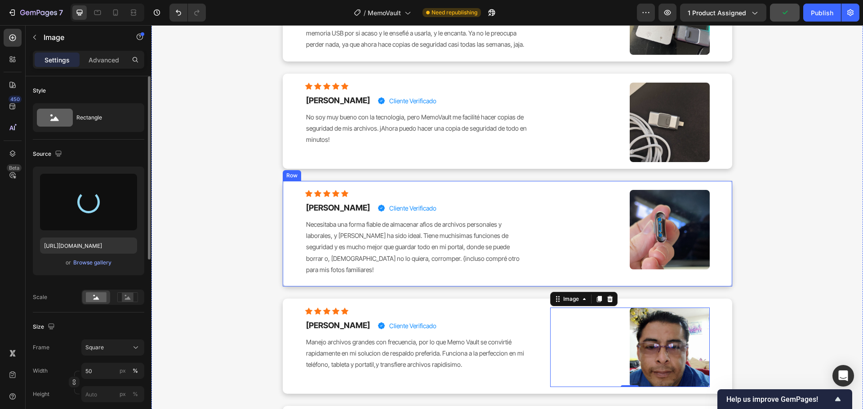
type input "[URL][DOMAIN_NAME]"
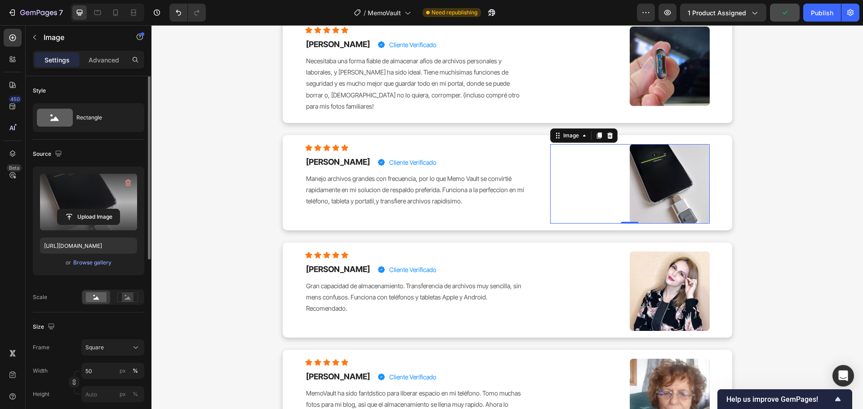
scroll to position [7407, 0]
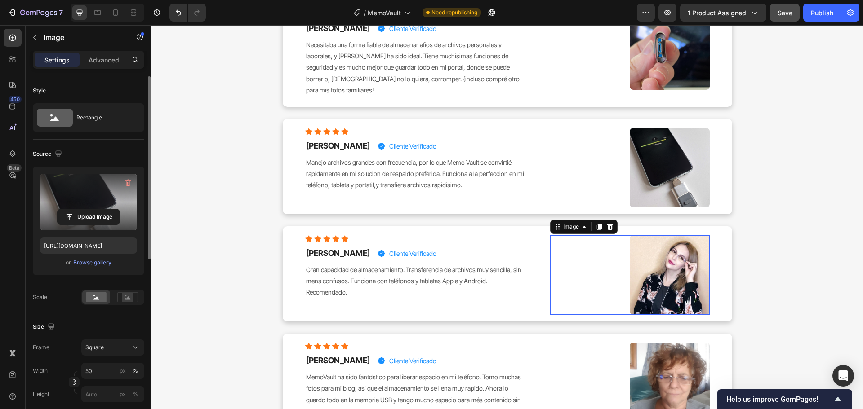
click at [645, 279] on img at bounding box center [669, 275] width 80 height 80
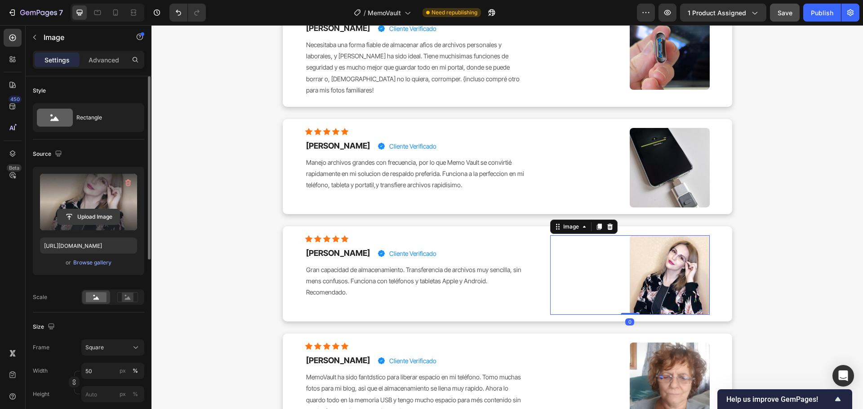
click at [102, 212] on input "file" at bounding box center [89, 216] width 62 height 15
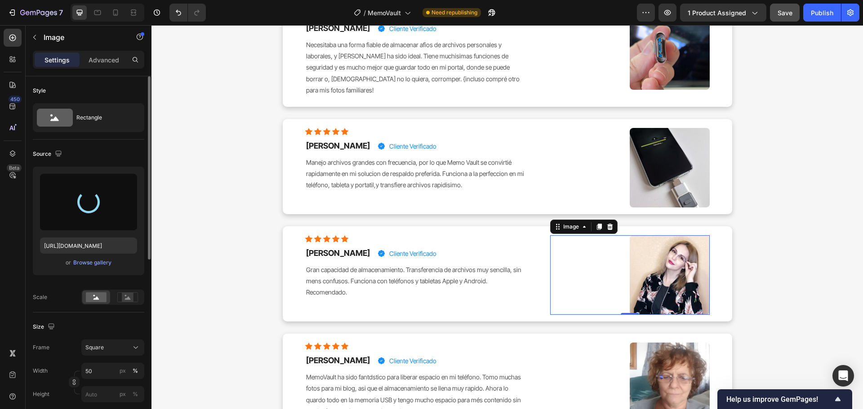
type input "[URL][DOMAIN_NAME]"
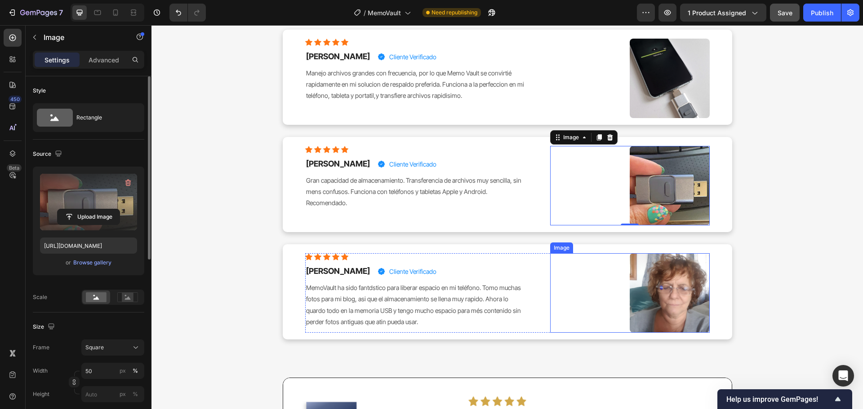
scroll to position [7496, 0]
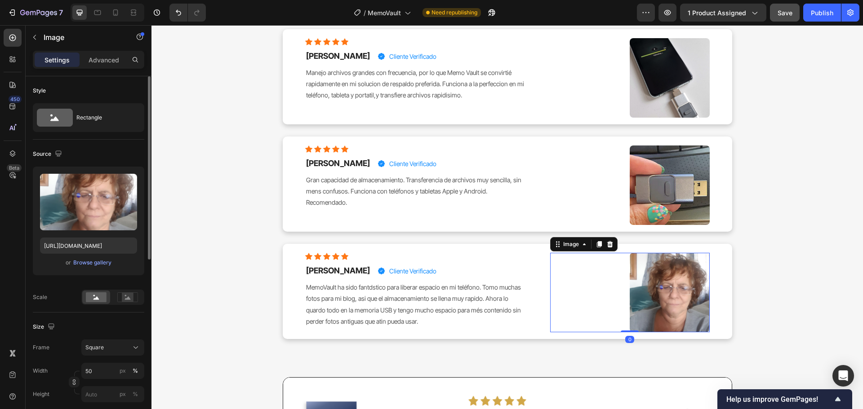
click at [664, 291] on img at bounding box center [669, 293] width 80 height 80
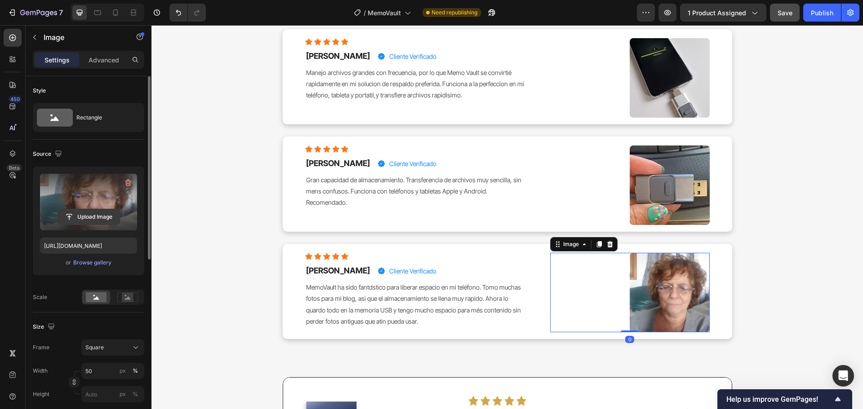
click at [77, 222] on input "file" at bounding box center [89, 216] width 62 height 15
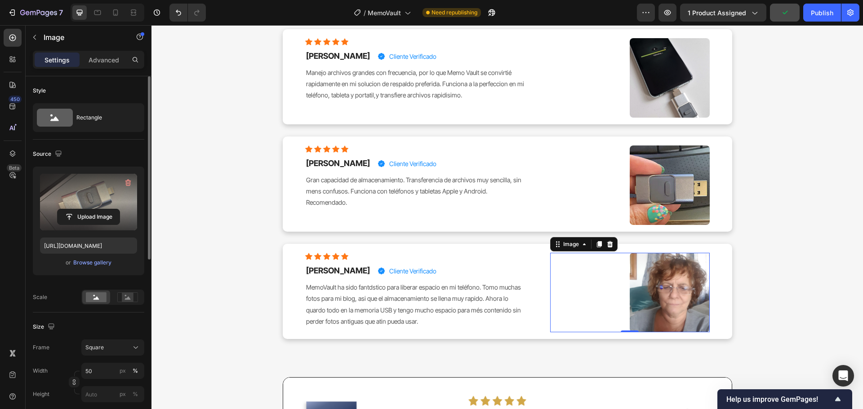
type input "[URL][DOMAIN_NAME]"
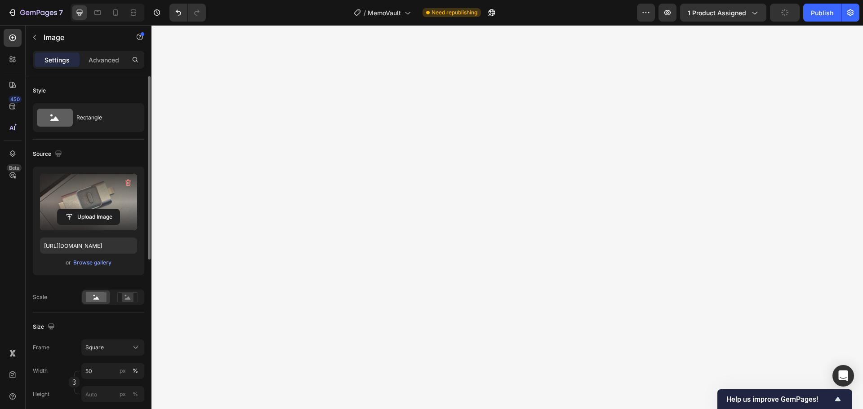
scroll to position [4396, 0]
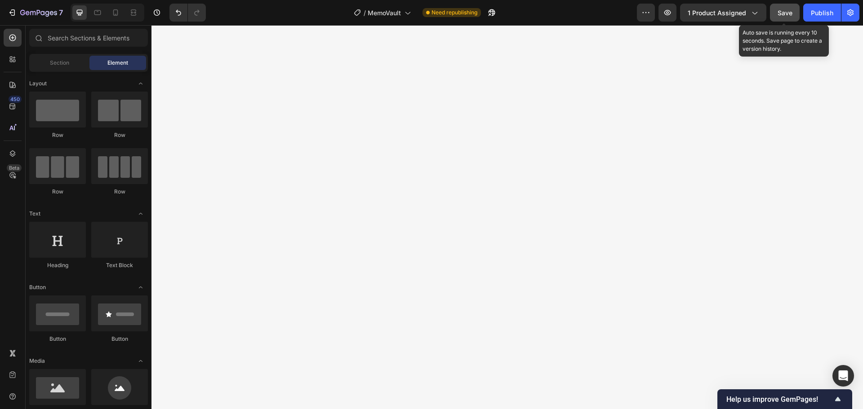
click at [786, 15] on span "Save" at bounding box center [784, 13] width 15 height 8
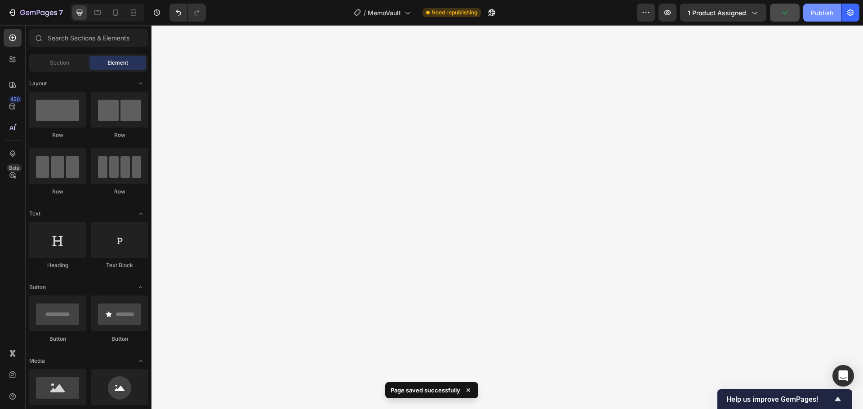
click at [826, 15] on div "Publish" at bounding box center [822, 12] width 22 height 9
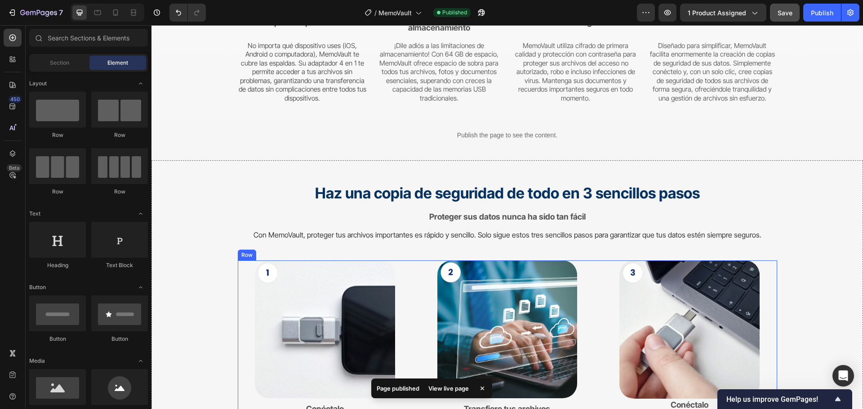
scroll to position [3138, 0]
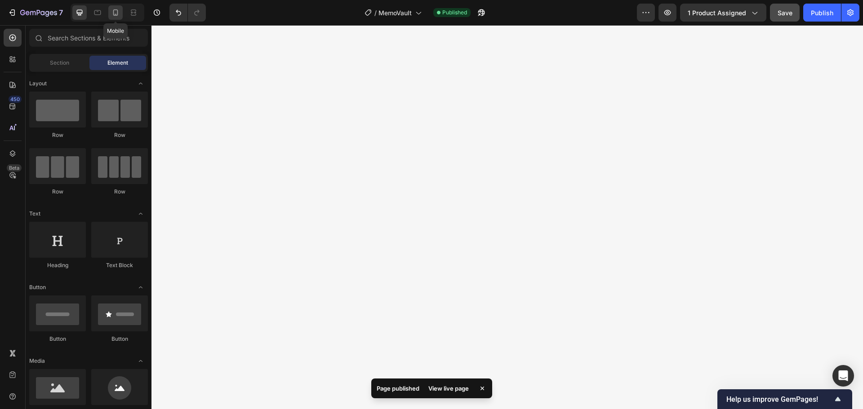
click at [115, 9] on icon at bounding box center [115, 12] width 9 height 9
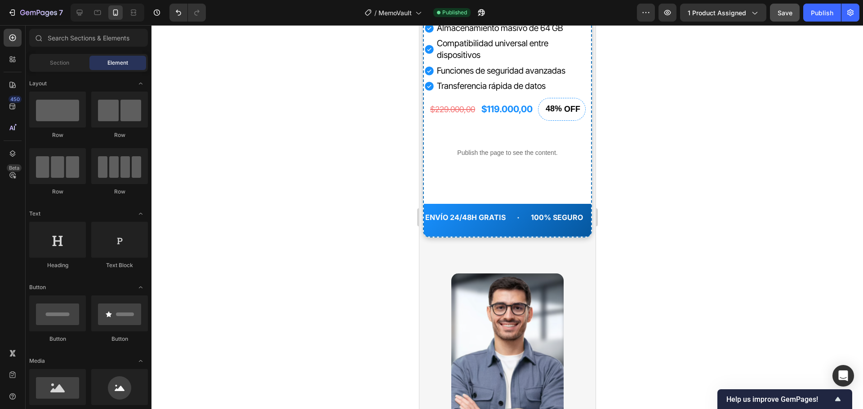
scroll to position [4868, 0]
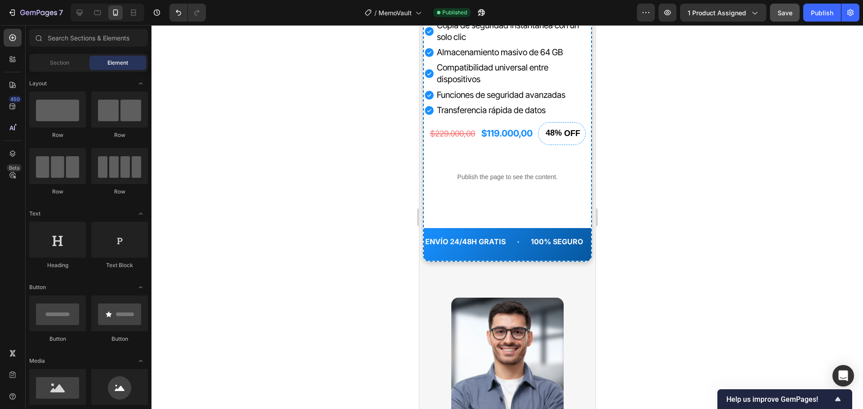
click at [87, 16] on div at bounding box center [108, 13] width 74 height 18
click at [85, 14] on div at bounding box center [79, 12] width 14 height 14
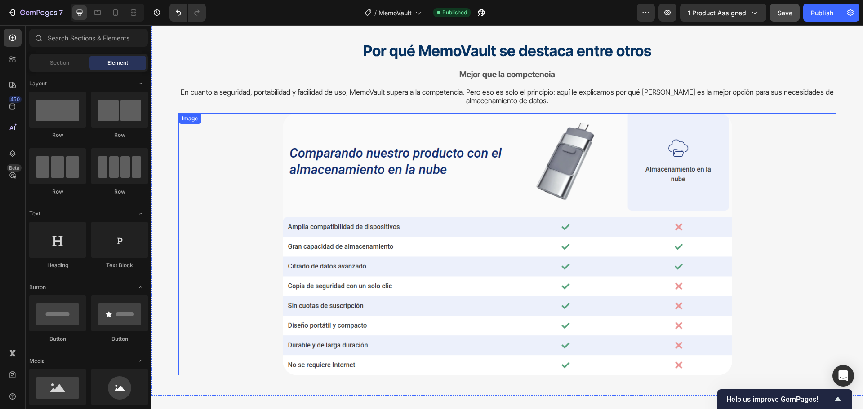
scroll to position [3938, 0]
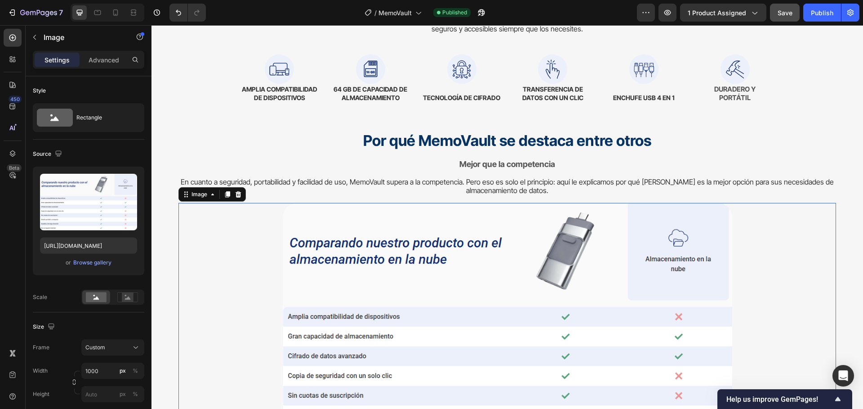
click at [543, 266] on img at bounding box center [507, 334] width 449 height 262
click at [107, 60] on p "Advanced" at bounding box center [104, 59] width 31 height 9
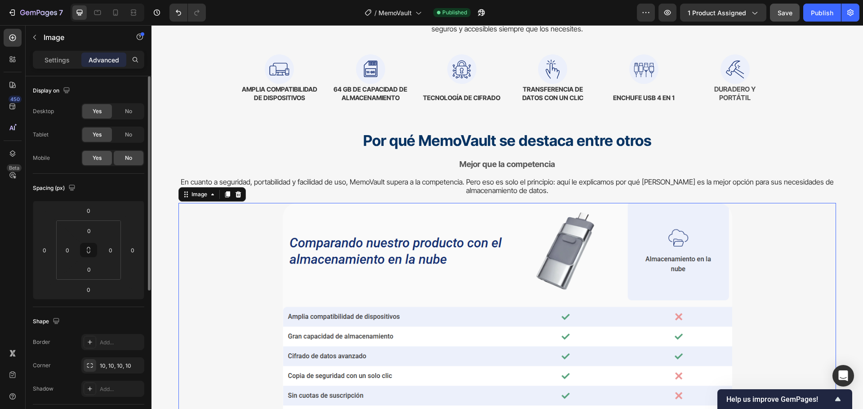
click at [103, 160] on div "Yes" at bounding box center [97, 158] width 30 height 14
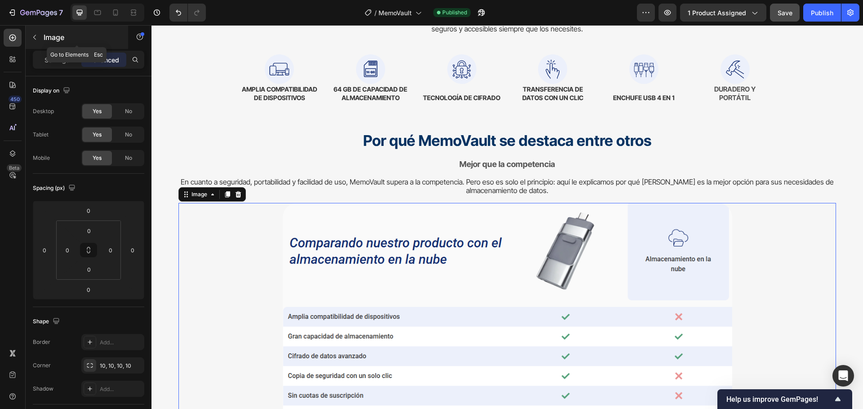
click at [37, 37] on icon "button" at bounding box center [34, 37] width 7 height 7
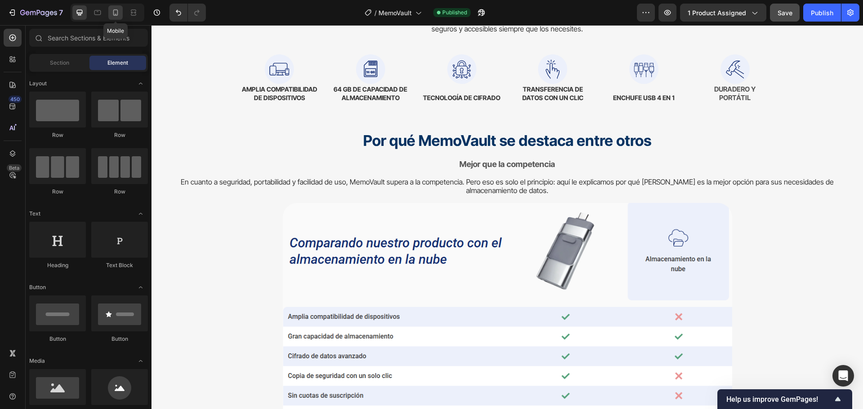
click at [117, 13] on icon at bounding box center [115, 12] width 5 height 6
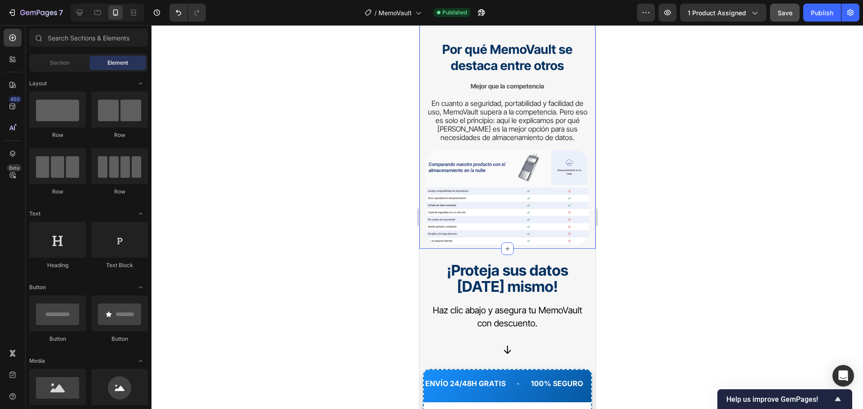
scroll to position [5027, 0]
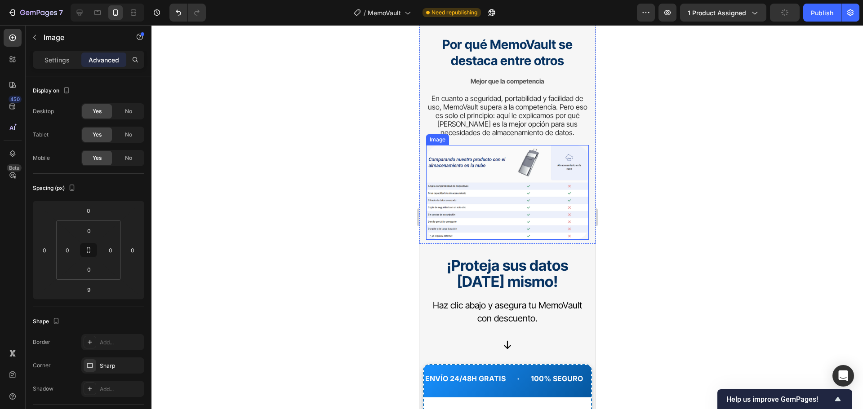
click at [486, 164] on img at bounding box center [506, 192] width 163 height 95
click at [62, 59] on p "Settings" at bounding box center [56, 59] width 25 height 9
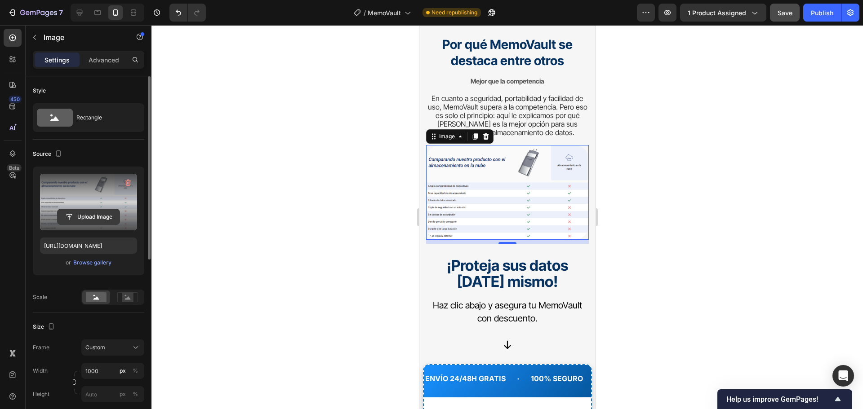
click at [96, 213] on input "file" at bounding box center [89, 216] width 62 height 15
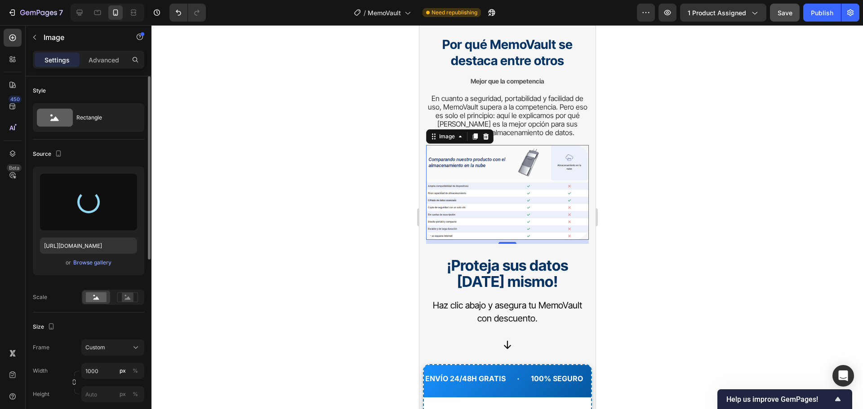
type input "[URL][DOMAIN_NAME]"
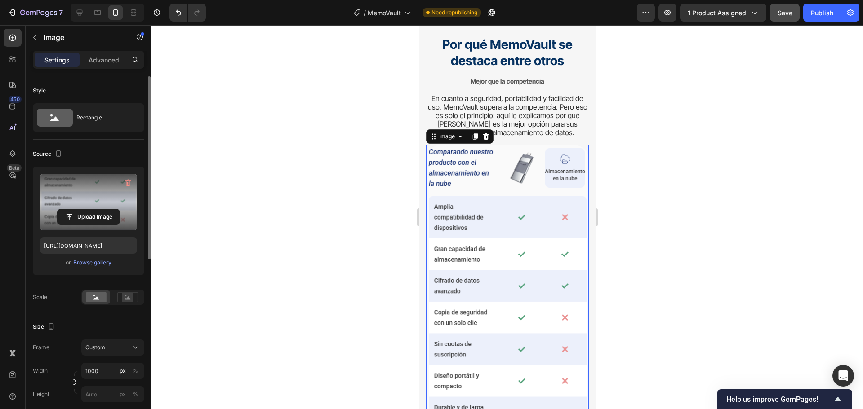
click at [573, 94] on span "En cuanto a seguridad, portabilidad y facilidad de uso, MemoVault supera a la c…" at bounding box center [506, 116] width 159 height 44
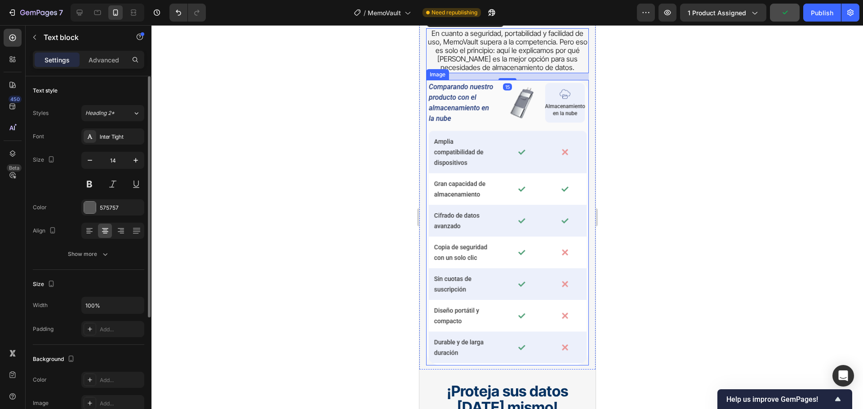
scroll to position [5117, 0]
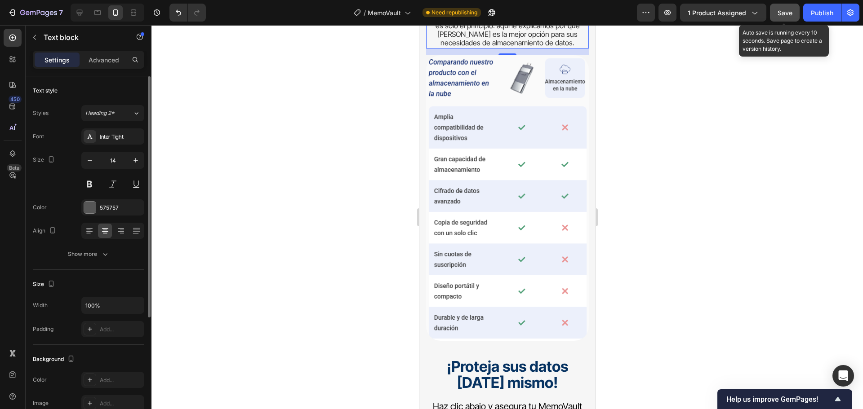
click at [784, 12] on span "Save" at bounding box center [784, 13] width 15 height 8
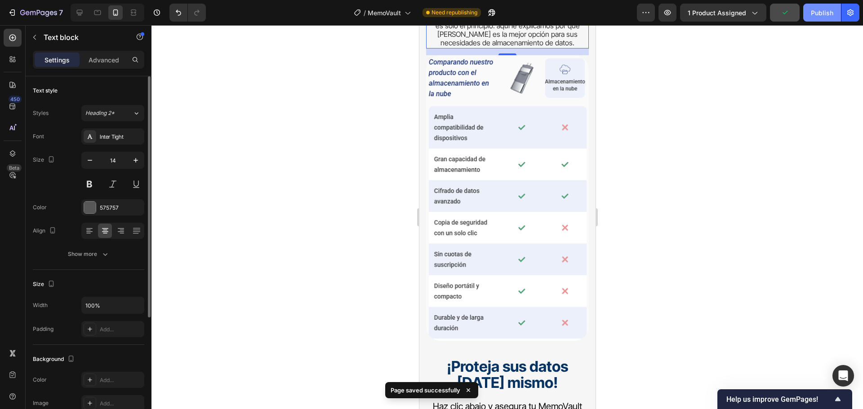
click at [812, 13] on div "Publish" at bounding box center [822, 12] width 22 height 9
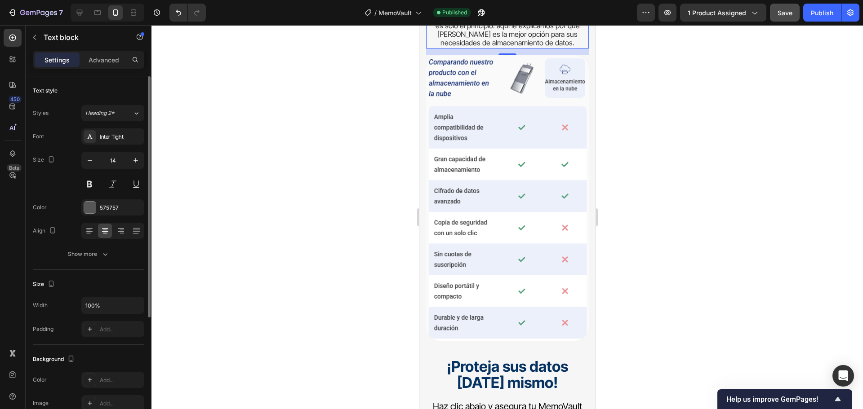
click at [351, 227] on div at bounding box center [506, 217] width 711 height 384
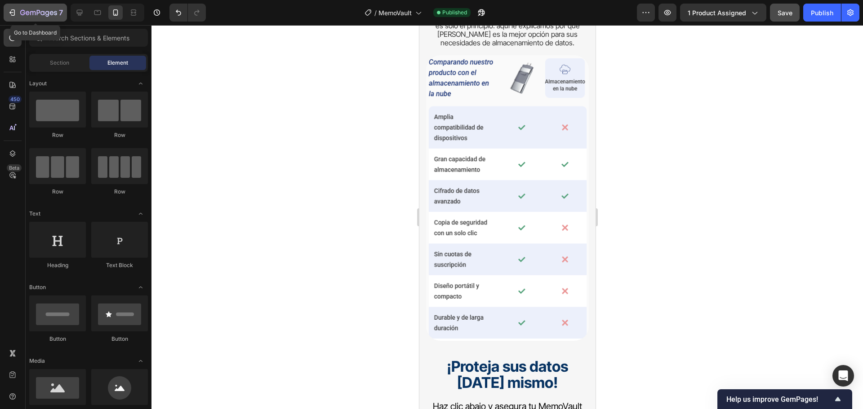
click at [39, 20] on button "7" at bounding box center [35, 13] width 63 height 18
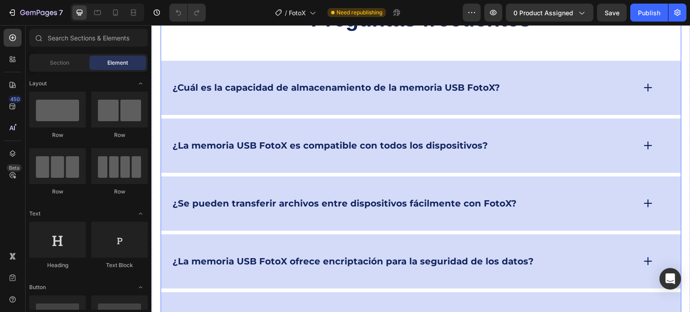
scroll to position [4724, 0]
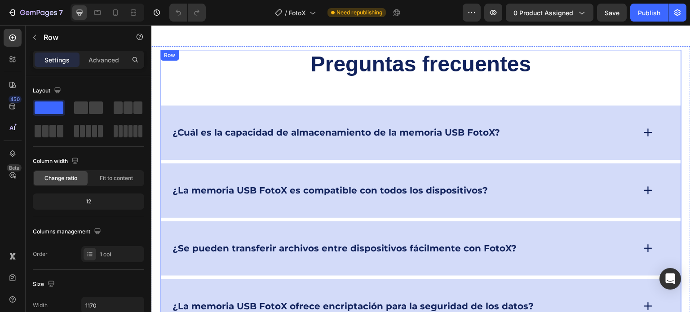
click at [235, 84] on div "Preguntas frecuentes Heading ¿Cuál es la capacidad de almacenamiento de la memo…" at bounding box center [420, 221] width 521 height 342
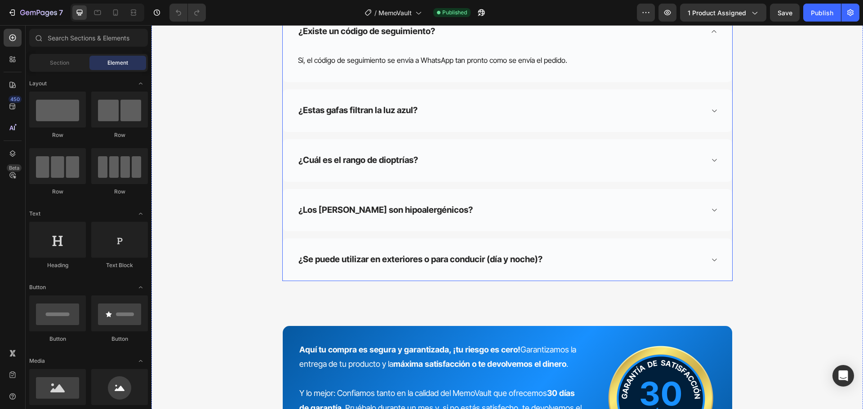
scroll to position [4493, 0]
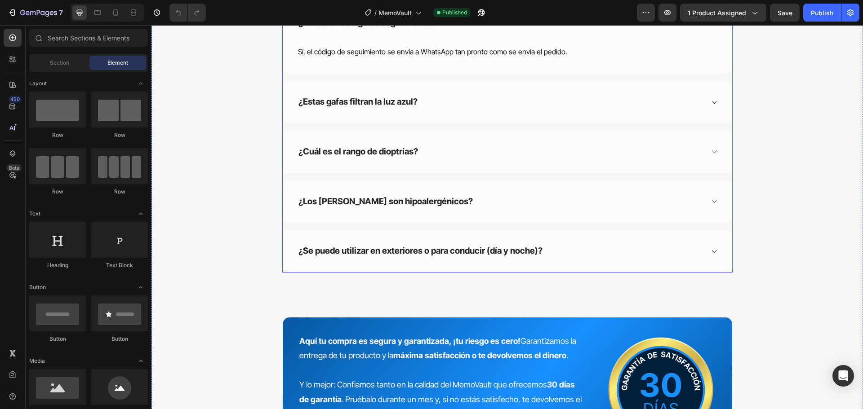
click at [527, 266] on div "¿Se puede utilizar en exteriores o para conducir (día y noche)?" at bounding box center [507, 251] width 449 height 43
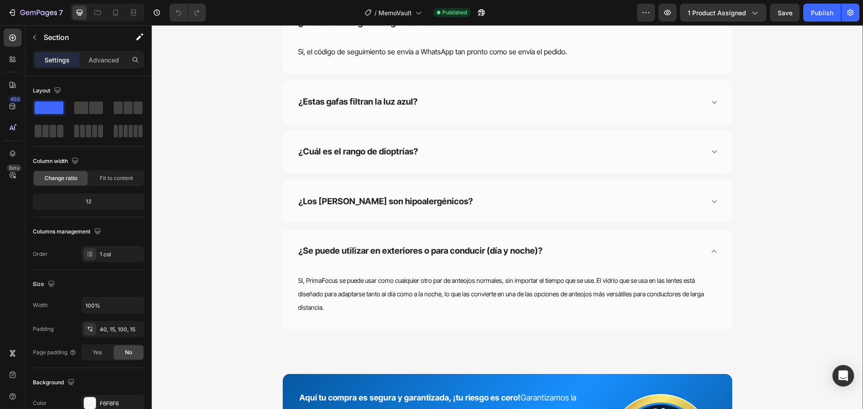
click at [748, 310] on div "Preguntas Frecuentes Heading Row ¿Cuál es el tiempo de entrega? El envío tarda …" at bounding box center [507, 149] width 698 height 737
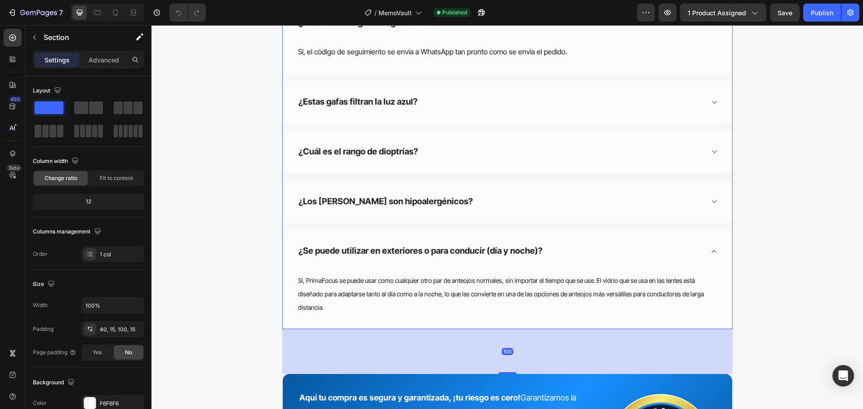
click at [727, 272] on div "¿Se puede utilizar en exteriores o para conducir (día y noche)?" at bounding box center [507, 251] width 449 height 43
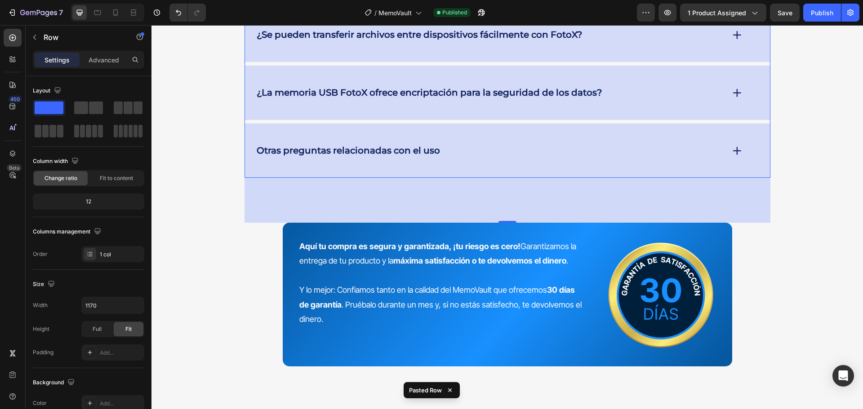
scroll to position [4979, 0]
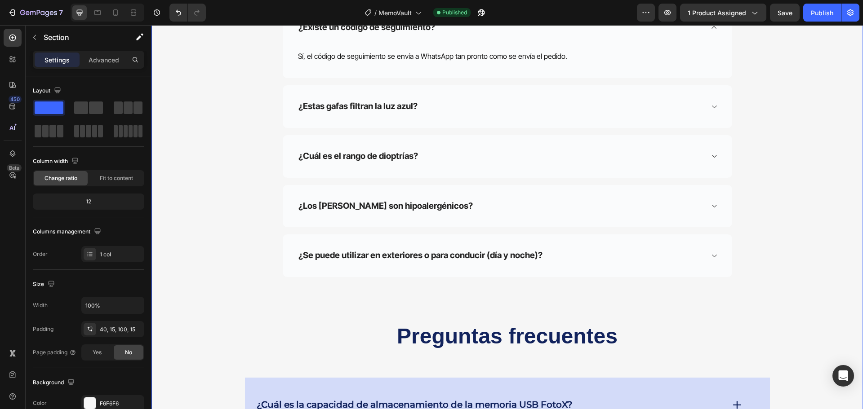
scroll to position [4484, 0]
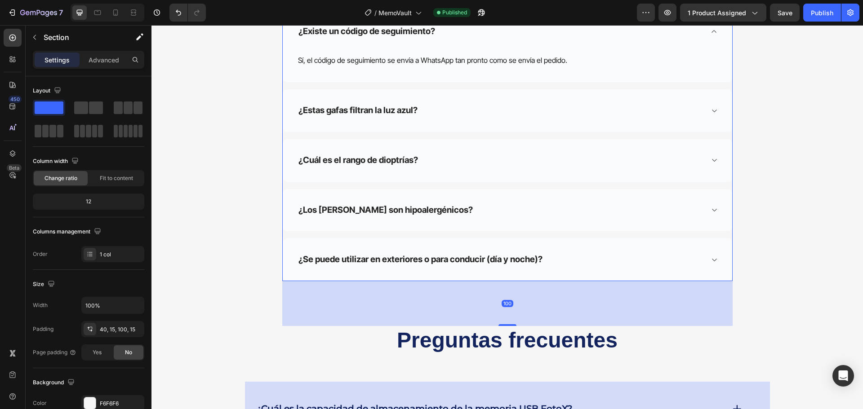
click at [722, 280] on div "¿Se puede utilizar en exteriores o para conducir (día y noche)?" at bounding box center [507, 260] width 449 height 43
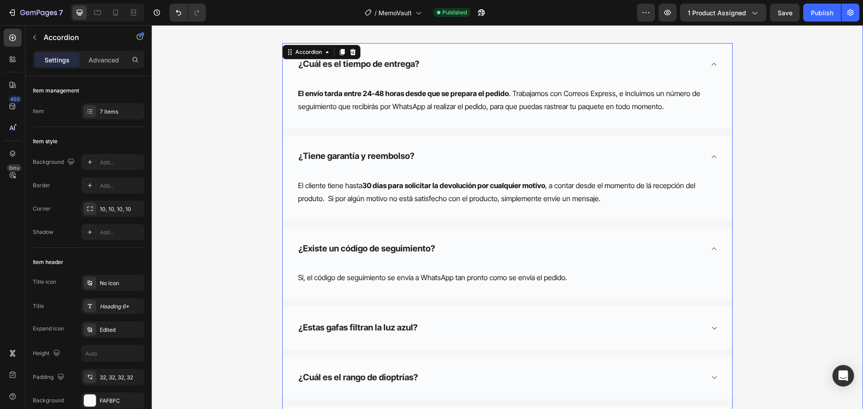
scroll to position [4125, 0]
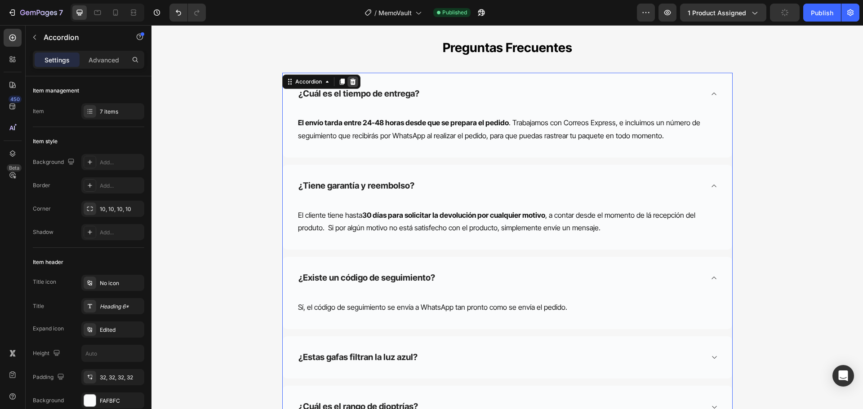
click at [350, 84] on icon at bounding box center [353, 81] width 6 height 6
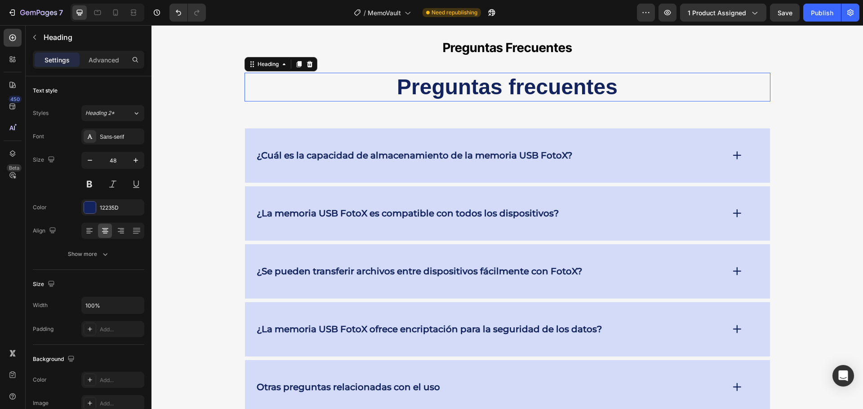
click at [503, 99] on strong "Preguntas frecuentes" at bounding box center [507, 87] width 221 height 24
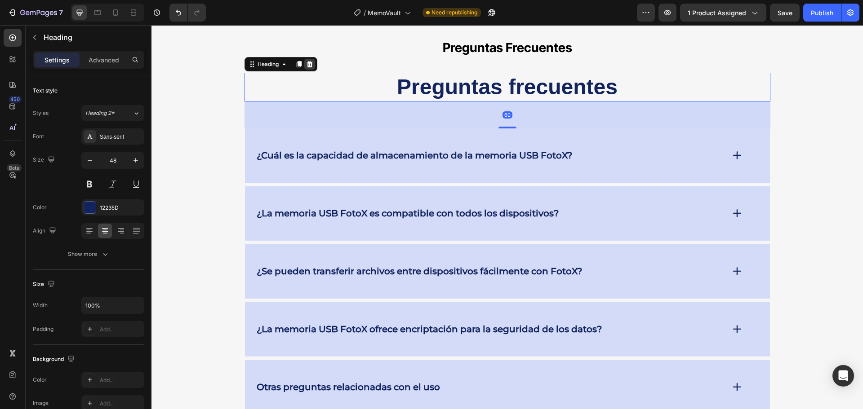
click at [306, 68] on icon at bounding box center [309, 64] width 7 height 7
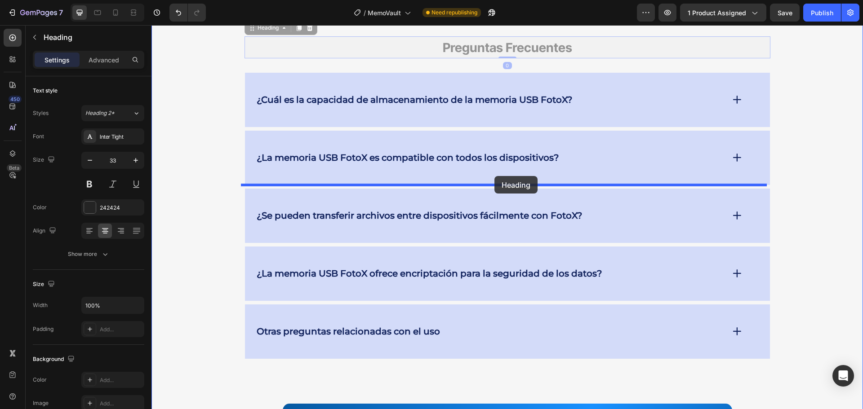
drag, startPoint x: 500, startPoint y: 160, endPoint x: 494, endPoint y: 176, distance: 16.6
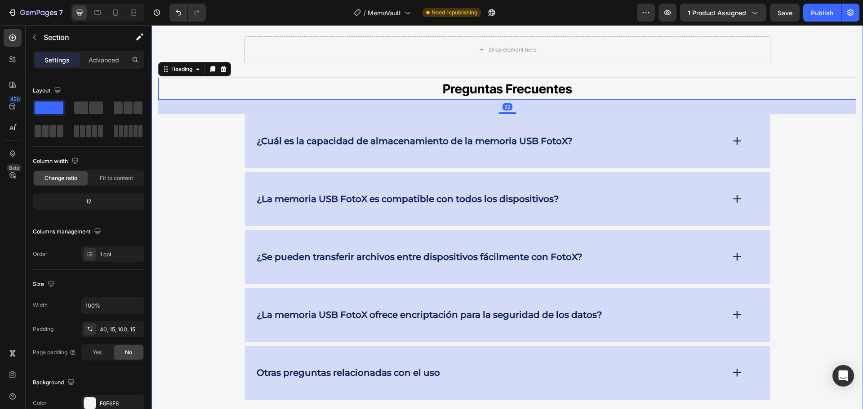
click at [676, 135] on div "Drop element here Row Preguntas Frecuentes Heading 32 ¿Cuál es la capacidad de …" at bounding box center [506, 326] width 711 height 616
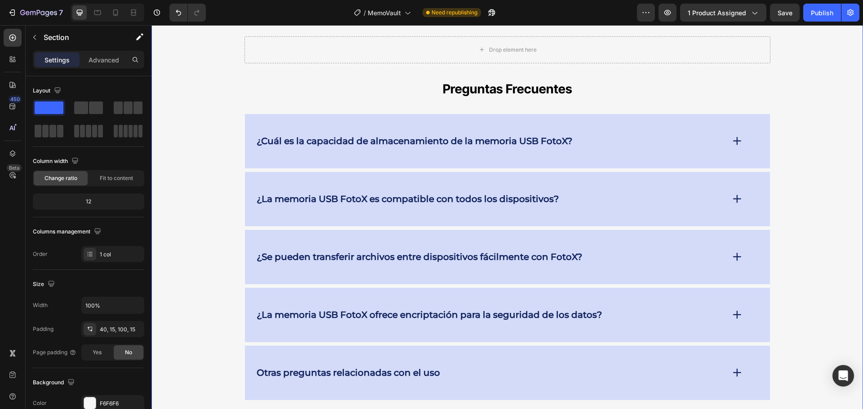
click at [852, 13] on icon at bounding box center [855, 10] width 6 height 6
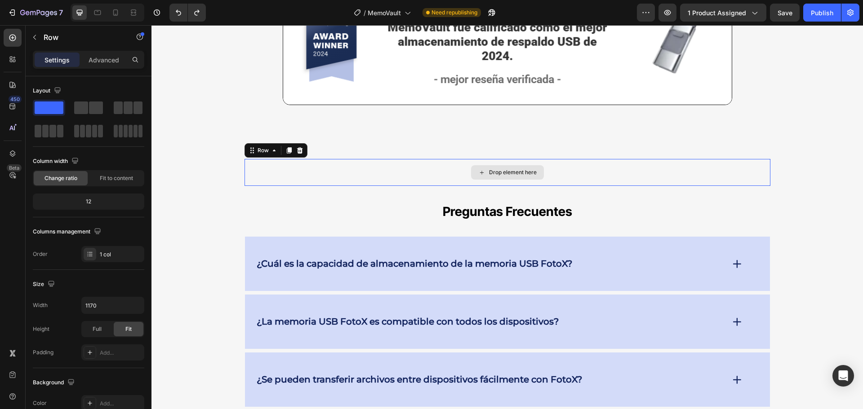
click at [758, 159] on div "Drop element here" at bounding box center [507, 172] width 526 height 27
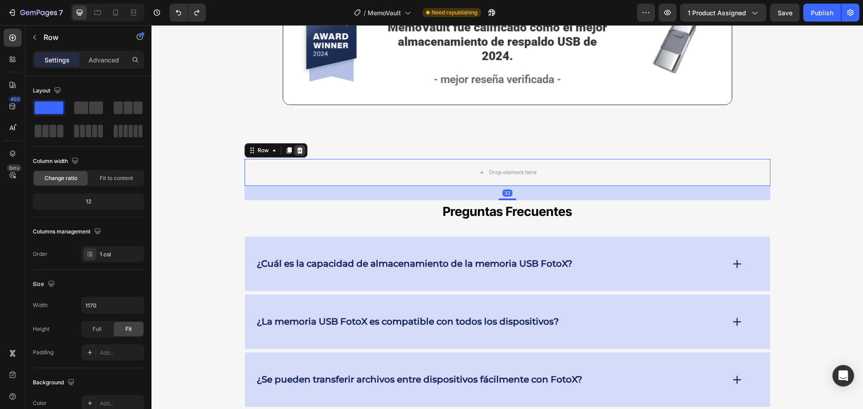
click at [297, 147] on icon at bounding box center [300, 150] width 6 height 6
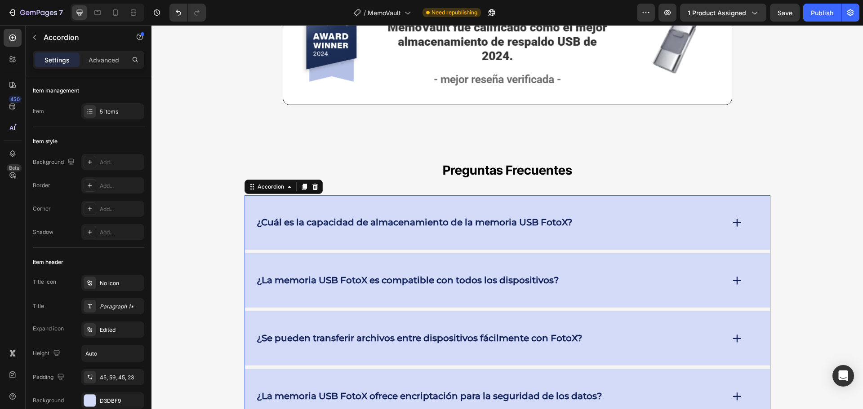
click at [600, 195] on div "¿Cuál es la capacidad de almacenamiento de la memoria USB FotoX?" at bounding box center [507, 222] width 525 height 54
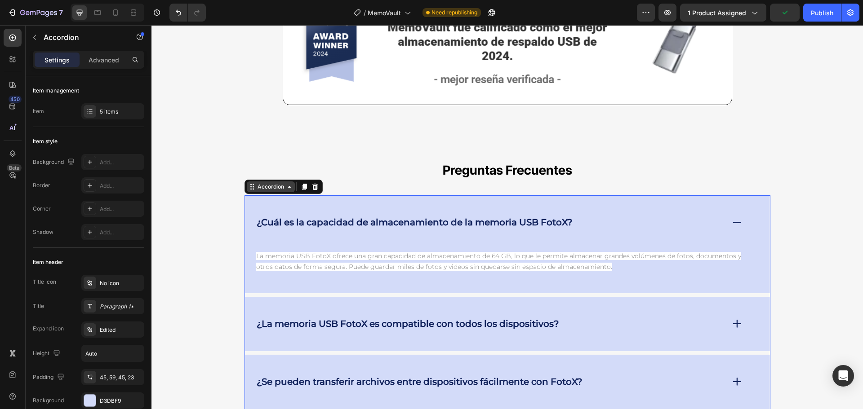
click at [271, 183] on div "Accordion" at bounding box center [271, 187] width 30 height 8
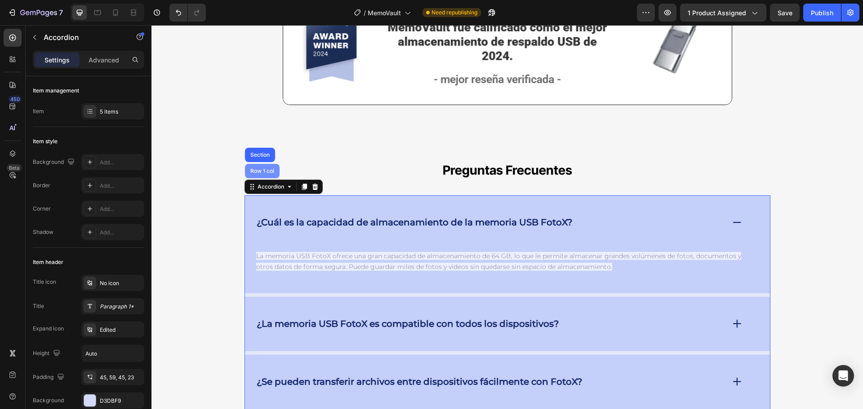
click at [258, 168] on div "Row 1 col" at bounding box center [261, 170] width 27 height 5
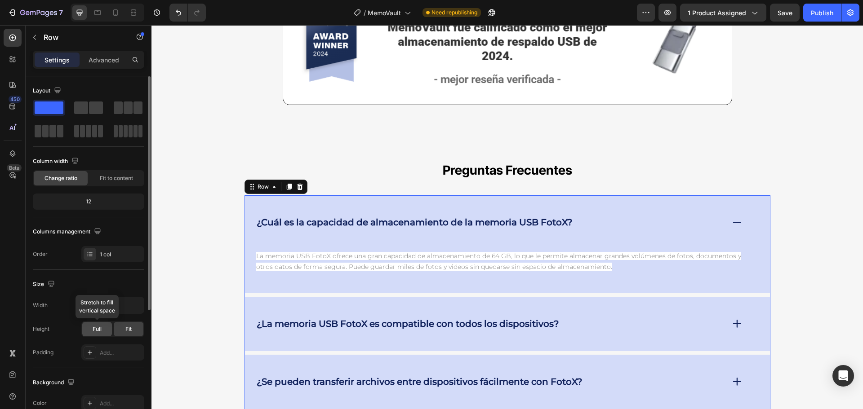
click at [101, 331] on span "Full" at bounding box center [97, 329] width 9 height 8
click at [101, 301] on input "1170" at bounding box center [113, 305] width 62 height 16
click at [128, 301] on button "button" at bounding box center [136, 305] width 16 height 16
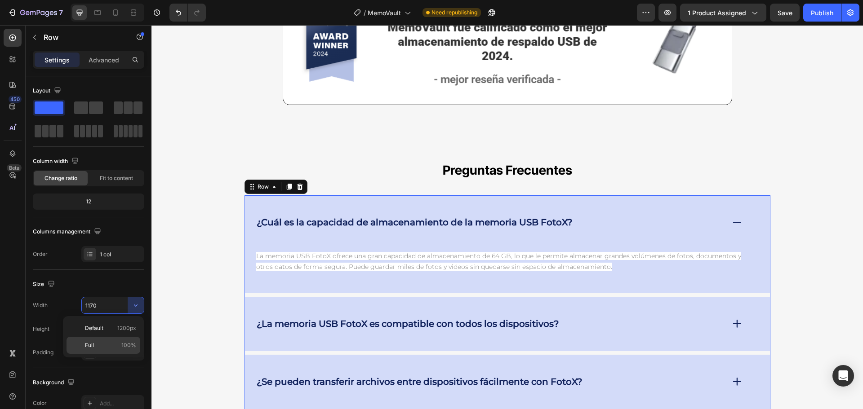
click at [111, 341] on p "Full 100%" at bounding box center [110, 345] width 51 height 8
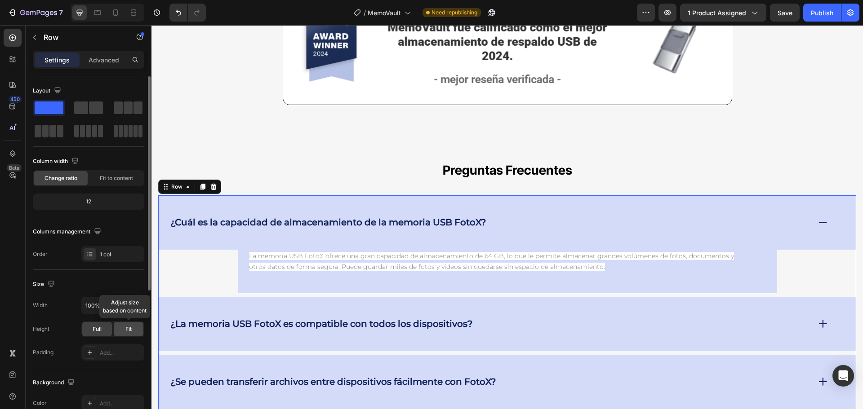
click at [126, 325] on span "Fit" at bounding box center [128, 329] width 6 height 8
click at [98, 327] on span "Full" at bounding box center [97, 329] width 9 height 8
click at [131, 306] on button "button" at bounding box center [136, 305] width 16 height 16
click at [113, 328] on p "Default 1200px" at bounding box center [110, 328] width 51 height 8
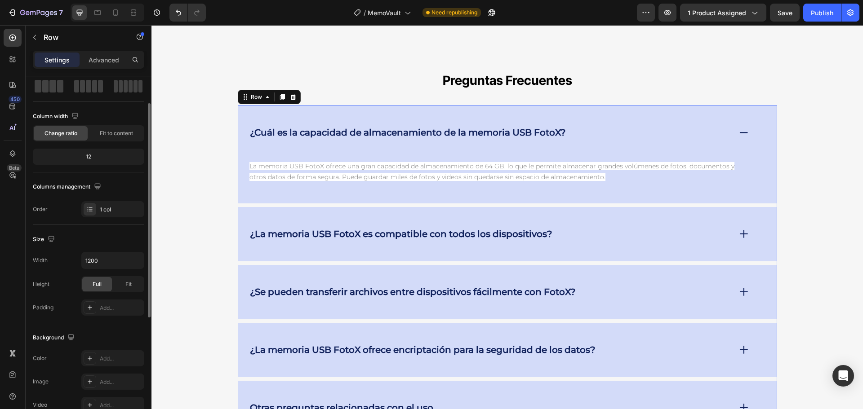
scroll to position [0, 0]
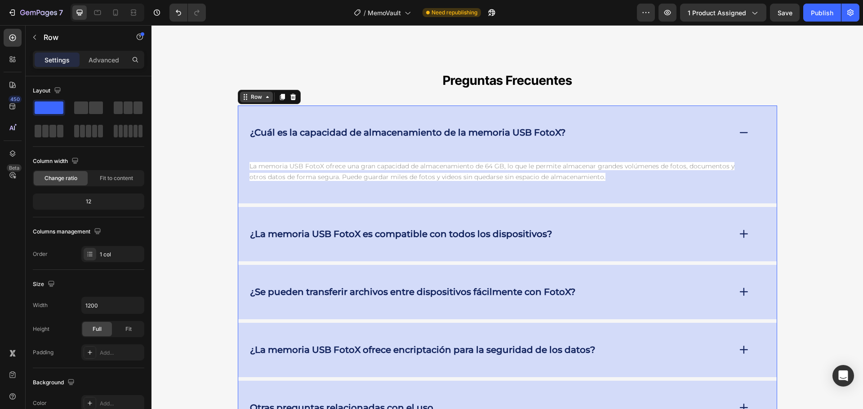
click at [253, 93] on div "Row" at bounding box center [256, 97] width 15 height 8
click at [102, 175] on span "Fit to content" at bounding box center [116, 178] width 33 height 8
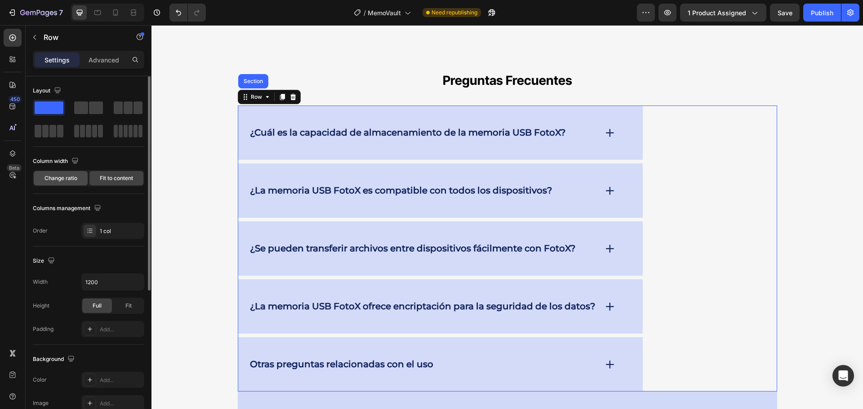
click at [65, 175] on span "Change ratio" at bounding box center [60, 178] width 33 height 8
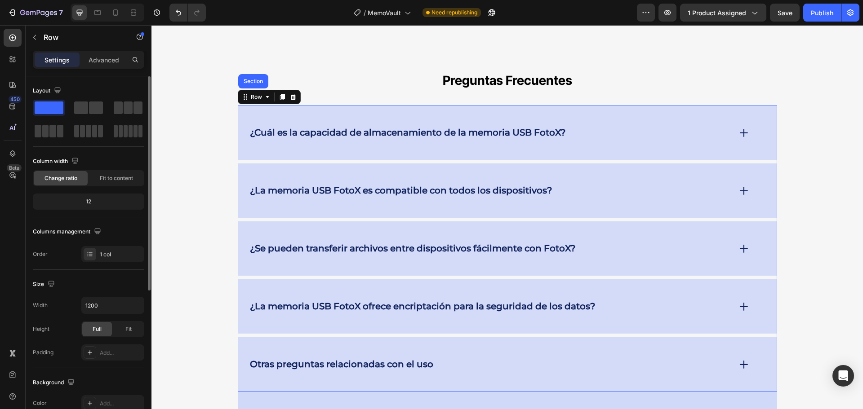
scroll to position [45, 0]
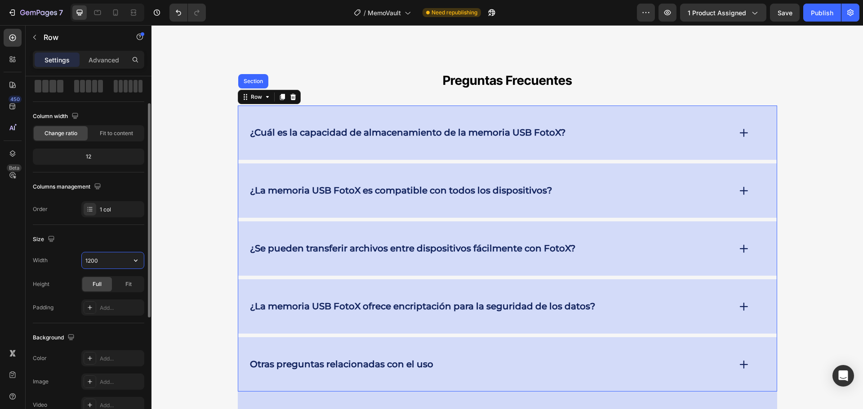
click at [104, 257] on input "1200" at bounding box center [113, 261] width 62 height 16
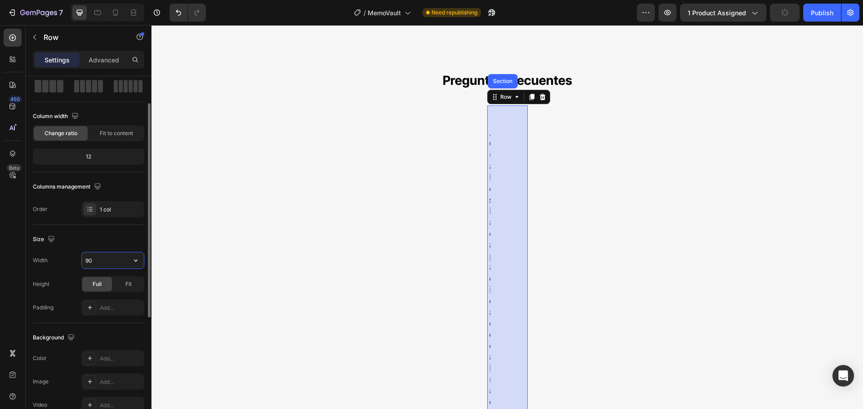
type input "900"
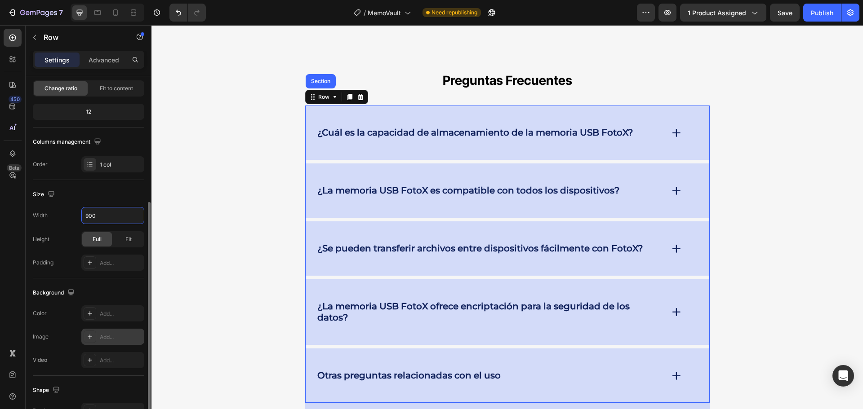
scroll to position [135, 0]
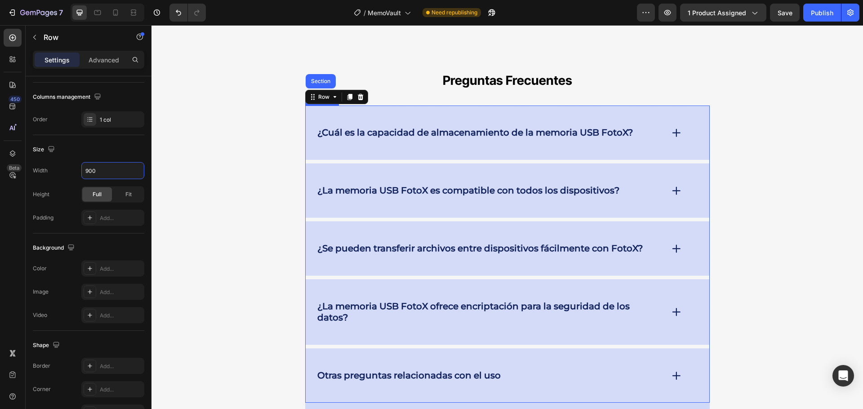
click at [407, 127] on strong "¿Cuál es la capacidad de almacenamiento de la memoria USB FotoX?" at bounding box center [474, 132] width 315 height 11
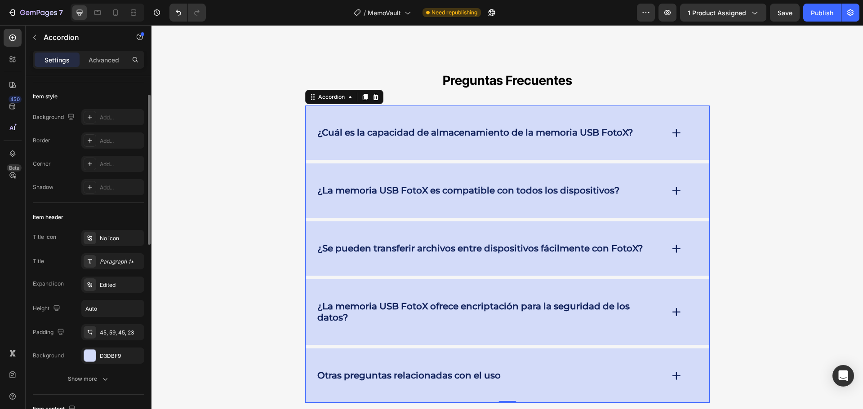
scroll to position [0, 0]
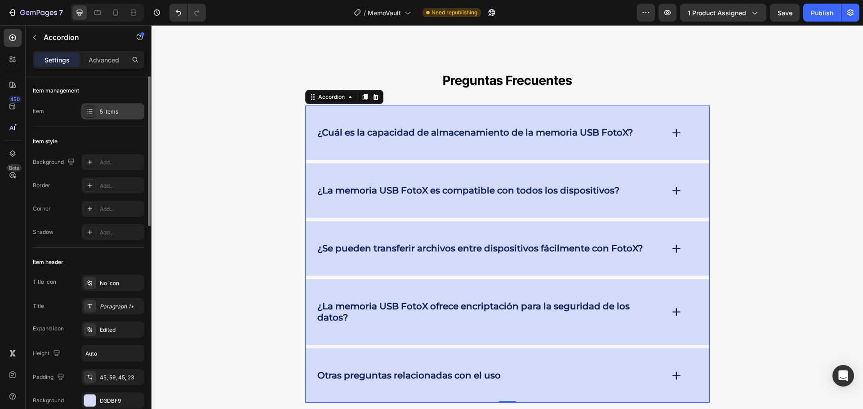
click at [129, 111] on div "5 items" at bounding box center [121, 112] width 42 height 8
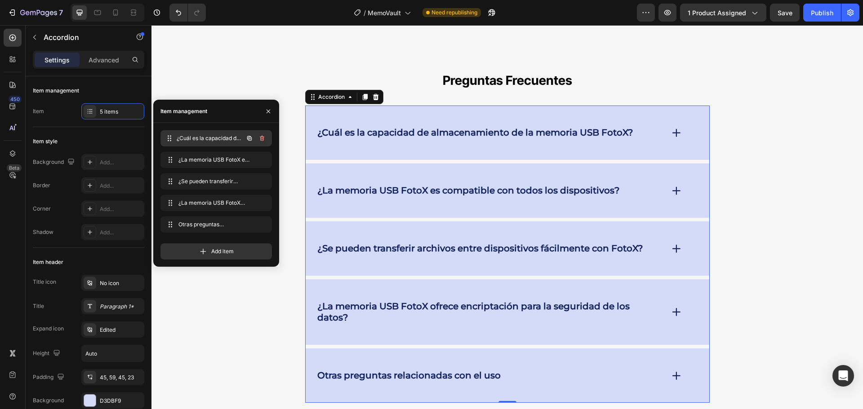
click at [212, 139] on span "¿Cuál es la capacidad de almacenamiento de la memoria USB FotoX?" at bounding box center [210, 138] width 66 height 8
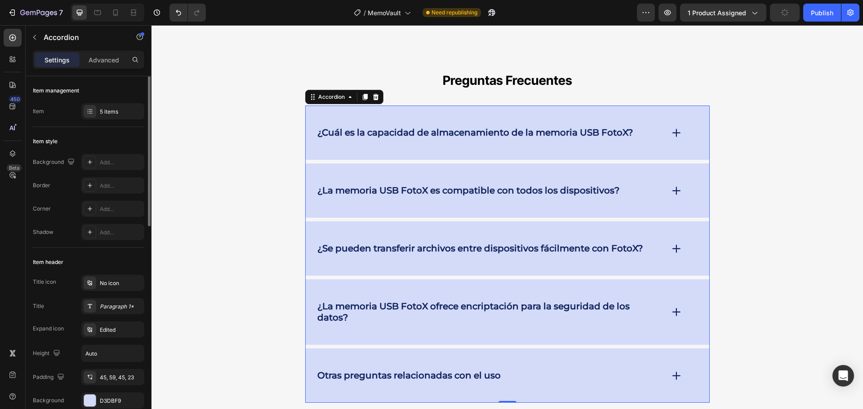
click at [124, 257] on div "Item header" at bounding box center [88, 262] width 111 height 14
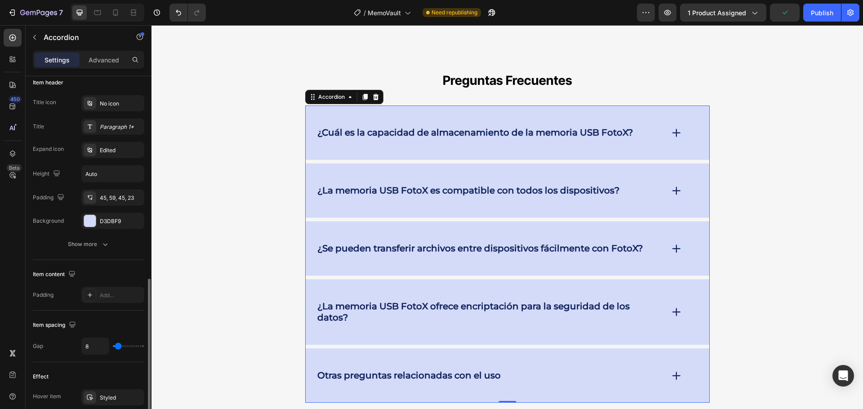
scroll to position [270, 0]
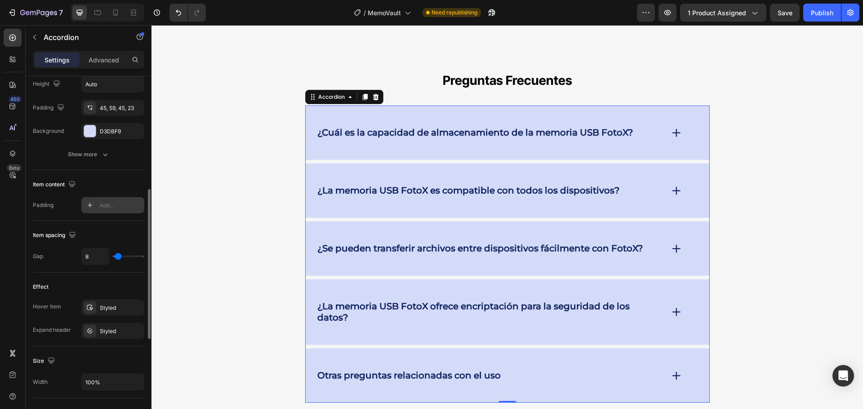
click at [105, 203] on div "Add..." at bounding box center [121, 206] width 42 height 8
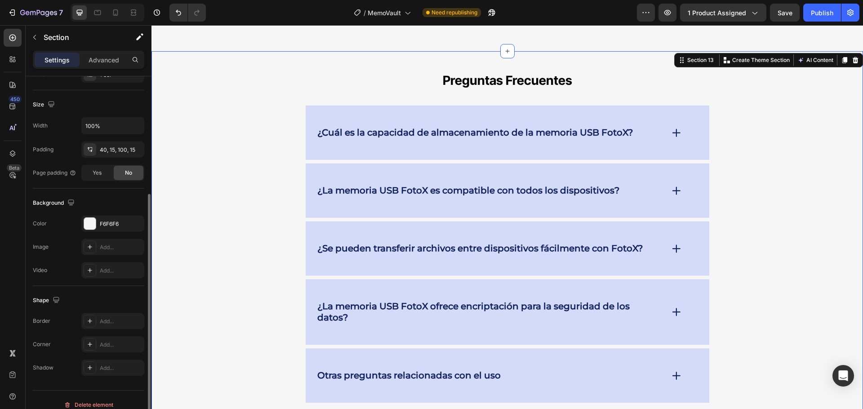
scroll to position [190, 0]
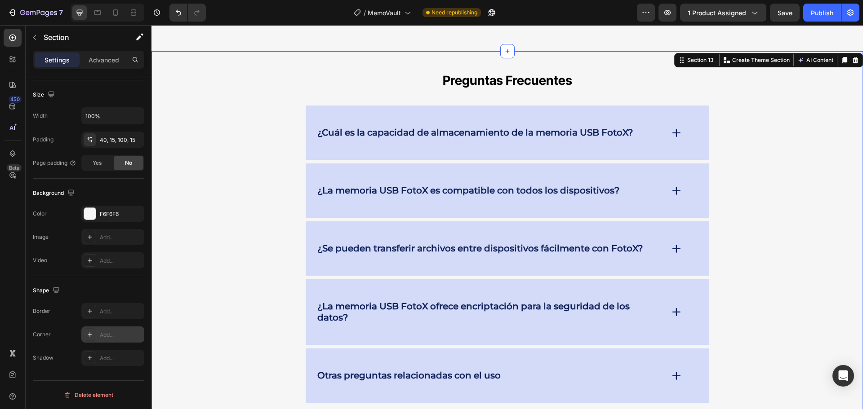
click at [124, 332] on div "Add..." at bounding box center [121, 335] width 42 height 8
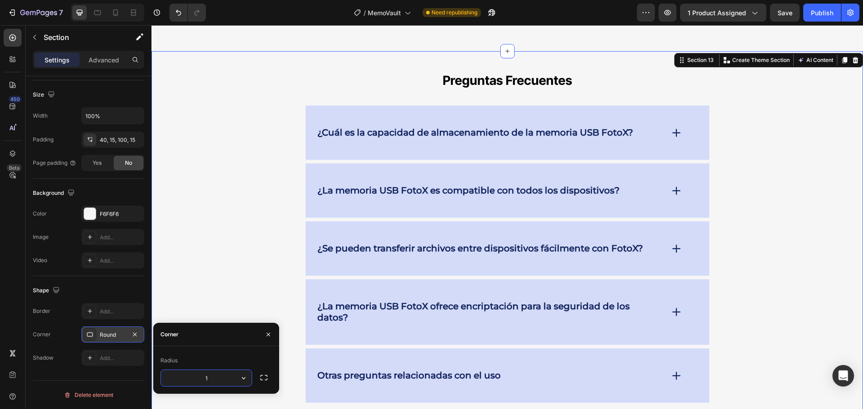
type input "16"
click at [268, 195] on div "Preguntas Frecuentes Heading ¿Cuál es la capacidad de almacenamiento de la memo…" at bounding box center [507, 330] width 698 height 523
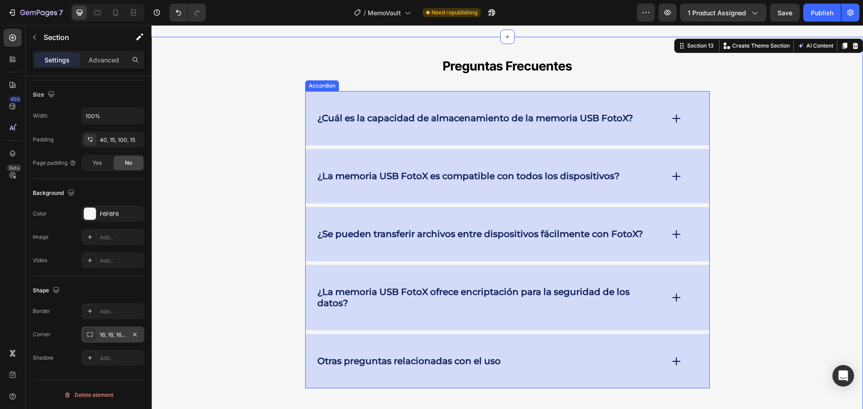
scroll to position [4215, 0]
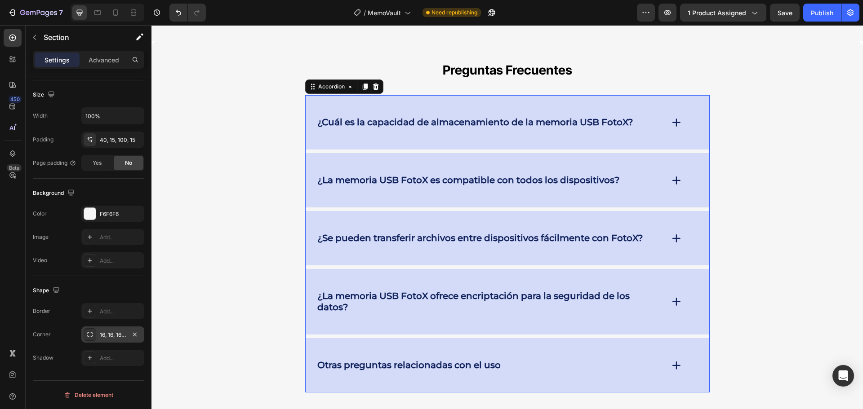
click at [449, 111] on div "¿Cuál es la capacidad de almacenamiento de la memoria USB FotoX?" at bounding box center [507, 122] width 403 height 54
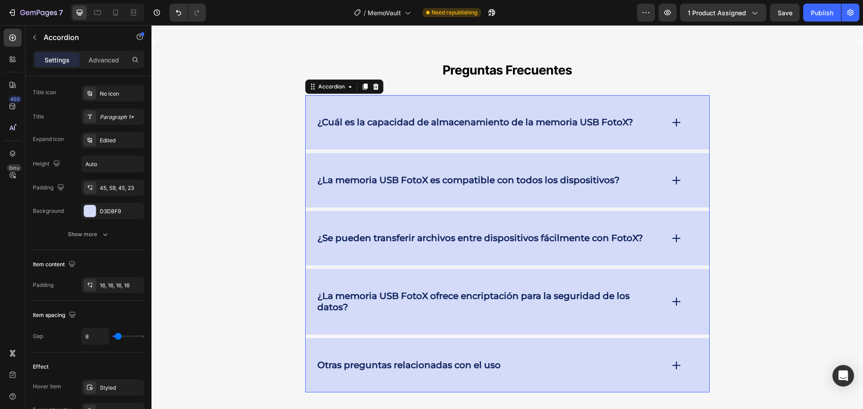
scroll to position [0, 0]
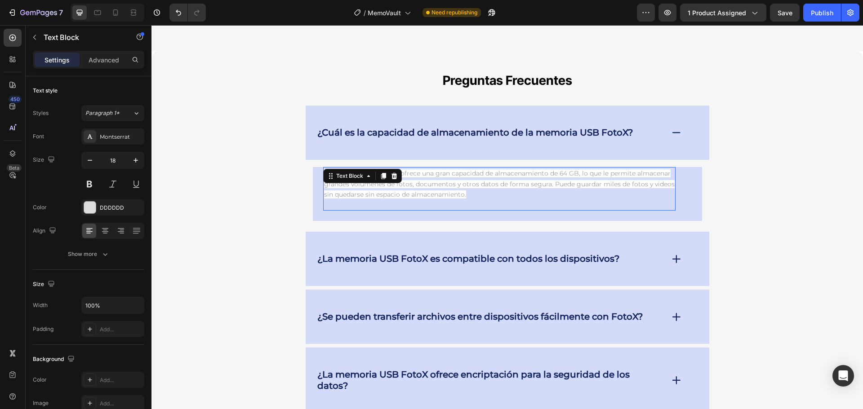
click at [441, 168] on p "La memoria USB FotoX ofrece una gran capacidad de almacenamiento de 64 GB, lo q…" at bounding box center [499, 189] width 350 height 42
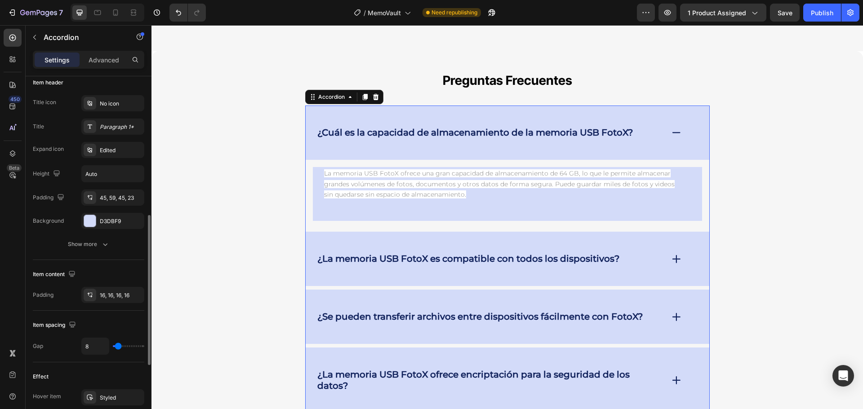
scroll to position [225, 0]
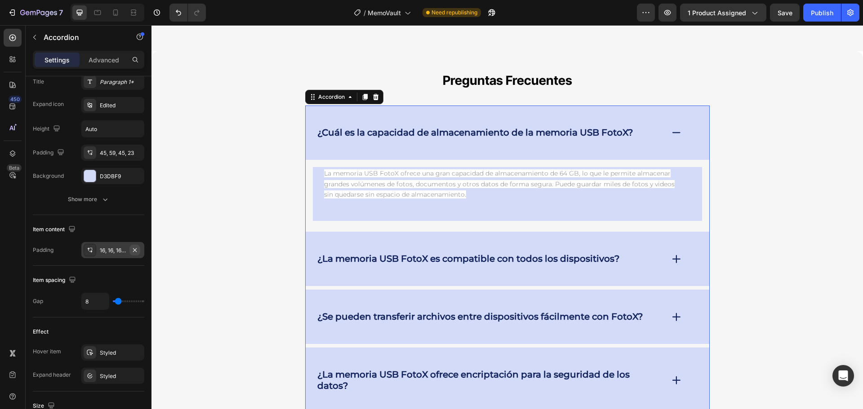
click at [137, 251] on icon "button" at bounding box center [134, 250] width 7 height 7
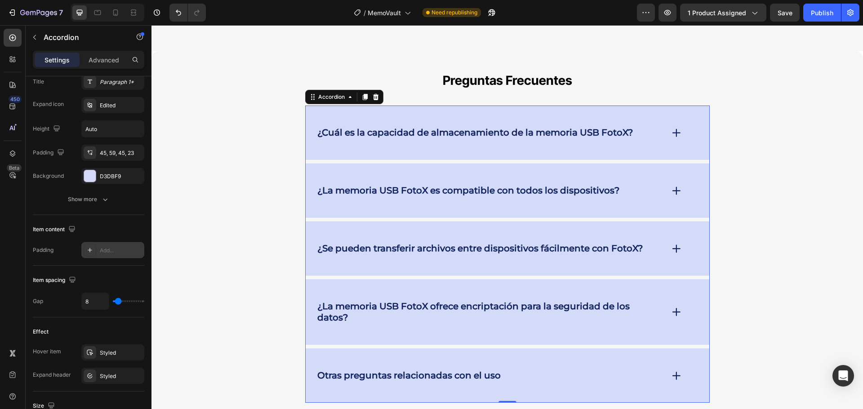
click at [381, 128] on strong "¿Cuál es la capacidad de almacenamiento de la memoria USB FotoX?" at bounding box center [474, 132] width 315 height 11
click at [381, 137] on div "¿Cuál es la capacidad de almacenamiento de la memoria USB FotoX?" at bounding box center [507, 133] width 403 height 54
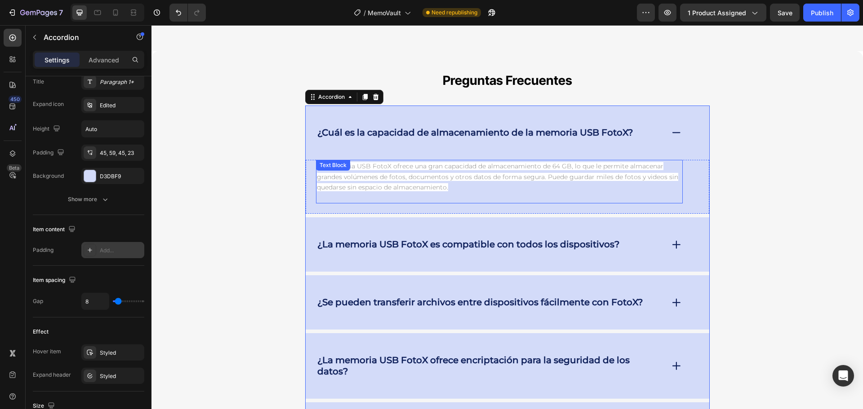
click at [377, 165] on div "La memoria USB FotoX ofrece una gran capacidad de almacenamiento de 64 GB, lo q…" at bounding box center [499, 182] width 367 height 44
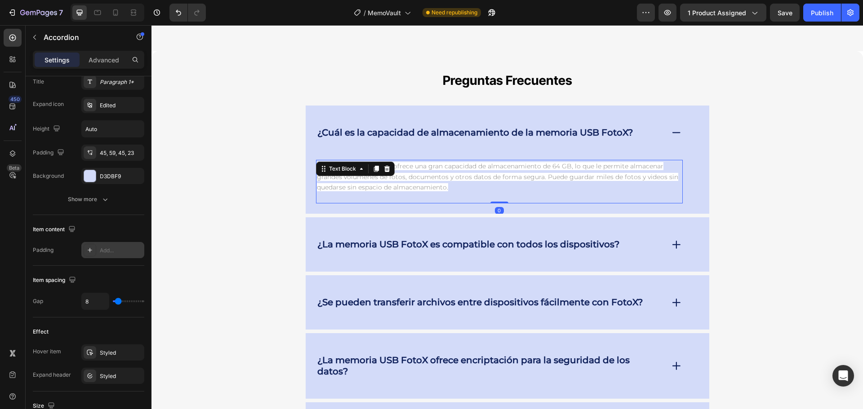
scroll to position [0, 0]
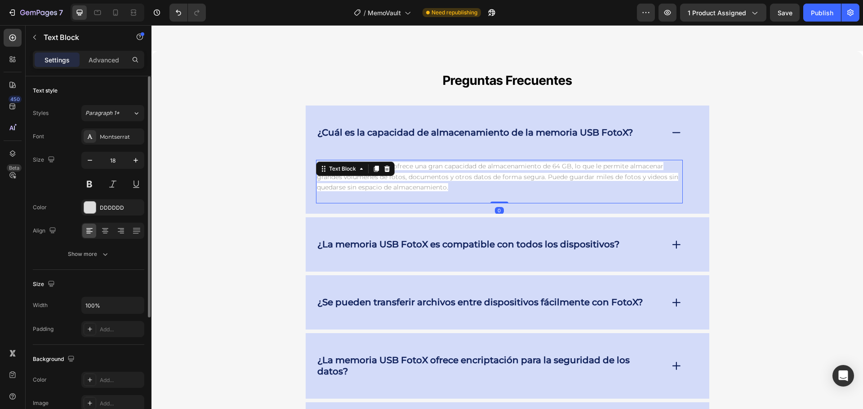
click at [377, 165] on div "Text Block" at bounding box center [355, 169] width 79 height 14
click at [400, 171] on p "La memoria USB FotoX ofrece una gran capacidad de almacenamiento de 64 GB, lo q…" at bounding box center [499, 182] width 365 height 42
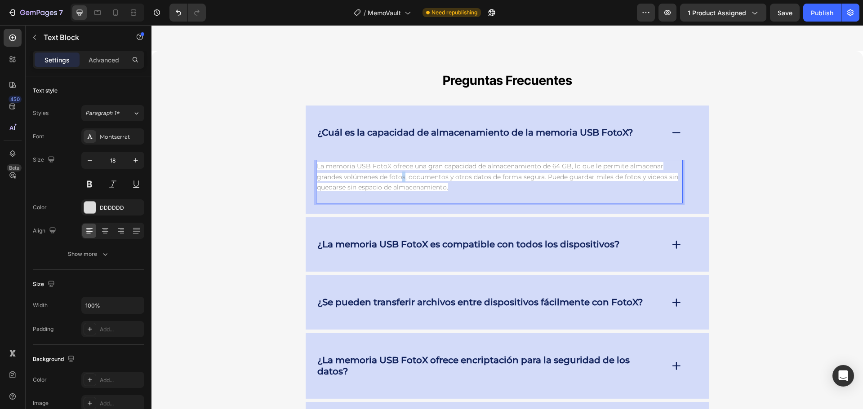
click at [400, 171] on p "La memoria USB FotoX ofrece una gran capacidad de almacenamiento de 64 GB, lo q…" at bounding box center [499, 182] width 365 height 42
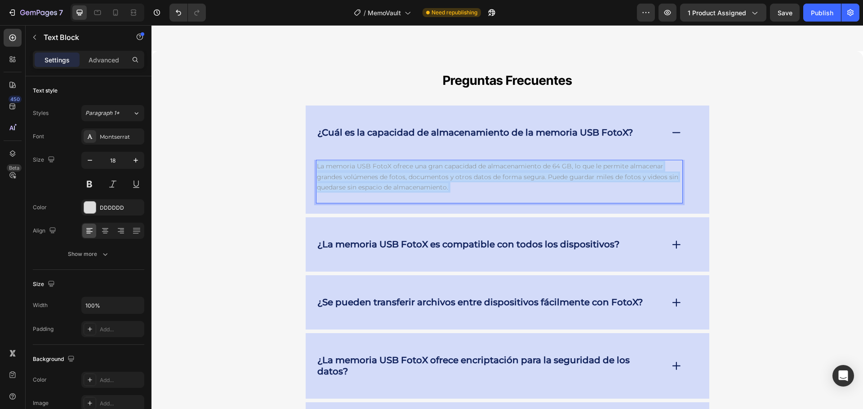
click at [400, 171] on p "La memoria USB FotoX ofrece una gran capacidad de almacenamiento de 64 GB, lo q…" at bounding box center [499, 182] width 365 height 42
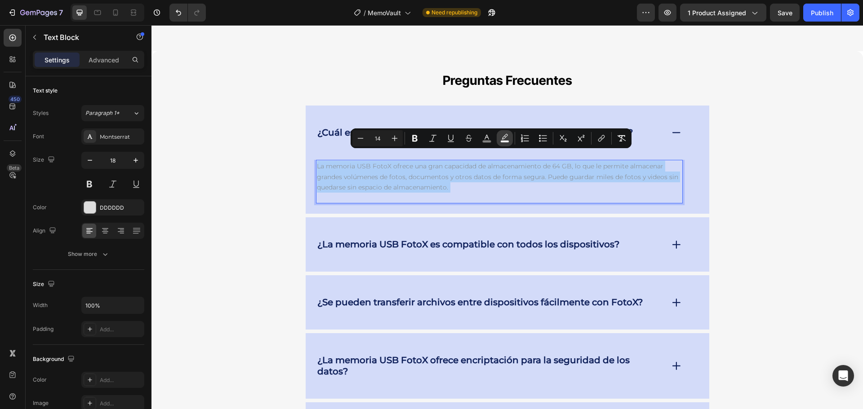
click at [505, 136] on icon "Editor contextual toolbar" at bounding box center [504, 138] width 9 height 9
type input "FFFFFF"
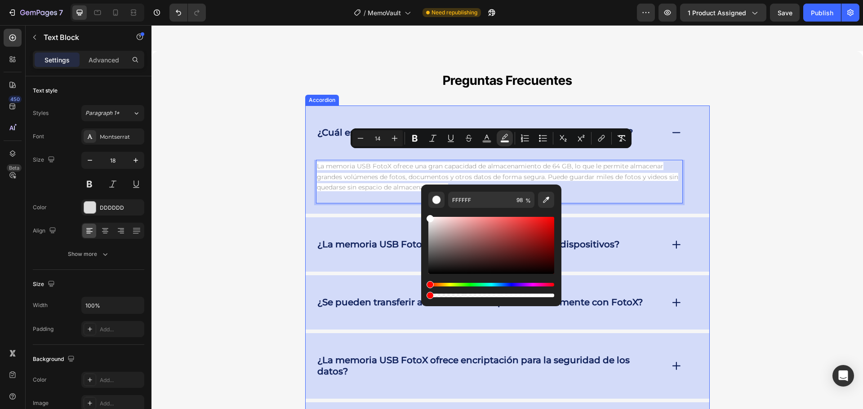
type input "0"
drag, startPoint x: 702, startPoint y: 320, endPoint x: 392, endPoint y: 279, distance: 312.7
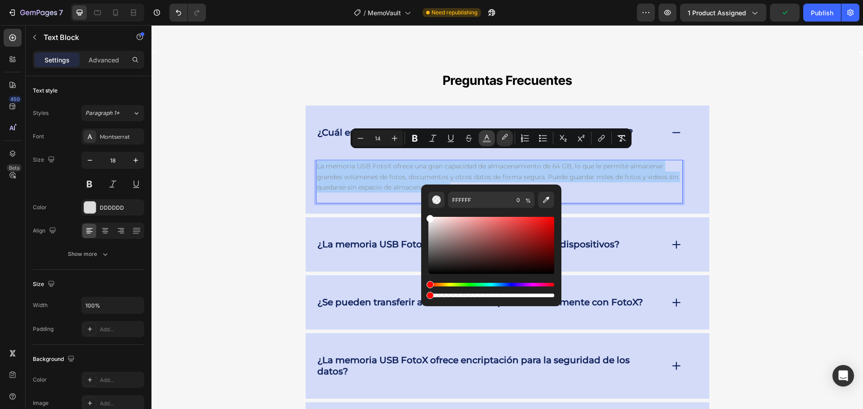
click at [487, 137] on icon "Editor contextual toolbar" at bounding box center [486, 137] width 4 height 5
type input "828282"
click at [496, 196] on input "828282" at bounding box center [480, 200] width 65 height 16
type input "575757"
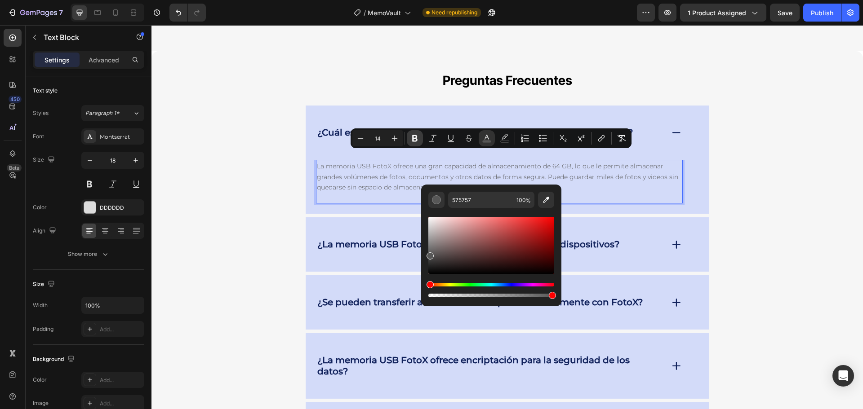
click at [418, 133] on button "Bold" at bounding box center [415, 138] width 16 height 16
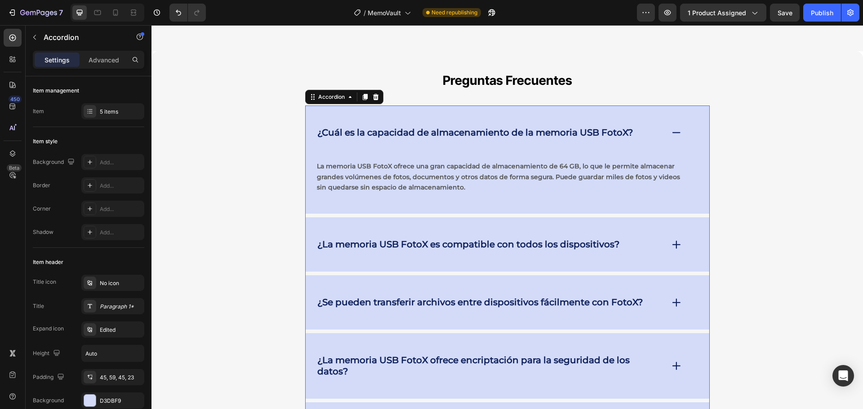
click at [443, 244] on div "¿La memoria USB FotoX es compatible con todos los dispositivos?" at bounding box center [507, 244] width 403 height 54
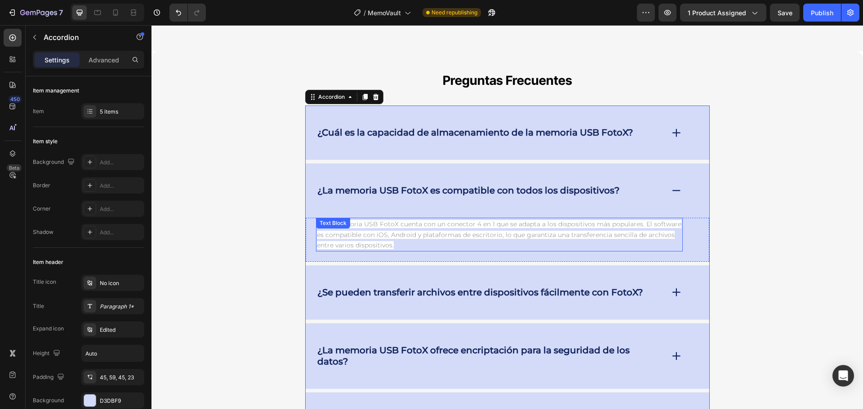
click at [443, 236] on p "Sí, la memoria USB FotoX cuenta con un conector 4 en 1 que se adapta a los disp…" at bounding box center [499, 235] width 365 height 32
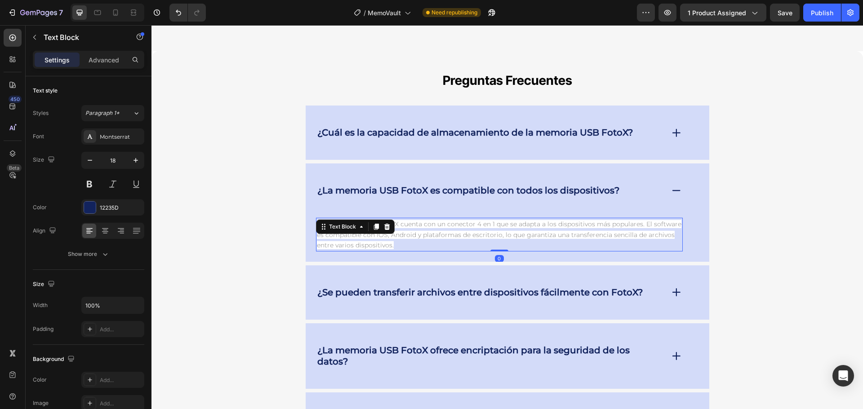
click at [445, 226] on span "Sí, la memoria USB FotoX cuenta con un conector 4 en 1 que se adapta a los disp…" at bounding box center [499, 234] width 364 height 29
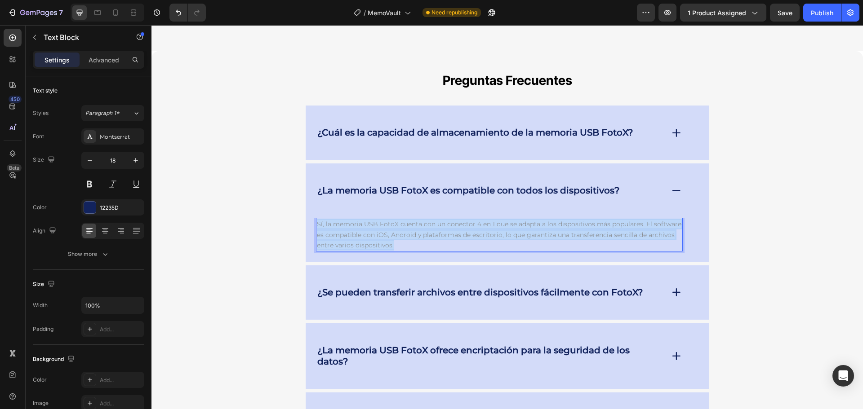
click at [445, 226] on span "Sí, la memoria USB FotoX cuenta con un conector 4 en 1 que se adapta a los disp…" at bounding box center [499, 234] width 364 height 29
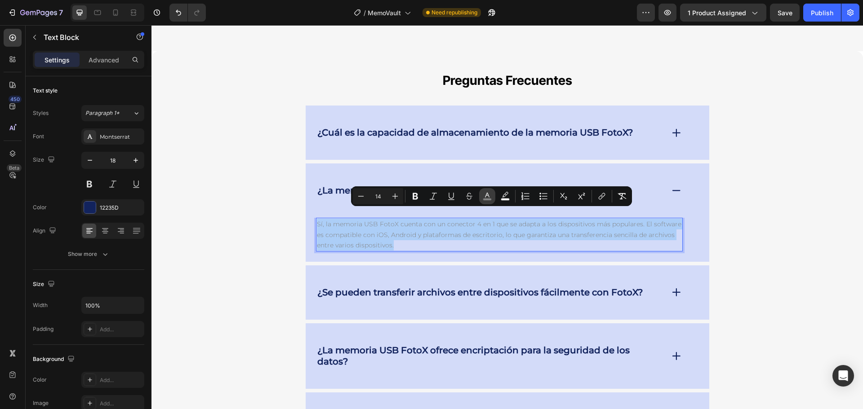
click at [490, 196] on icon "Editor contextual toolbar" at bounding box center [487, 196] width 9 height 9
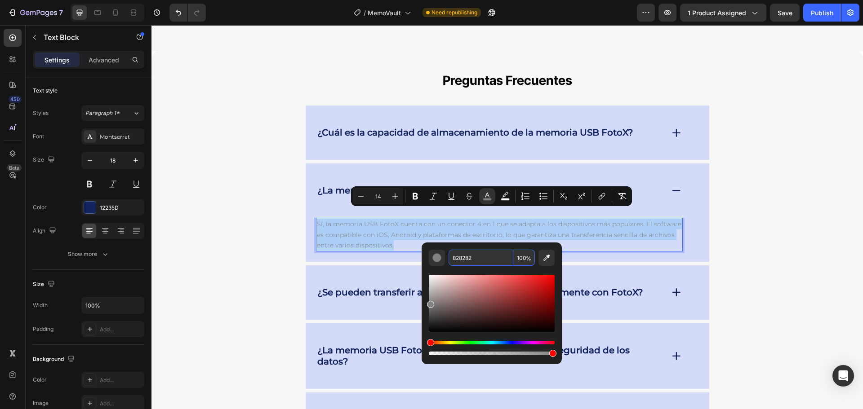
click at [505, 258] on input "828282" at bounding box center [480, 258] width 65 height 16
type input "575757"
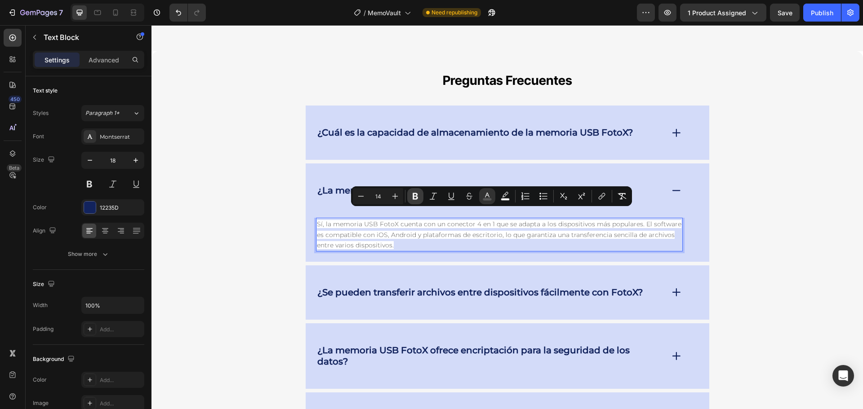
click at [418, 195] on icon "Editor contextual toolbar" at bounding box center [415, 196] width 9 height 9
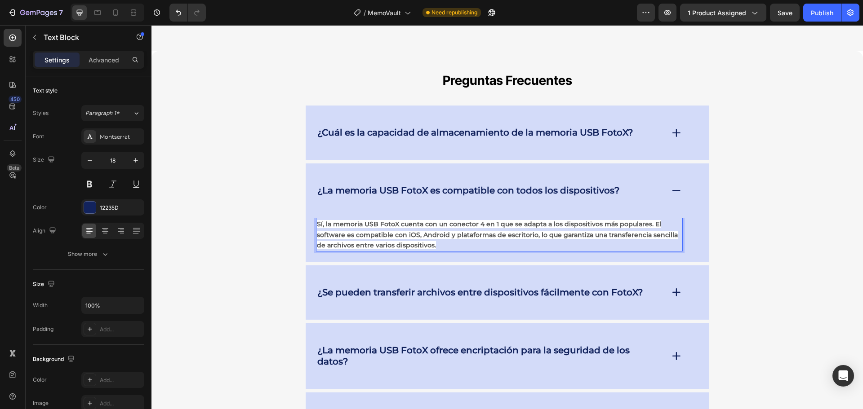
click at [489, 220] on strong "Sí, la memoria USB FotoX cuenta con un conector 4 en 1 que se adapta a los disp…" at bounding box center [497, 234] width 361 height 29
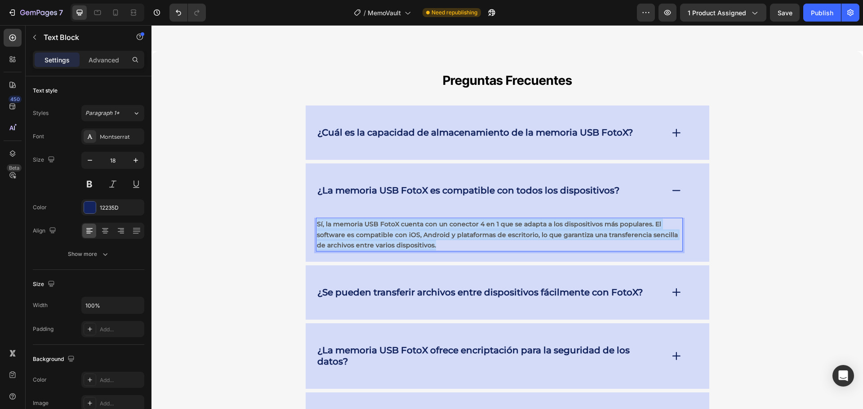
click at [489, 220] on strong "Sí, la memoria USB FotoX cuenta con un conector 4 en 1 que se adapta a los disp…" at bounding box center [497, 234] width 361 height 29
click at [485, 239] on p "Sí, la memoria USB FotoX cuenta con un conector 4 en 1 que se adapta a los disp…" at bounding box center [499, 235] width 365 height 32
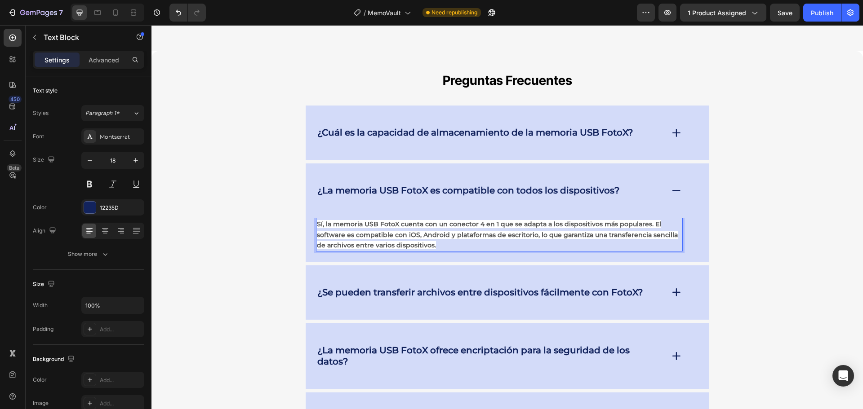
click at [472, 219] on p "Sí, la memoria USB FotoX cuenta con un conector 4 en 1 que se adapta a los disp…" at bounding box center [499, 235] width 365 height 32
click at [473, 219] on p "Sí, la memoria USB FotoX cuenta con un conector 4 en 1 que se adapta a los disp…" at bounding box center [499, 235] width 365 height 32
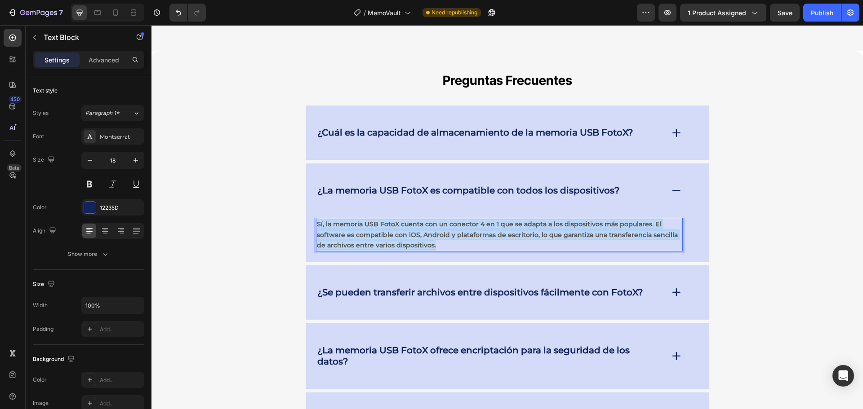
click at [473, 219] on p "Sí, la memoria USB FotoX cuenta con un conector 4 en 1 que se adapta a los disp…" at bounding box center [499, 235] width 365 height 32
click at [474, 219] on p "Sí, la memoria USB FotoX cuenta con un conector 4 en 1 que se adapta a los disp…" at bounding box center [499, 235] width 365 height 32
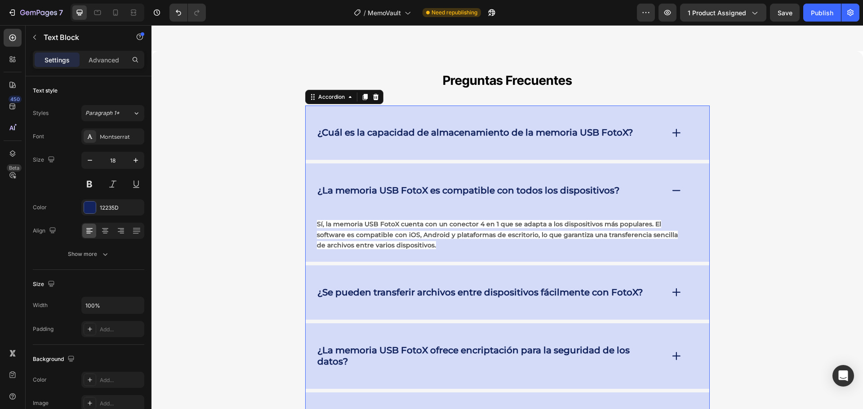
click at [447, 168] on div "¿La memoria USB FotoX es compatible con todos los dispositivos?" at bounding box center [507, 191] width 403 height 54
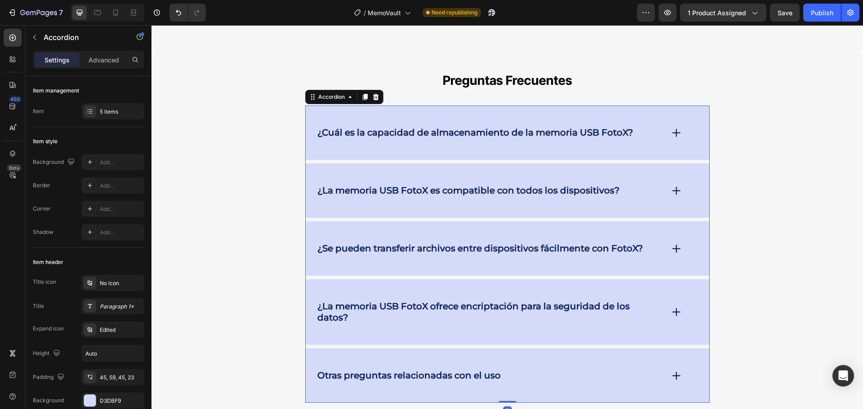
click at [440, 222] on div "¿Se pueden transferir archivos entre dispositivos fácilmente con FotoX?" at bounding box center [507, 249] width 403 height 54
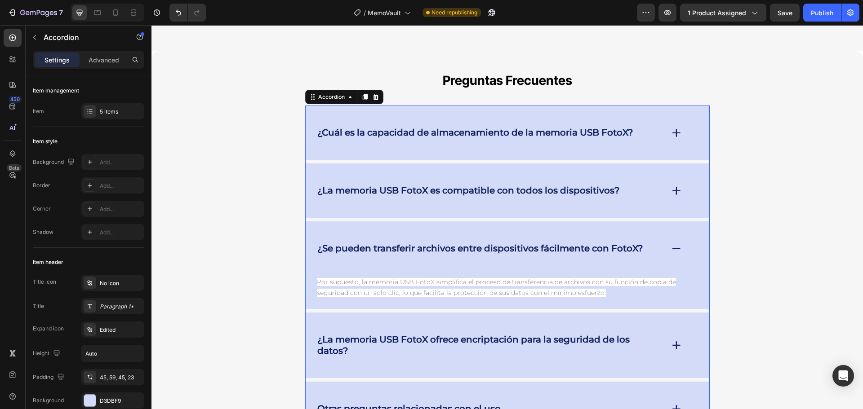
click at [442, 194] on div "¿La memoria USB FotoX es compatible con todos los dispositivos?" at bounding box center [507, 191] width 403 height 54
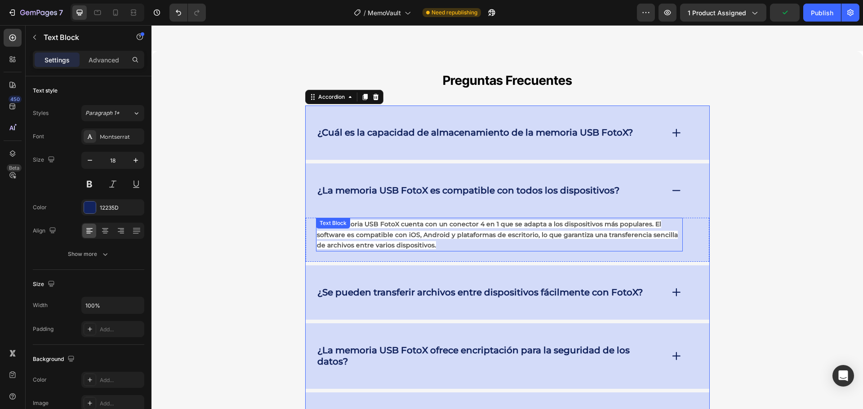
click at [443, 220] on strong "Sí, la memoria USB FotoX cuenta con un conector 4 en 1 que se adapta a los disp…" at bounding box center [497, 234] width 361 height 29
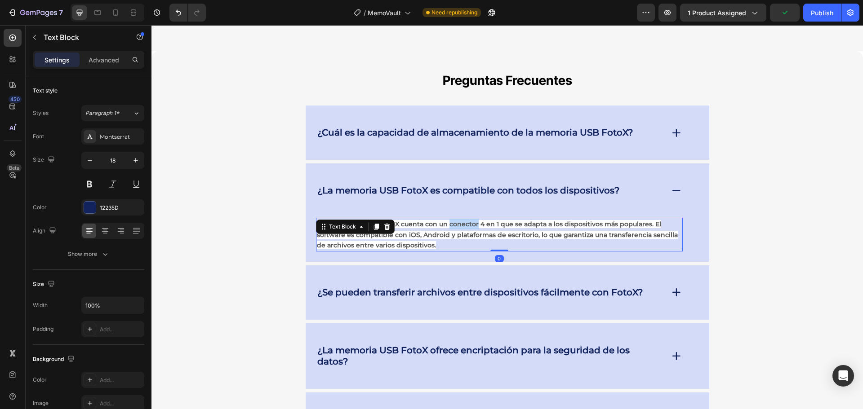
click at [443, 220] on strong "Sí, la memoria USB FotoX cuenta con un conector 4 en 1 que se adapta a los disp…" at bounding box center [497, 234] width 361 height 29
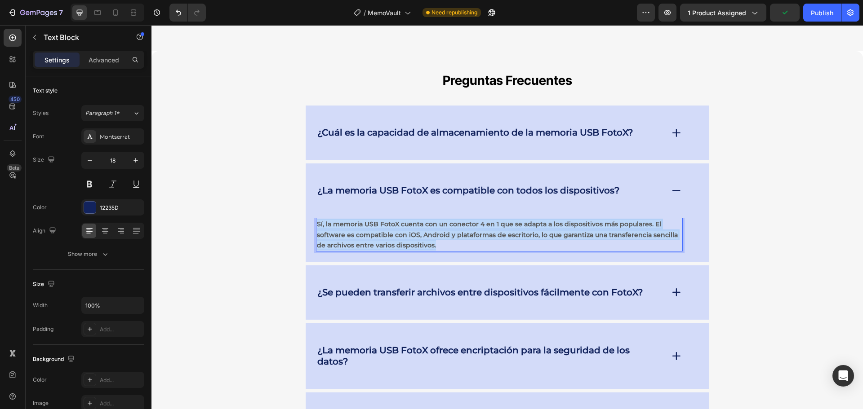
click at [443, 220] on strong "Sí, la memoria USB FotoX cuenta con un conector 4 en 1 que se adapta a los disp…" at bounding box center [497, 234] width 361 height 29
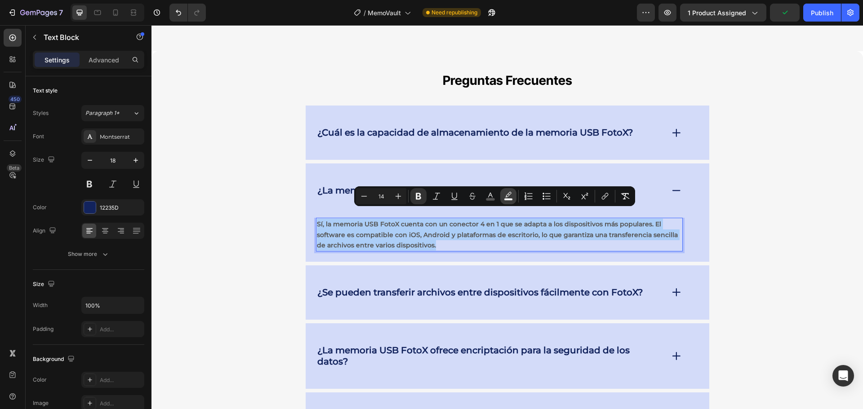
click at [505, 197] on icon "Editor contextual toolbar" at bounding box center [508, 194] width 6 height 5
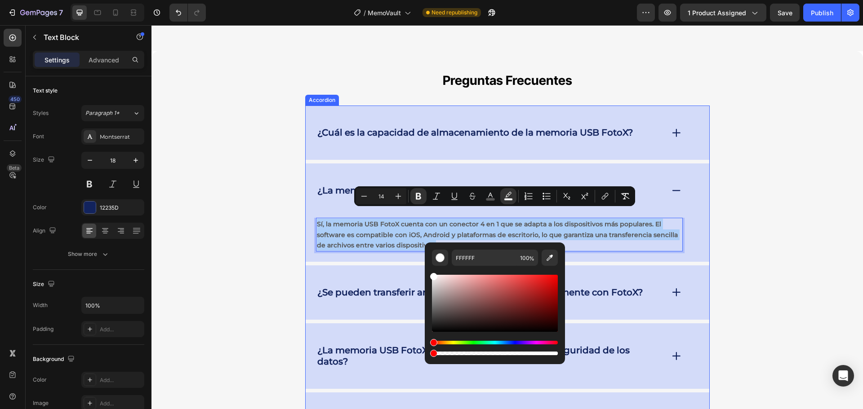
drag, startPoint x: 644, startPoint y: 377, endPoint x: 416, endPoint y: 342, distance: 230.1
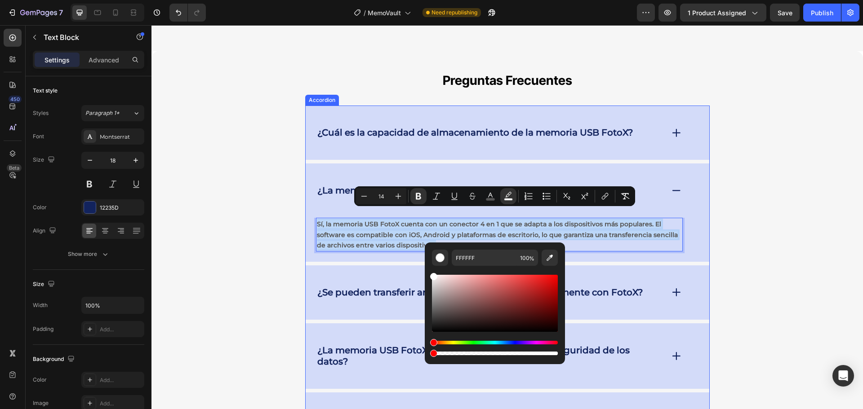
type input "0"
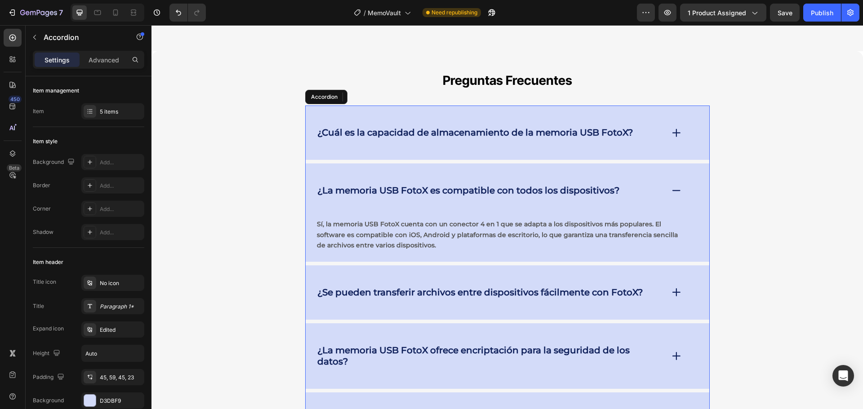
click at [386, 292] on div "¿Se pueden transferir archivos entre dispositivos fácilmente con FotoX?" at bounding box center [507, 293] width 403 height 54
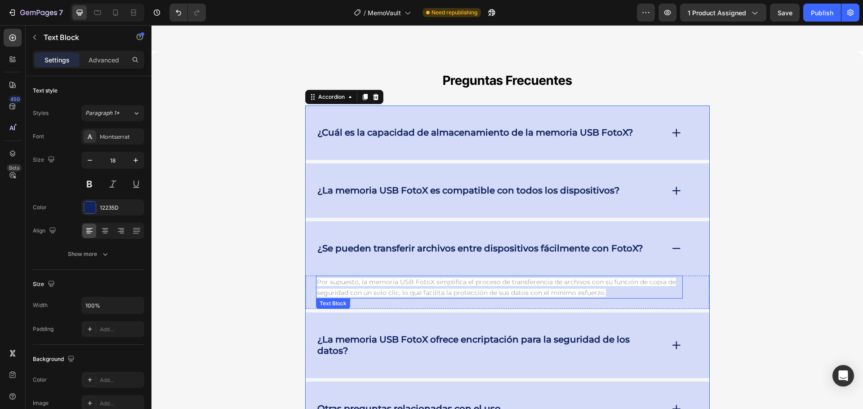
click at [390, 285] on span "Por supuesto, la memoria USB FotoX simplifica el proceso de transferencia de ar…" at bounding box center [496, 287] width 359 height 19
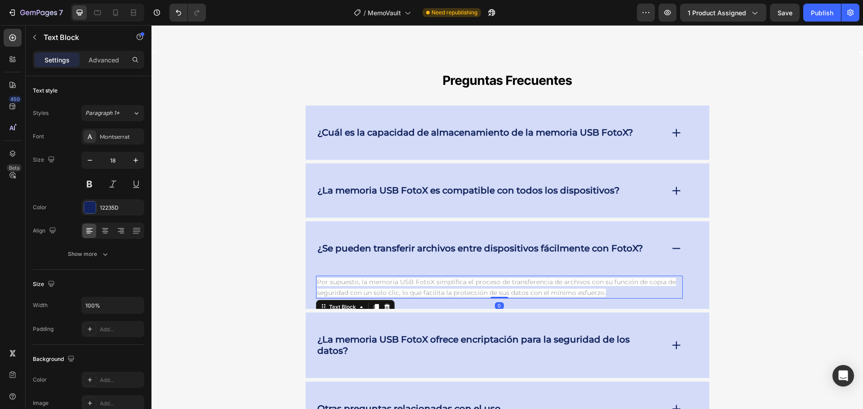
click at [390, 285] on span "Por supuesto, la memoria USB FotoX simplifica el proceso de transferencia de ar…" at bounding box center [496, 287] width 359 height 19
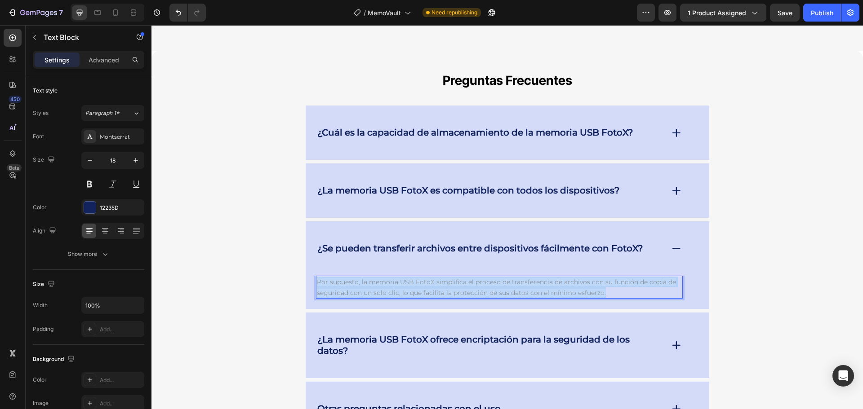
click at [390, 285] on span "Por supuesto, la memoria USB FotoX simplifica el proceso de transferencia de ar…" at bounding box center [496, 287] width 359 height 19
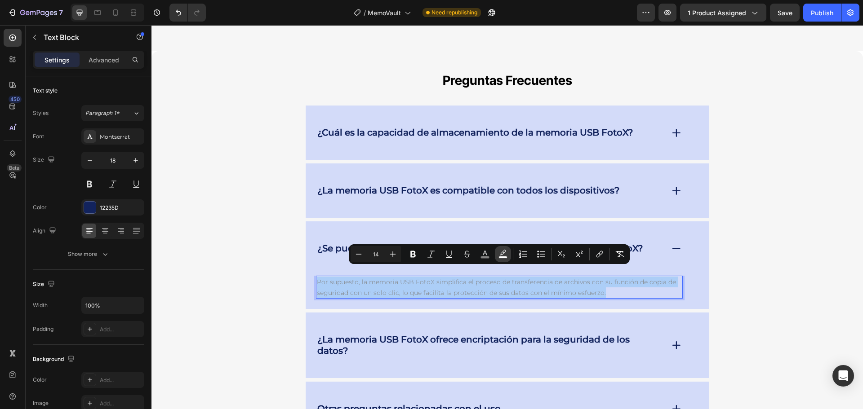
drag, startPoint x: 504, startPoint y: 251, endPoint x: 502, endPoint y: 258, distance: 7.1
click at [504, 252] on icon "Editor contextual toolbar" at bounding box center [502, 254] width 9 height 9
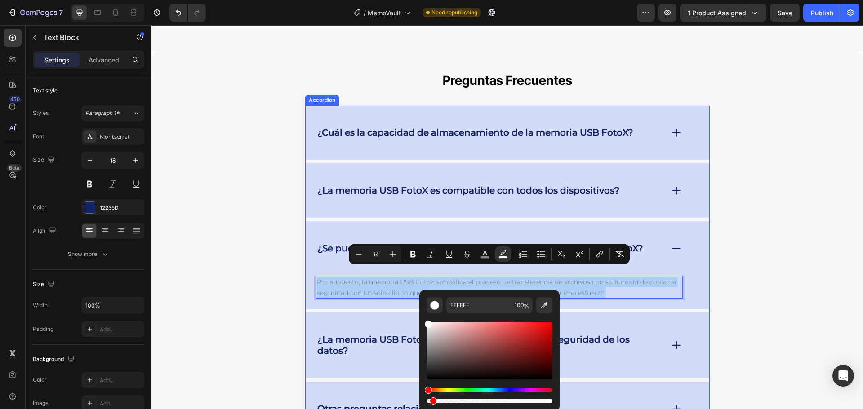
drag, startPoint x: 642, startPoint y: 425, endPoint x: 408, endPoint y: 392, distance: 235.5
type input "0"
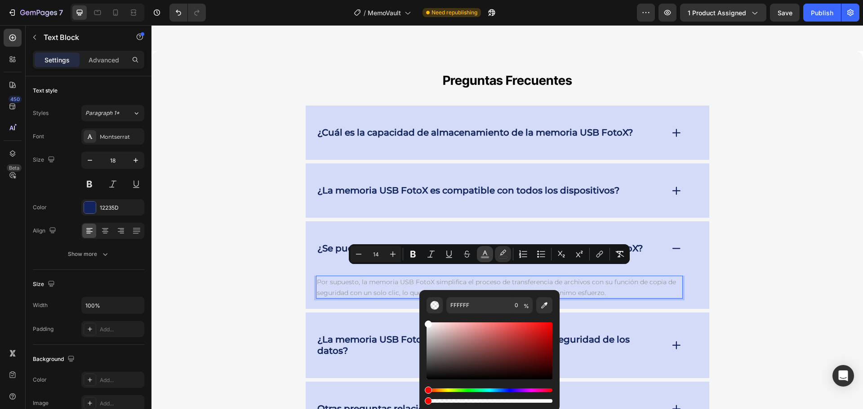
click at [483, 251] on icon "Editor contextual toolbar" at bounding box center [484, 254] width 9 height 9
click at [473, 307] on input "828282" at bounding box center [478, 305] width 65 height 16
type input "575757"
click at [410, 248] on button "Bold" at bounding box center [413, 254] width 16 height 16
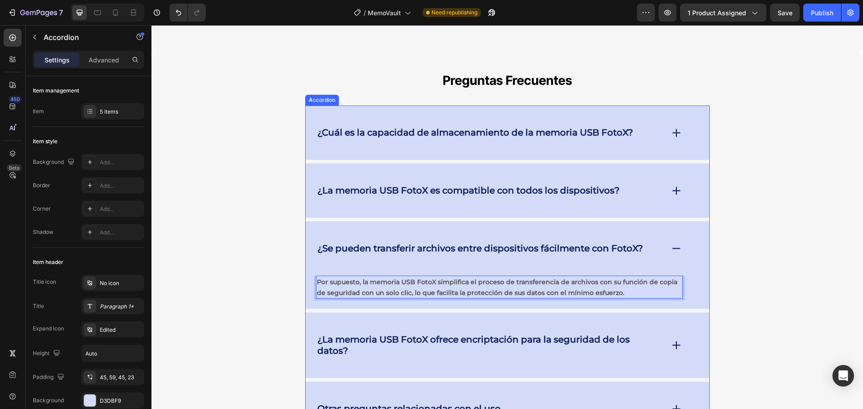
click at [414, 349] on div "¿La memoria USB FotoX ofrece encriptación para la seguridad de los datos?" at bounding box center [507, 346] width 403 height 66
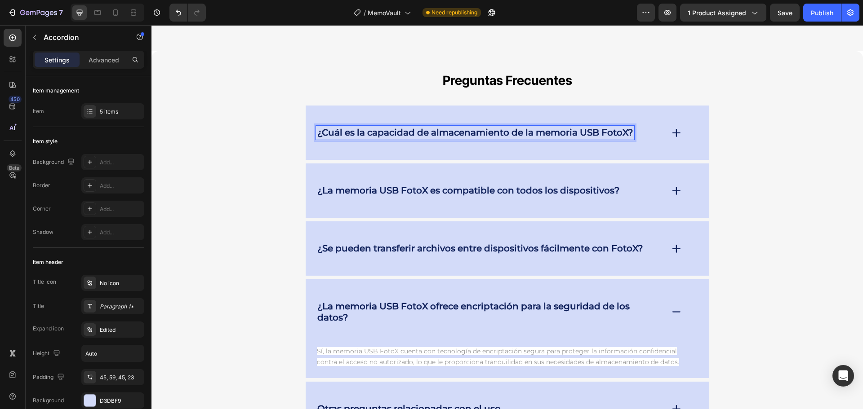
click at [366, 127] on strong "¿Cuál es la capacidad de almacenamiento de la memoria USB FotoX?" at bounding box center [474, 132] width 315 height 11
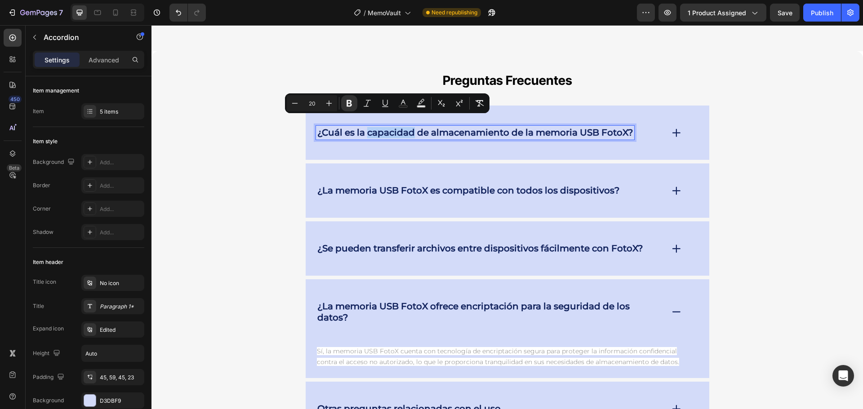
click at [365, 127] on strong "¿Cuál es la capacidad de almacenamiento de la memoria USB FotoX?" at bounding box center [474, 132] width 315 height 11
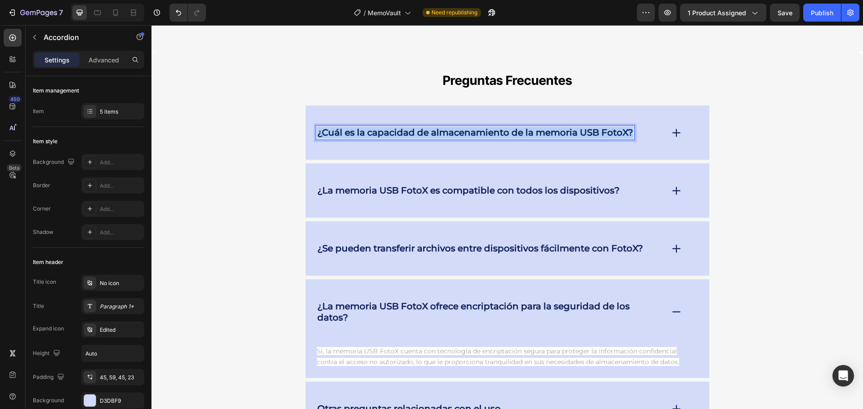
click at [365, 127] on strong "¿Cuál es la capacidad de almacenamiento de la memoria USB FotoX?" at bounding box center [474, 132] width 315 height 11
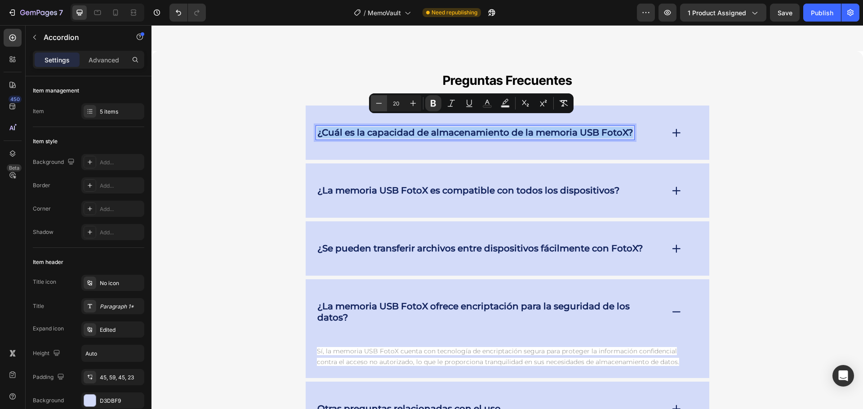
click at [379, 105] on icon "Editor contextual toolbar" at bounding box center [378, 103] width 9 height 9
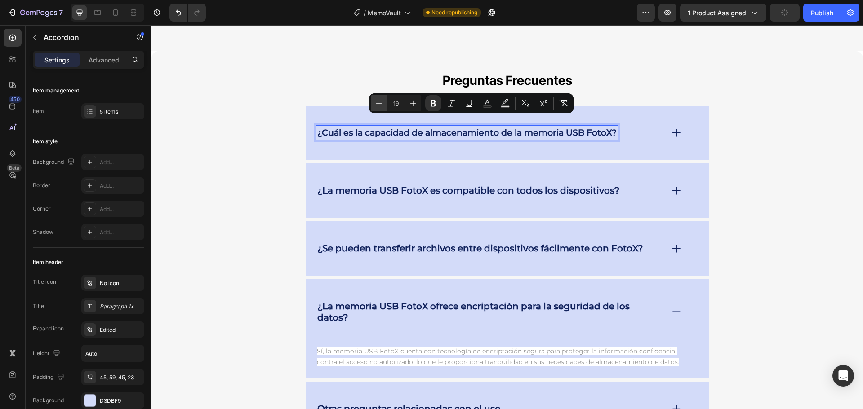
click at [379, 105] on icon "Editor contextual toolbar" at bounding box center [378, 103] width 9 height 9
type input "18"
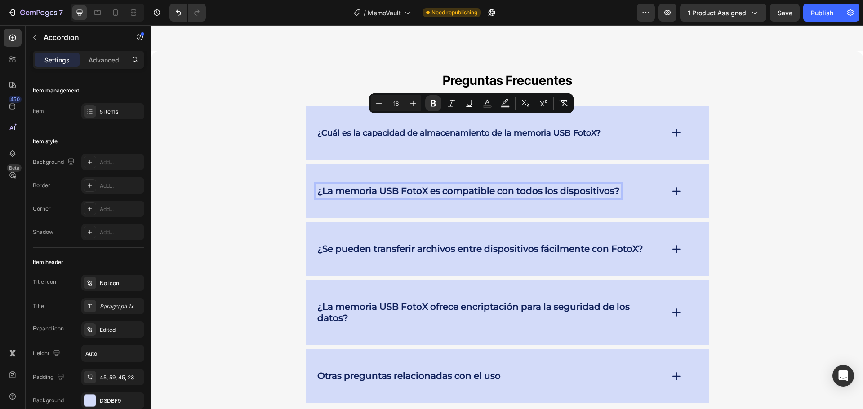
click at [385, 186] on strong "¿La memoria USB FotoX es compatible con todos los dispositivos?" at bounding box center [468, 191] width 302 height 11
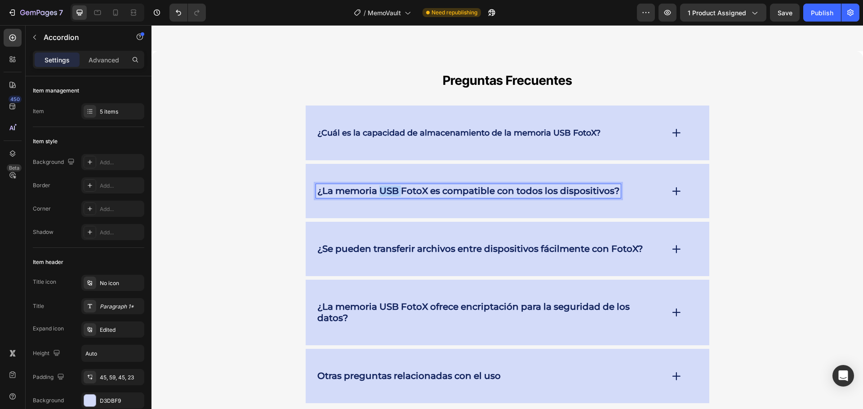
click at [385, 186] on strong "¿La memoria USB FotoX es compatible con todos los dispositivos?" at bounding box center [468, 191] width 302 height 11
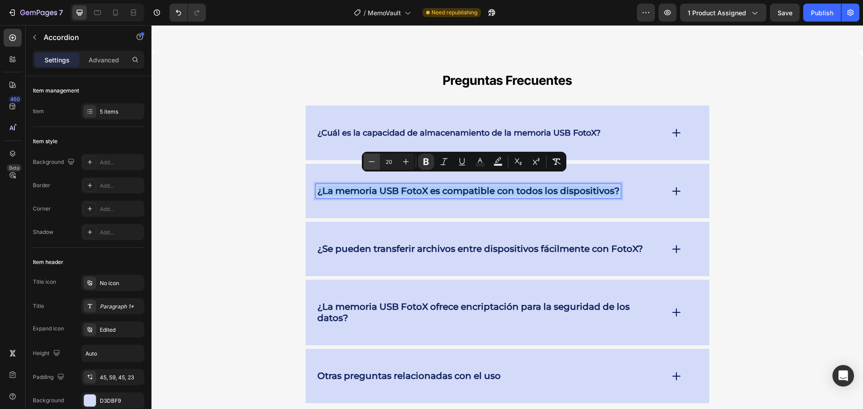
click at [372, 163] on icon "Editor contextual toolbar" at bounding box center [371, 161] width 9 height 9
type input "18"
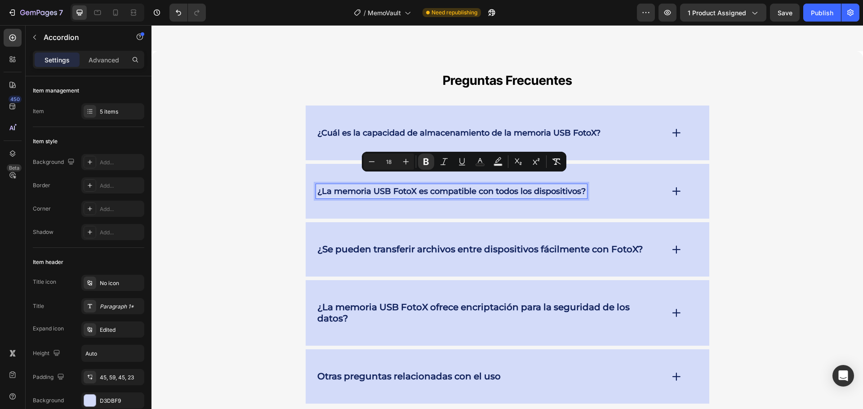
click at [368, 244] on strong "¿Se pueden transferir archivos entre dispositivos fácilmente con FotoX?" at bounding box center [479, 249] width 325 height 11
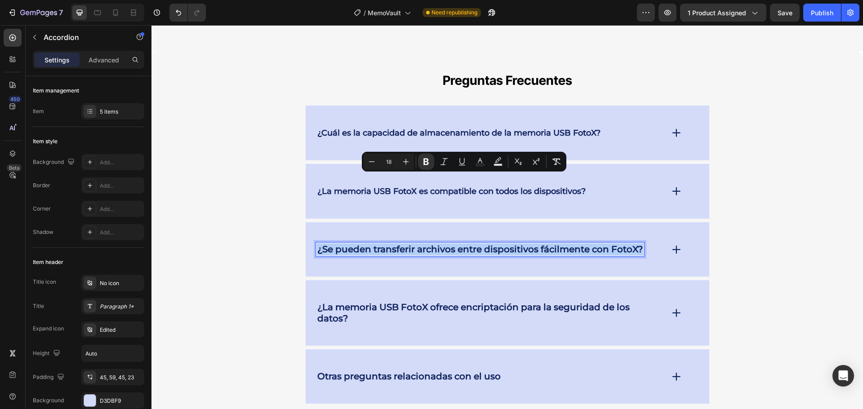
click at [368, 244] on strong "¿Se pueden transferir archivos entre dispositivos fácilmente con FotoX?" at bounding box center [479, 249] width 325 height 11
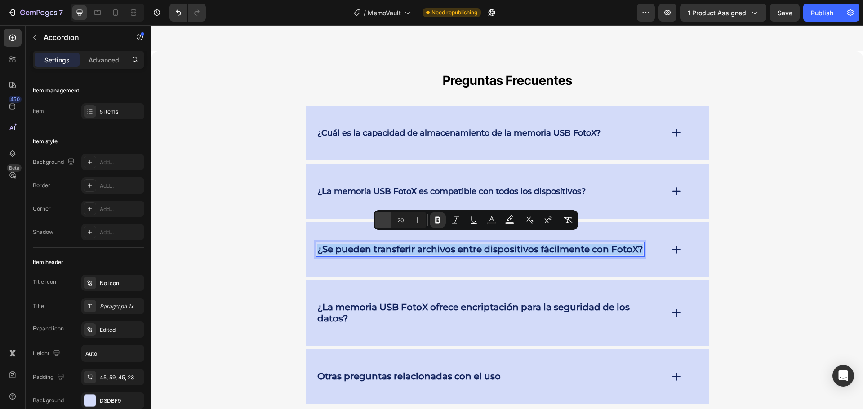
click at [384, 219] on icon "Editor contextual toolbar" at bounding box center [383, 220] width 9 height 9
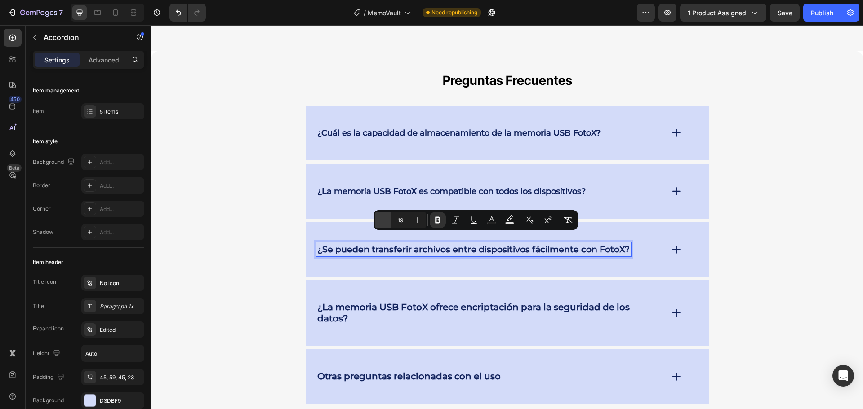
click at [384, 219] on icon "Editor contextual toolbar" at bounding box center [383, 220] width 9 height 9
type input "18"
click at [386, 302] on strong "¿La memoria USB FotoX ofrece encriptación para la seguridad de los datos?" at bounding box center [473, 313] width 312 height 22
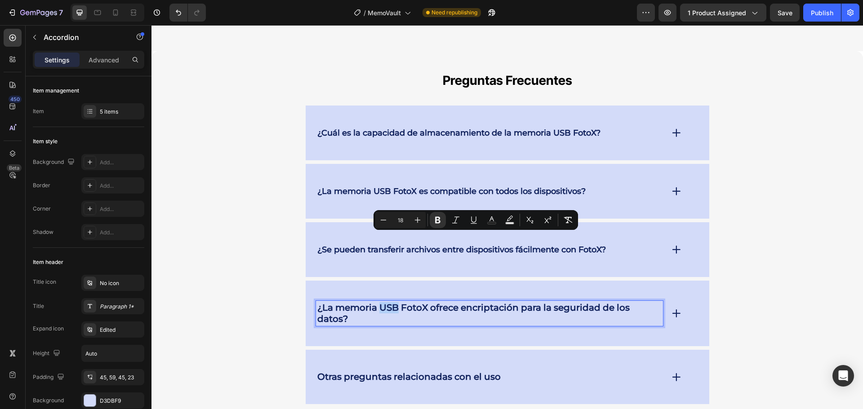
click at [387, 302] on strong "¿La memoria USB FotoX ofrece encriptación para la seguridad de los datos?" at bounding box center [473, 313] width 312 height 22
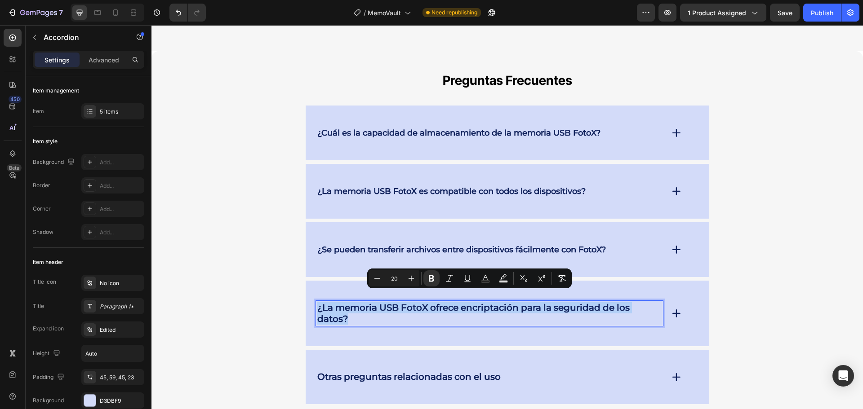
click at [387, 302] on strong "¿La memoria USB FotoX ofrece encriptación para la seguridad de los datos?" at bounding box center [473, 313] width 312 height 22
click at [388, 302] on strong "¿La memoria USB FotoX ofrece encriptación para la seguridad de los datos?" at bounding box center [473, 313] width 312 height 22
click at [380, 277] on icon "Editor contextual toolbar" at bounding box center [376, 278] width 9 height 9
type input "18"
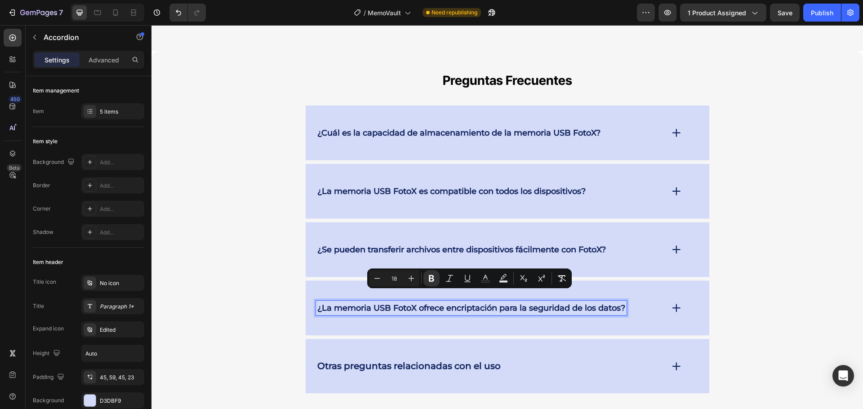
click at [393, 245] on p "¿Se pueden transferir archivos entre dispositivos fácilmente con FotoX?" at bounding box center [461, 250] width 288 height 12
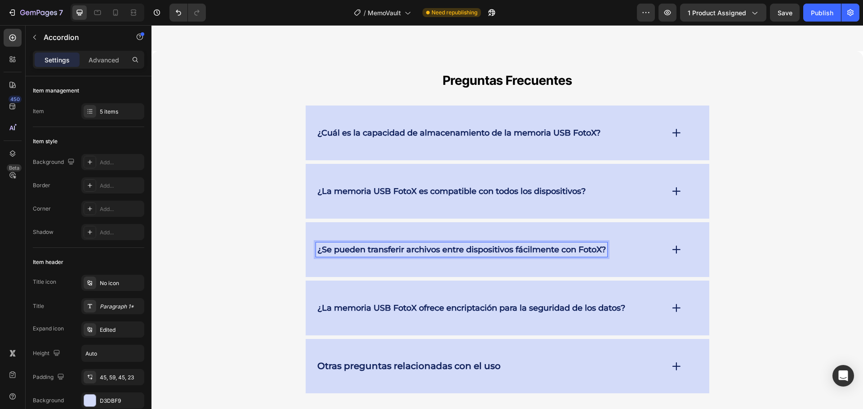
click at [395, 258] on div "¿Se pueden transferir archivos entre dispositivos fácilmente con FotoX?" at bounding box center [507, 249] width 403 height 55
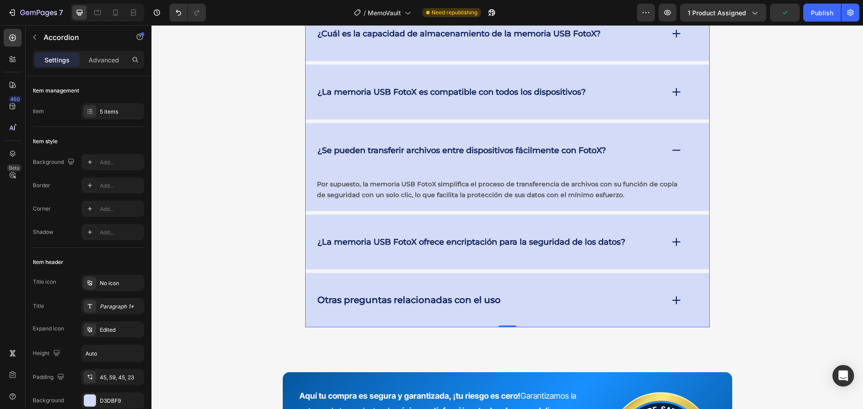
scroll to position [4305, 0]
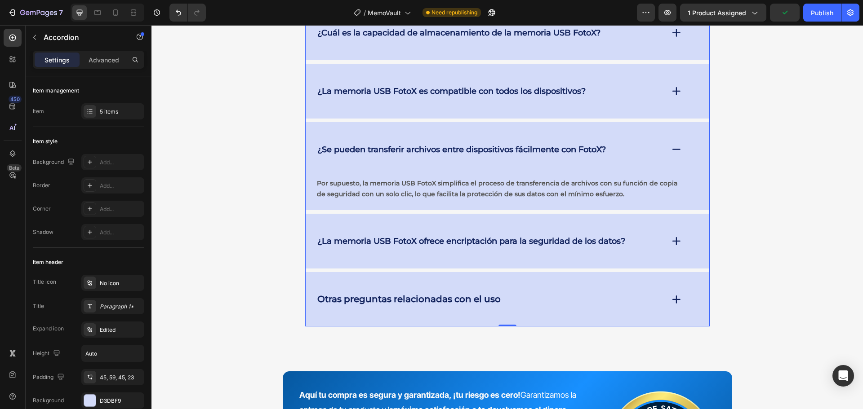
click at [427, 264] on div "¿La memoria USB FotoX ofrece encriptación para la seguridad de los datos?" at bounding box center [507, 241] width 403 height 55
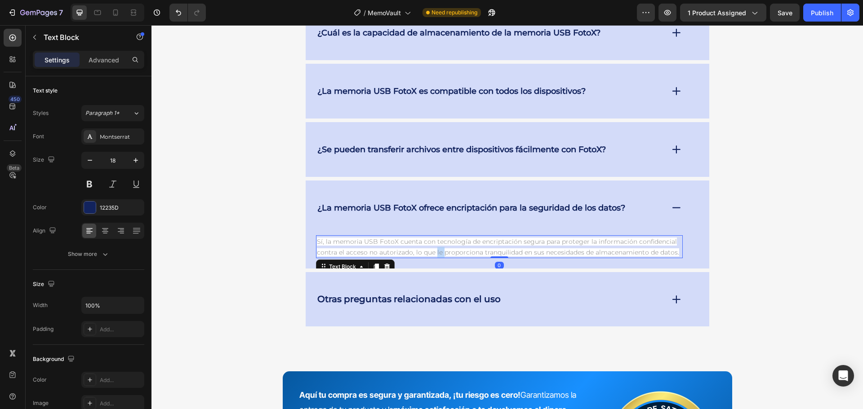
click at [432, 256] on span "Sí, la memoria USB FotoX cuenta con tecnología de encriptación segura para prot…" at bounding box center [498, 247] width 362 height 19
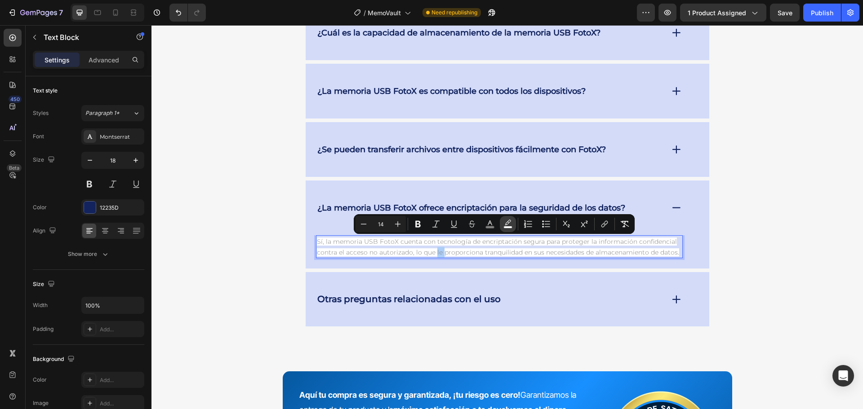
click at [510, 224] on icon "Editor contextual toolbar" at bounding box center [507, 224] width 9 height 9
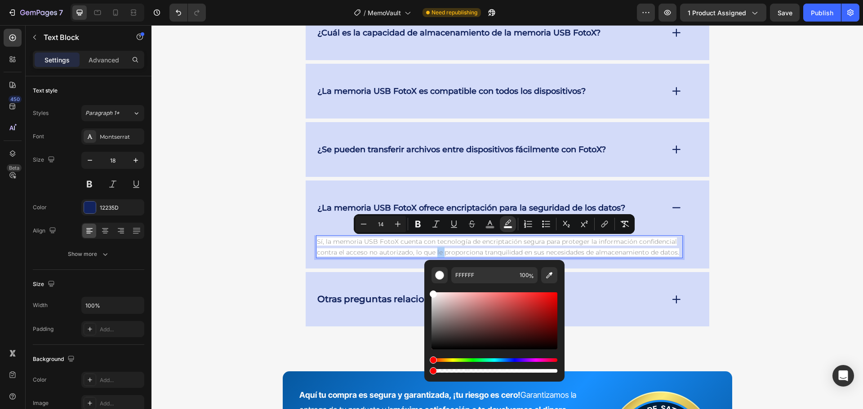
drag, startPoint x: 689, startPoint y: 396, endPoint x: 420, endPoint y: 359, distance: 272.0
type input "0"
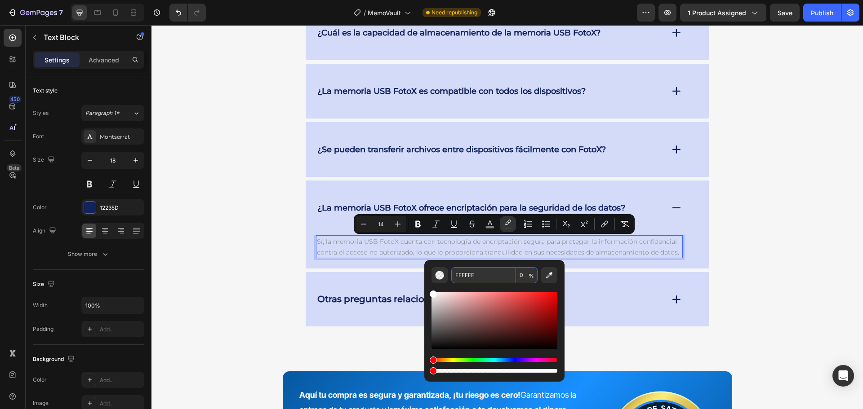
click at [484, 278] on input "FFFFFF" at bounding box center [483, 275] width 65 height 16
type input "575757"
click at [440, 278] on img "Editor contextual toolbar" at bounding box center [439, 275] width 9 height 9
click at [440, 272] on img "Editor contextual toolbar" at bounding box center [439, 275] width 9 height 9
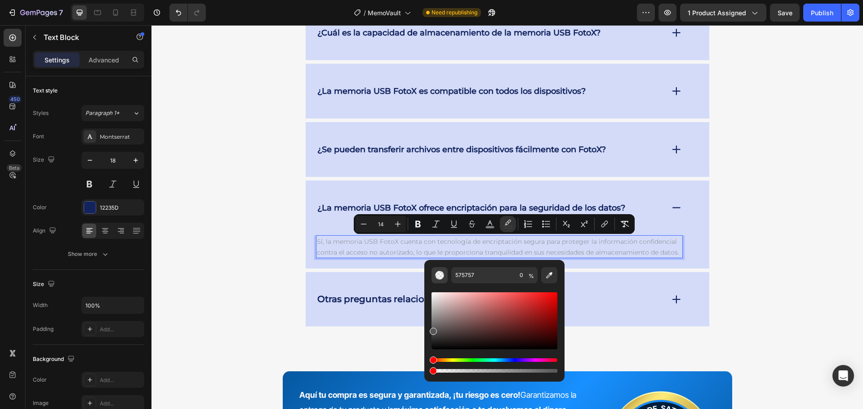
click at [440, 272] on img "Editor contextual toolbar" at bounding box center [439, 275] width 9 height 9
click at [439, 272] on img "Editor contextual toolbar" at bounding box center [439, 275] width 9 height 9
click at [492, 222] on icon "Editor contextual toolbar" at bounding box center [489, 224] width 9 height 9
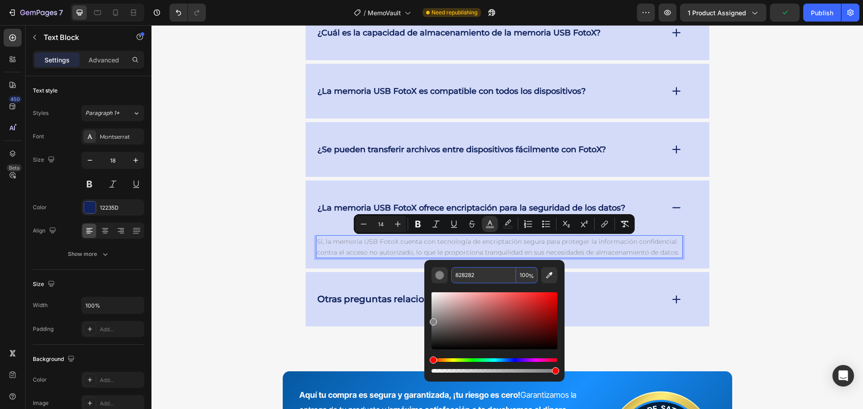
drag, startPoint x: 491, startPoint y: 275, endPoint x: 489, endPoint y: 279, distance: 5.0
click at [490, 276] on input "828282" at bounding box center [483, 275] width 65 height 16
type input "575757"
click at [420, 222] on icon "Editor contextual toolbar" at bounding box center [417, 224] width 5 height 7
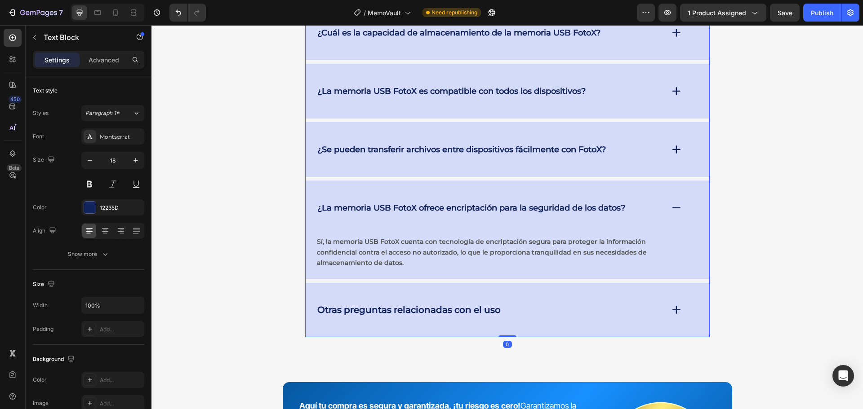
click at [354, 317] on div "Otras preguntas relacionadas con el uso" at bounding box center [507, 310] width 403 height 54
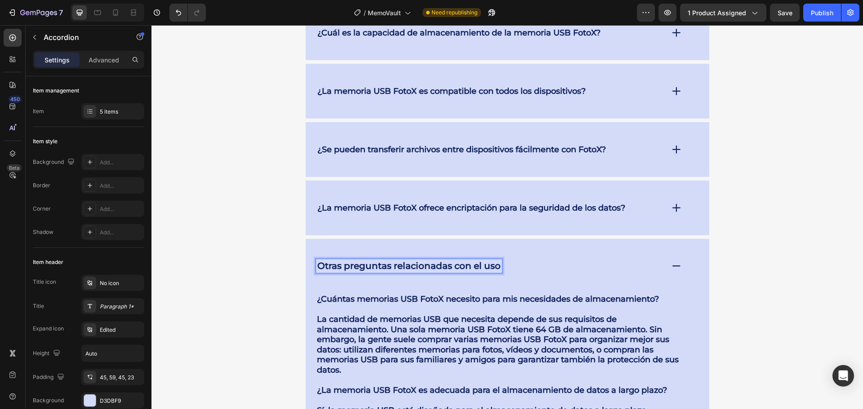
click at [404, 264] on strong "Otras preguntas relacionadas con el uso" at bounding box center [408, 266] width 183 height 11
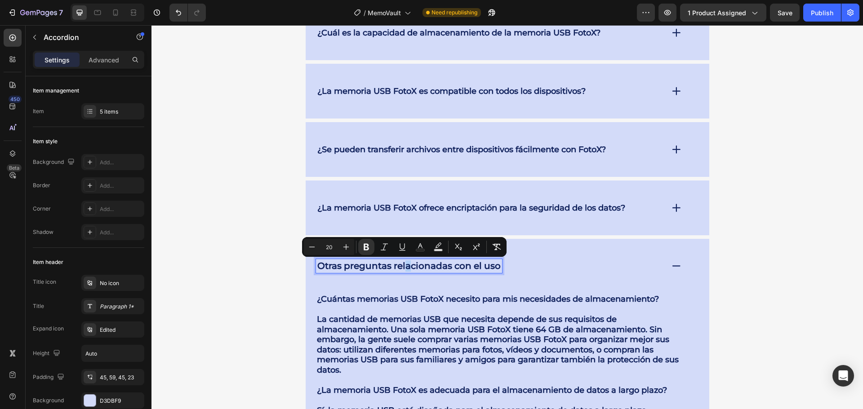
click at [404, 264] on strong "Otras preguntas relacionadas con el uso" at bounding box center [408, 266] width 183 height 11
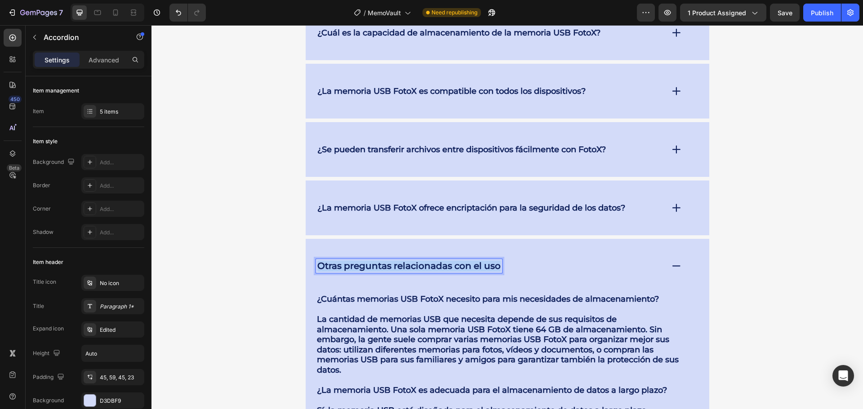
click at [404, 264] on strong "Otras preguntas relacionadas con el uso" at bounding box center [408, 266] width 183 height 11
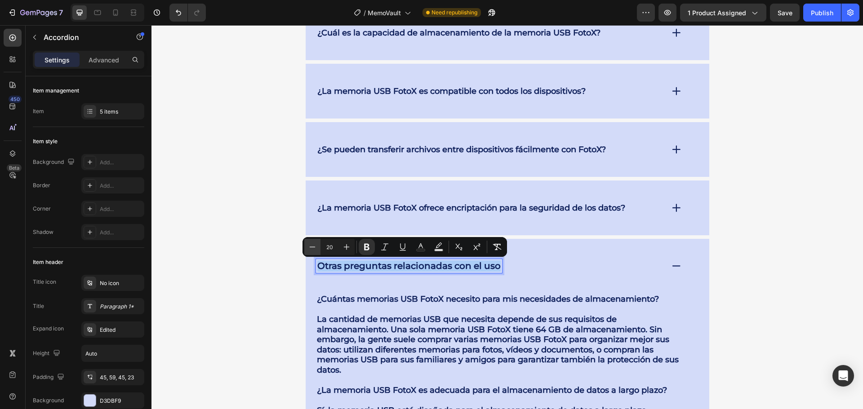
click at [317, 248] on button "Minus" at bounding box center [312, 247] width 16 height 16
type input "18"
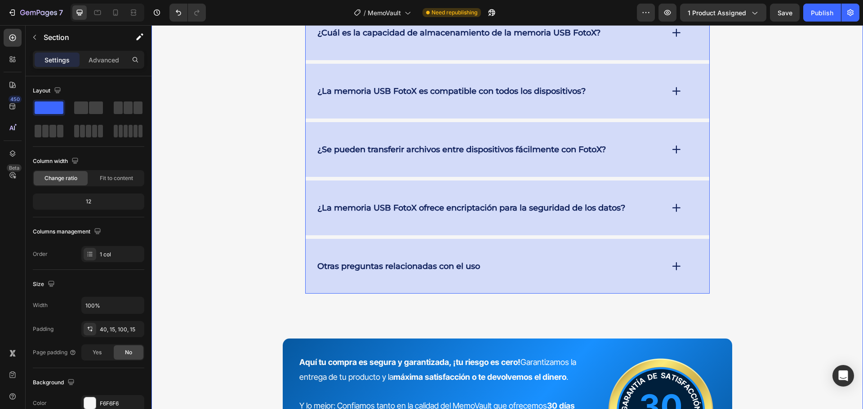
click at [523, 268] on div "Otras preguntas relacionadas con el uso" at bounding box center [489, 266] width 347 height 14
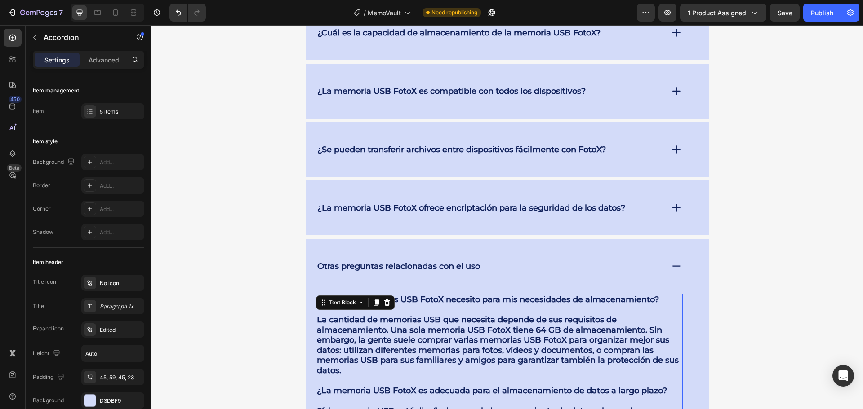
click at [471, 340] on strong "La cantidad de memorias USB que necesita depende de sus requisitos de almacenam…" at bounding box center [498, 345] width 362 height 61
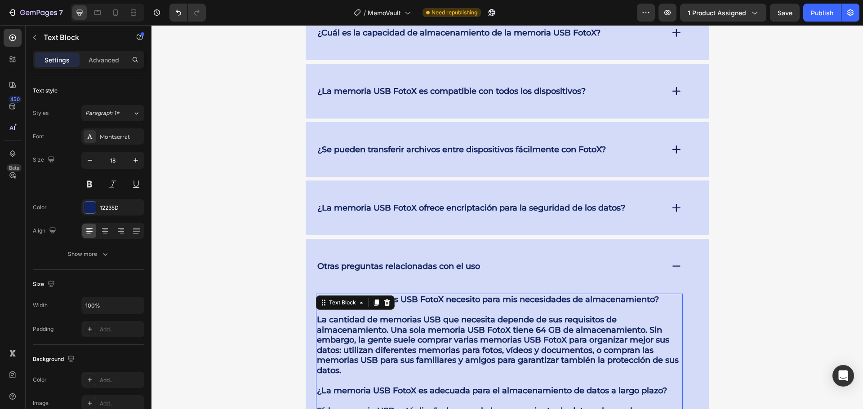
click at [471, 340] on strong "La cantidad de memorias USB que necesita depende de sus requisitos de almacenam…" at bounding box center [498, 345] width 362 height 61
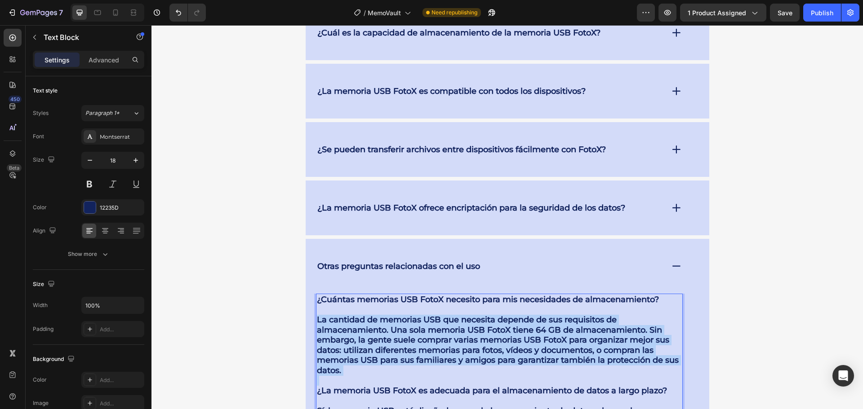
click at [471, 340] on strong "La cantidad de memorias USB que necesita depende de sus requisitos de almacenam…" at bounding box center [498, 345] width 362 height 61
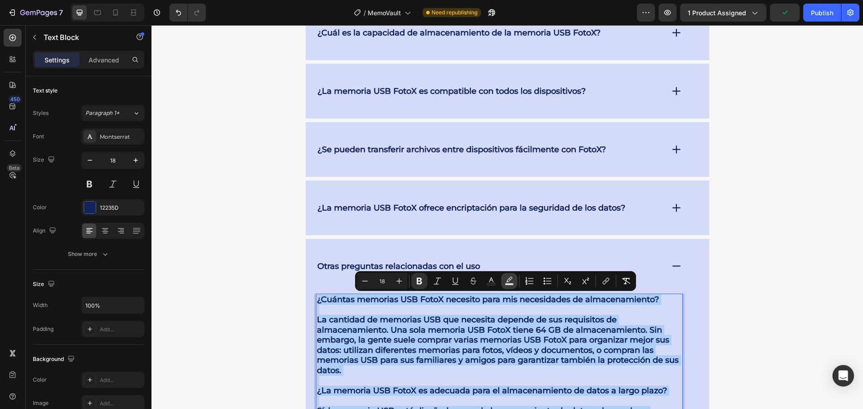
click at [510, 280] on icon "Editor contextual toolbar" at bounding box center [509, 279] width 6 height 5
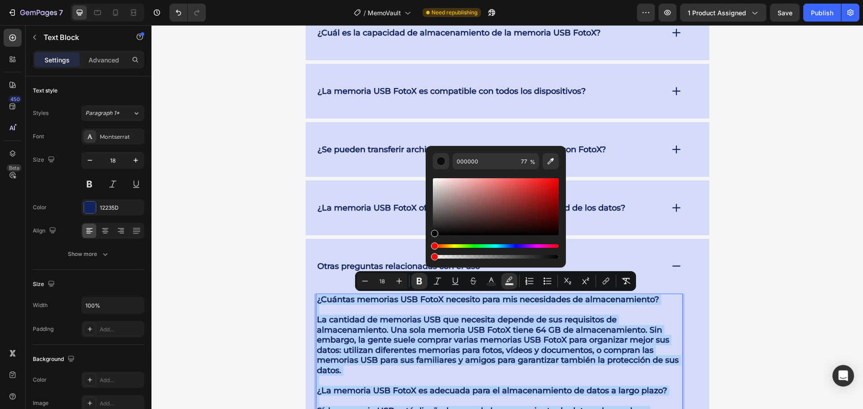
drag, startPoint x: 667, startPoint y: 282, endPoint x: 416, endPoint y: 258, distance: 252.3
type input "0"
click at [484, 280] on button "Text Color" at bounding box center [491, 281] width 16 height 16
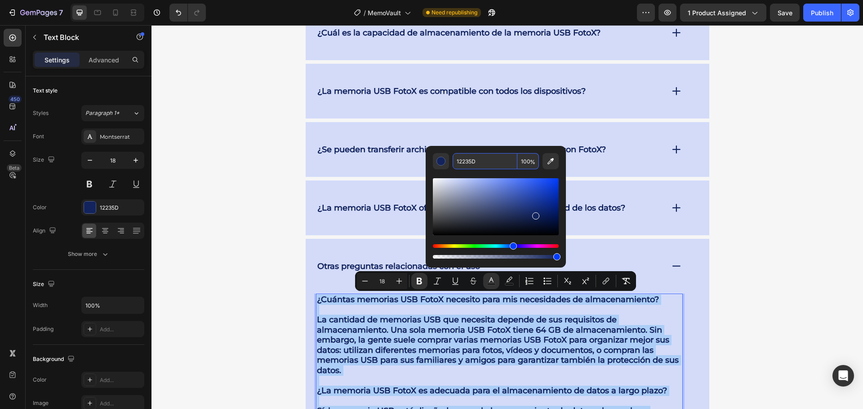
click at [484, 164] on input "12235D" at bounding box center [484, 161] width 65 height 16
type input "575757"
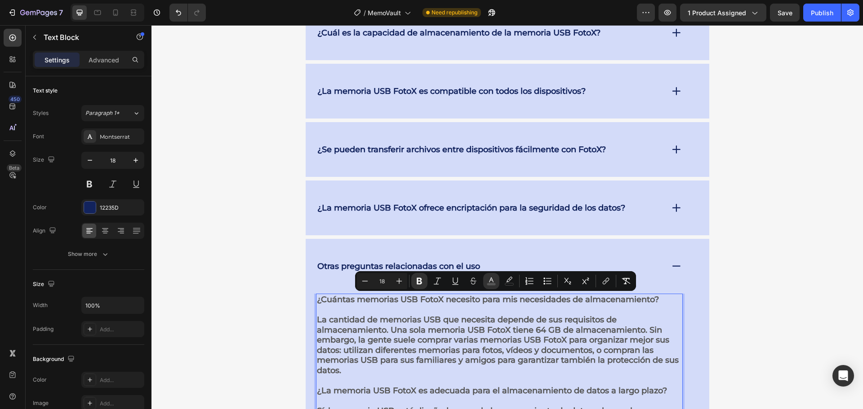
click at [441, 340] on strong "La cantidad de memorias USB que necesita depende de sus requisitos de almacenam…" at bounding box center [498, 345] width 362 height 61
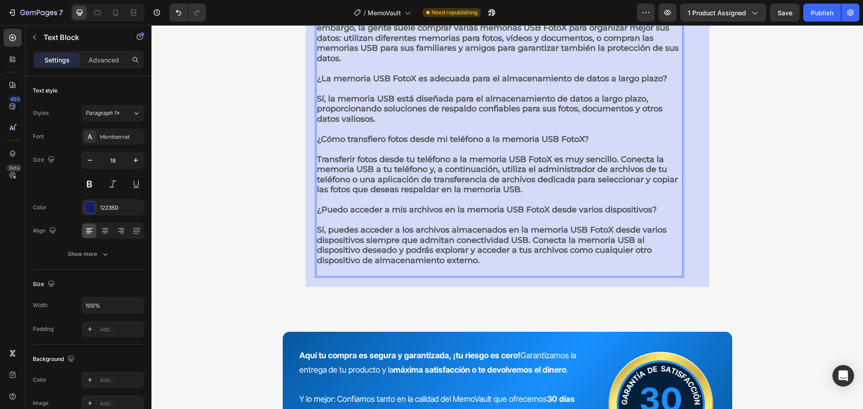
scroll to position [4619, 0]
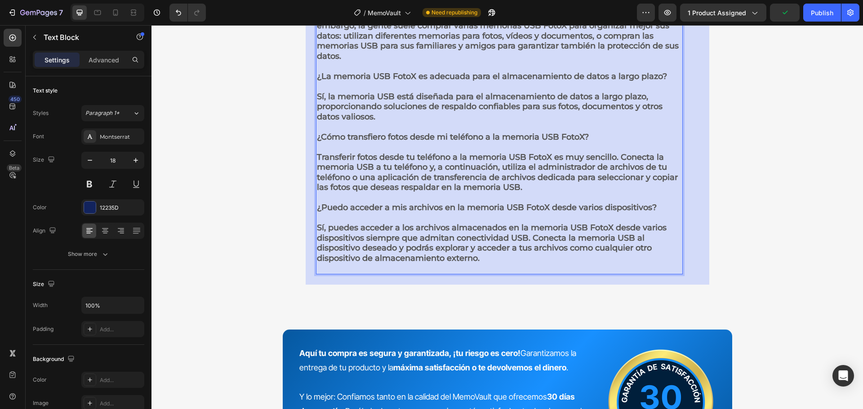
click at [532, 208] on strong "¿Puedo acceder a mis archivos en la memoria USB FotoX desde varios dispositivos?" at bounding box center [487, 208] width 340 height 10
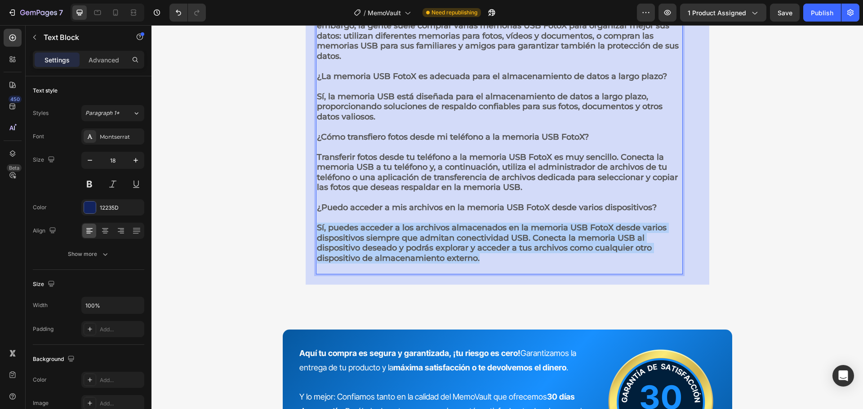
drag, startPoint x: 489, startPoint y: 261, endPoint x: 318, endPoint y: 227, distance: 174.6
click at [317, 228] on p "Sí, puedes acceder a los archivos almacenados en la memoria USB FotoX desde var…" at bounding box center [499, 243] width 365 height 61
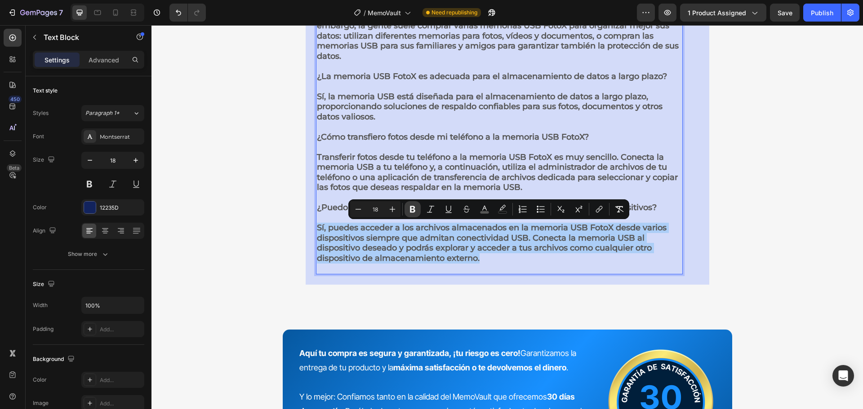
click at [411, 204] on button "Bold" at bounding box center [412, 209] width 16 height 16
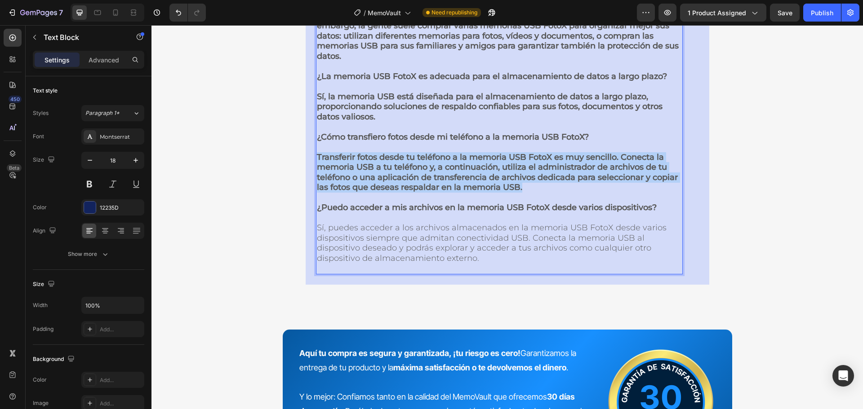
drag, startPoint x: 514, startPoint y: 184, endPoint x: 313, endPoint y: 156, distance: 203.6
click at [316, 156] on div "¿Cuántas memorias USB FotoX necesito para mis necesidades de almacenamiento? La…" at bounding box center [499, 126] width 367 height 295
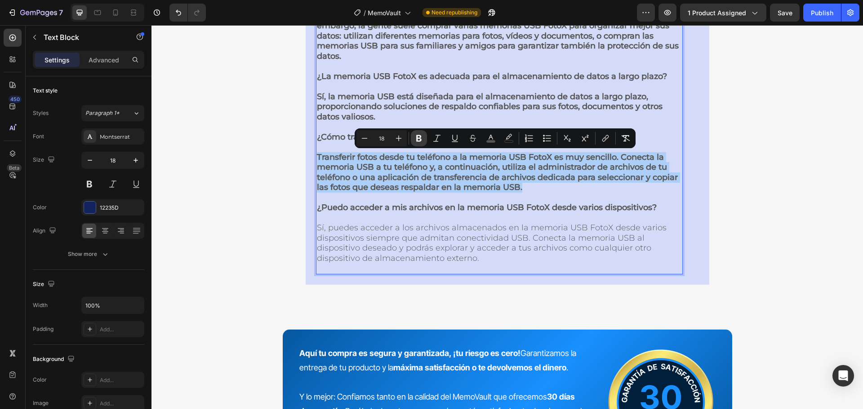
click at [421, 137] on icon "Editor contextual toolbar" at bounding box center [418, 138] width 9 height 9
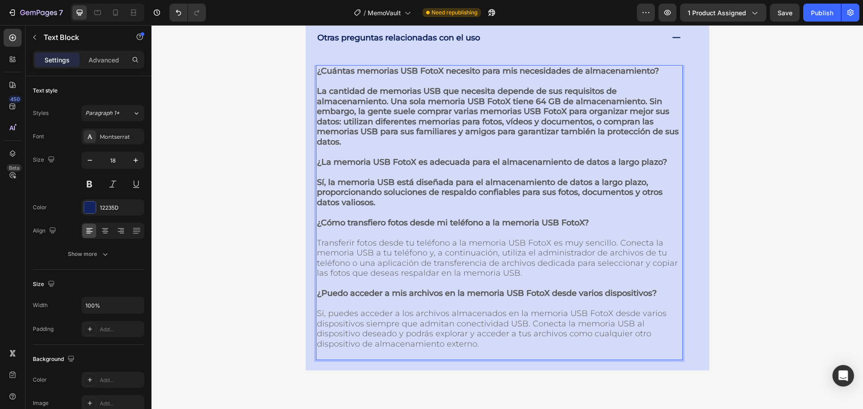
scroll to position [4529, 0]
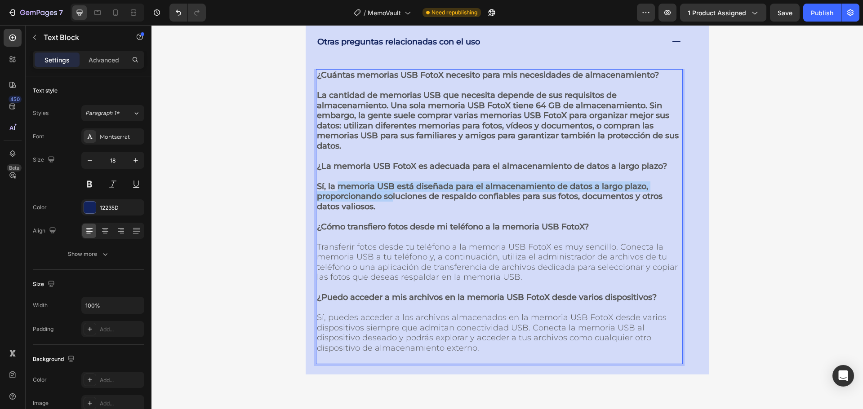
drag, startPoint x: 390, startPoint y: 201, endPoint x: 335, endPoint y: 188, distance: 56.3
click at [335, 188] on strong "Sí, la memoria USB está diseñada para el almacenamiento de datos a largo plazo,…" at bounding box center [490, 197] width 346 height 30
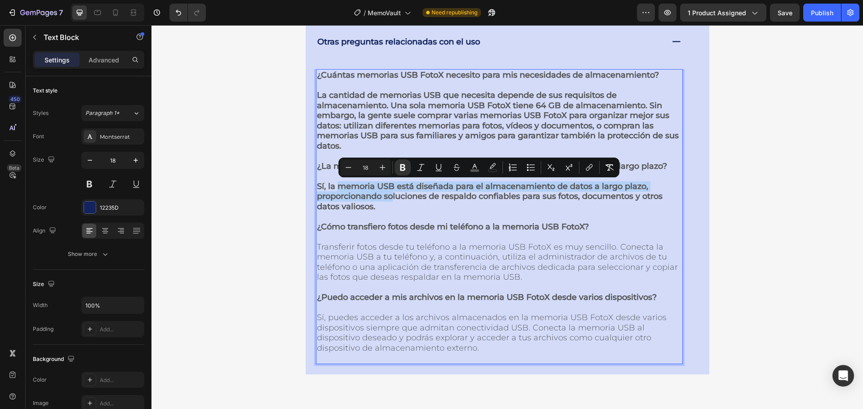
click at [370, 199] on strong "Sí, la memoria USB está diseñada para el almacenamiento de datos a largo plazo,…" at bounding box center [490, 197] width 346 height 30
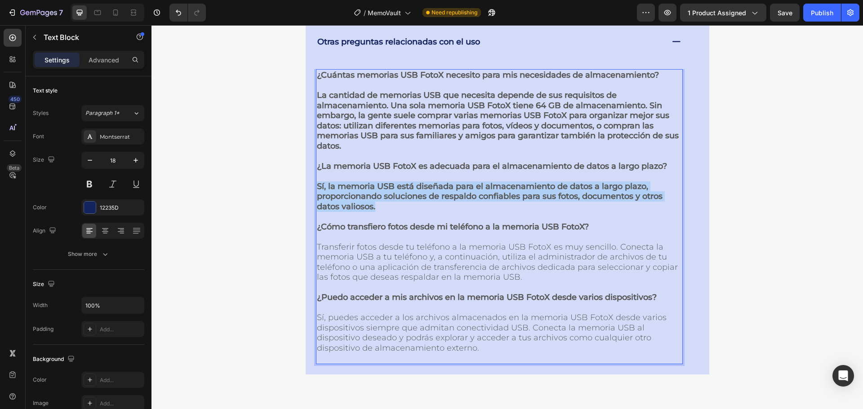
drag, startPoint x: 381, startPoint y: 206, endPoint x: 314, endPoint y: 185, distance: 70.6
click at [317, 185] on p "Sí, la memoria USB está diseñada para el almacenamiento de datos a largo plazo,…" at bounding box center [499, 191] width 365 height 40
click at [409, 192] on strong "Sí, la memoria USB está diseñada para el almacenamiento de datos a largo plazo,…" at bounding box center [490, 197] width 346 height 30
click at [412, 202] on p "Sí, la memoria USB está diseñada para el almacenamiento de datos a largo plazo,…" at bounding box center [499, 191] width 365 height 40
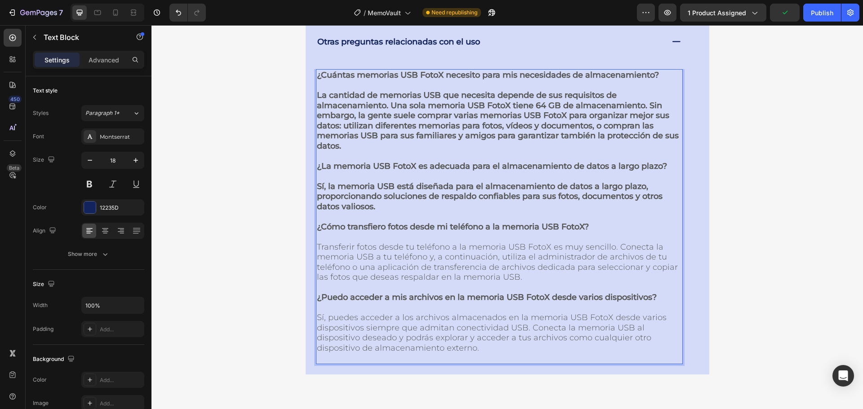
click at [447, 244] on span "Transferir fotos desde tu teléfono a la memoria USB FotoX es muy sencillo. Cone…" at bounding box center [497, 262] width 361 height 40
click at [373, 209] on p "Sí, la memoria USB está diseñada para el almacenamiento de datos a largo plazo,…" at bounding box center [499, 191] width 365 height 40
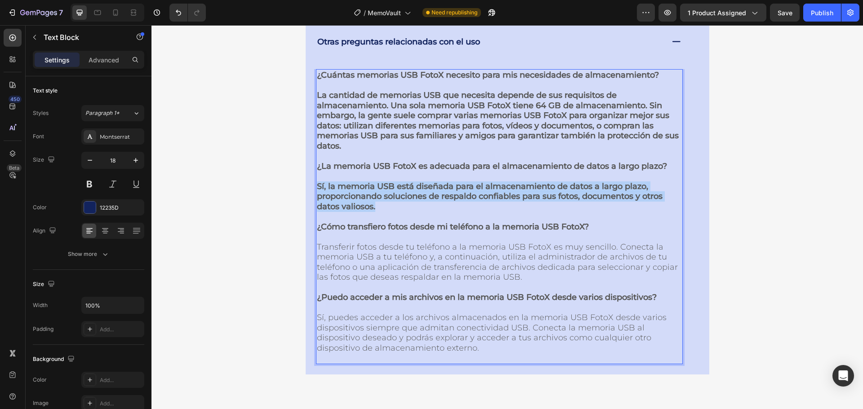
drag, startPoint x: 374, startPoint y: 208, endPoint x: 315, endPoint y: 186, distance: 63.7
click at [317, 186] on p "Sí, la memoria USB está diseñada para el almacenamiento de datos a largo plazo,…" at bounding box center [499, 191] width 365 height 40
drag, startPoint x: 413, startPoint y: 202, endPoint x: 422, endPoint y: 202, distance: 8.5
click at [414, 202] on p "Sí, la memoria USB está diseñada para el almacenamiento de datos a largo plazo,…" at bounding box center [499, 191] width 365 height 40
click at [425, 201] on strong "Sí, la memoria USB está diseñada para el almacenamiento de datos a largo plazo,…" at bounding box center [490, 197] width 346 height 30
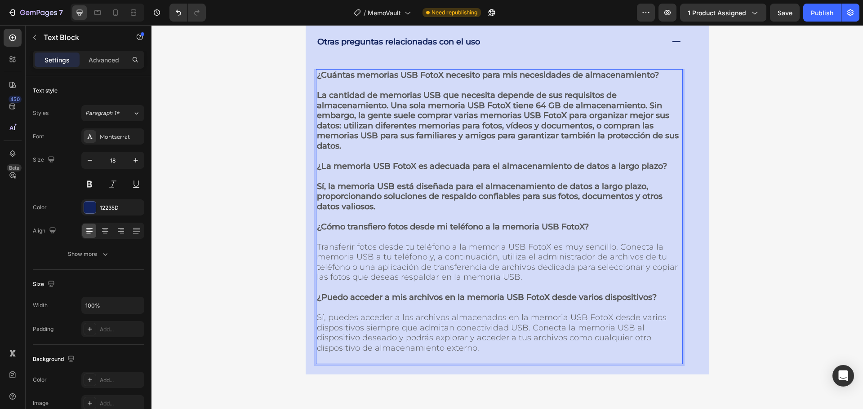
click at [438, 170] on strong "¿La memoria USB FotoX es adecuada para el almacenamiento de datos a largo plazo?" at bounding box center [492, 166] width 350 height 10
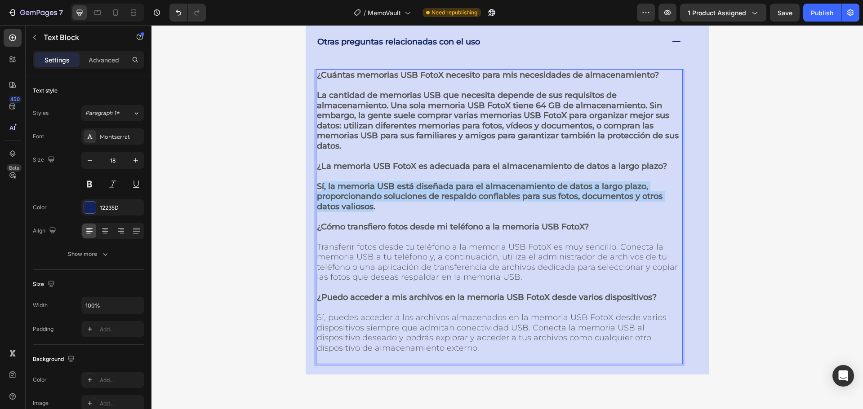
drag, startPoint x: 316, startPoint y: 183, endPoint x: 370, endPoint y: 210, distance: 60.3
click at [370, 210] on strong "Sí, la memoria USB está diseñada para el almacenamiento de datos a largo plazo,…" at bounding box center [490, 197] width 346 height 30
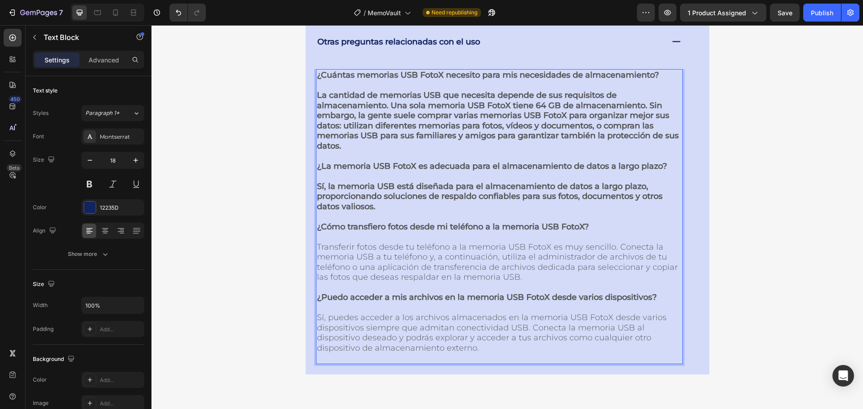
click at [398, 206] on p "Sí, la memoria USB está diseñada para el almacenamiento de datos a largo plazo,…" at bounding box center [499, 191] width 365 height 40
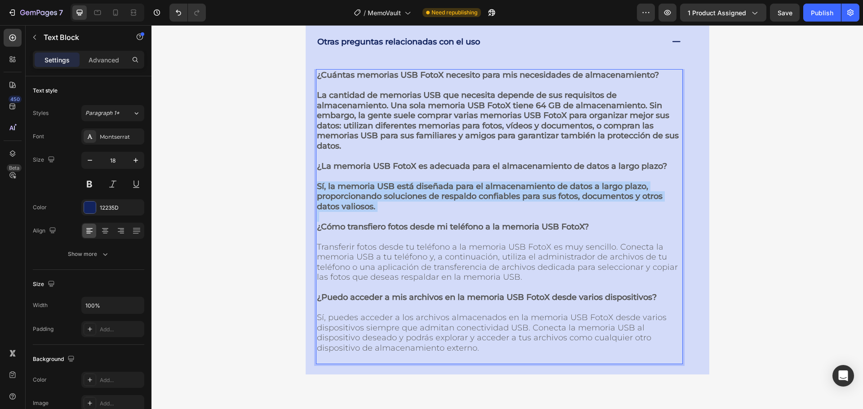
click at [398, 206] on p "Sí, la memoria USB está diseñada para el almacenamiento de datos a largo plazo,…" at bounding box center [499, 191] width 365 height 40
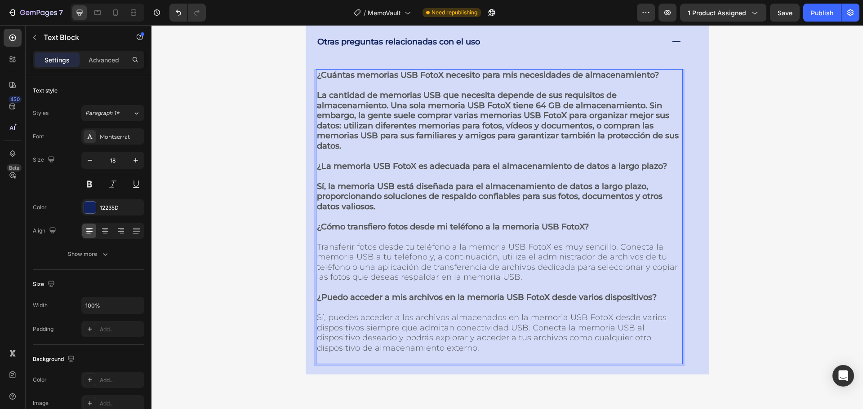
click at [398, 110] on strong "La cantidad de memorias USB que necesita depende de sus requisitos de almacenam…" at bounding box center [498, 120] width 362 height 61
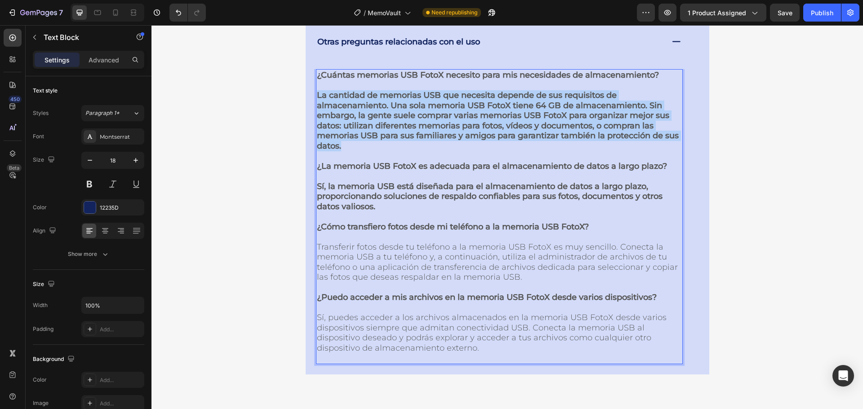
drag, startPoint x: 314, startPoint y: 94, endPoint x: 362, endPoint y: 148, distance: 72.5
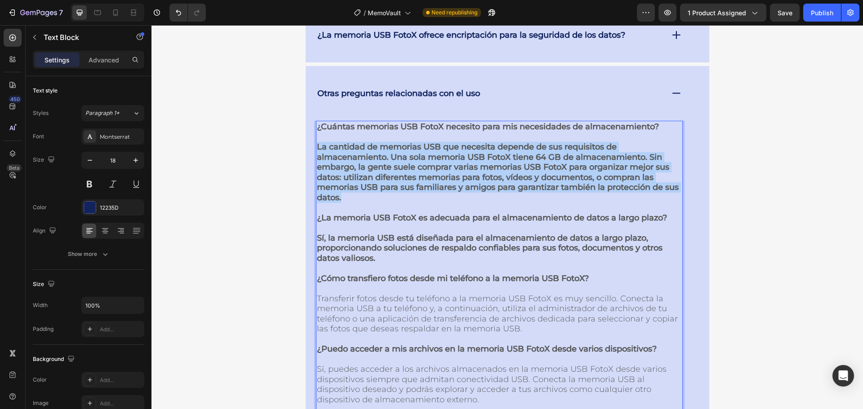
scroll to position [4395, 0]
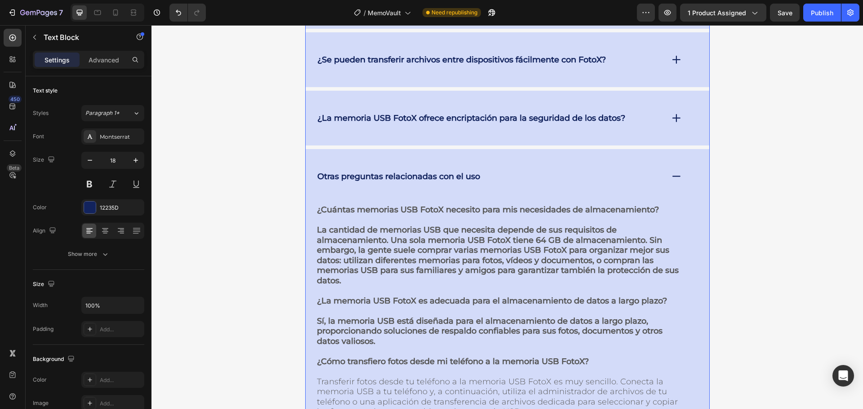
click at [587, 173] on div "Otras preguntas relacionadas con el uso" at bounding box center [489, 176] width 347 height 14
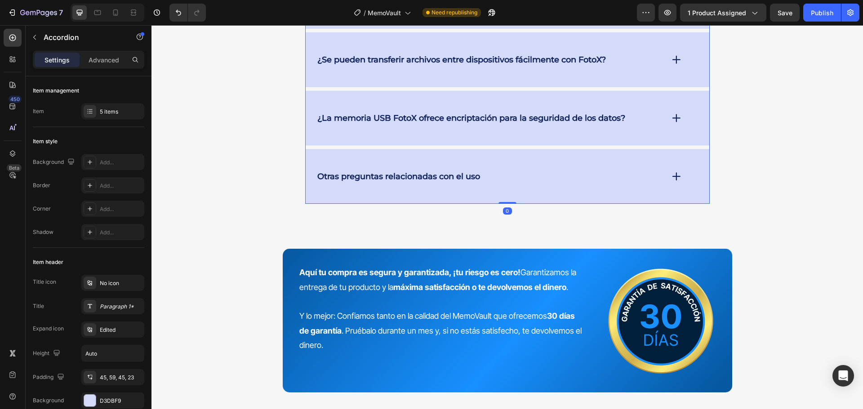
click at [588, 170] on div "Otras preguntas relacionadas con el uso" at bounding box center [489, 176] width 347 height 14
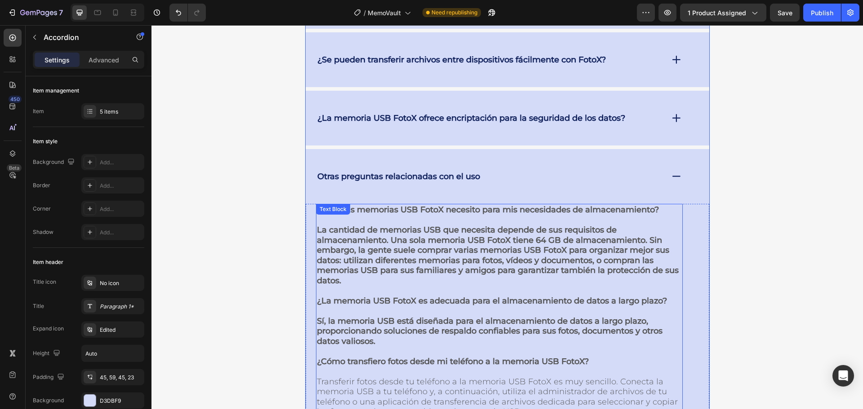
click at [454, 235] on strong "La cantidad de memorias USB que necesita depende de sus requisitos de almacenam…" at bounding box center [498, 255] width 362 height 61
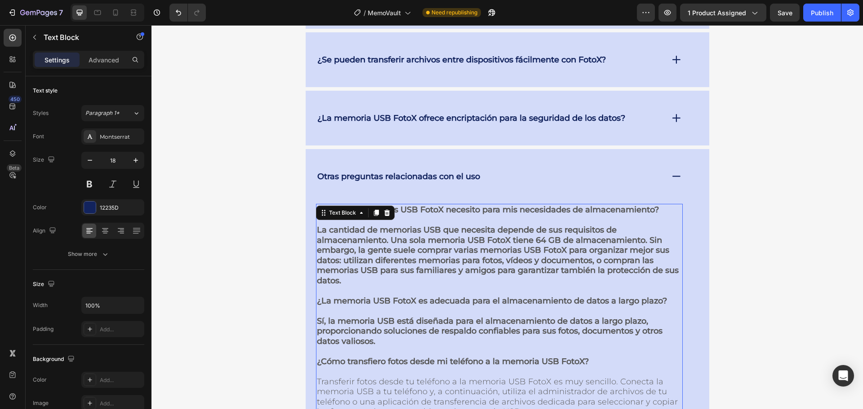
click at [415, 237] on strong "La cantidad de memorias USB que necesita depende de sus requisitos de almacenam…" at bounding box center [498, 255] width 362 height 61
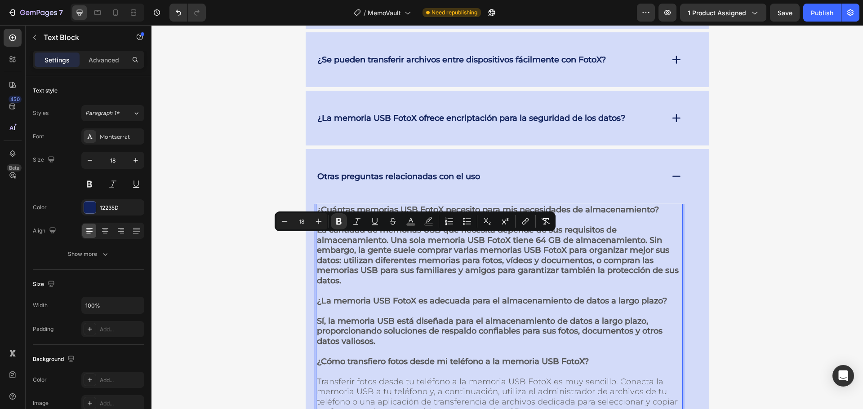
click at [326, 244] on strong "La cantidad de memorias USB que necesita depende de sus requisitos de almacenam…" at bounding box center [498, 255] width 362 height 61
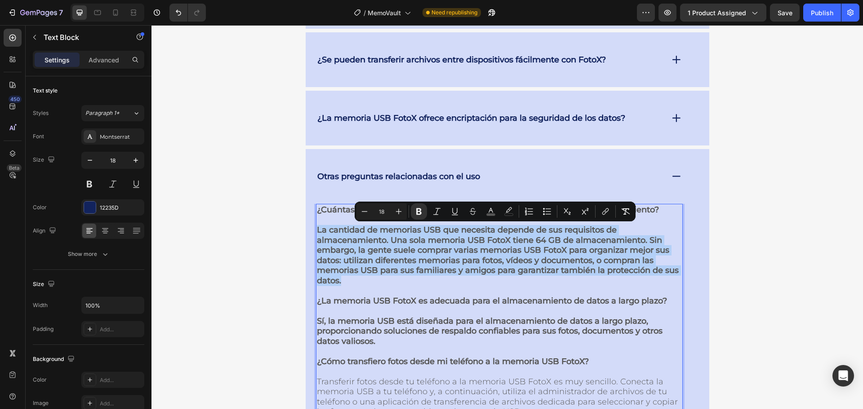
drag, startPoint x: 315, startPoint y: 231, endPoint x: 346, endPoint y: 284, distance: 61.6
click at [346, 284] on p "La cantidad de memorias USB que necesita depende de sus requisitos de almacenam…" at bounding box center [499, 250] width 365 height 71
click at [421, 212] on icon "Editor contextual toolbar" at bounding box center [418, 211] width 5 height 7
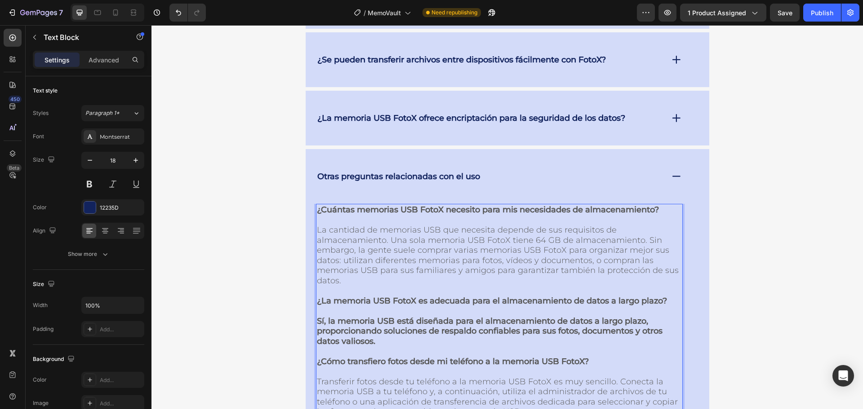
click at [443, 261] on span "La cantidad de memorias USB que necesita depende de sus requisitos de almacenam…" at bounding box center [498, 255] width 362 height 61
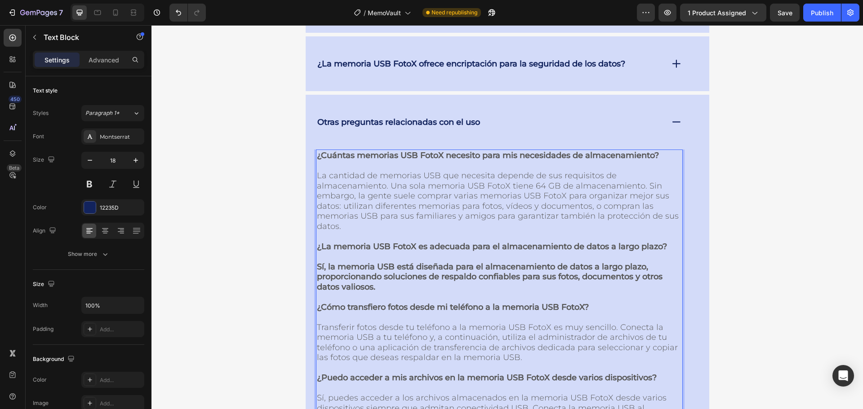
scroll to position [4484, 0]
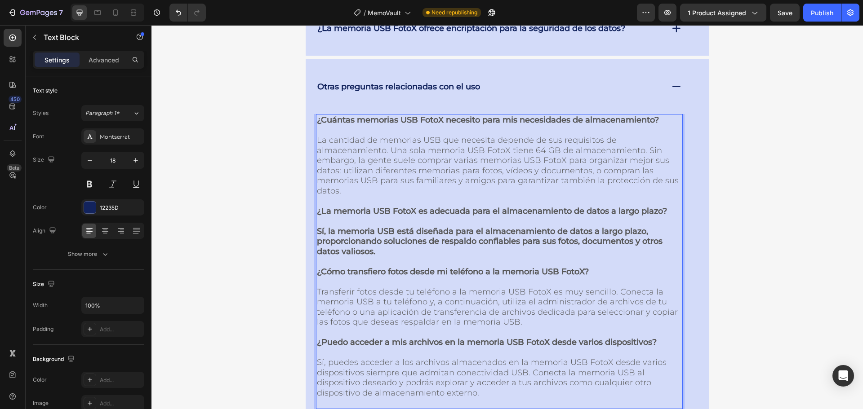
click at [330, 244] on strong "Sí, la memoria USB está diseñada para el almacenamiento de datos a largo plazo,…" at bounding box center [490, 241] width 346 height 30
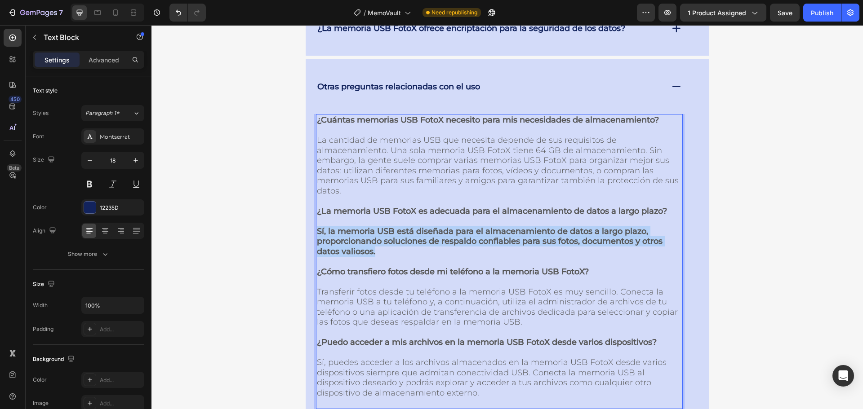
drag, startPoint x: 315, startPoint y: 230, endPoint x: 376, endPoint y: 248, distance: 64.1
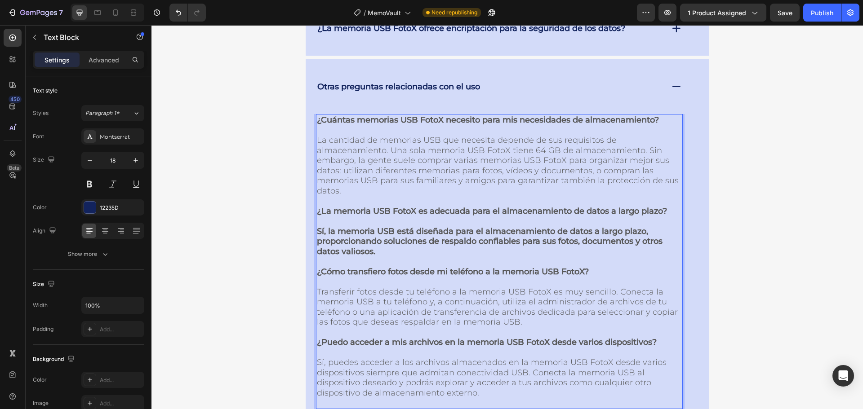
click at [571, 298] on span "Transferir fotos desde tu teléfono a la memoria USB FotoX es muy sencillo. Cone…" at bounding box center [497, 307] width 361 height 40
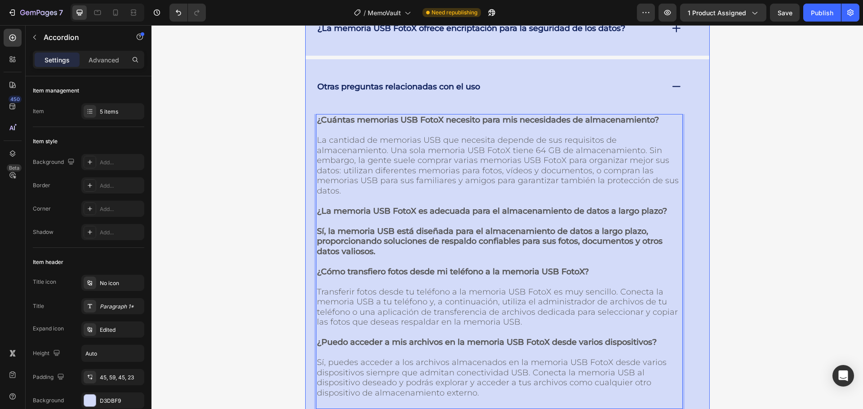
click at [637, 101] on div "Otras preguntas relacionadas con el uso" at bounding box center [507, 86] width 403 height 55
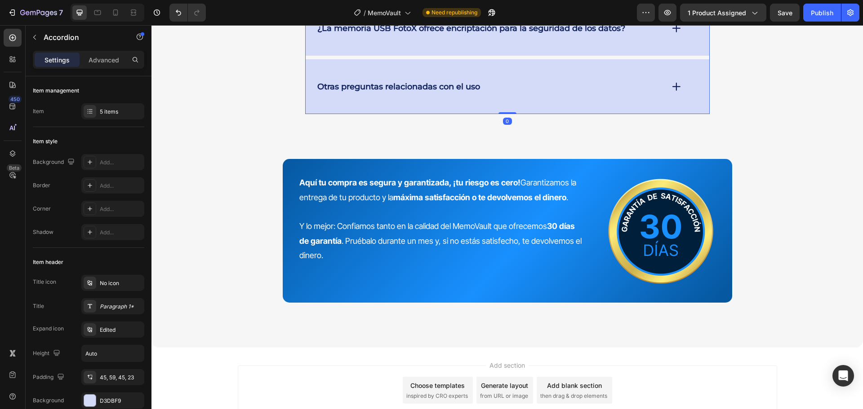
click at [592, 89] on div "Otras preguntas relacionadas con el uso" at bounding box center [489, 87] width 347 height 14
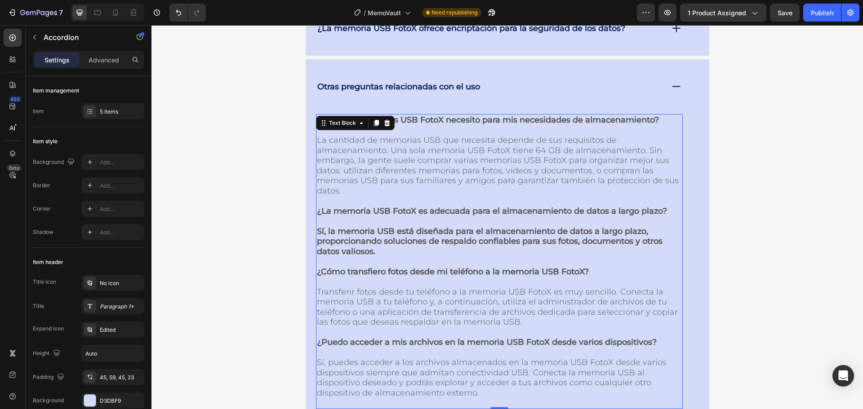
drag, startPoint x: 354, startPoint y: 234, endPoint x: 341, endPoint y: 236, distance: 13.7
click at [354, 234] on strong "Sí, la memoria USB está diseñada para el almacenamiento de datos a largo plazo,…" at bounding box center [490, 241] width 346 height 30
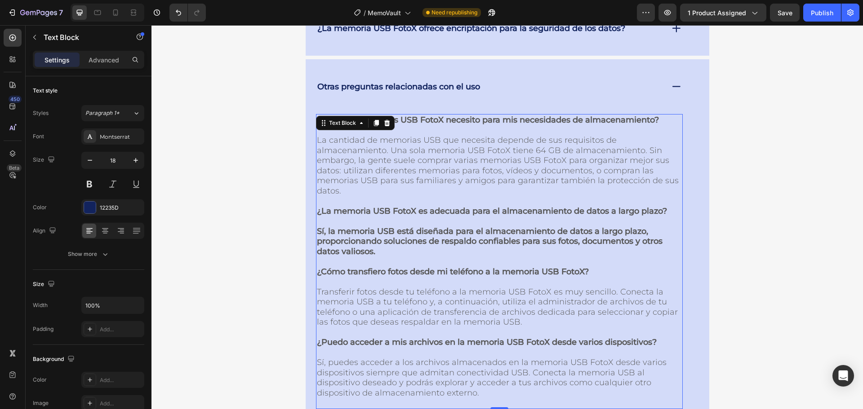
drag, startPoint x: 341, startPoint y: 236, endPoint x: 328, endPoint y: 236, distance: 13.0
click at [341, 237] on strong "Sí, la memoria USB está diseñada para el almacenamiento de datos a largo plazo,…" at bounding box center [490, 241] width 346 height 30
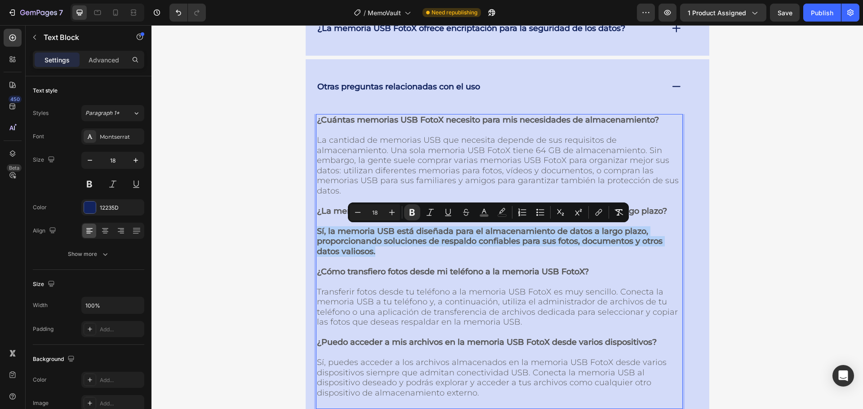
drag, startPoint x: 314, startPoint y: 233, endPoint x: 380, endPoint y: 253, distance: 69.1
click at [380, 253] on p "Sí, la memoria USB está diseñada para el almacenamiento de datos a largo plazo,…" at bounding box center [499, 236] width 365 height 40
click at [413, 208] on button "Bold" at bounding box center [412, 212] width 16 height 16
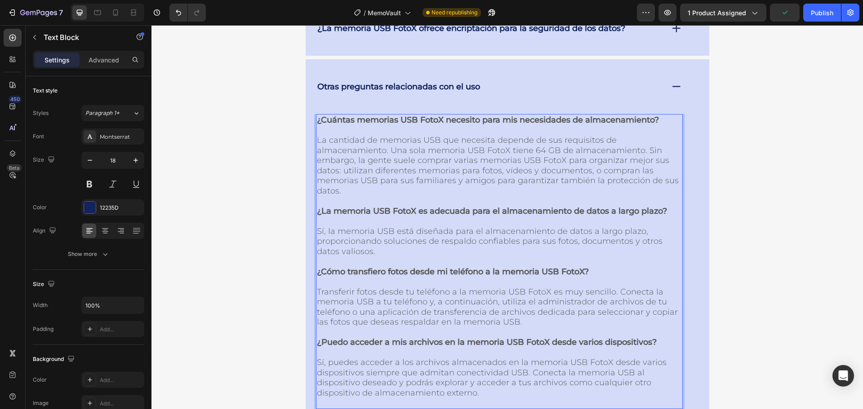
click at [497, 259] on p "¿Cómo transfiero fotos desde mi teléfono a la memoria USB FotoX?" at bounding box center [499, 267] width 365 height 20
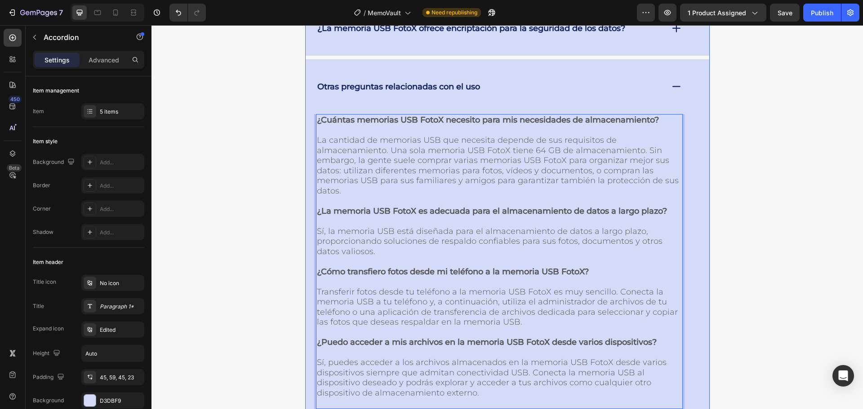
drag, startPoint x: 614, startPoint y: 85, endPoint x: 620, endPoint y: 83, distance: 6.7
click at [614, 85] on div "Otras preguntas relacionadas con el uso" at bounding box center [489, 87] width 347 height 14
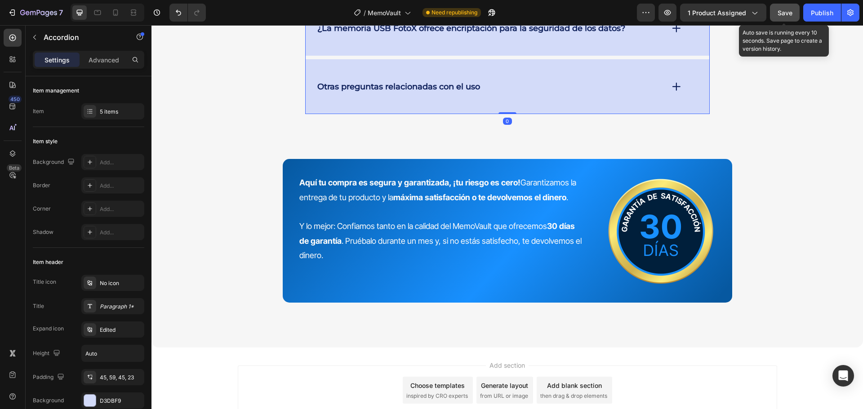
click at [783, 13] on span "Save" at bounding box center [784, 13] width 15 height 8
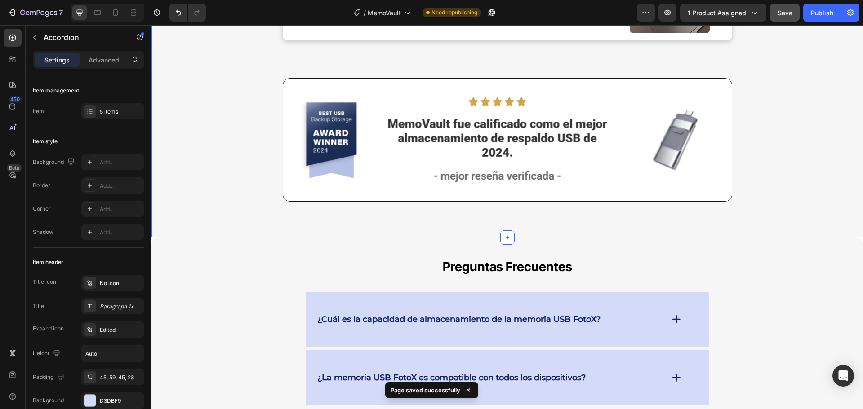
scroll to position [4035, 0]
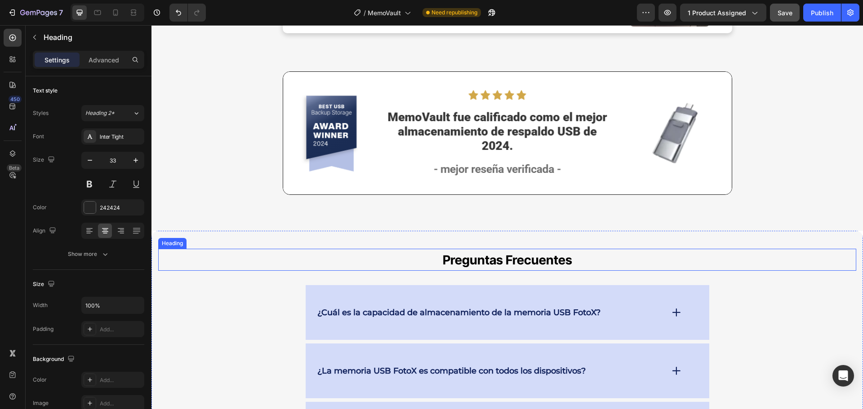
click at [556, 253] on span "Preguntas Frecuentes" at bounding box center [507, 260] width 129 height 15
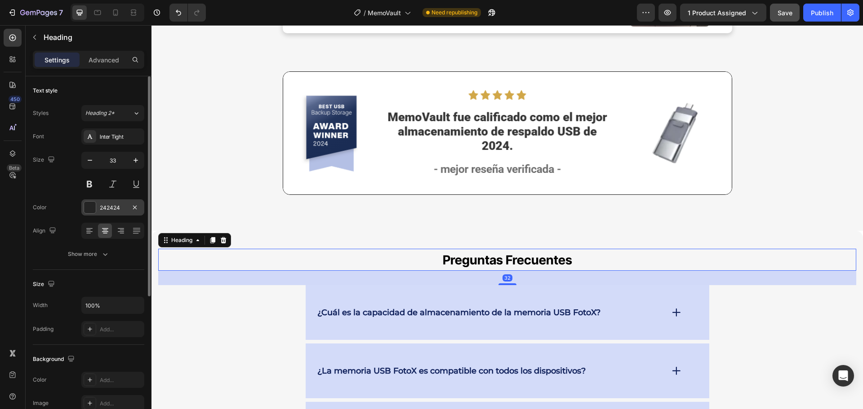
click at [112, 201] on div "242424" at bounding box center [112, 207] width 63 height 16
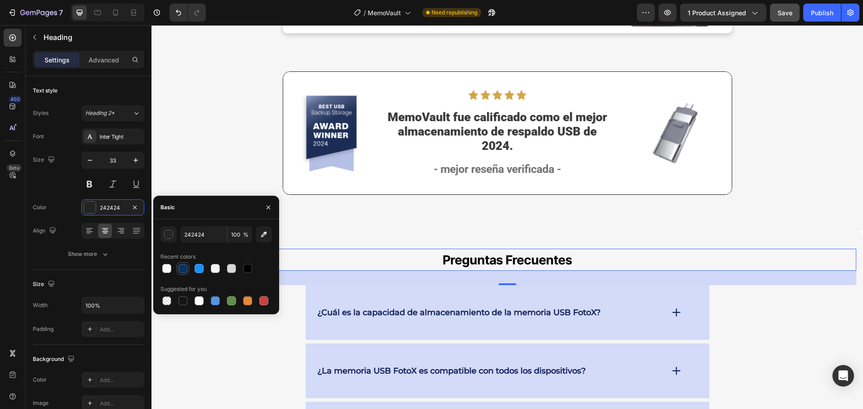
click at [186, 270] on div at bounding box center [182, 268] width 9 height 9
type input "073362"
click at [202, 233] on input "073362" at bounding box center [203, 234] width 47 height 16
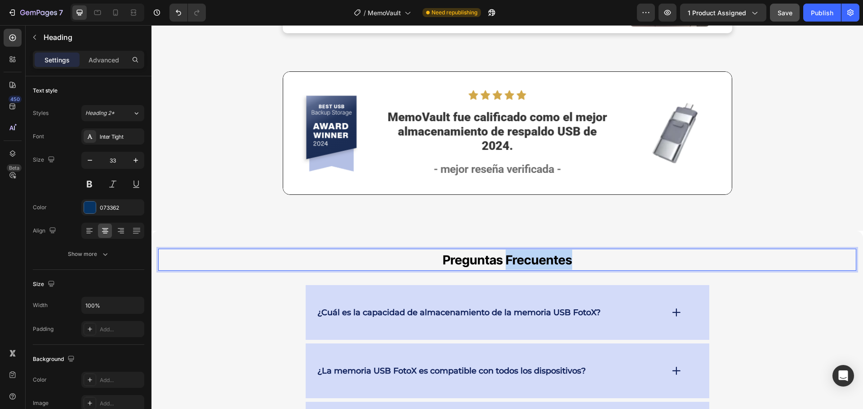
click at [533, 253] on span "Preguntas Frecuentes" at bounding box center [507, 260] width 129 height 15
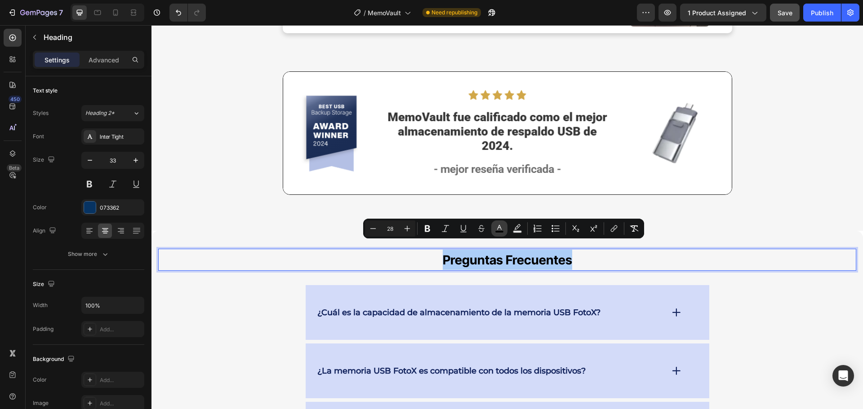
click at [503, 232] on rect "Editor contextual toolbar" at bounding box center [499, 232] width 9 height 2
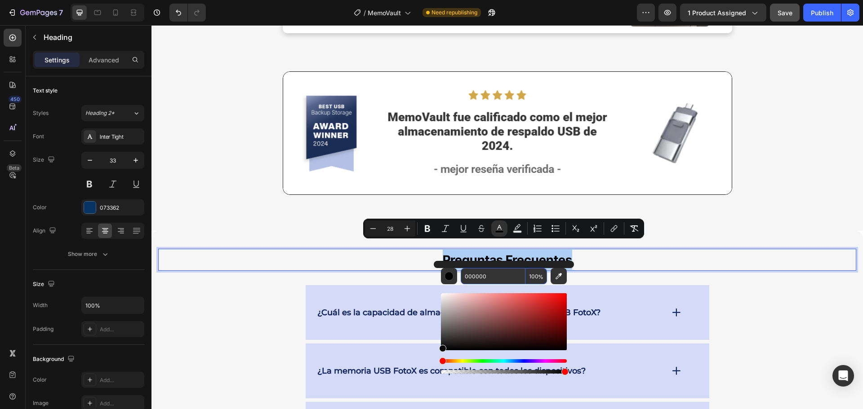
click at [501, 275] on input "000000" at bounding box center [493, 276] width 65 height 16
paste input "73362"
type input "073362"
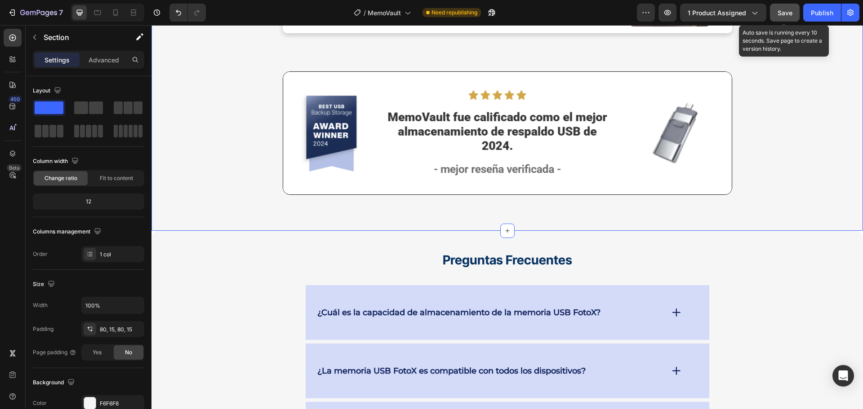
click at [785, 12] on span "Save" at bounding box center [784, 13] width 15 height 8
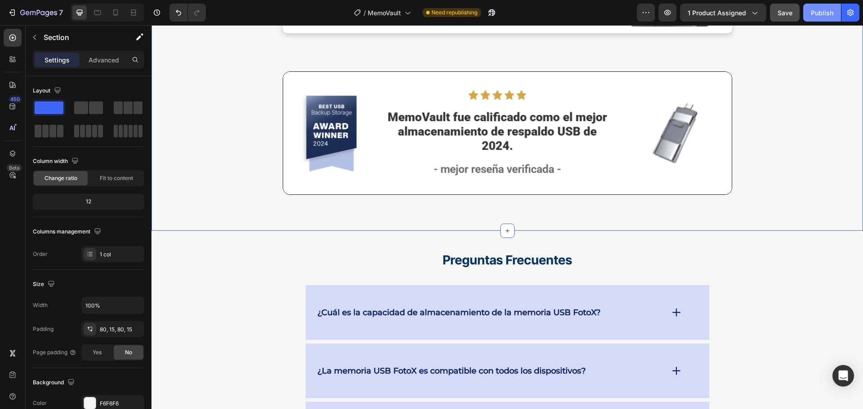
click at [818, 17] on div "Publish" at bounding box center [822, 12] width 22 height 9
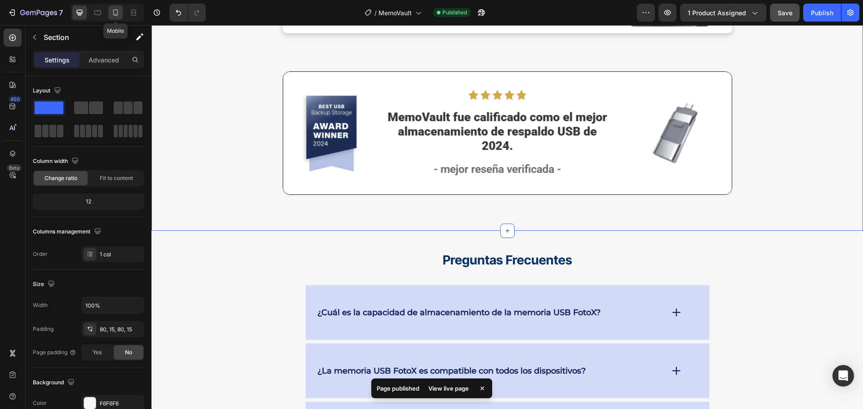
click at [117, 11] on icon at bounding box center [115, 12] width 5 height 6
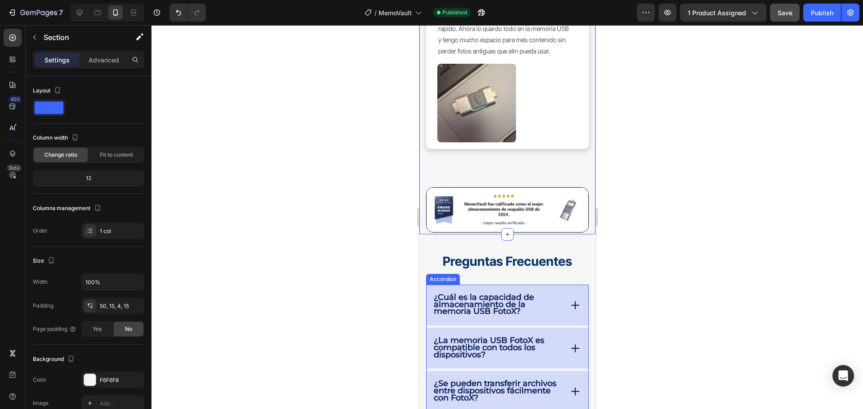
scroll to position [4707, 0]
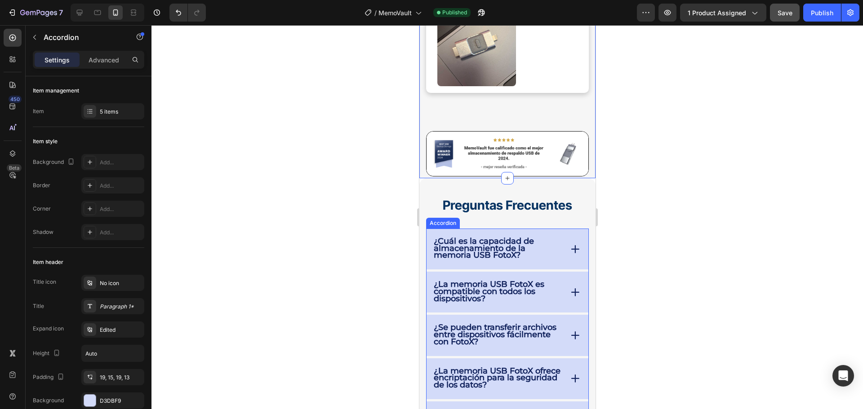
click at [511, 236] on strong "¿Cuál es la capacidad de almacenamiento de la memoria USB FotoX?" at bounding box center [483, 248] width 100 height 24
click at [504, 236] on strong "¿Cuál es la capacidad de almacenamiento de la memoria USB FotoX?" at bounding box center [483, 248] width 100 height 24
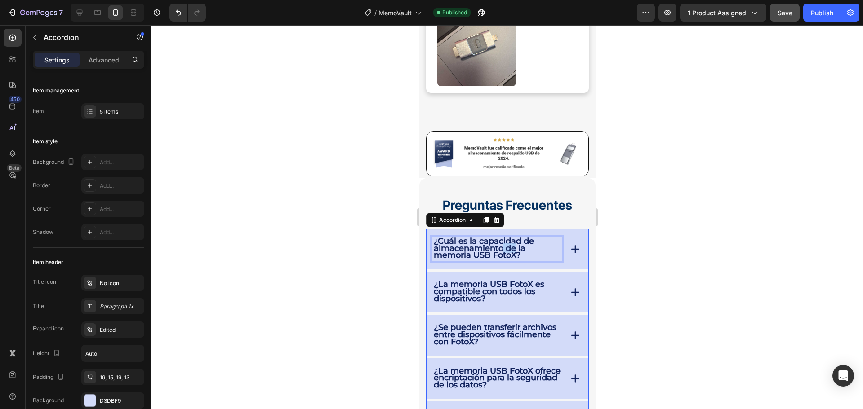
click at [504, 236] on strong "¿Cuál es la capacidad de almacenamiento de la memoria USB FotoX?" at bounding box center [483, 248] width 100 height 24
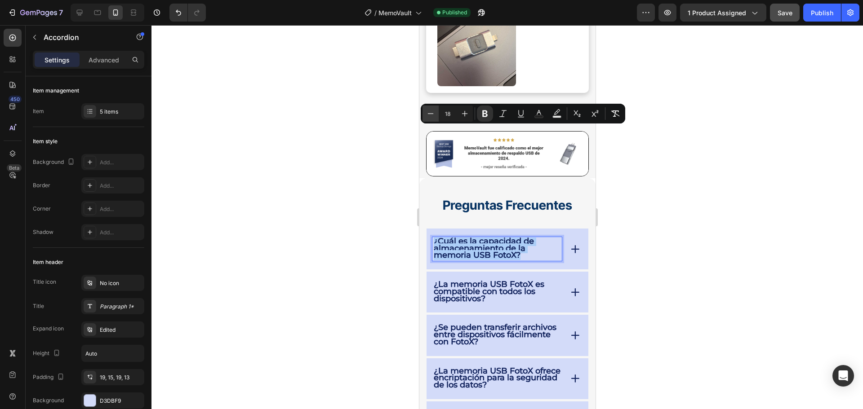
click at [431, 112] on icon "Editor contextual toolbar" at bounding box center [430, 113] width 9 height 9
type input "15"
click at [518, 279] on strong "¿La memoria USB FotoX es compatible con todos los dispositivos?" at bounding box center [488, 291] width 111 height 24
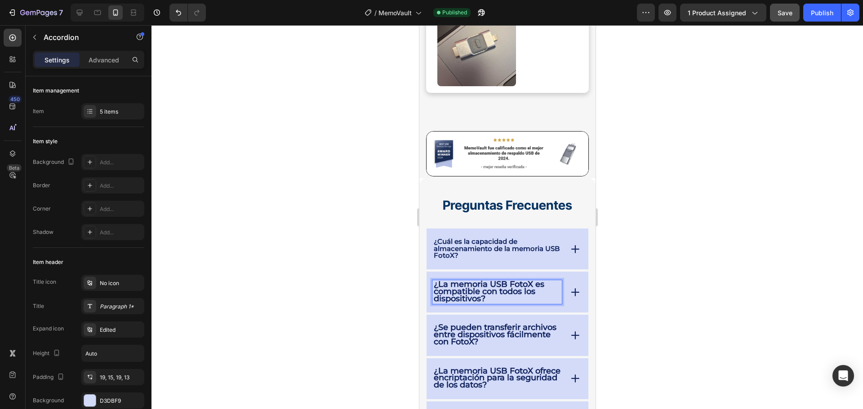
click at [518, 279] on strong "¿La memoria USB FotoX es compatible con todos los dispositivos?" at bounding box center [488, 291] width 111 height 24
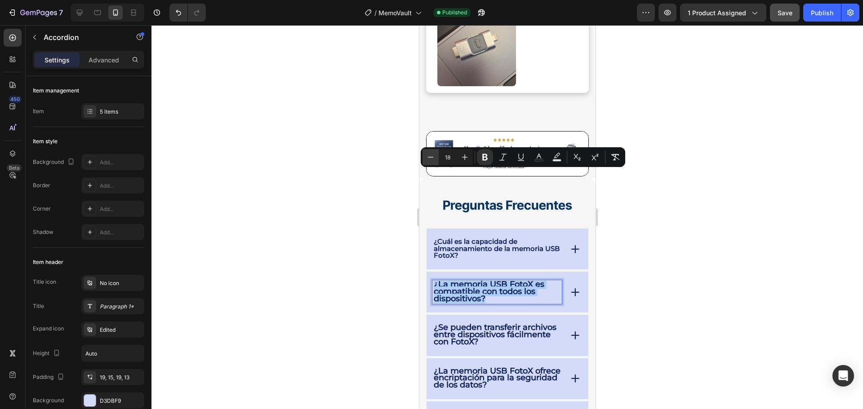
click at [431, 156] on icon "Editor contextual toolbar" at bounding box center [430, 157] width 9 height 9
click at [431, 155] on icon "Editor contextual toolbar" at bounding box center [430, 157] width 9 height 9
type input "15"
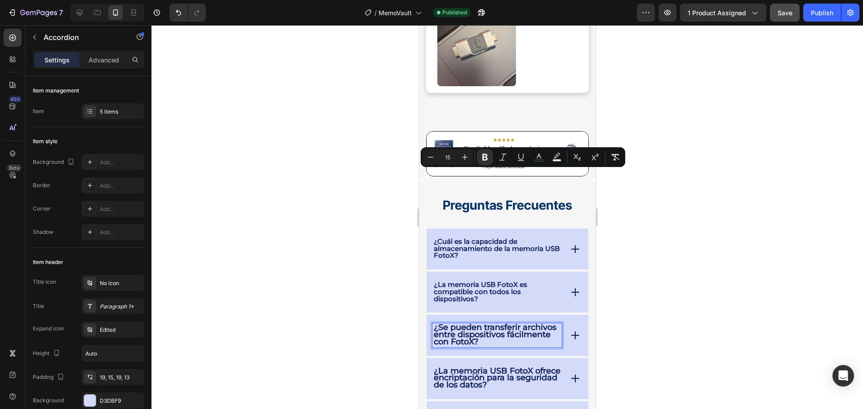
click at [464, 323] on strong "¿Se pueden transferir archivos entre dispositivos fácilmente con FotoX?" at bounding box center [494, 335] width 123 height 24
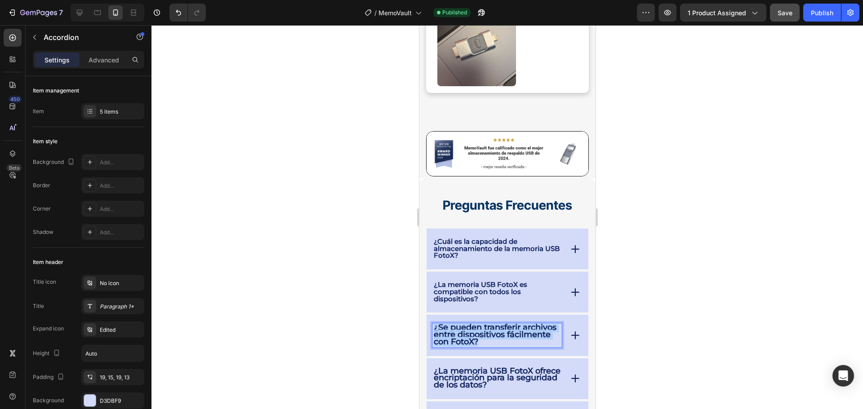
click at [464, 323] on strong "¿Se pueden transferir archivos entre dispositivos fácilmente con FotoX?" at bounding box center [494, 335] width 123 height 24
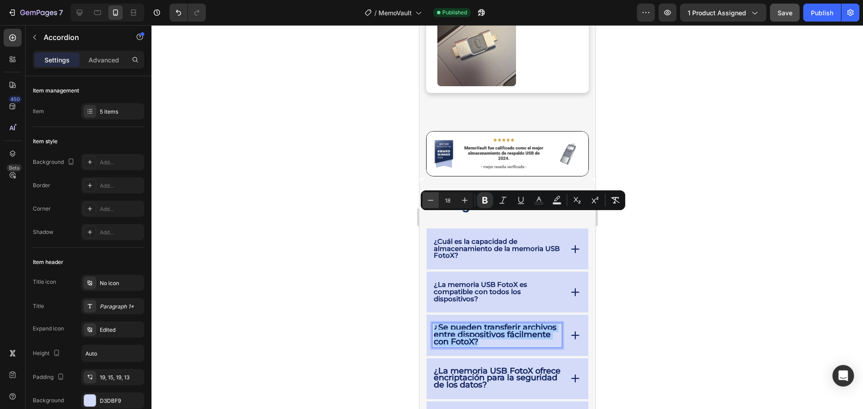
click at [435, 202] on button "Minus" at bounding box center [430, 200] width 16 height 16
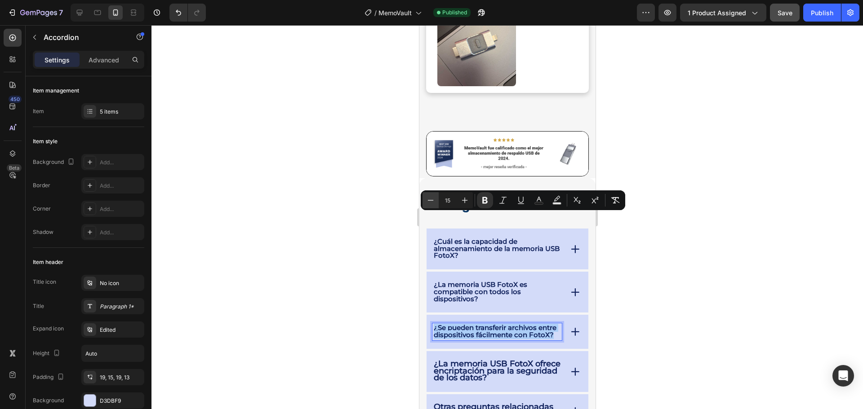
click at [435, 202] on button "Minus" at bounding box center [430, 200] width 16 height 16
click at [465, 200] on icon "Editor contextual toolbar" at bounding box center [465, 201] width 6 height 6
type input "15"
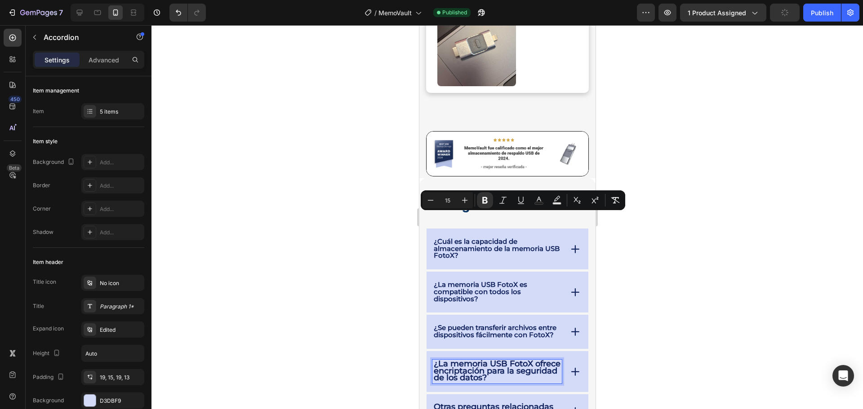
click at [478, 359] on strong "¿La memoria USB FotoX ofrece encriptación para la seguridad de los datos?" at bounding box center [496, 371] width 127 height 24
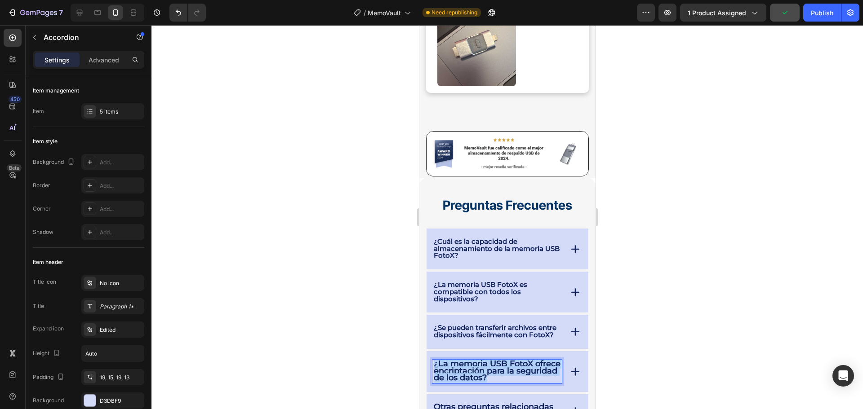
click at [478, 359] on strong "¿La memoria USB FotoX ofrece encriptación para la seguridad de los datos?" at bounding box center [496, 371] width 127 height 24
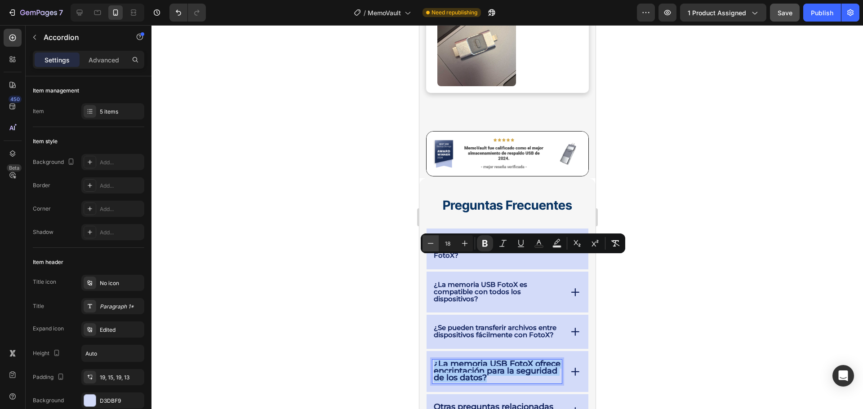
click at [434, 244] on icon "Editor contextual toolbar" at bounding box center [430, 243] width 9 height 9
type input "15"
click at [454, 402] on strong "Otras preguntas relacionadas con el uso" at bounding box center [493, 410] width 120 height 17
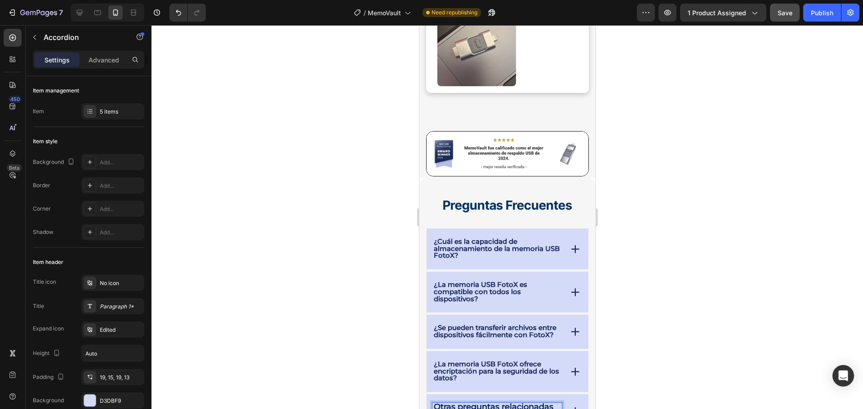
click at [484, 402] on strong "Otras preguntas relacionadas con el uso" at bounding box center [493, 410] width 120 height 17
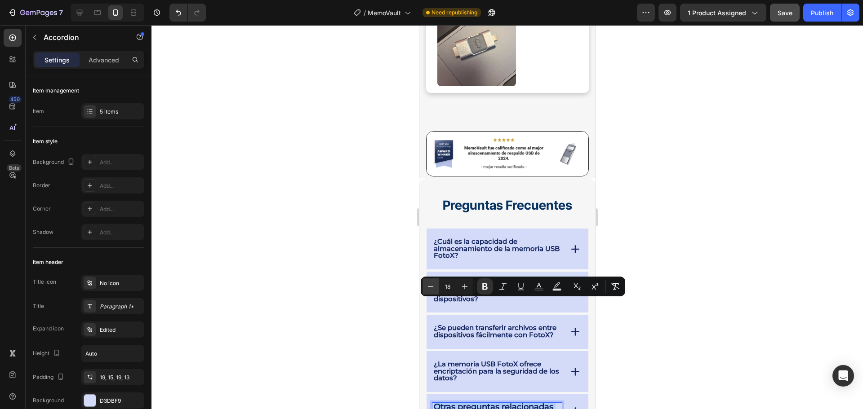
click at [433, 288] on icon "Editor contextual toolbar" at bounding box center [430, 286] width 9 height 9
type input "15"
click at [523, 394] on div "Otras preguntas relacionadas con el uso" at bounding box center [507, 411] width 162 height 34
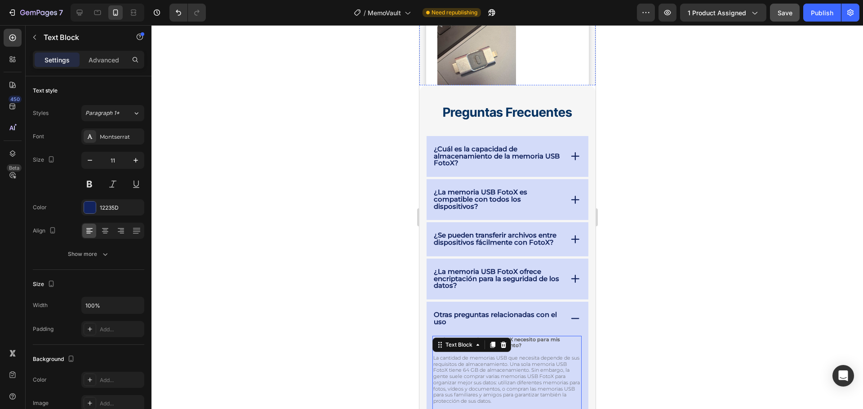
scroll to position [4662, 0]
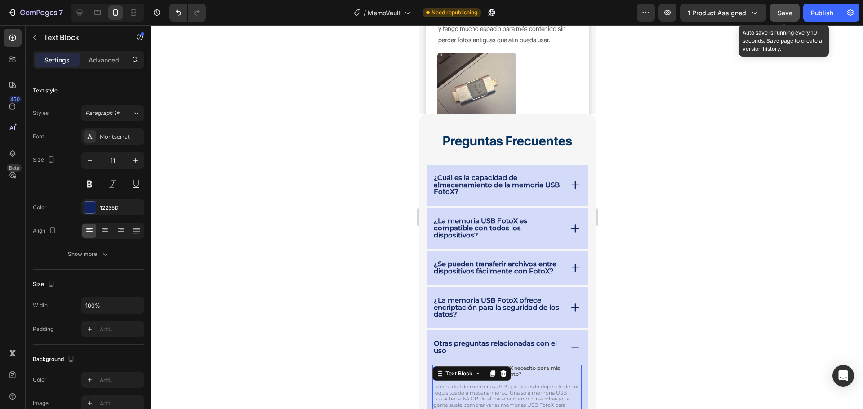
click at [782, 13] on span "Save" at bounding box center [784, 13] width 15 height 8
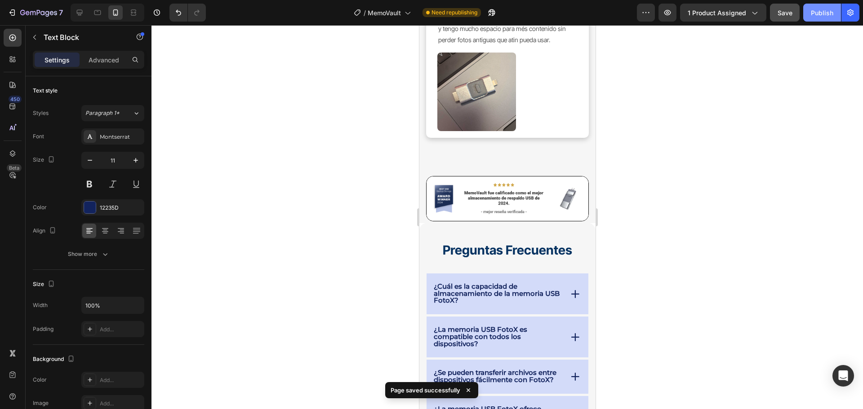
drag, startPoint x: 812, startPoint y: 7, endPoint x: 810, endPoint y: 11, distance: 4.6
click at [812, 9] on button "Publish" at bounding box center [822, 13] width 38 height 18
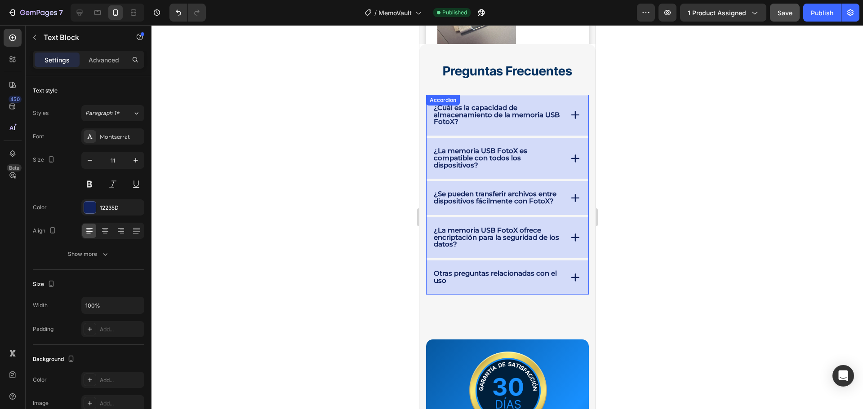
scroll to position [4633, 0]
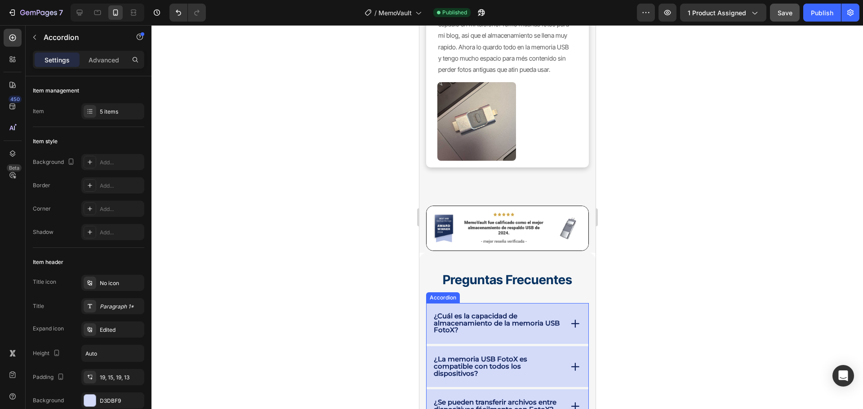
click at [469, 312] on strong "¿Cuál es la capacidad de almacenamiento de la memoria USB FotoX?" at bounding box center [496, 323] width 126 height 23
click at [470, 312] on strong "¿Cuál es la capacidad de almacenamiento de la memoria USB FotoX?" at bounding box center [496, 323] width 126 height 23
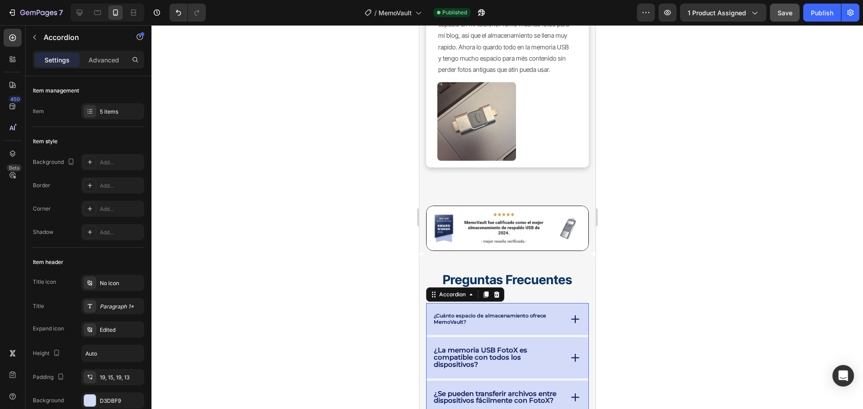
click at [553, 303] on div "¿Cuánto espacio de almacenamiento ofrece MemoVault?" at bounding box center [507, 319] width 162 height 32
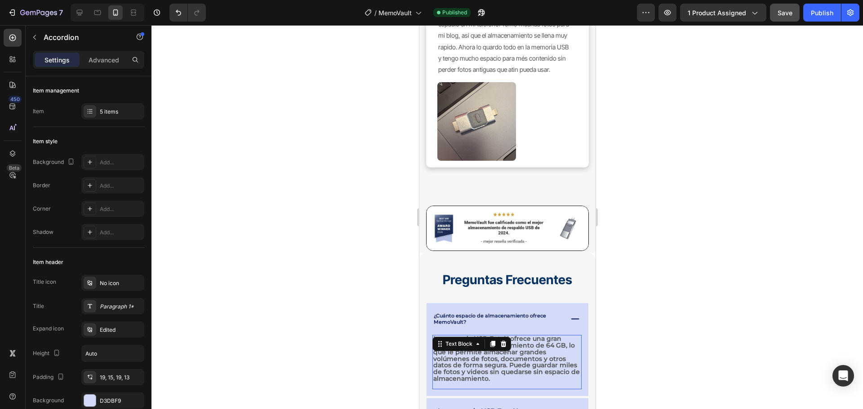
click at [513, 335] on strong "La memoria USB FotoX ofrece una gran capacidad de almacenamiento de 64 GB, lo q…" at bounding box center [506, 359] width 146 height 48
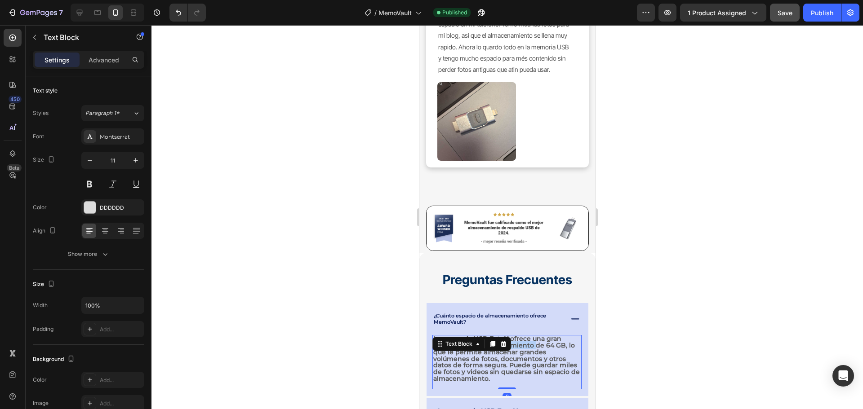
click at [513, 335] on strong "La memoria USB FotoX ofrece una gran capacidad de almacenamiento de 64 GB, lo q…" at bounding box center [506, 359] width 146 height 48
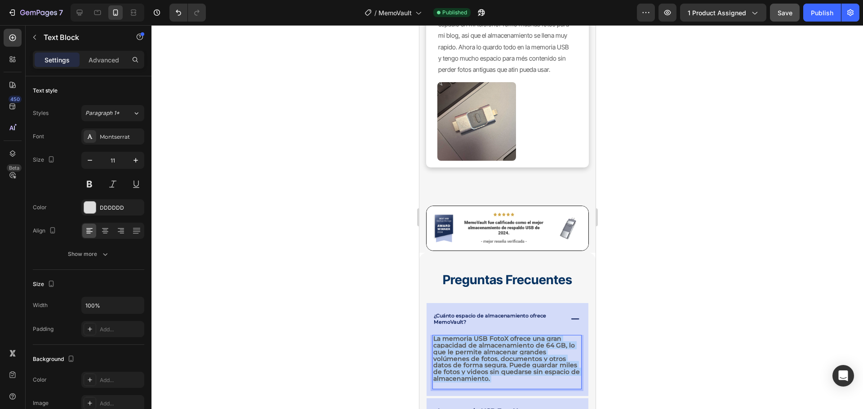
click at [513, 335] on strong "La memoria USB FotoX ofrece una gran capacidad de almacenamiento de 64 GB, lo q…" at bounding box center [506, 359] width 146 height 48
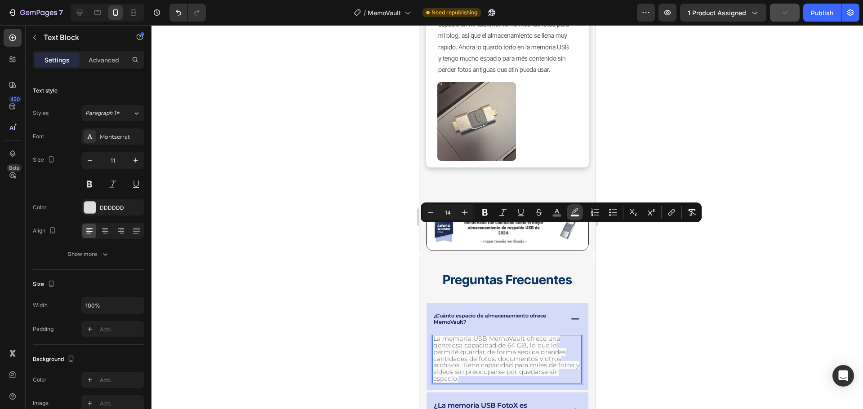
click at [571, 208] on icon "Editor contextual toolbar" at bounding box center [574, 212] width 9 height 9
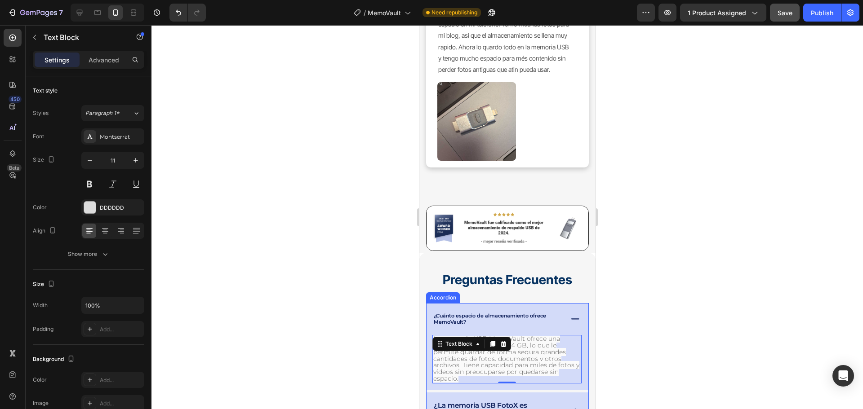
drag, startPoint x: 1022, startPoint y: 411, endPoint x: 570, endPoint y: 389, distance: 452.5
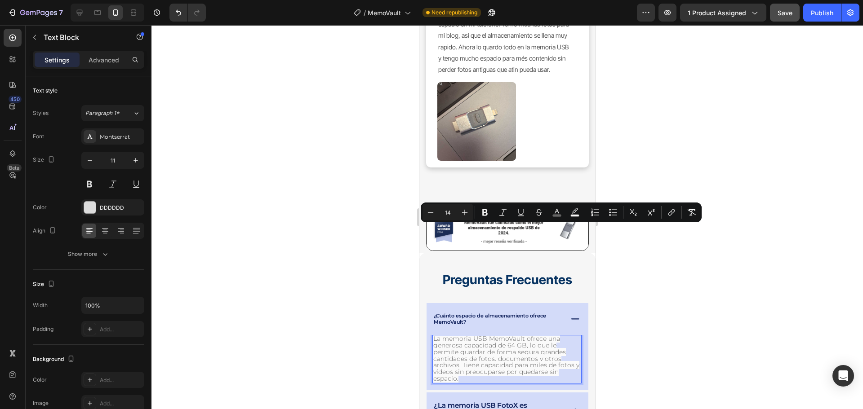
click at [534, 335] on span "La memoria USB MemoVault ofrece una generosa capacidad de 64 GB, lo que le perm…" at bounding box center [506, 359] width 146 height 48
click at [575, 210] on icon "Editor contextual toolbar" at bounding box center [574, 212] width 9 height 9
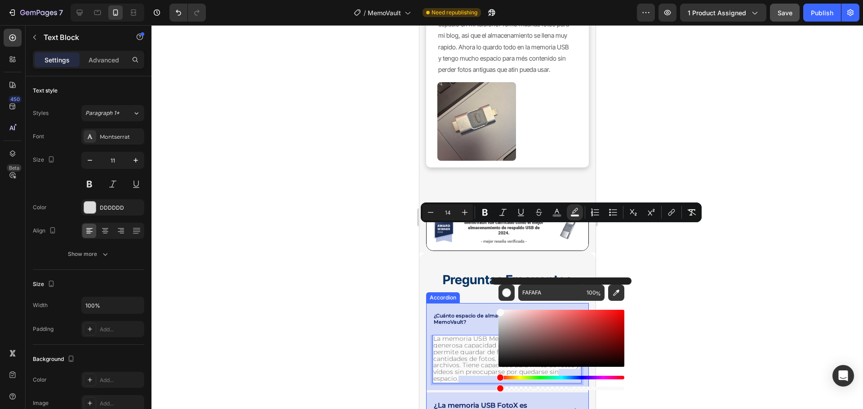
type input "0"
drag, startPoint x: 1010, startPoint y: 415, endPoint x: 487, endPoint y: 385, distance: 523.8
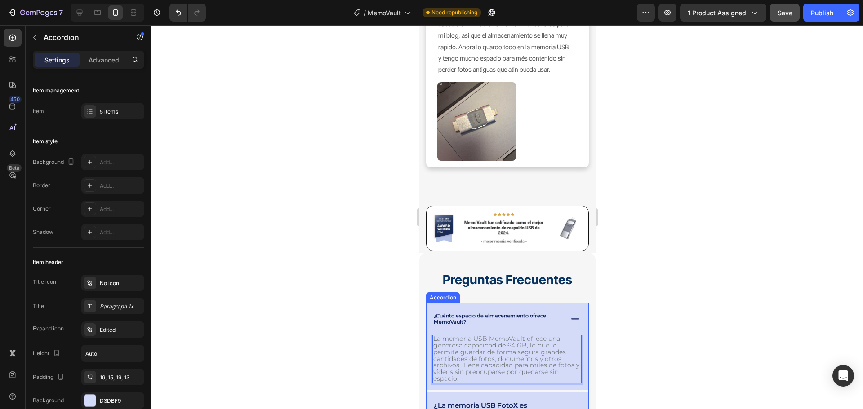
click at [487, 403] on p "¿La memoria USB FotoX es compatible con todos los dispositivos?" at bounding box center [496, 413] width 127 height 21
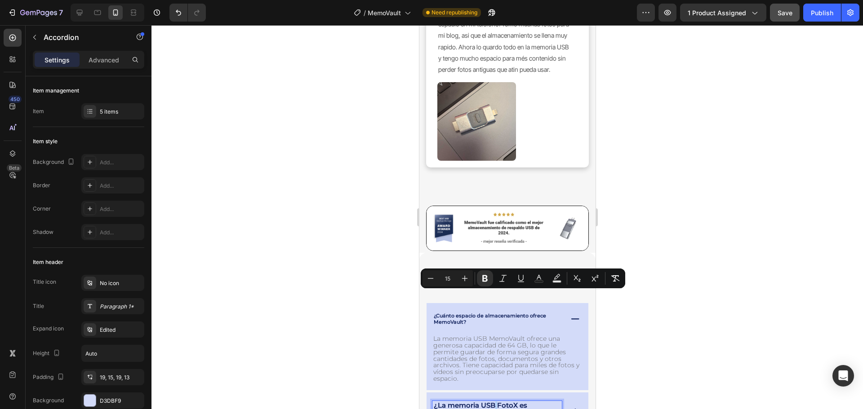
click at [492, 401] on strong "¿La memoria USB FotoX es compatible con todos los dispositivos?" at bounding box center [479, 412] width 93 height 23
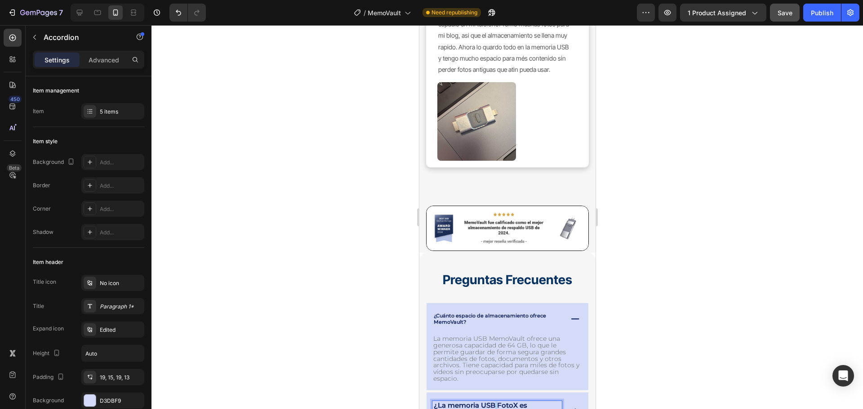
click at [492, 401] on strong "¿La memoria USB FotoX es compatible con todos los dispositivos?" at bounding box center [479, 412] width 93 height 23
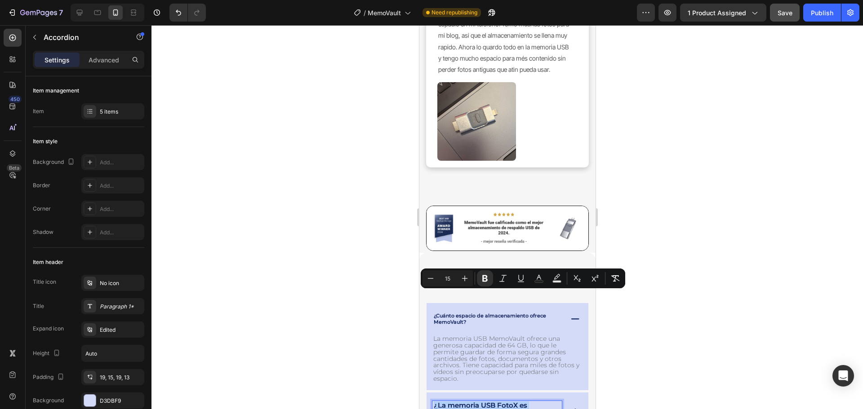
click at [492, 401] on strong "¿La memoria USB FotoX es compatible con todos los dispositivos?" at bounding box center [479, 412] width 93 height 23
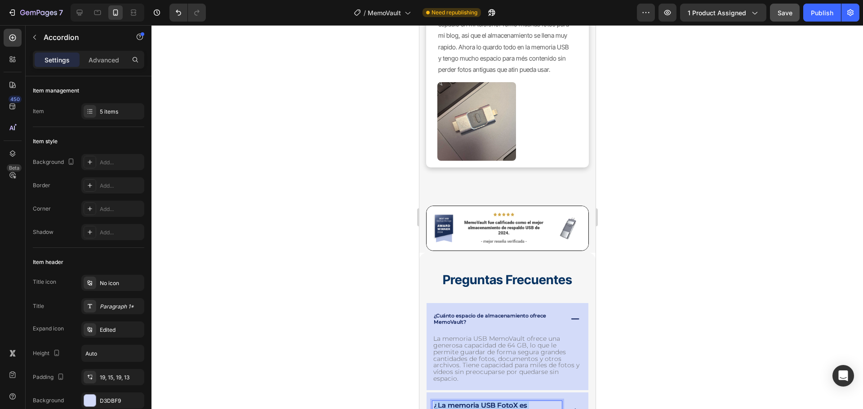
click at [492, 401] on strong "¿La memoria USB FotoX es compatible con todos los dispositivos?" at bounding box center [479, 412] width 93 height 23
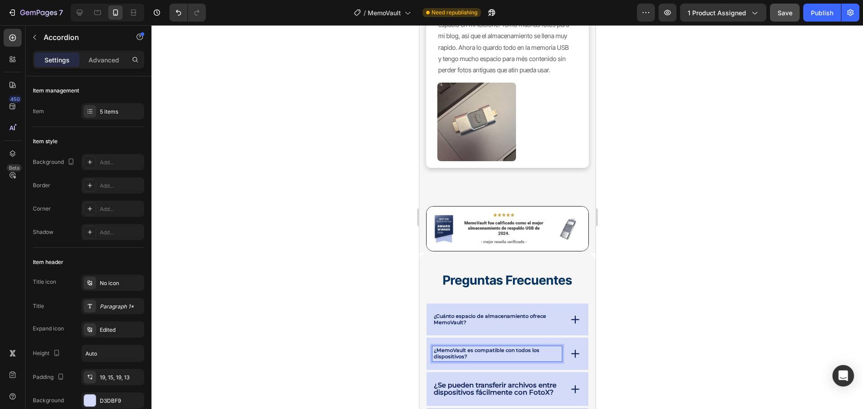
scroll to position [4592, 0]
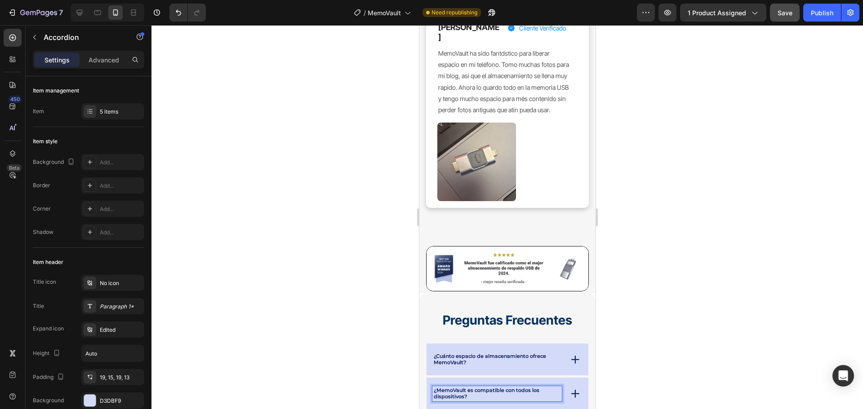
click at [560, 378] on div "¿MemoVault es compatible con todos los dispositivos?" at bounding box center [507, 394] width 162 height 32
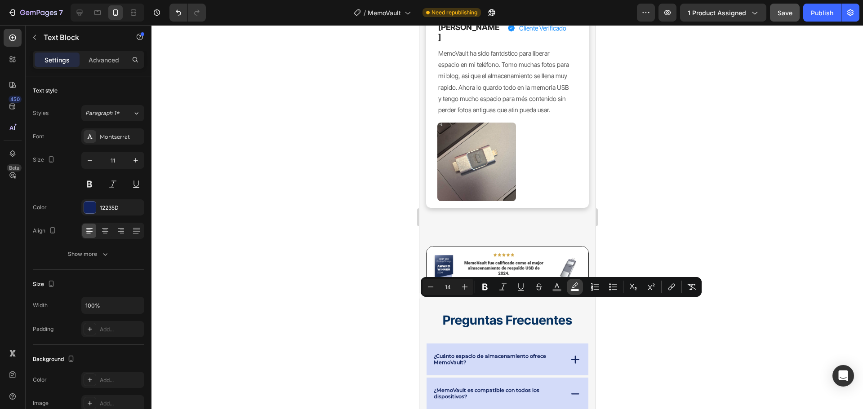
click at [575, 283] on icon "Editor contextual toolbar" at bounding box center [574, 287] width 9 height 9
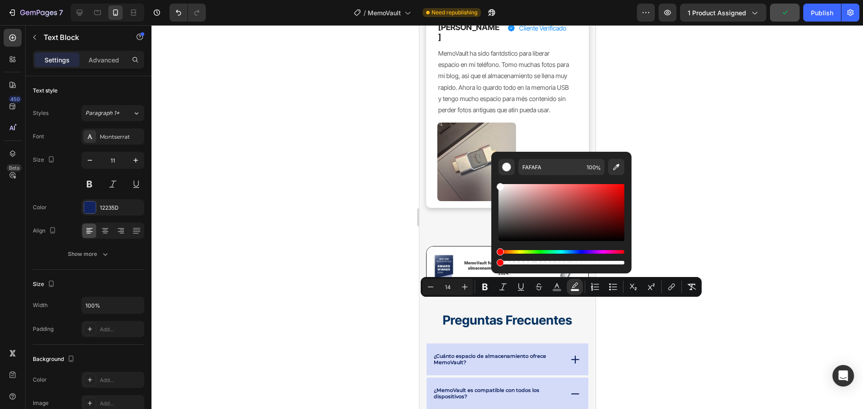
drag, startPoint x: 989, startPoint y: 288, endPoint x: 487, endPoint y: 263, distance: 503.3
type input "0"
click at [619, 324] on div at bounding box center [506, 217] width 711 height 384
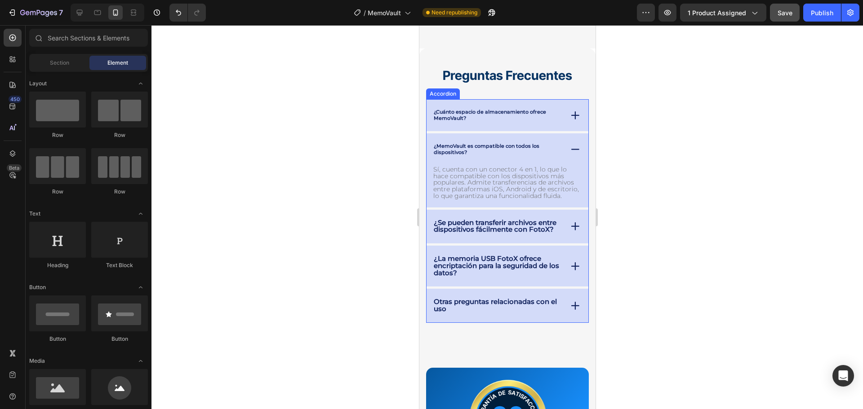
scroll to position [4772, 0]
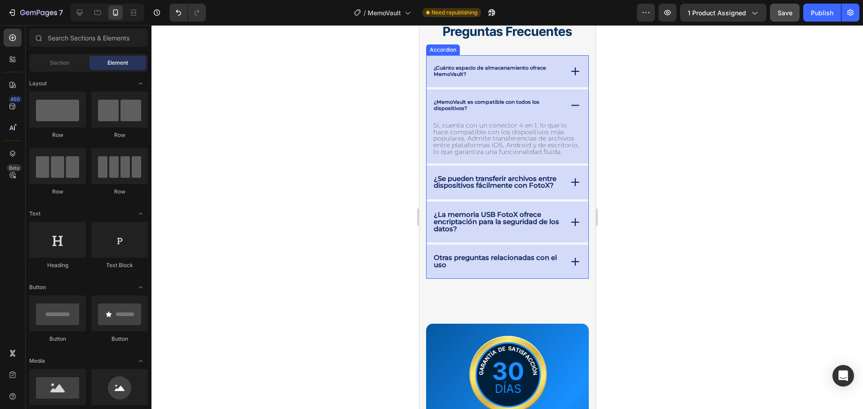
click at [502, 189] on strong "¿Se pueden transferir archivos entre dispositivos fácilmente con FotoX?" at bounding box center [494, 182] width 123 height 16
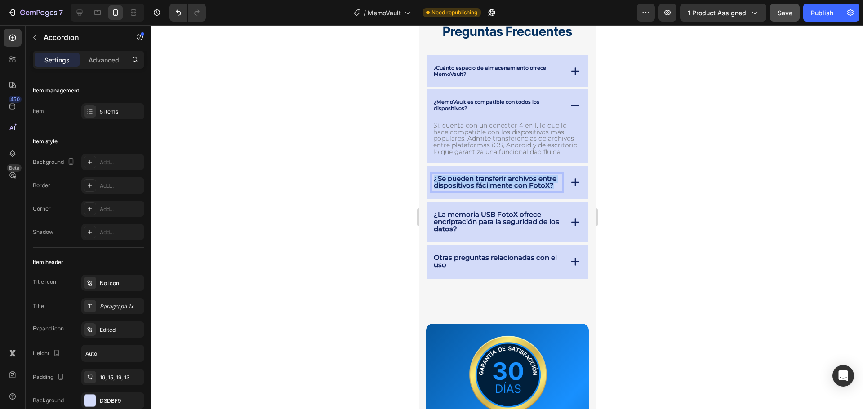
click at [502, 189] on strong "¿Se pueden transferir archivos entre dispositivos fácilmente con FotoX?" at bounding box center [494, 182] width 123 height 16
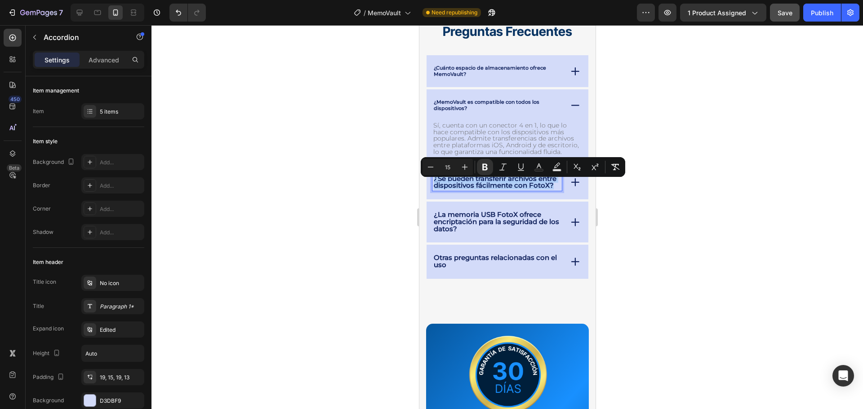
click at [502, 189] on strong "¿Se pueden transferir archivos entre dispositivos fácilmente con FotoX?" at bounding box center [494, 182] width 123 height 16
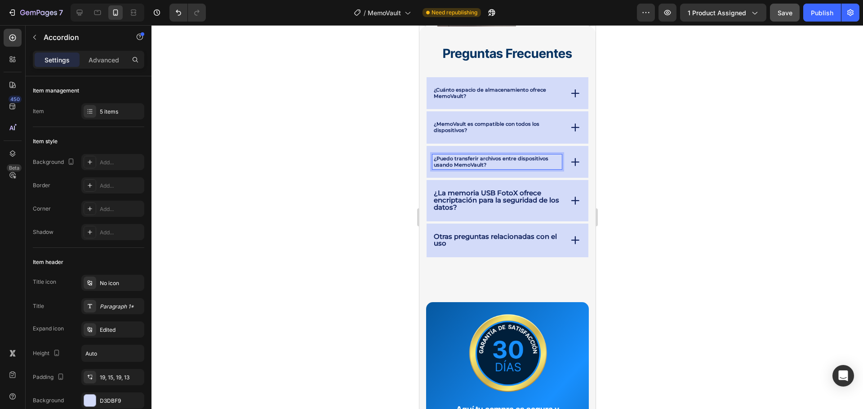
scroll to position [4724, 0]
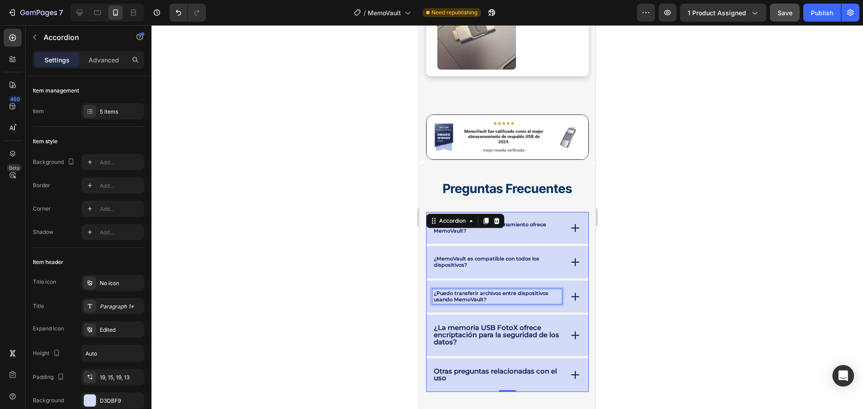
click at [551, 291] on p "¿Puedo transferir archivos entre dispositivos usando MemoVault?" at bounding box center [496, 297] width 127 height 13
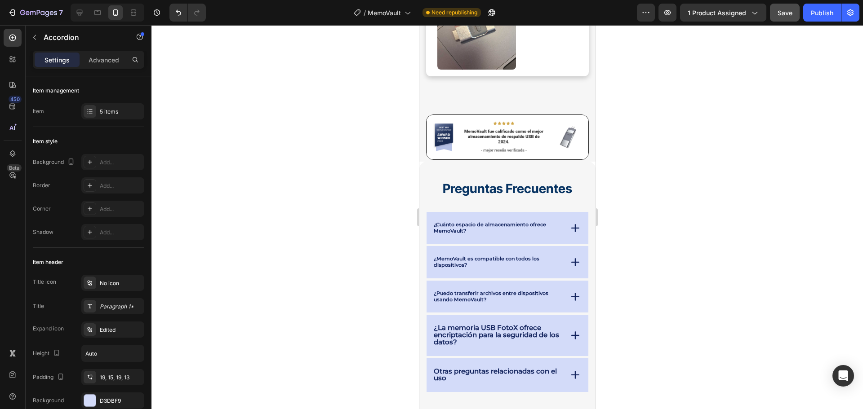
click at [560, 281] on div "¿Puedo transferir archivos entre dispositivos usando MemoVault?" at bounding box center [507, 297] width 162 height 32
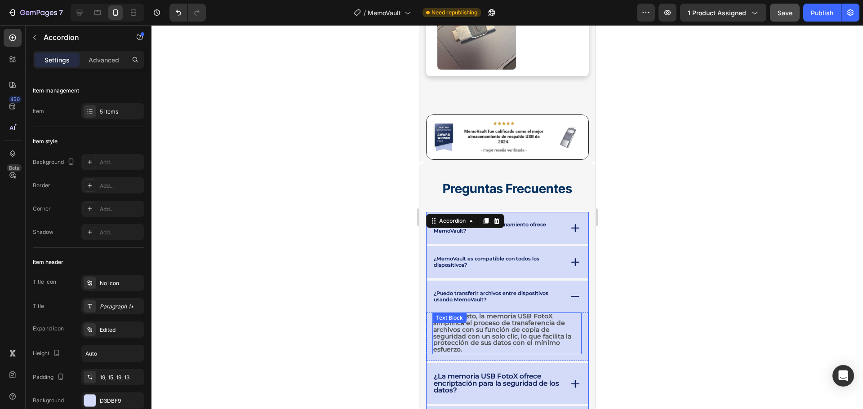
click at [520, 312] on strong "Por supuesto, la memoria USB FotoX simplifica el proceso de transferencia de ar…" at bounding box center [502, 332] width 138 height 41
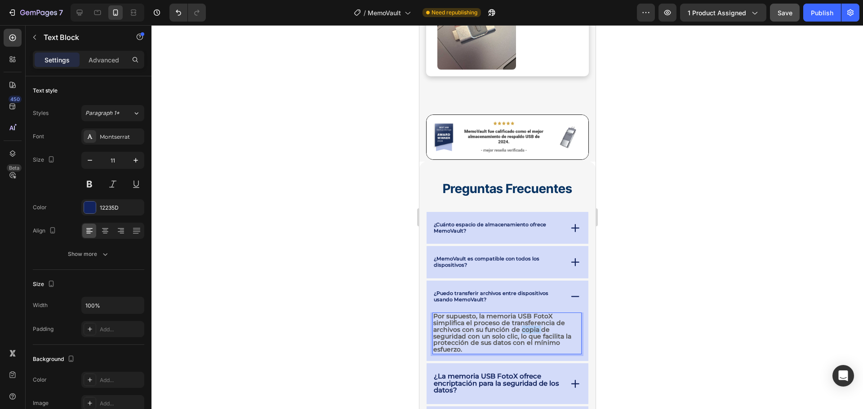
click at [520, 312] on strong "Por supuesto, la memoria USB FotoX simplifica el proceso de transferencia de ar…" at bounding box center [502, 332] width 138 height 41
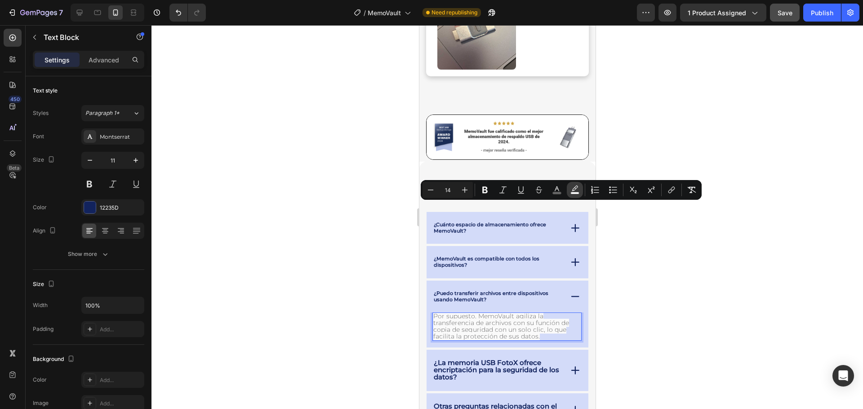
click at [574, 189] on icon "Editor contextual toolbar" at bounding box center [574, 190] width 9 height 9
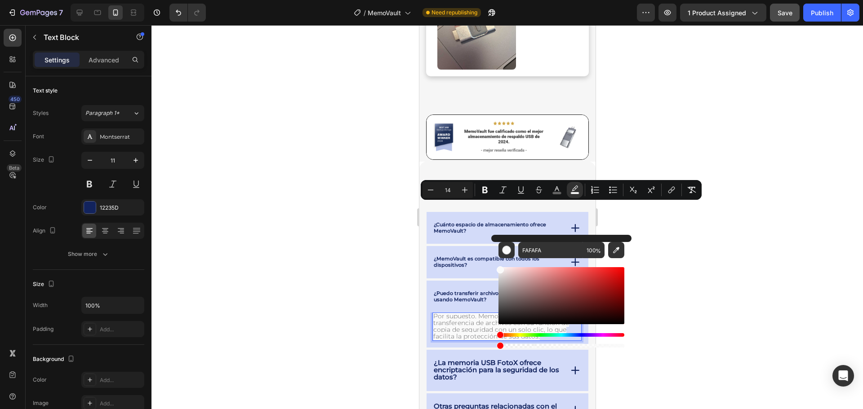
drag, startPoint x: 993, startPoint y: 372, endPoint x: 489, endPoint y: 338, distance: 505.7
type input "0"
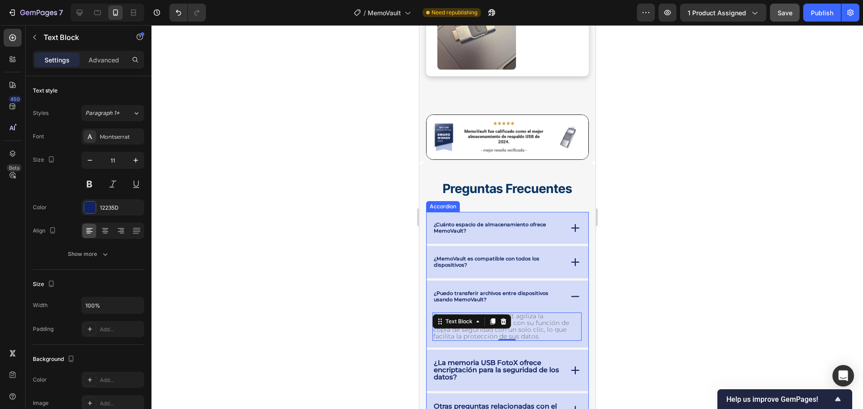
click at [486, 359] on strong "¿La memoria USB FotoX ofrece encriptación para la seguridad de los datos?" at bounding box center [495, 370] width 125 height 23
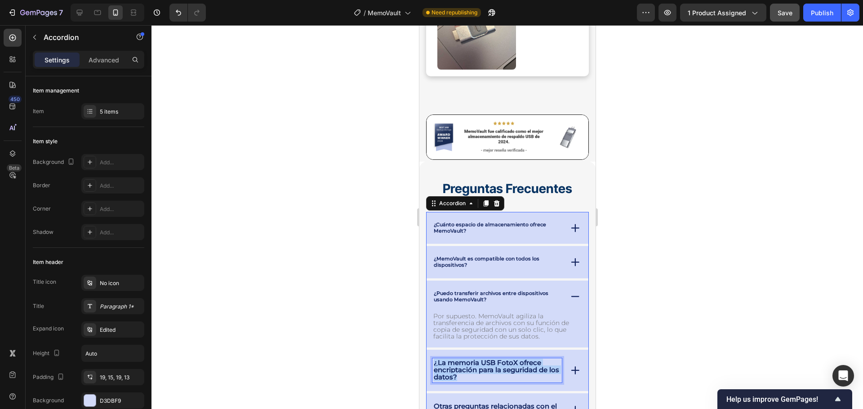
click at [486, 359] on strong "¿La memoria USB FotoX ofrece encriptación para la seguridad de los datos?" at bounding box center [495, 370] width 125 height 23
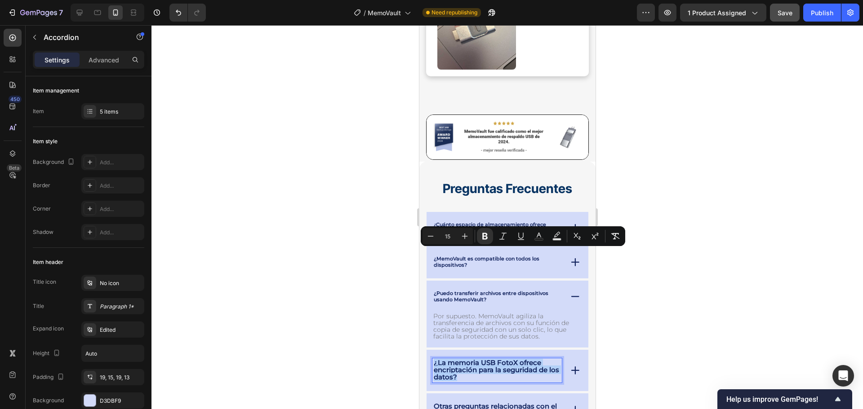
click at [486, 359] on strong "¿La memoria USB FotoX ofrece encriptación para la seguridad de los datos?" at bounding box center [495, 370] width 125 height 23
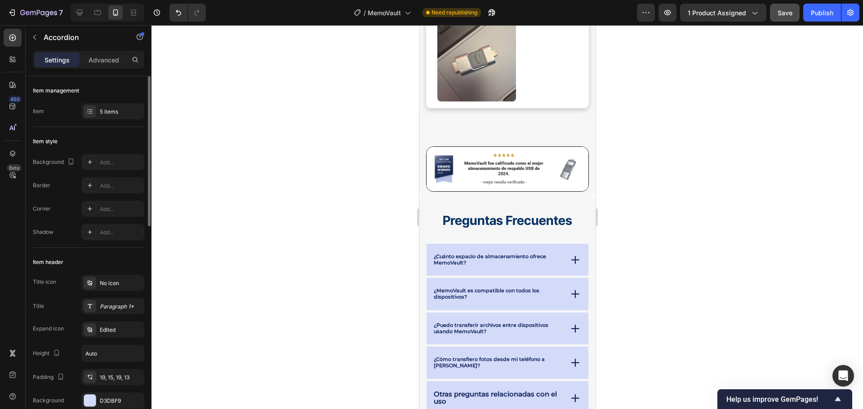
scroll to position [4689, 0]
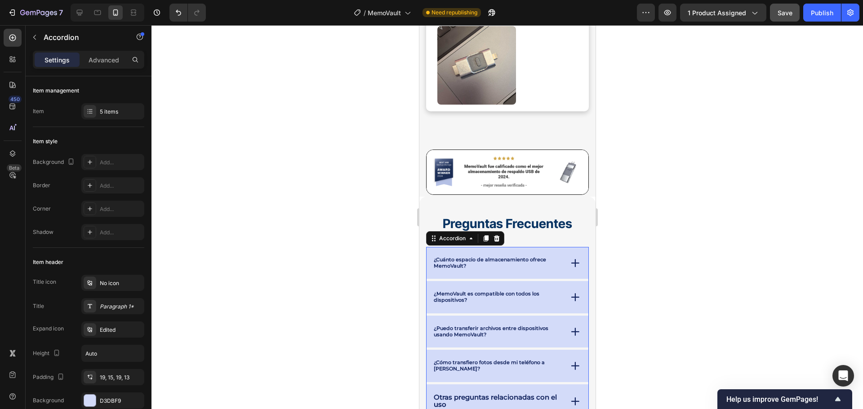
click at [551, 350] on div "¿Cómo transfiero fotos desde mi teléfono a MemoVault?" at bounding box center [507, 366] width 162 height 32
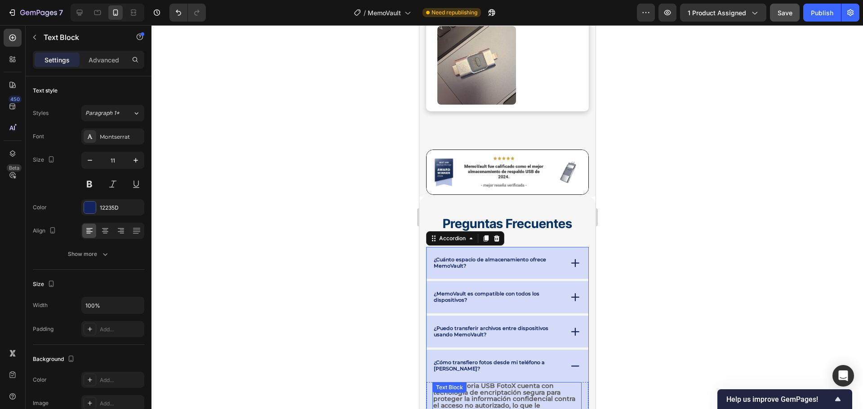
click at [467, 382] on strong "Sí, la memoria USB FotoX cuenta con tecnología de encriptación segura para prot…" at bounding box center [506, 402] width 146 height 41
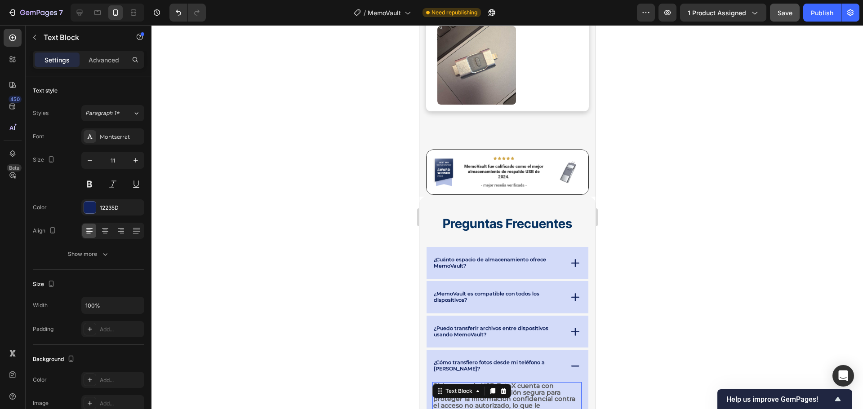
click at [467, 382] on strong "Sí, la memoria USB FotoX cuenta con tecnología de encriptación segura para prot…" at bounding box center [506, 402] width 146 height 41
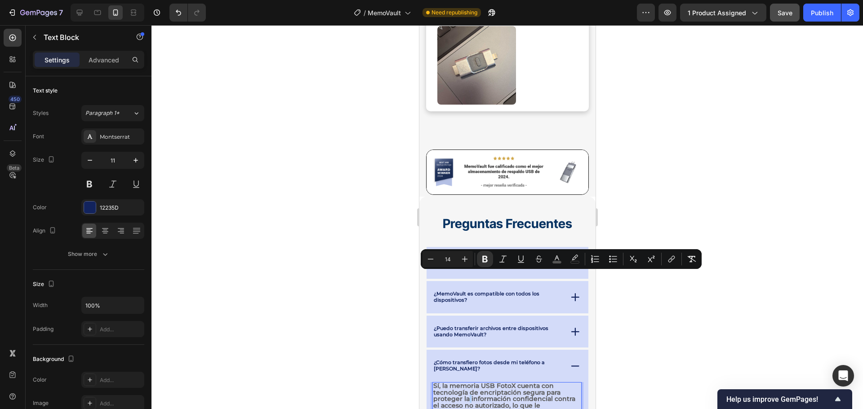
click at [467, 382] on strong "Sí, la memoria USB FotoX cuenta con tecnología de encriptación segura para prot…" at bounding box center [506, 402] width 146 height 41
click at [578, 257] on icon "Editor contextual toolbar" at bounding box center [574, 259] width 9 height 9
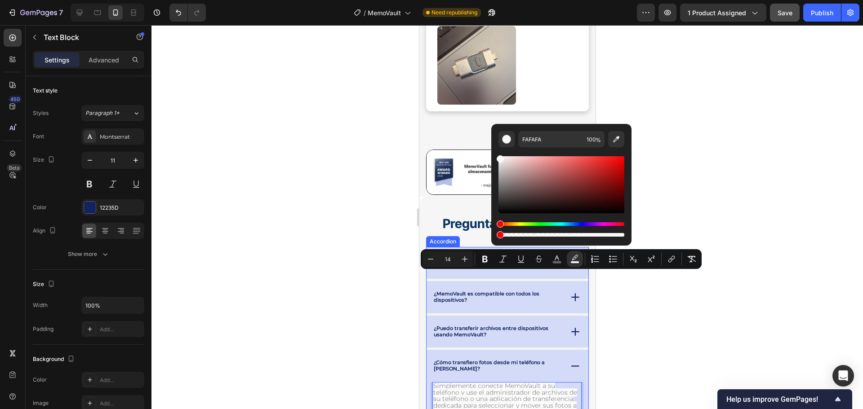
drag, startPoint x: 990, startPoint y: 261, endPoint x: 911, endPoint y: 261, distance: 79.5
type input "0"
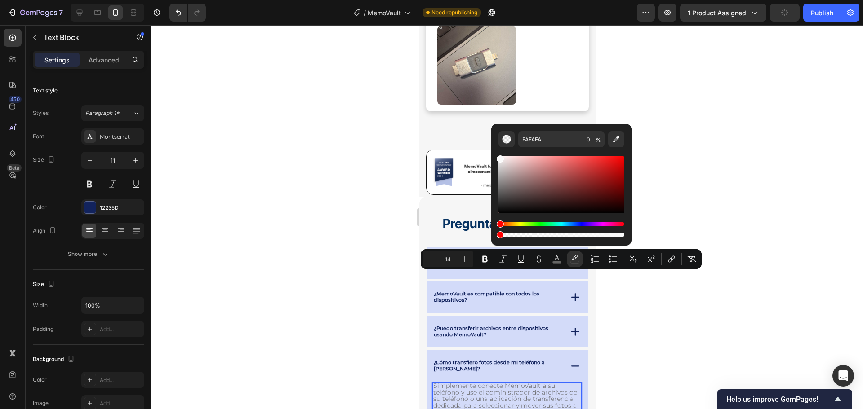
click at [644, 322] on div at bounding box center [506, 217] width 711 height 384
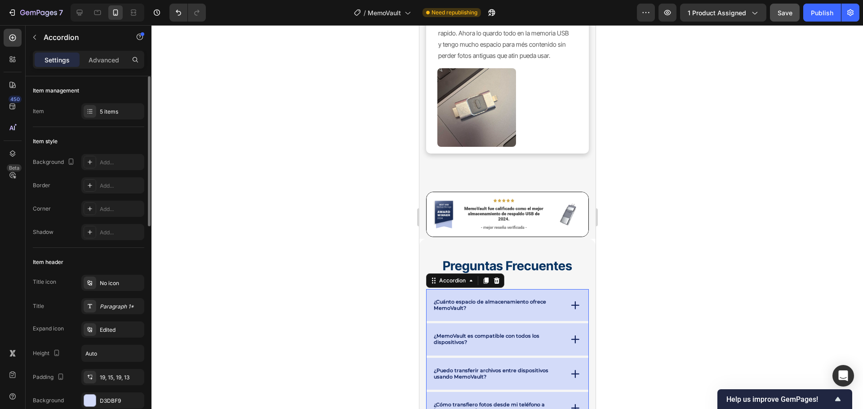
scroll to position [4641, 0]
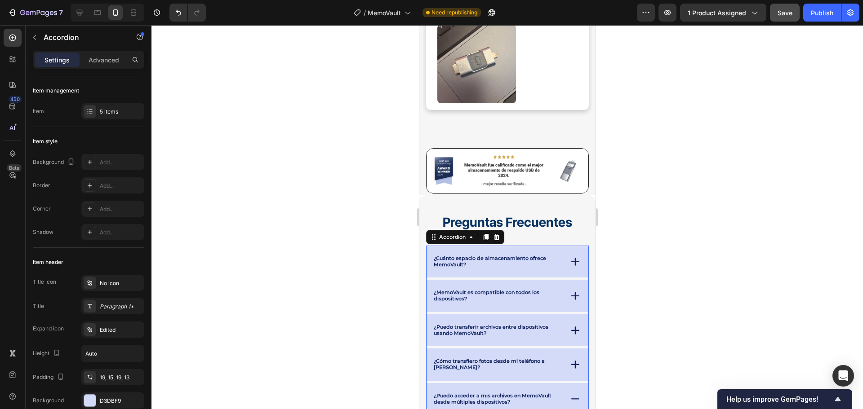
scroll to position [4731, 0]
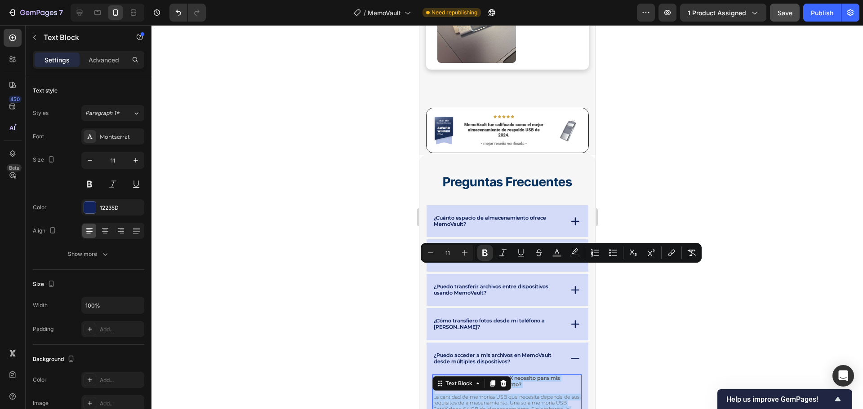
type input "14"
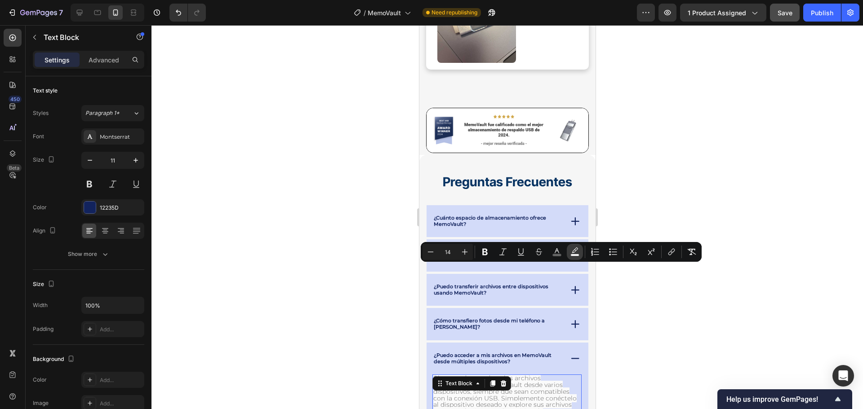
click at [571, 253] on icon "Editor contextual toolbar" at bounding box center [574, 252] width 9 height 9
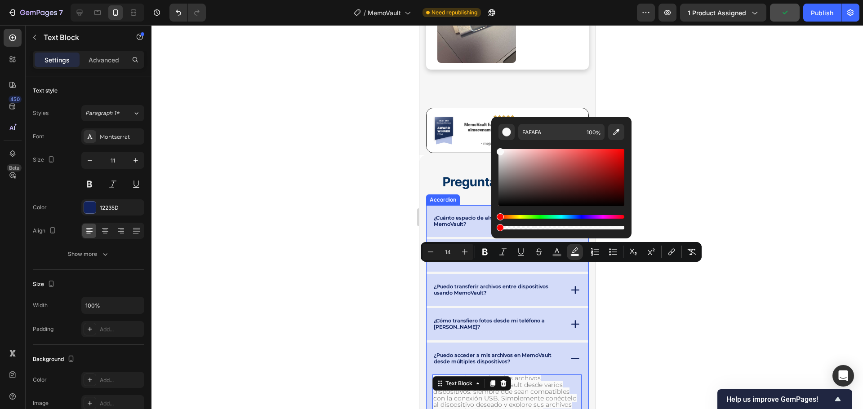
type input "0"
drag, startPoint x: 997, startPoint y: 253, endPoint x: 457, endPoint y: 204, distance: 542.3
click at [723, 218] on div at bounding box center [506, 217] width 711 height 384
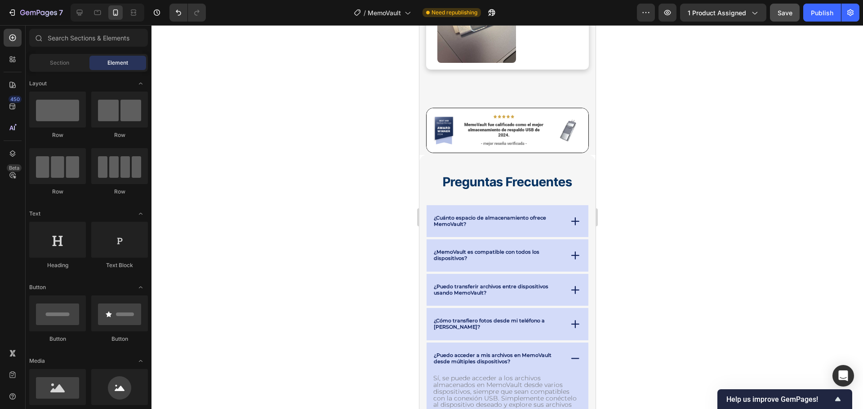
click at [719, 195] on div at bounding box center [506, 217] width 711 height 384
click at [778, 13] on span "Save" at bounding box center [784, 13] width 15 height 8
click at [821, 11] on div "Publish" at bounding box center [822, 12] width 22 height 9
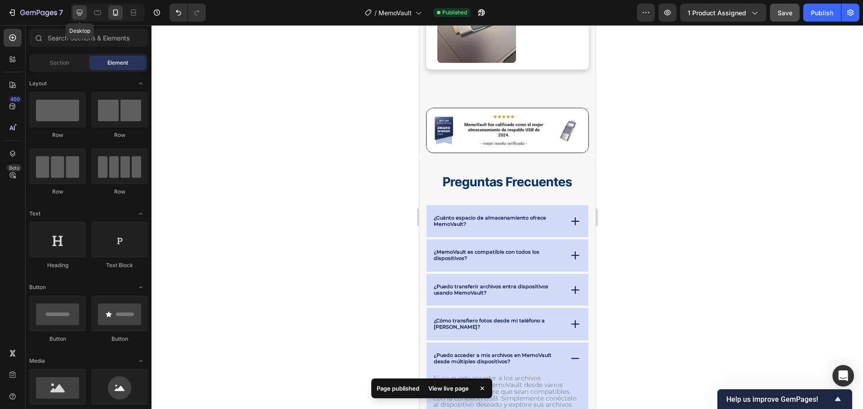
click at [85, 9] on div at bounding box center [79, 12] width 14 height 14
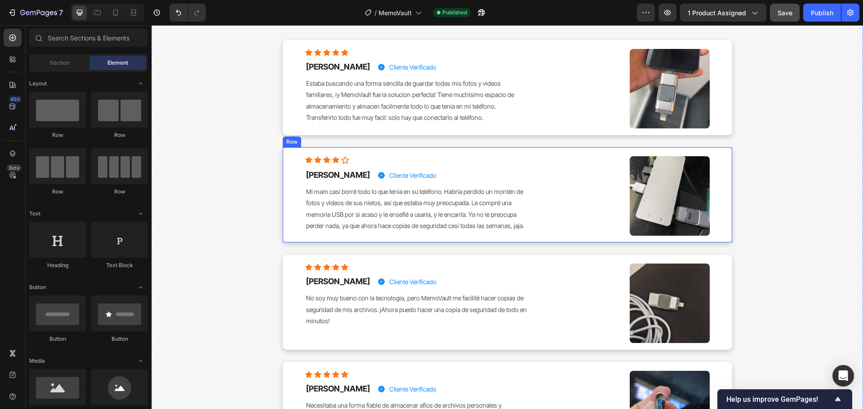
scroll to position [3212, 0]
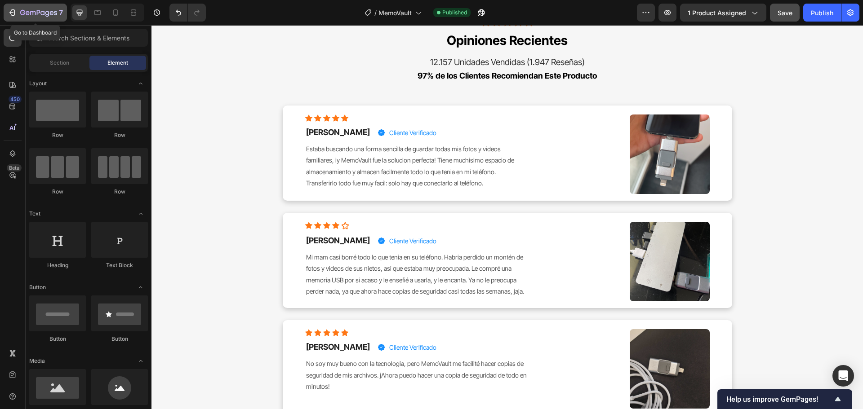
click at [39, 9] on icon "button" at bounding box center [38, 13] width 37 height 8
